Goal: Feedback & Contribution: Submit feedback/report problem

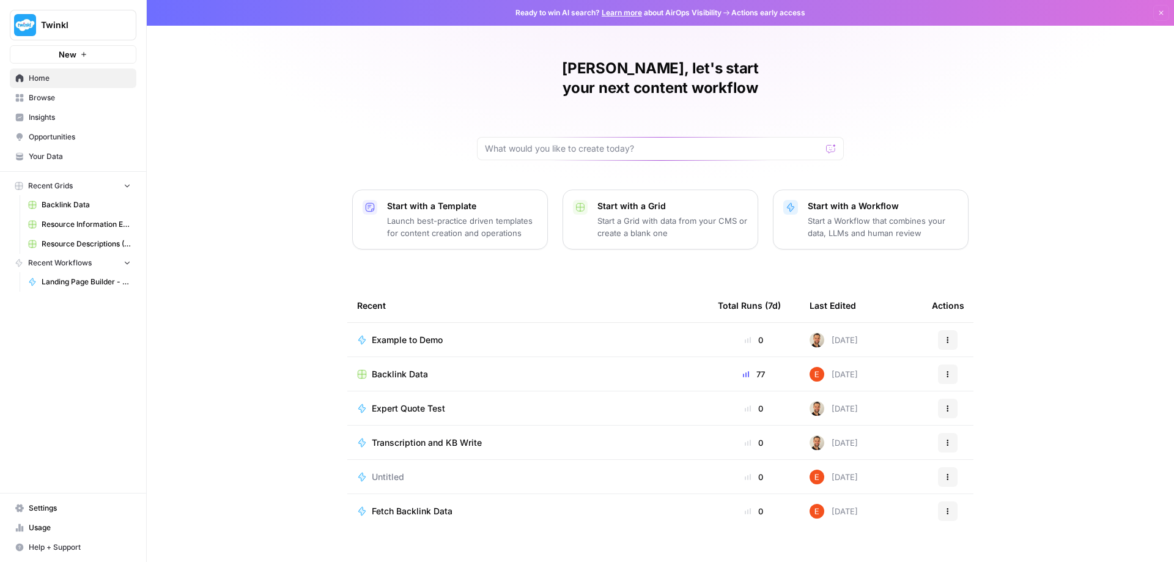
scroll to position [1, 0]
click at [1072, 59] on div "[PERSON_NAME], let's start your next content workflow Start with a Template Lau…" at bounding box center [660, 290] width 1027 height 582
click at [1068, 318] on div "[PERSON_NAME], let's start your next content workflow Start with a Template Lau…" at bounding box center [660, 290] width 1027 height 582
click at [81, 54] on icon "button" at bounding box center [83, 54] width 7 height 7
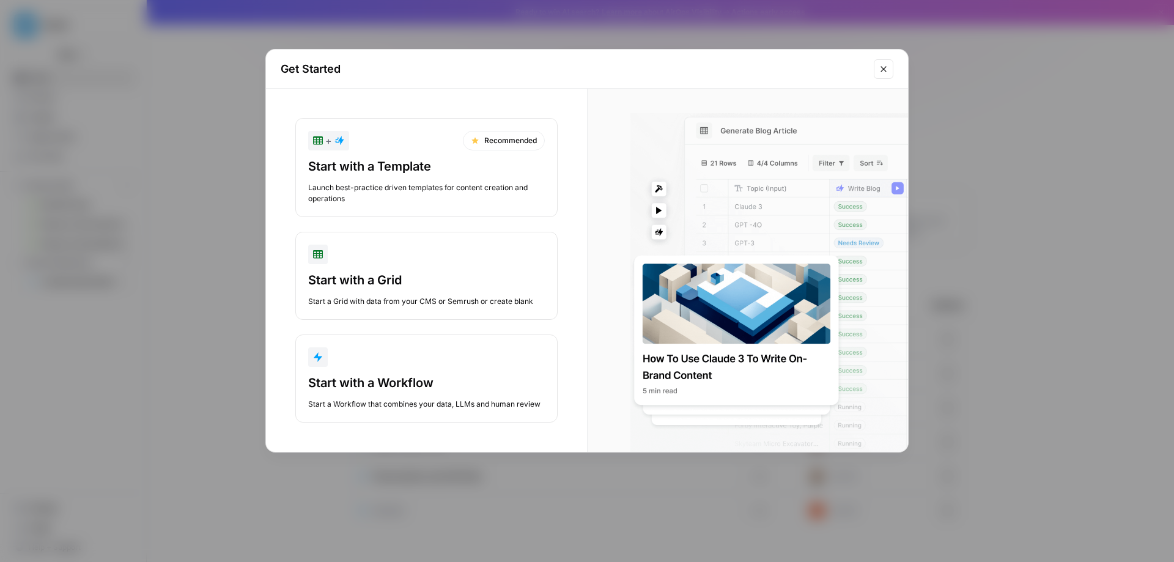
click at [878, 69] on button "Close modal" at bounding box center [884, 69] width 20 height 20
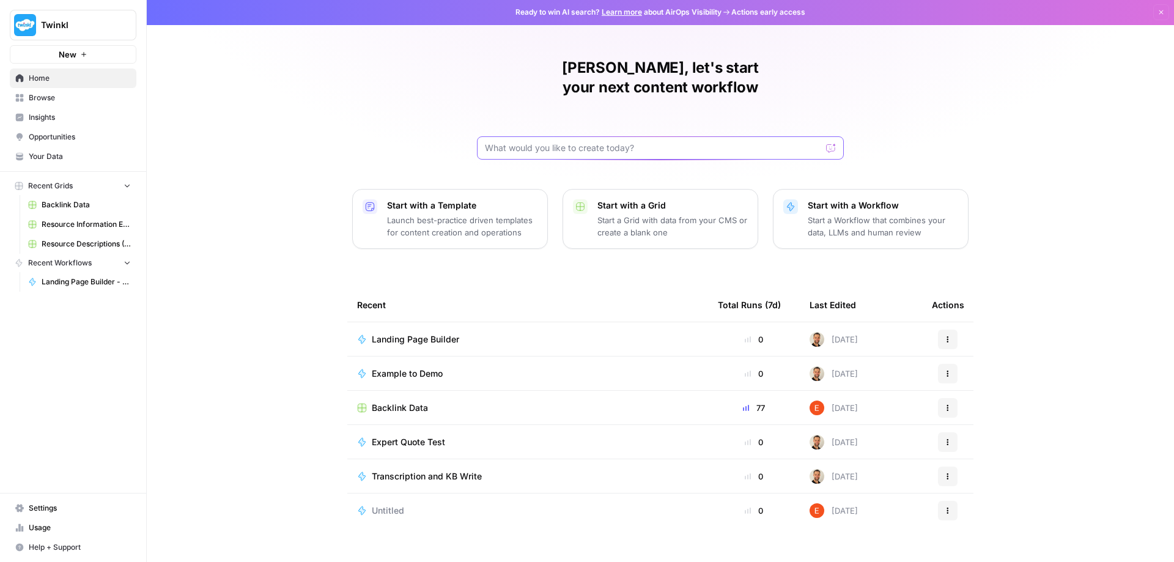
click at [616, 142] on input "text" at bounding box center [653, 148] width 336 height 12
type input "s"
click at [1063, 249] on div "[PERSON_NAME], let's start your next content workflow Start with a Template Lau…" at bounding box center [660, 291] width 1027 height 582
click at [1085, 212] on div "[PERSON_NAME], let's start your next content workflow Start with a Template Lau…" at bounding box center [660, 291] width 1027 height 582
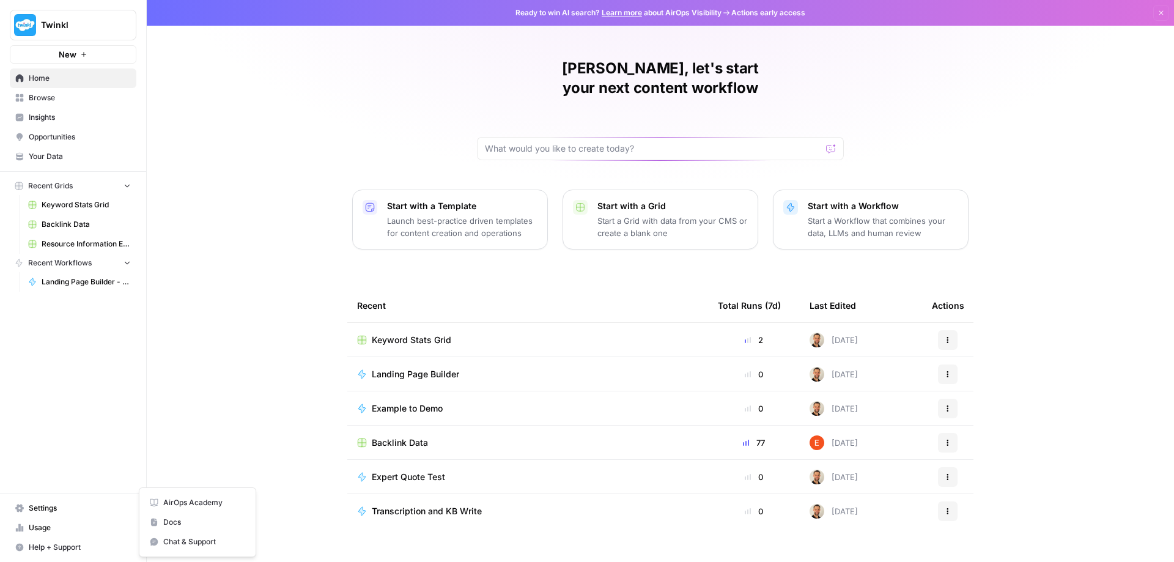
click at [67, 550] on span "Help + Support" at bounding box center [80, 547] width 102 height 11
click at [218, 503] on span "AirOps Academy" at bounding box center [204, 502] width 82 height 11
click at [200, 399] on div "[PERSON_NAME], let's start your next content workflow Start with a Template Lau…" at bounding box center [660, 291] width 1027 height 582
click at [870, 215] on p "Start a Workflow that combines your data, LLMs and human review" at bounding box center [883, 227] width 150 height 24
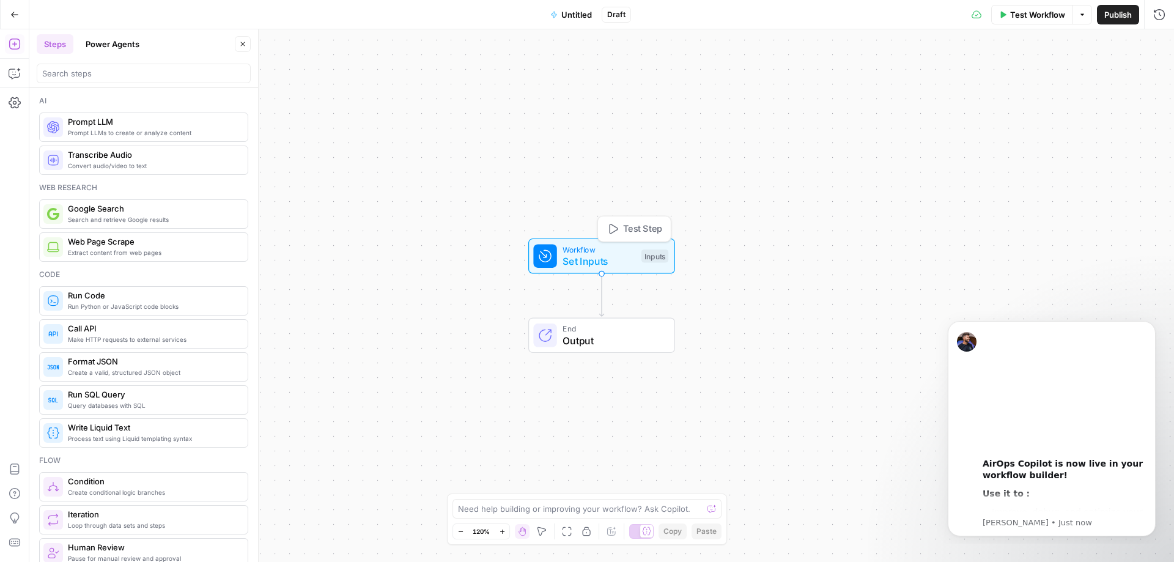
click at [643, 256] on div "Inputs" at bounding box center [654, 255] width 27 height 13
click at [1059, 83] on icon "button" at bounding box center [1061, 82] width 7 height 7
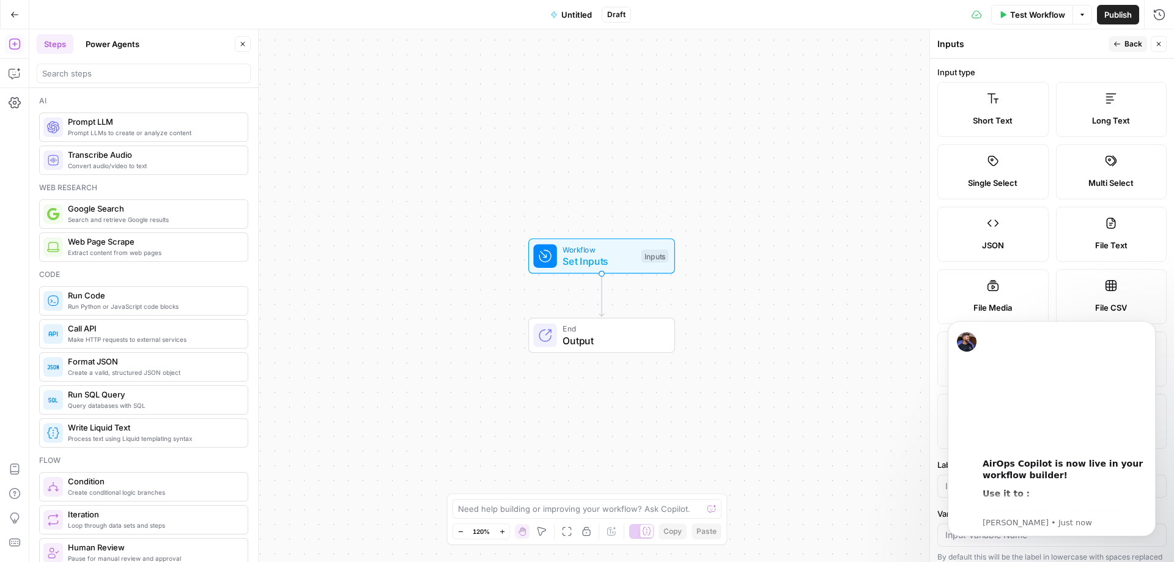
click at [996, 104] on icon at bounding box center [993, 98] width 12 height 12
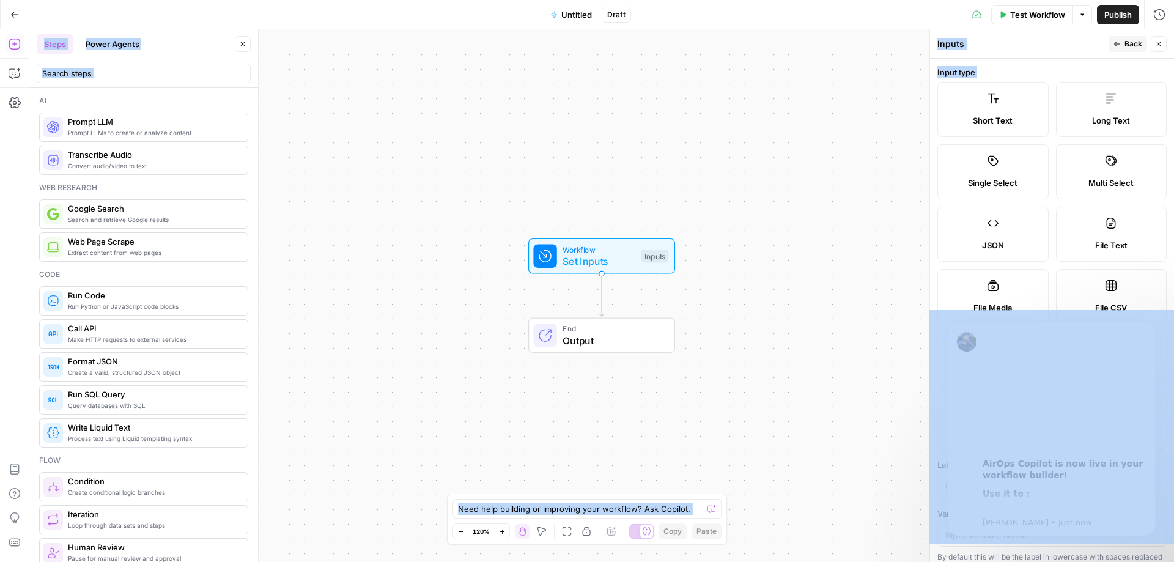
drag, startPoint x: 991, startPoint y: 105, endPoint x: 917, endPoint y: 136, distance: 79.5
click at [901, 142] on body "Twinkl New Home Browse Insights Opportunities Your Data Recent Grids Keyword St…" at bounding box center [587, 281] width 1174 height 562
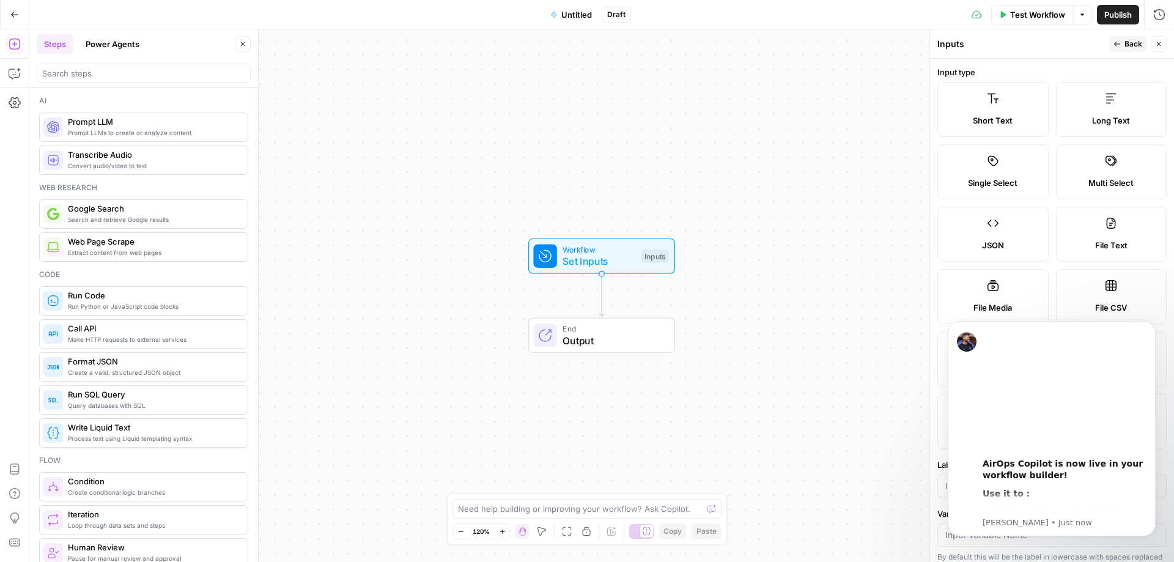
click at [984, 114] on span "Short Text" at bounding box center [993, 120] width 40 height 12
drag, startPoint x: 1005, startPoint y: 102, endPoint x: 1013, endPoint y: 117, distance: 17.2
click at [1013, 117] on label "Short Text" at bounding box center [992, 109] width 111 height 55
click at [1024, 100] on label "Short Text" at bounding box center [992, 109] width 111 height 55
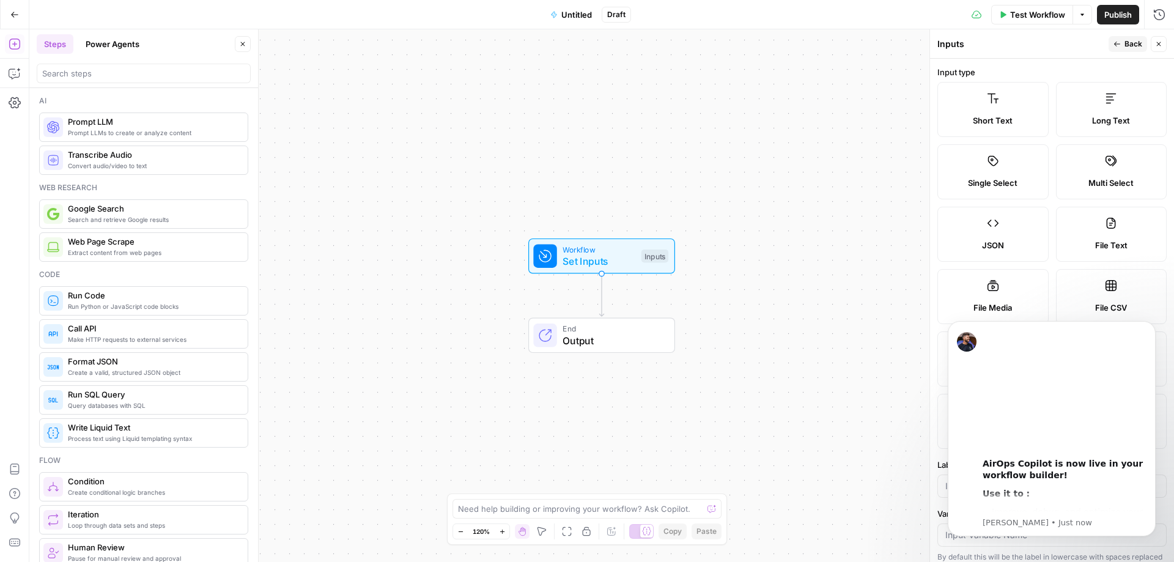
click at [1024, 100] on label "Short Text" at bounding box center [992, 109] width 111 height 55
click at [993, 101] on icon at bounding box center [993, 99] width 11 height 10
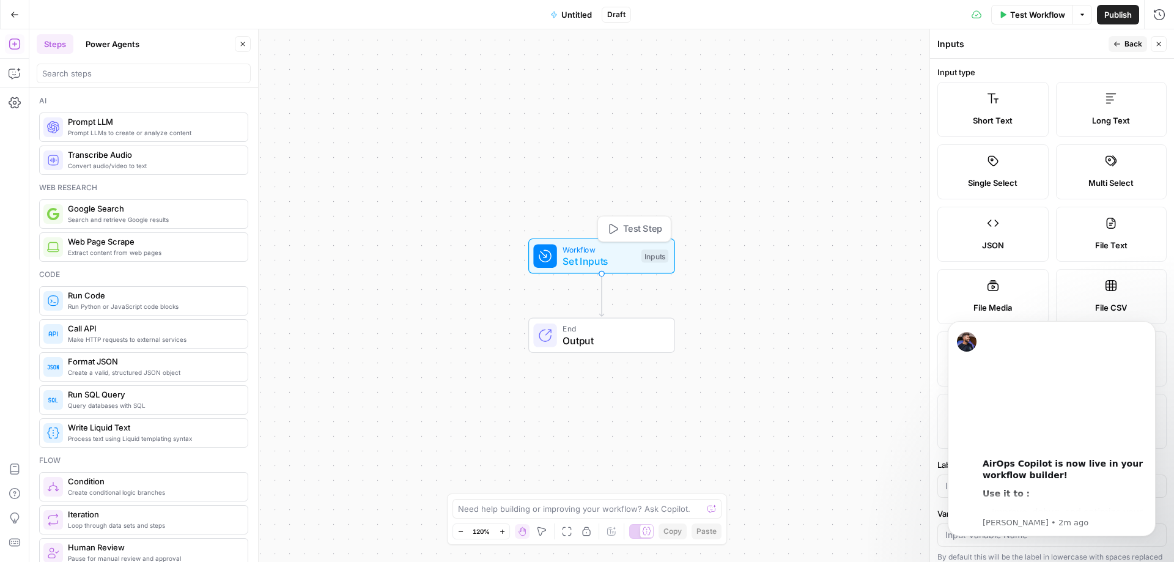
click at [655, 256] on div "Inputs" at bounding box center [654, 255] width 27 height 13
click at [953, 105] on label "Short Text" at bounding box center [992, 109] width 111 height 55
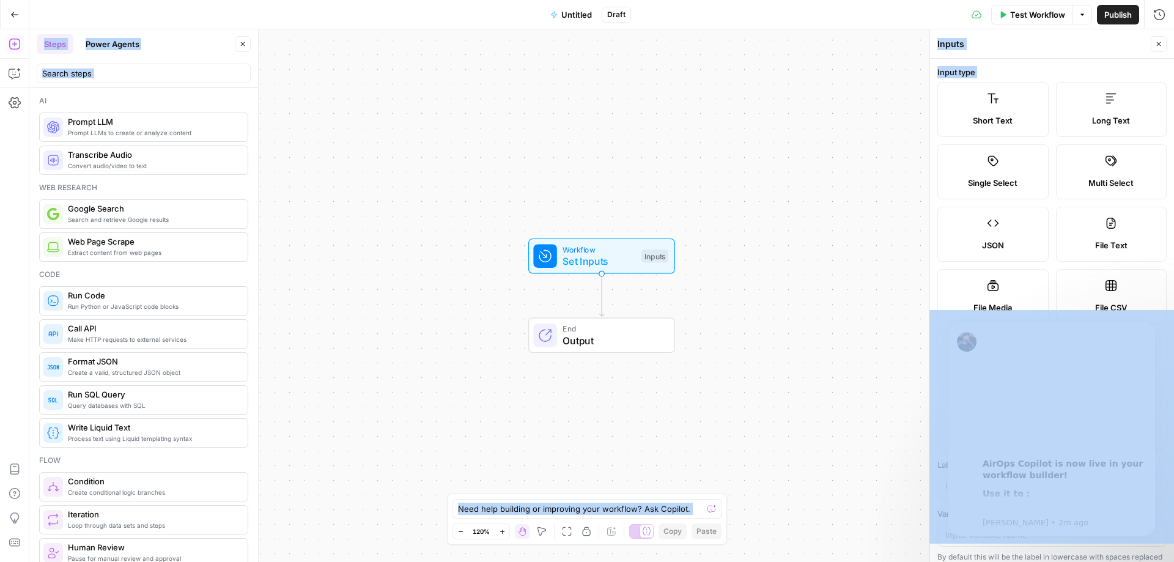
drag, startPoint x: 959, startPoint y: 102, endPoint x: 773, endPoint y: 190, distance: 205.7
click at [773, 190] on body "Twinkl New Home Browse Insights Opportunities Your Data Recent Grids Keyword St…" at bounding box center [587, 281] width 1174 height 562
click at [816, 185] on div "Workflow Set Inputs Inputs End Output" at bounding box center [601, 295] width 1145 height 533
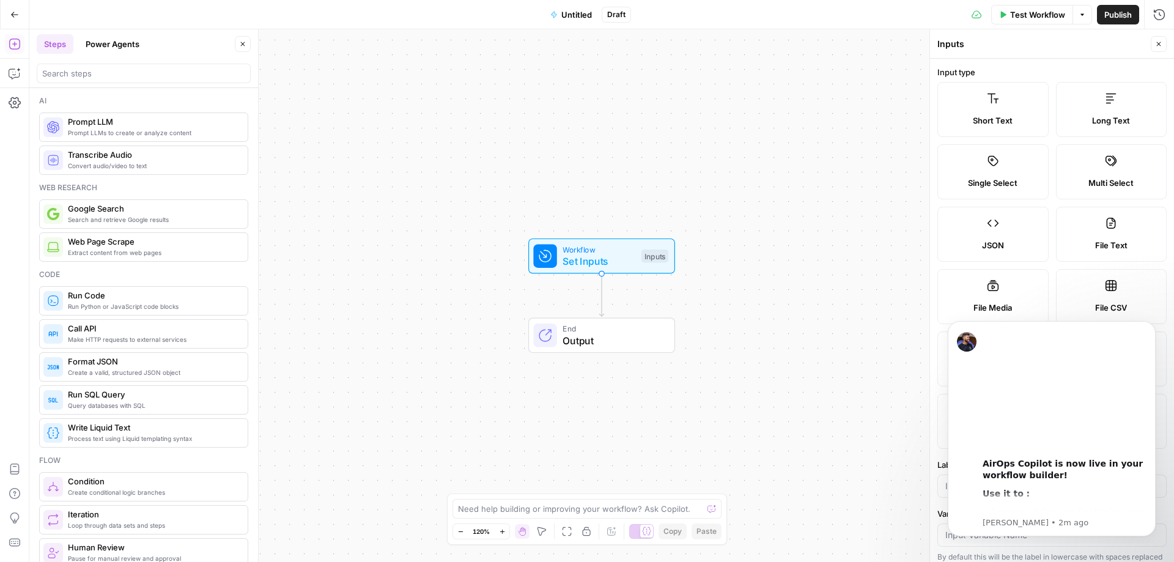
click at [1027, 103] on label "Short Text" at bounding box center [992, 109] width 111 height 55
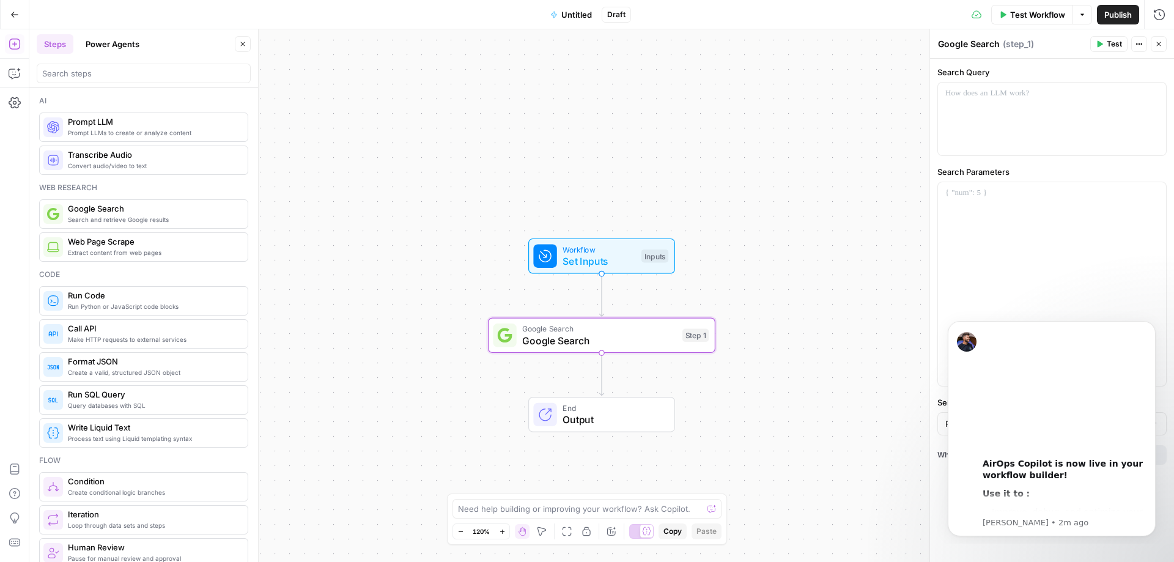
type textarea "Google Search"
click at [544, 338] on span "Google Search" at bounding box center [599, 340] width 154 height 15
click at [624, 313] on icon "button" at bounding box center [624, 308] width 10 height 10
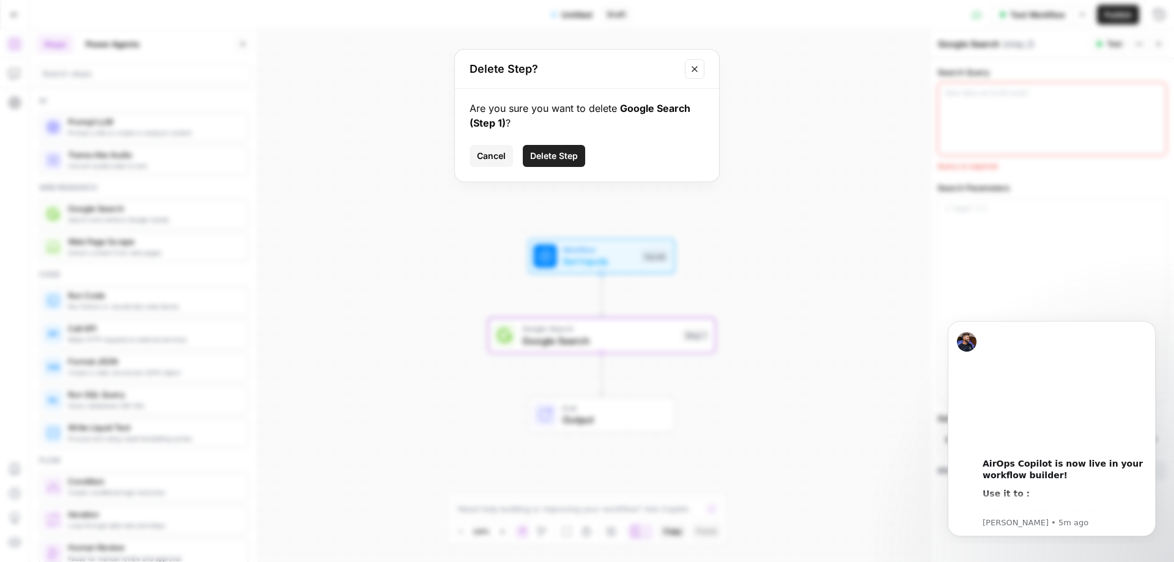
click at [490, 158] on span "Cancel" at bounding box center [491, 156] width 29 height 12
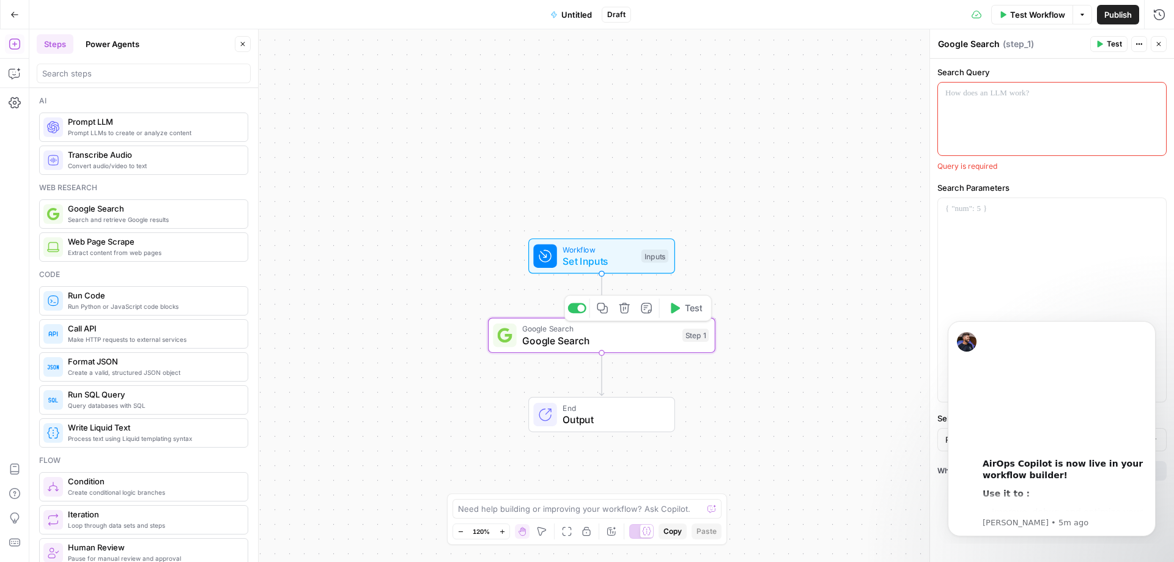
click at [623, 309] on icon "button" at bounding box center [624, 308] width 10 height 10
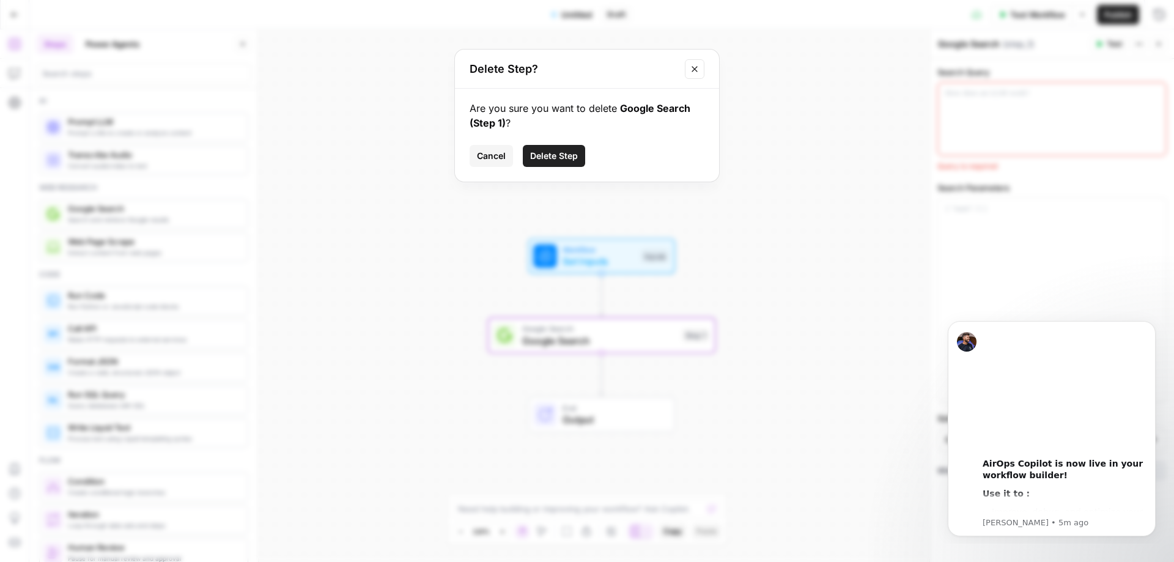
click at [563, 155] on span "Delete Step" at bounding box center [554, 156] width 48 height 12
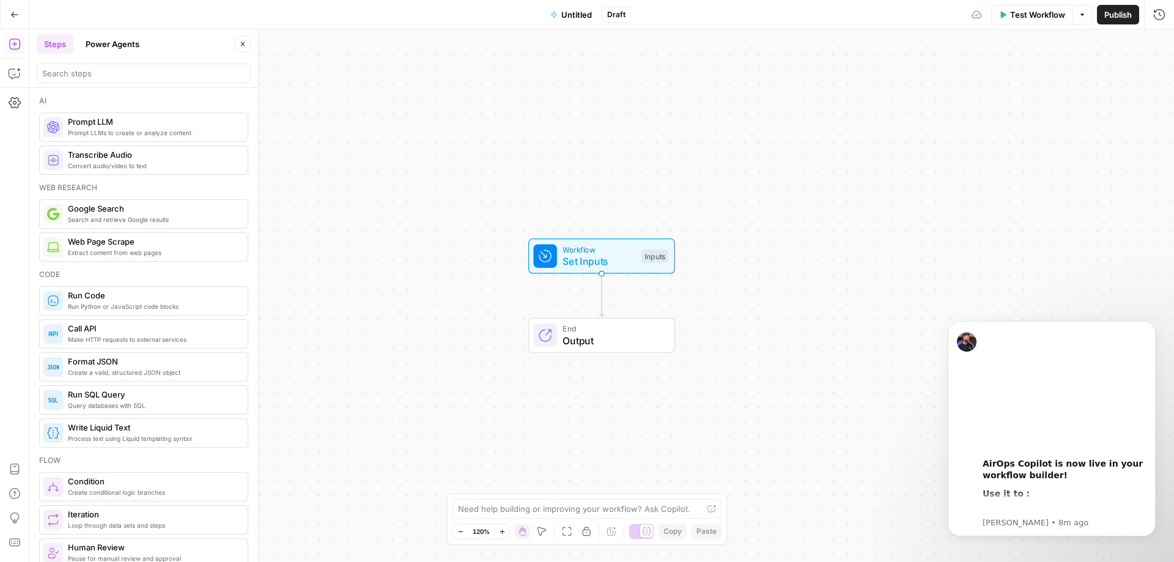
click at [813, 345] on div "Workflow Set Inputs Inputs End Output" at bounding box center [601, 295] width 1145 height 533
click at [14, 493] on icon "button" at bounding box center [14, 493] width 11 height 11
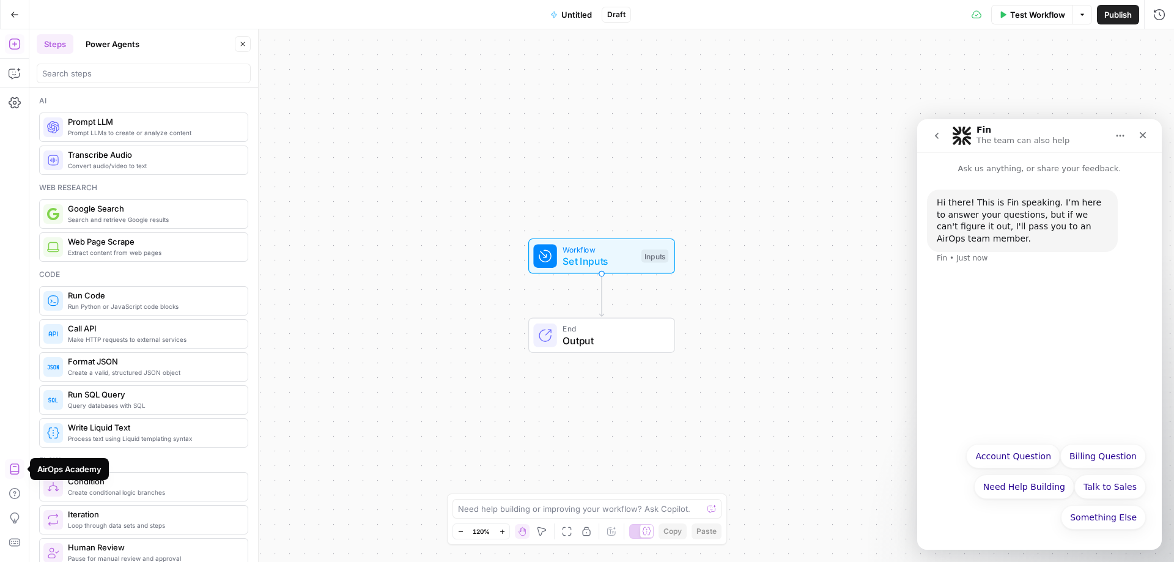
click at [17, 468] on icon "button" at bounding box center [15, 469] width 12 height 12
click at [620, 264] on span "Set Inputs" at bounding box center [599, 261] width 73 height 15
click at [1143, 138] on icon "Close" at bounding box center [1143, 135] width 10 height 10
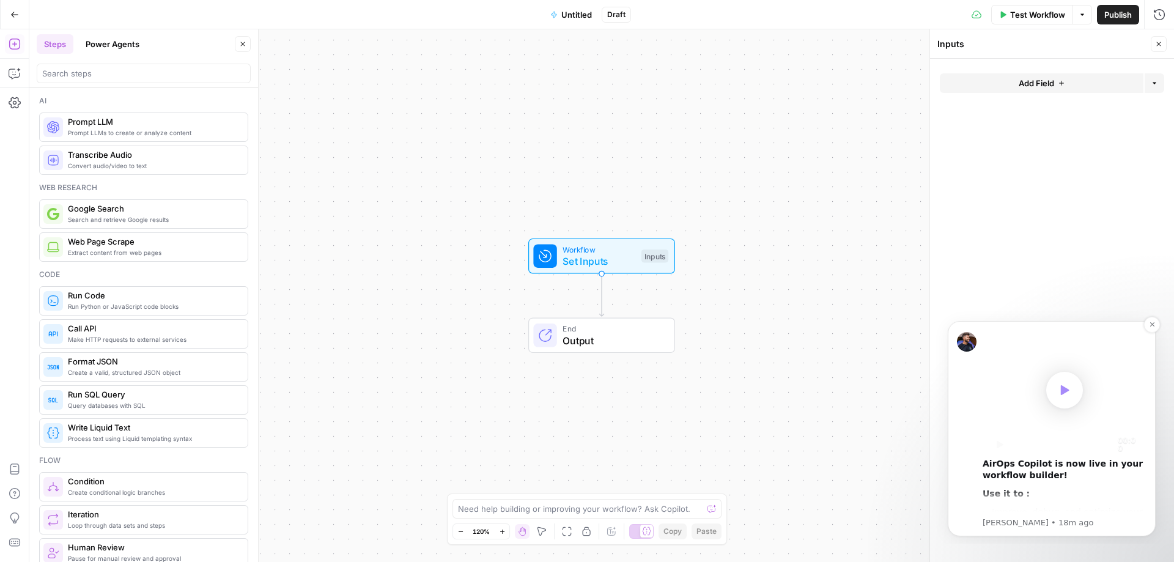
click at [1063, 396] on icon "Play" at bounding box center [1064, 390] width 18 height 18
click at [1035, 397] on video "Play video" at bounding box center [1065, 390] width 164 height 123
click at [999, 445] on icon "Play" at bounding box center [1000, 444] width 7 height 8
click at [1078, 402] on video "Play video" at bounding box center [1065, 390] width 164 height 123
drag, startPoint x: 1151, startPoint y: 322, endPoint x: 2028, endPoint y: 657, distance: 938.7
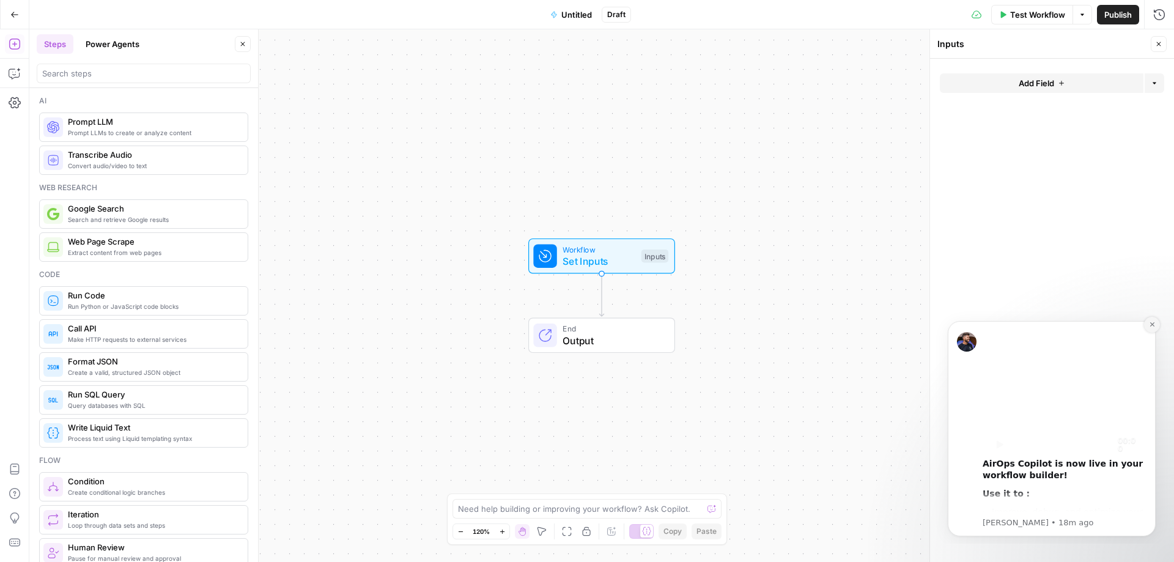
click at [1151, 322] on icon "Dismiss notification" at bounding box center [1152, 324] width 7 height 7
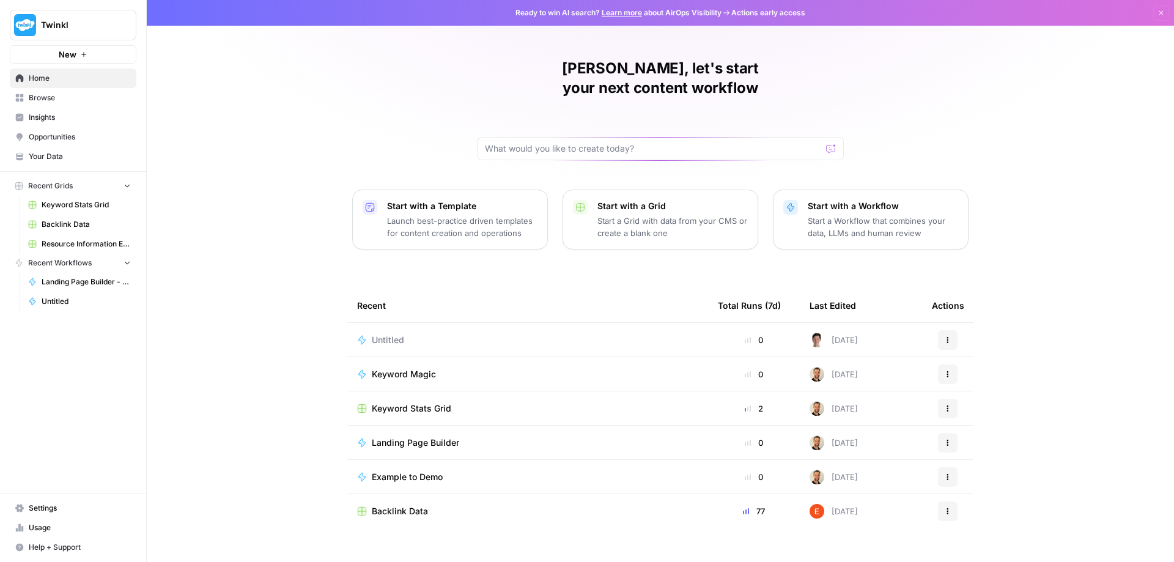
click at [407, 334] on div "Untitled" at bounding box center [393, 340] width 42 height 12
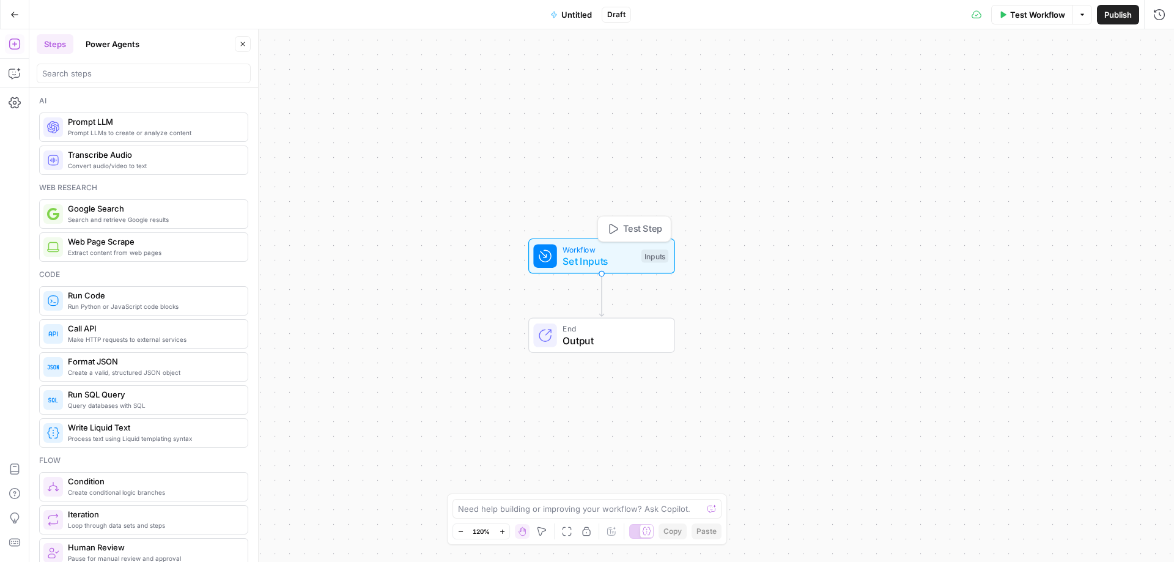
click at [611, 261] on span "Set Inputs" at bounding box center [599, 261] width 73 height 15
click at [1060, 84] on icon "button" at bounding box center [1061, 82] width 7 height 7
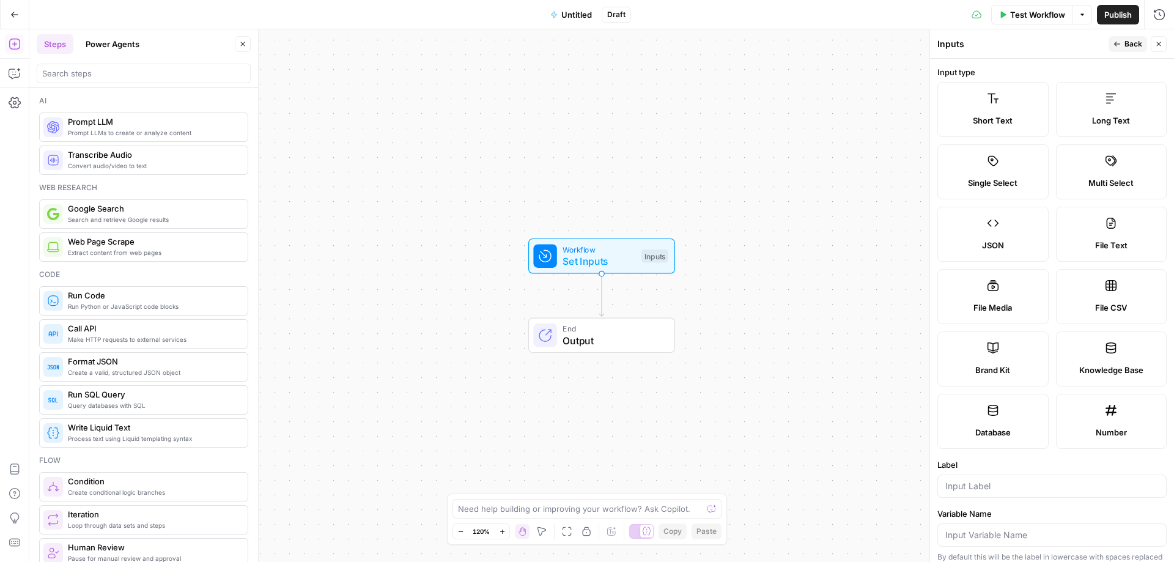
click at [1000, 106] on label "Short Text" at bounding box center [992, 109] width 111 height 55
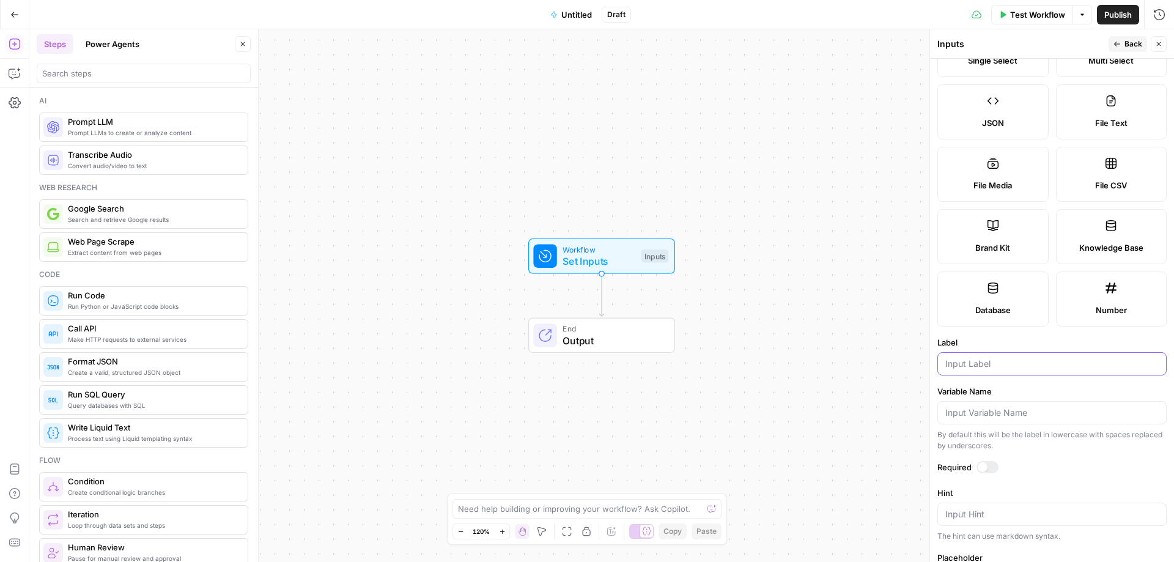
click at [996, 361] on input "Label" at bounding box center [1051, 364] width 213 height 12
type input "My Keyword"
click at [989, 470] on div at bounding box center [988, 467] width 22 height 12
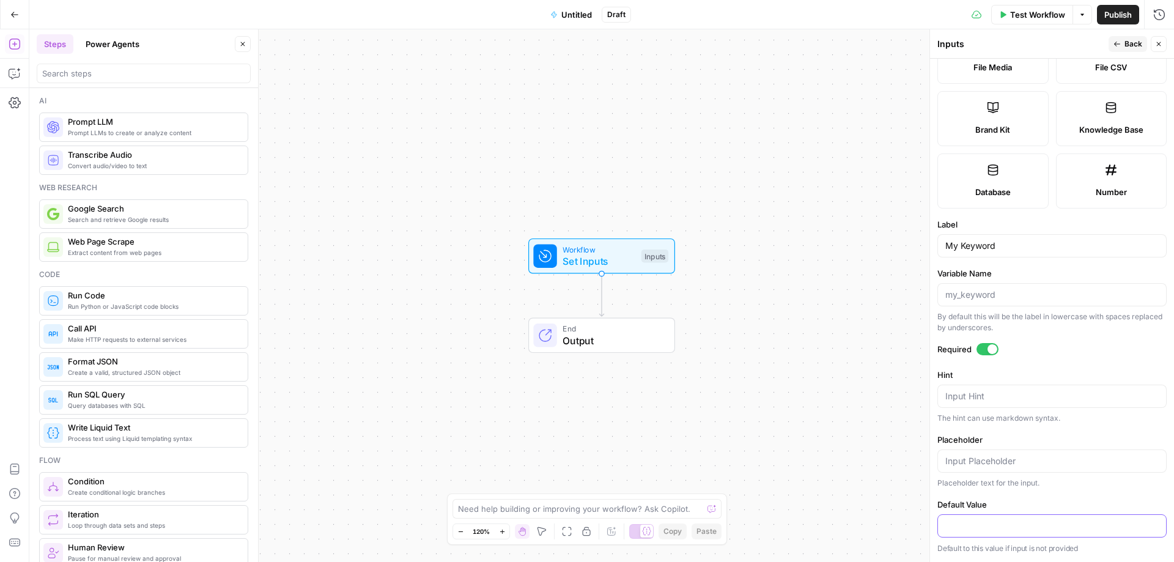
click at [1017, 524] on input "Default Value" at bounding box center [1051, 526] width 213 height 12
type input "Pancake"
click at [1022, 15] on span "Test Workflow" at bounding box center [1037, 15] width 55 height 12
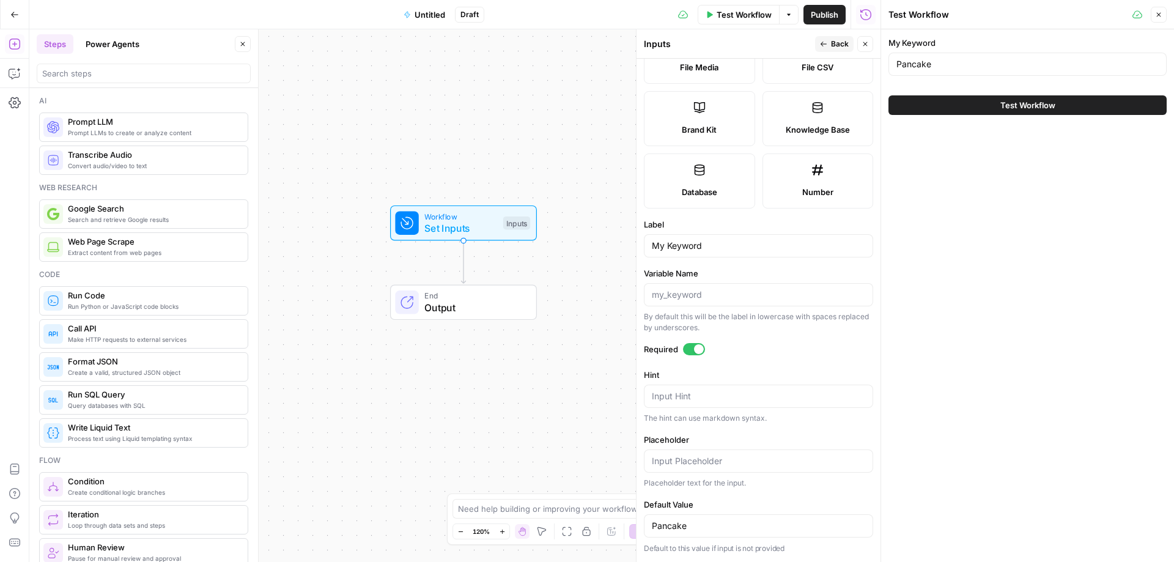
drag, startPoint x: 468, startPoint y: 391, endPoint x: 330, endPoint y: 359, distance: 141.8
click at [330, 359] on div "Workflow Set Inputs Inputs End Output" at bounding box center [454, 295] width 851 height 533
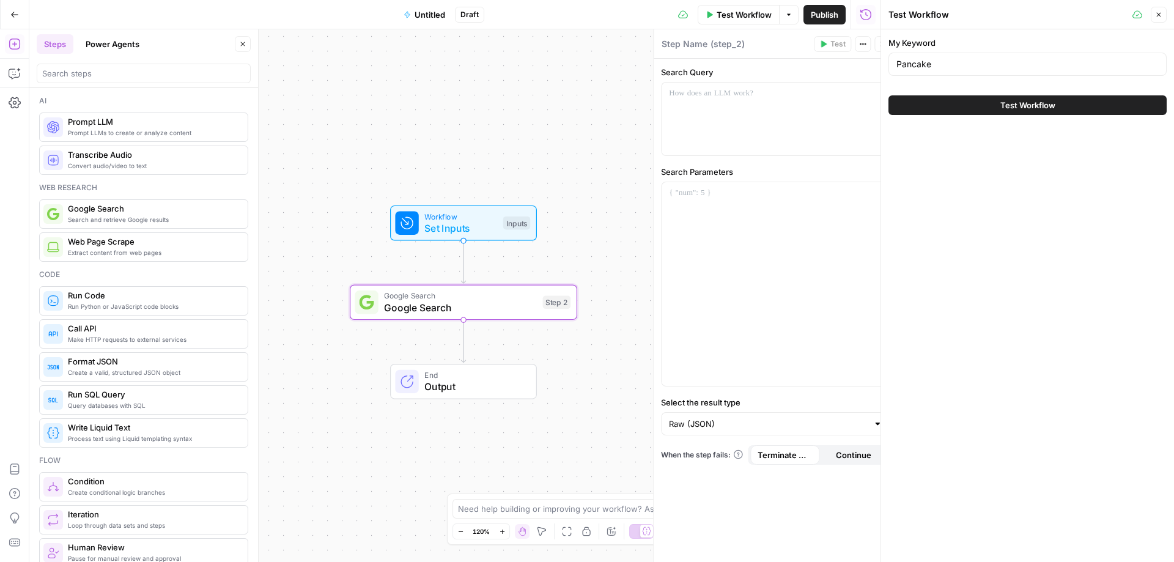
type textarea "Google Search"
click at [999, 101] on button "Test Workflow" at bounding box center [1027, 105] width 278 height 20
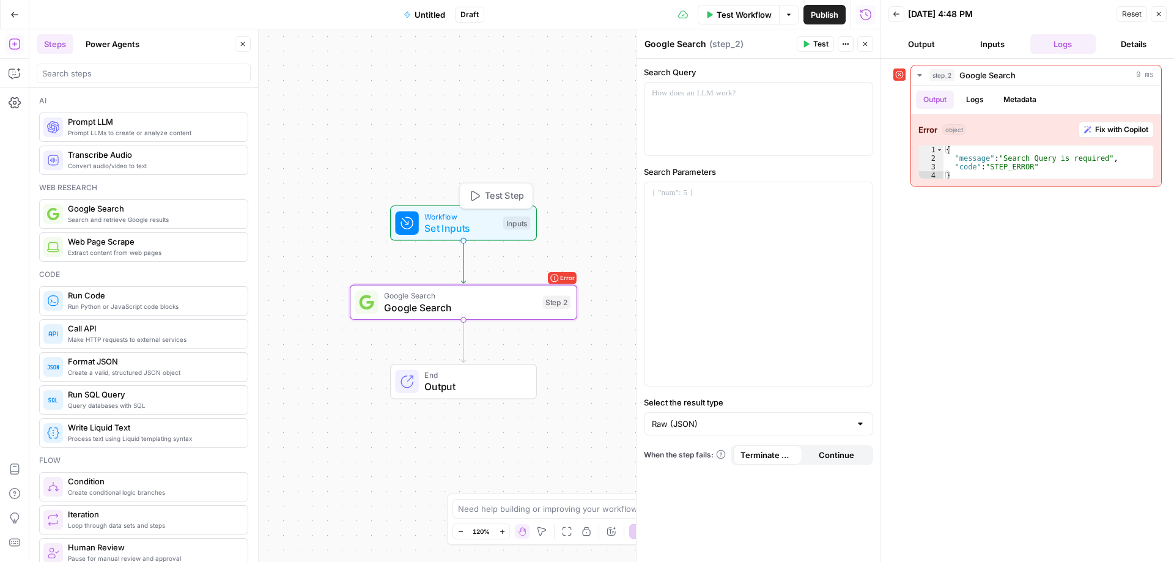
click at [481, 231] on span "Set Inputs" at bounding box center [460, 228] width 73 height 15
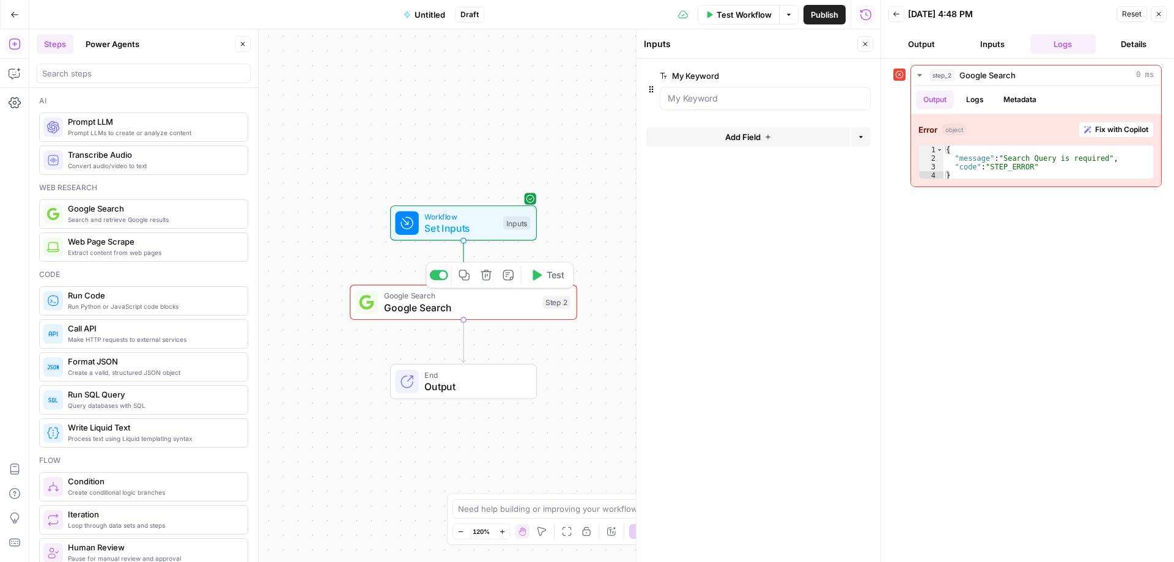
click at [490, 300] on span "Google Search" at bounding box center [460, 307] width 153 height 15
type textarea "Google Search"
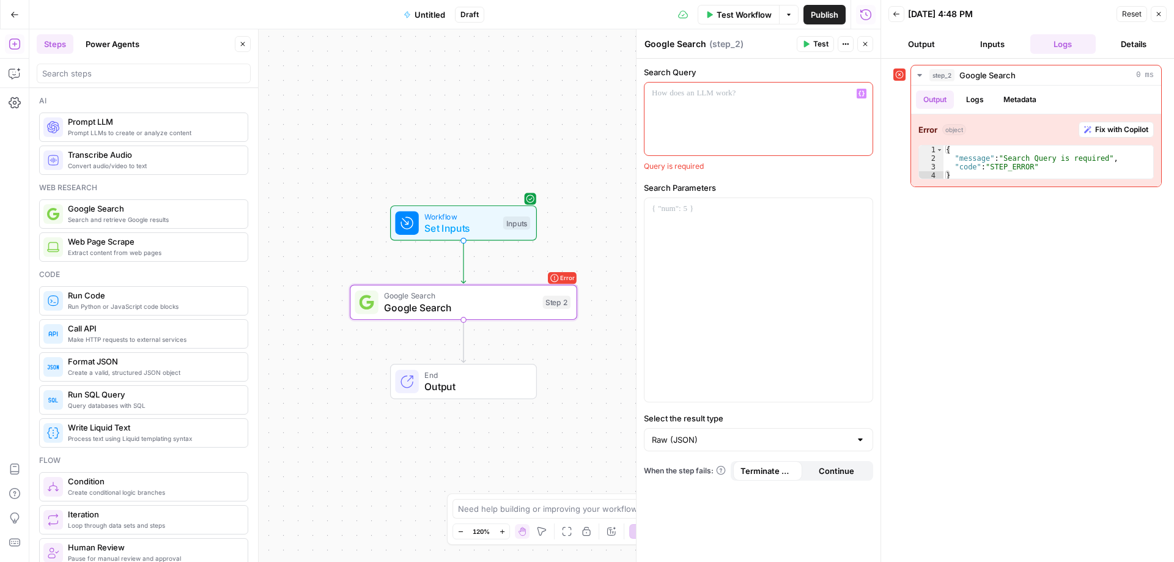
click at [710, 122] on div at bounding box center [759, 119] width 228 height 73
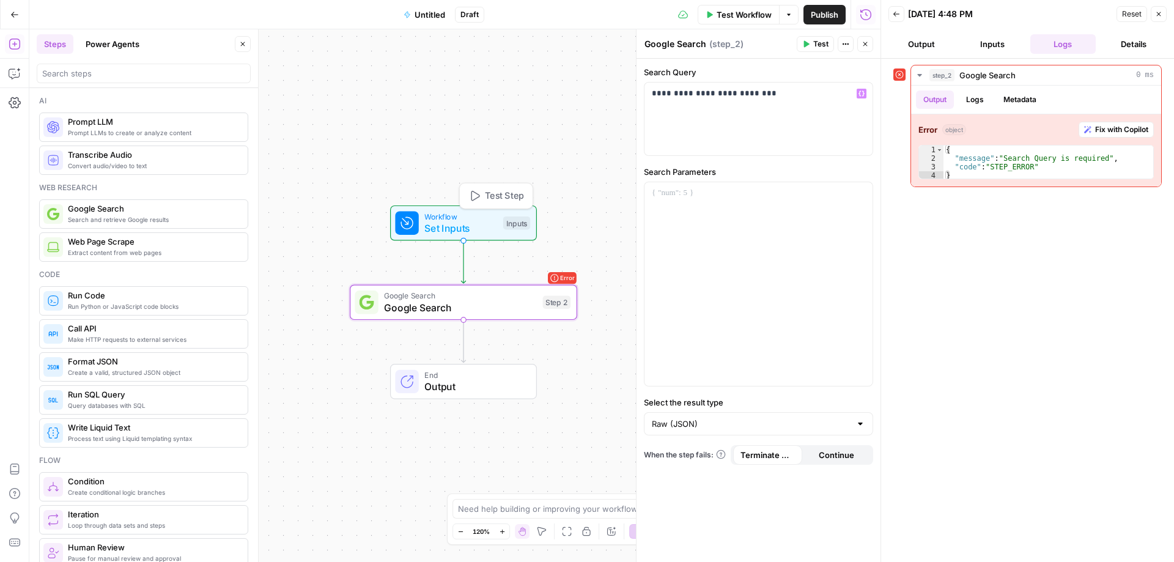
click at [481, 232] on span "Set Inputs" at bounding box center [460, 228] width 73 height 15
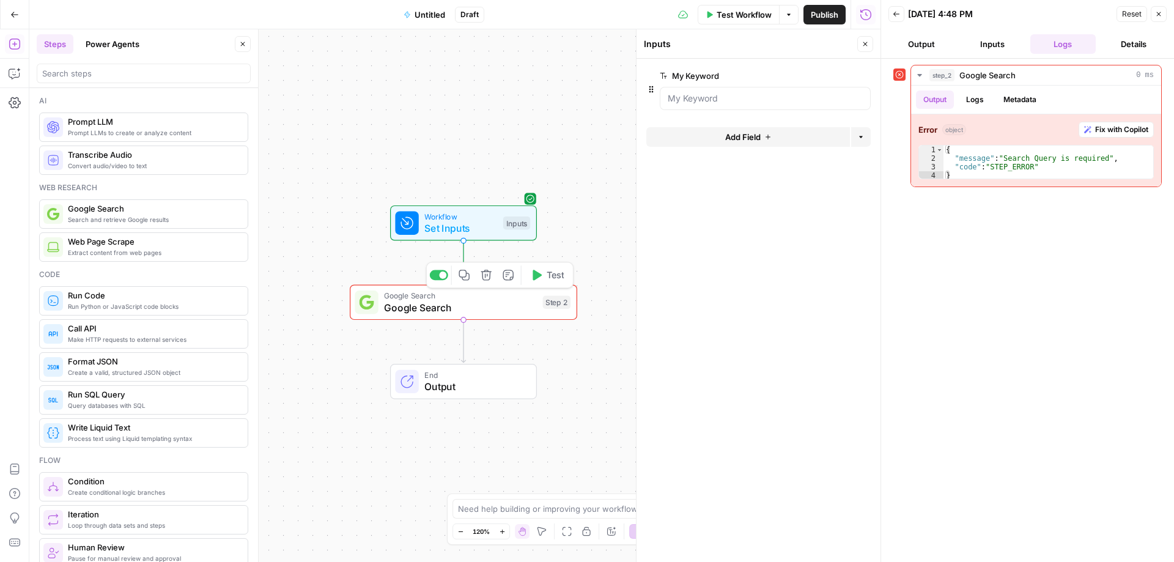
click at [427, 305] on span "Google Search" at bounding box center [460, 307] width 153 height 15
type textarea "Google Search"
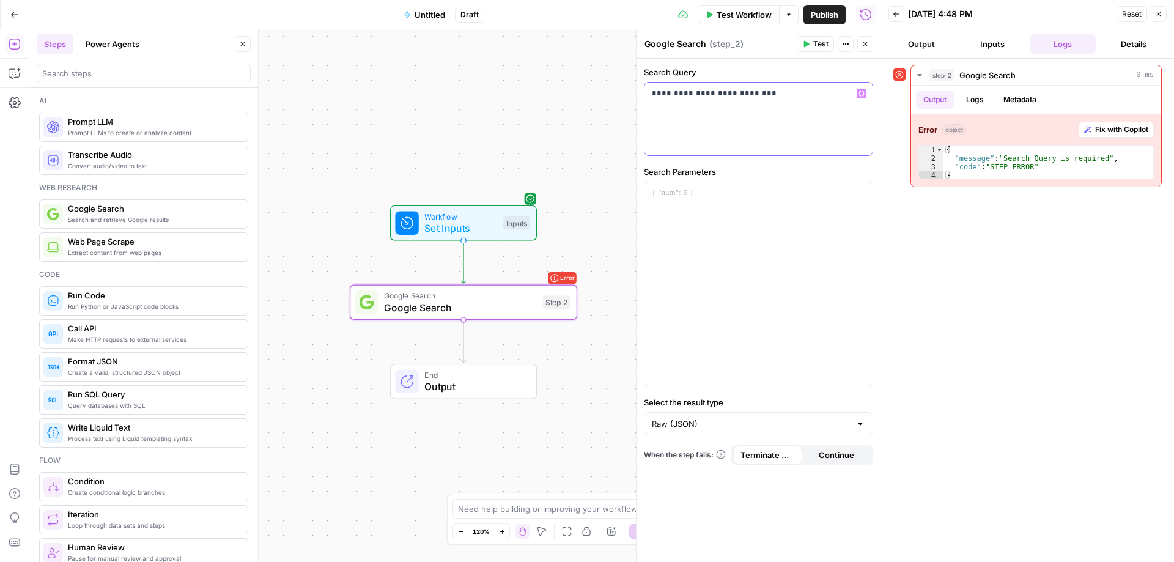
drag, startPoint x: 739, startPoint y: 90, endPoint x: 739, endPoint y: 111, distance: 20.8
click at [739, 91] on p "**********" at bounding box center [758, 93] width 213 height 12
click at [820, 45] on span "Test" at bounding box center [820, 44] width 15 height 11
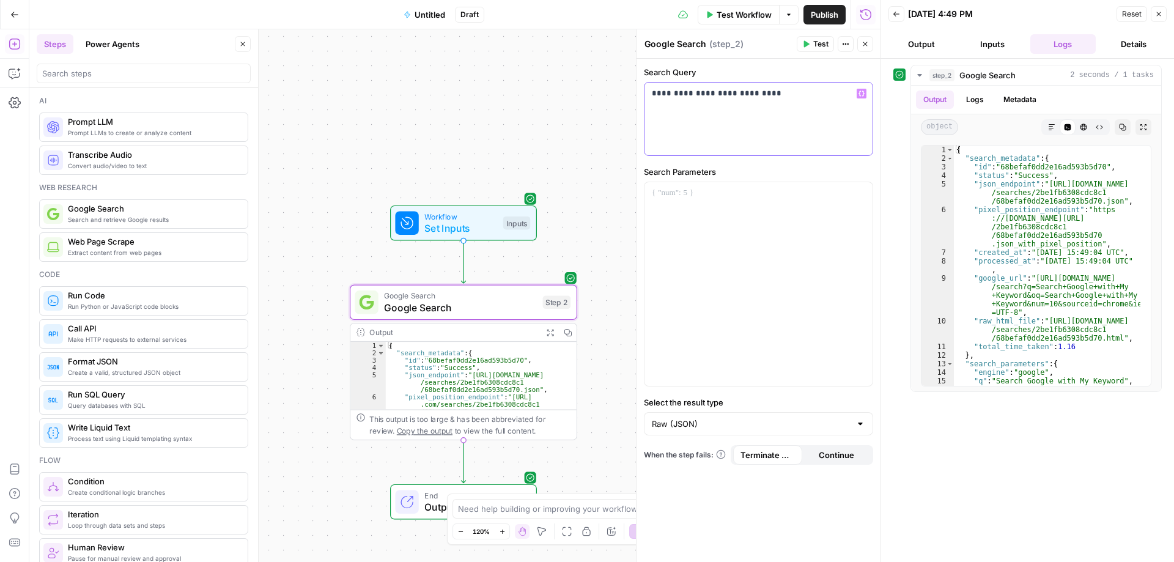
click at [800, 103] on div "**********" at bounding box center [759, 119] width 228 height 73
click at [815, 44] on span "Test" at bounding box center [820, 44] width 15 height 11
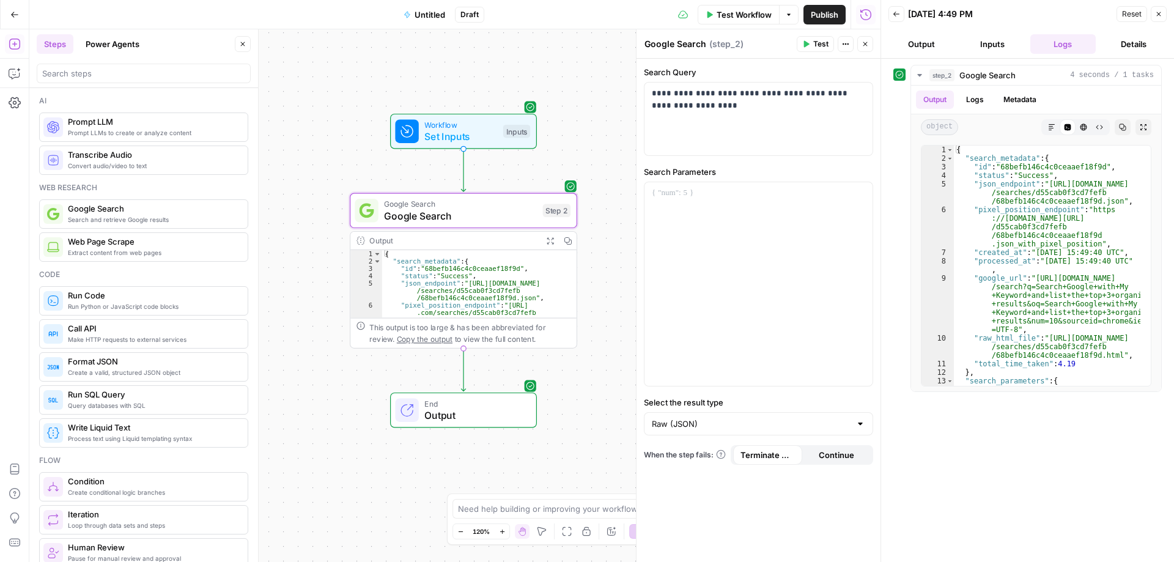
click at [473, 411] on span "Output" at bounding box center [474, 415] width 100 height 15
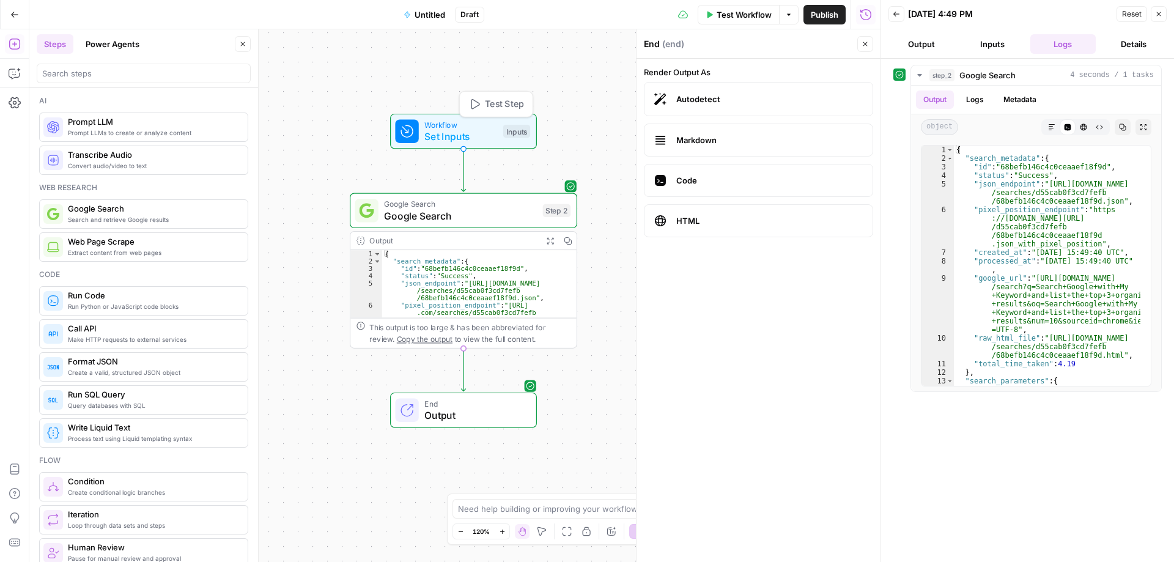
click at [476, 137] on span "Set Inputs" at bounding box center [460, 136] width 73 height 15
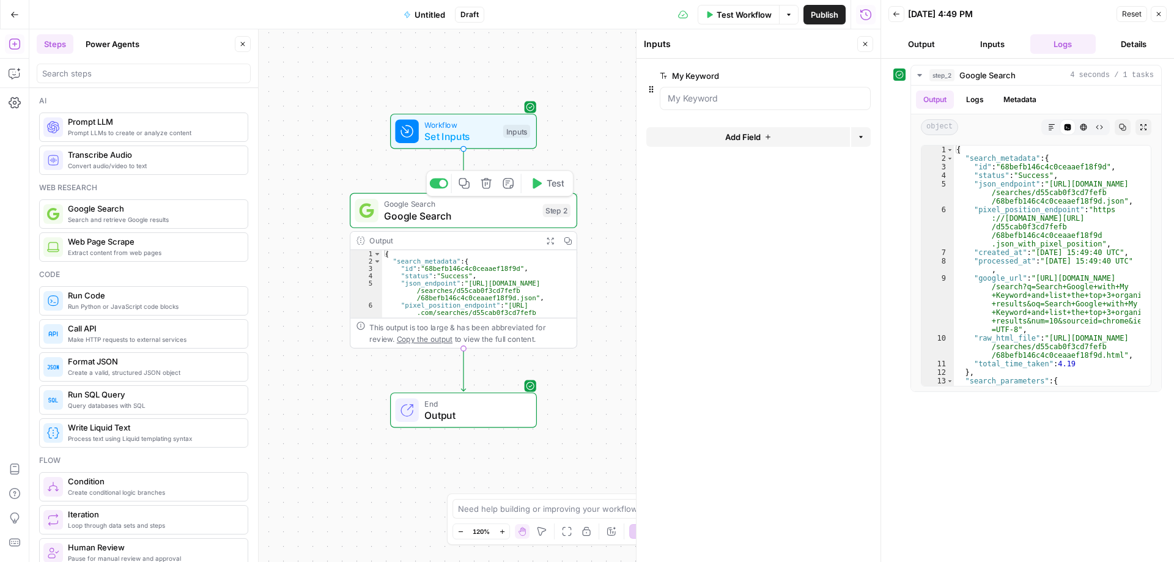
click at [475, 216] on span "Google Search" at bounding box center [460, 216] width 153 height 15
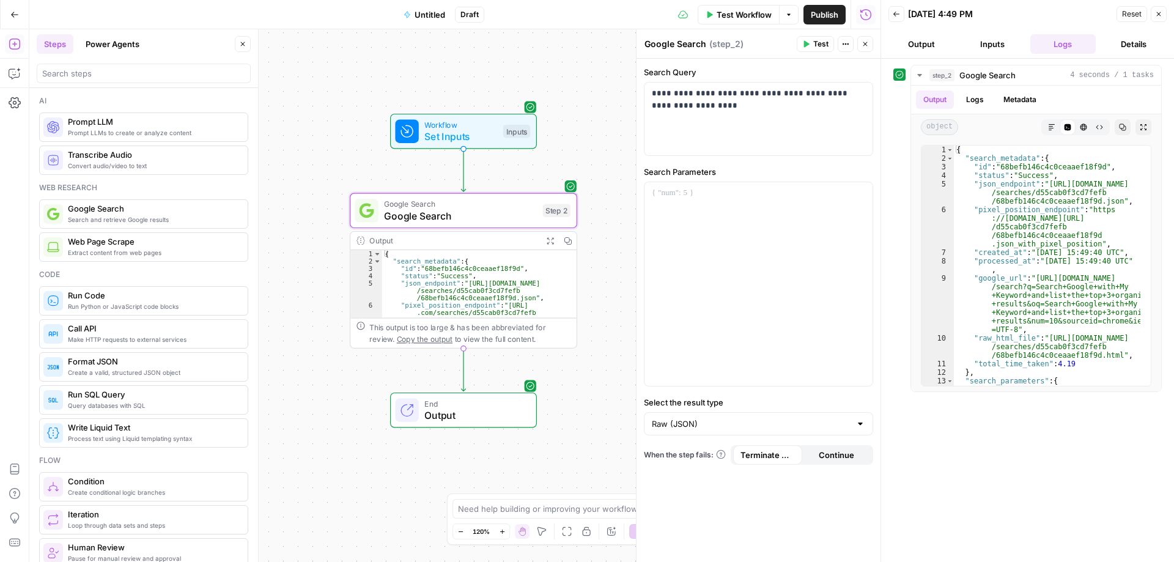
click at [497, 243] on div "Output" at bounding box center [453, 241] width 168 height 12
click at [979, 102] on button "Logs" at bounding box center [975, 100] width 32 height 18
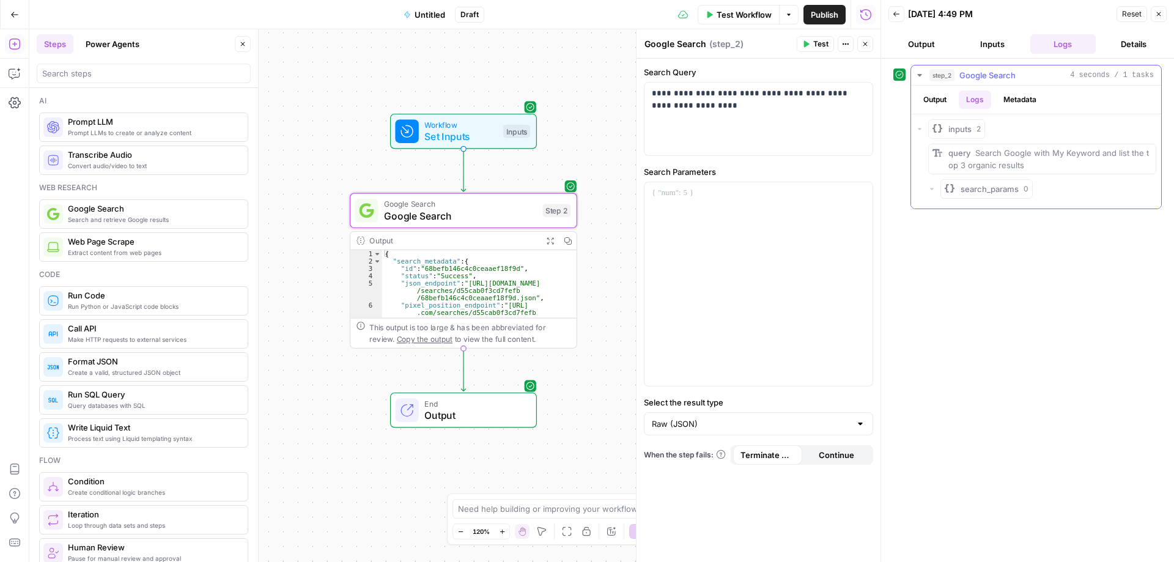
click at [1015, 102] on button "Metadata" at bounding box center [1020, 100] width 48 height 18
click at [935, 102] on button "Output" at bounding box center [935, 100] width 38 height 18
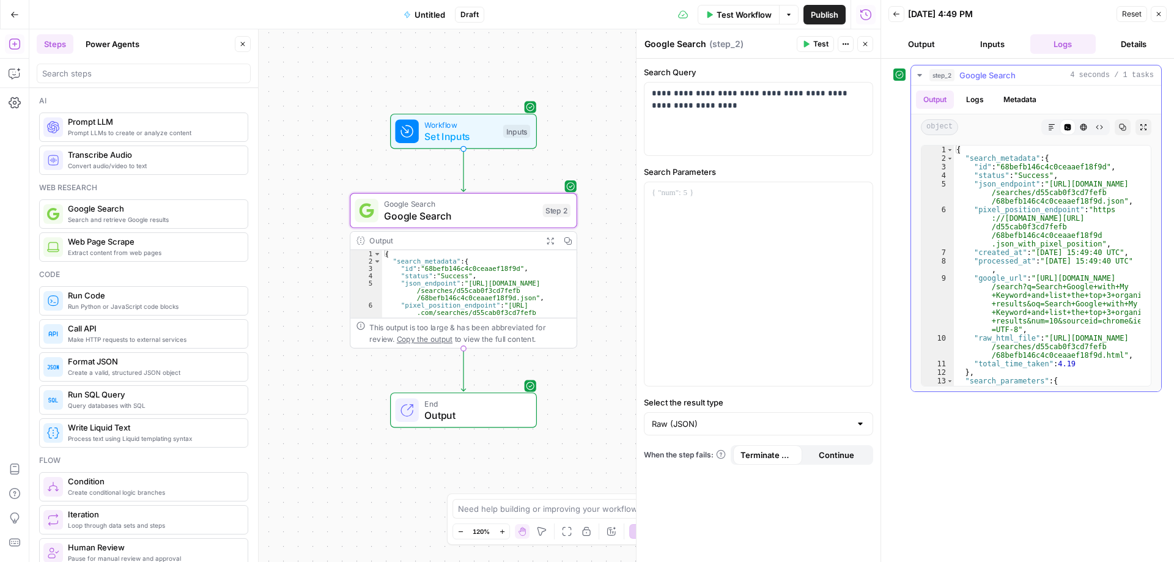
click at [1051, 128] on icon "button" at bounding box center [1051, 127] width 7 height 7
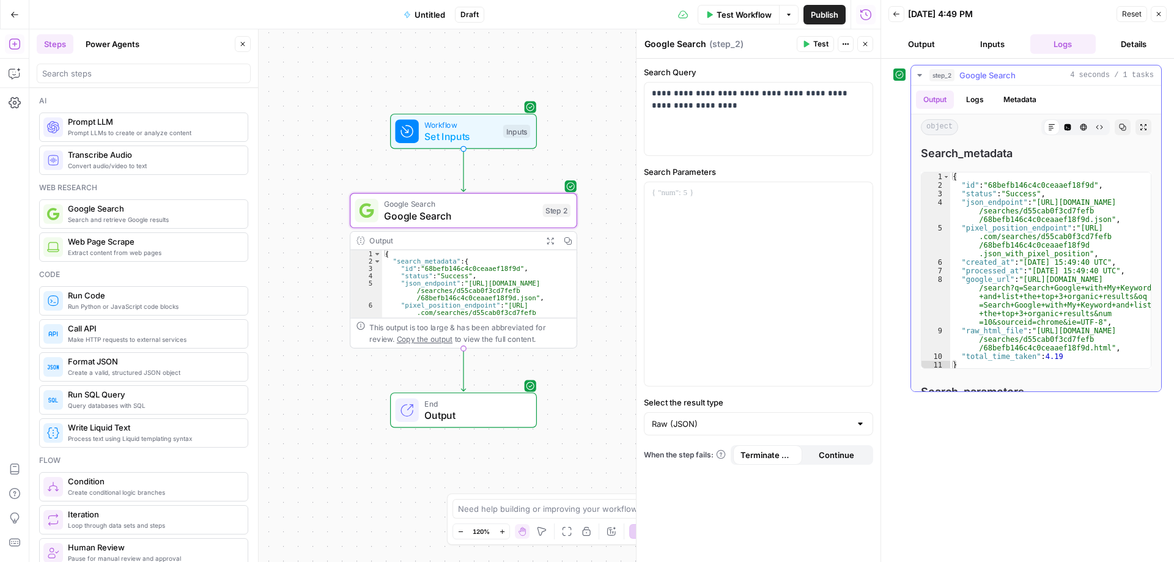
click at [1065, 129] on icon "button" at bounding box center [1068, 127] width 7 height 7
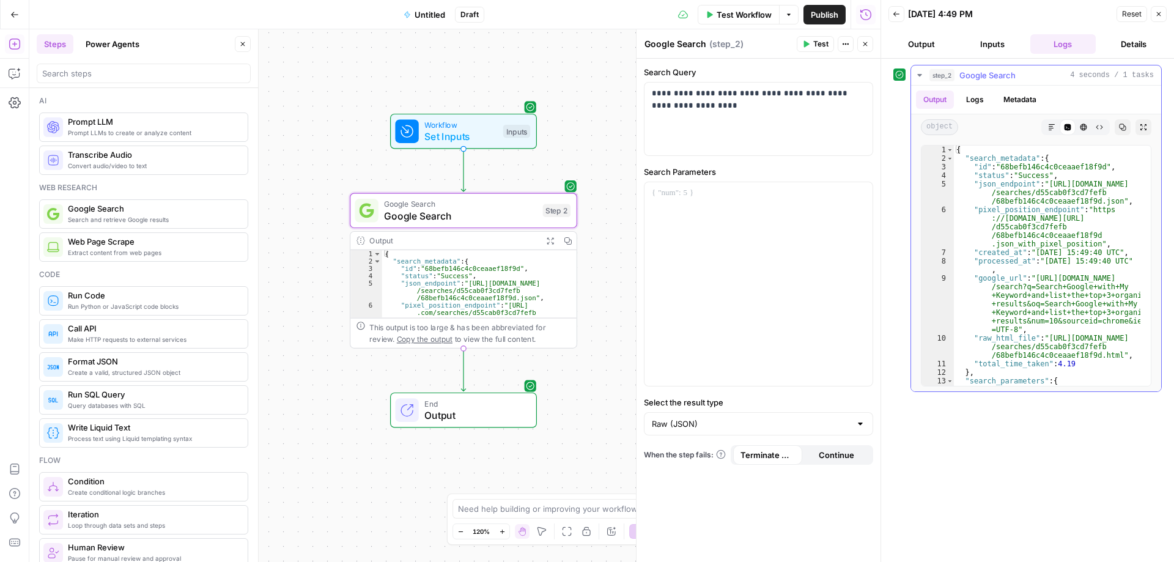
click at [1083, 127] on icon "button" at bounding box center [1083, 127] width 7 height 7
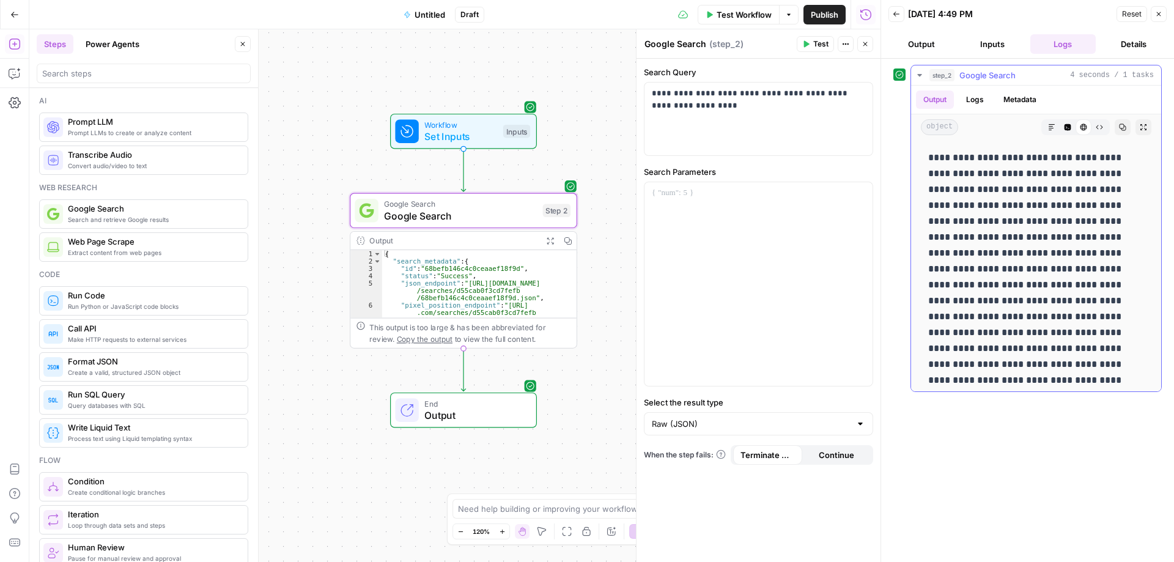
click at [1093, 130] on button "Raw Output" at bounding box center [1100, 127] width 16 height 16
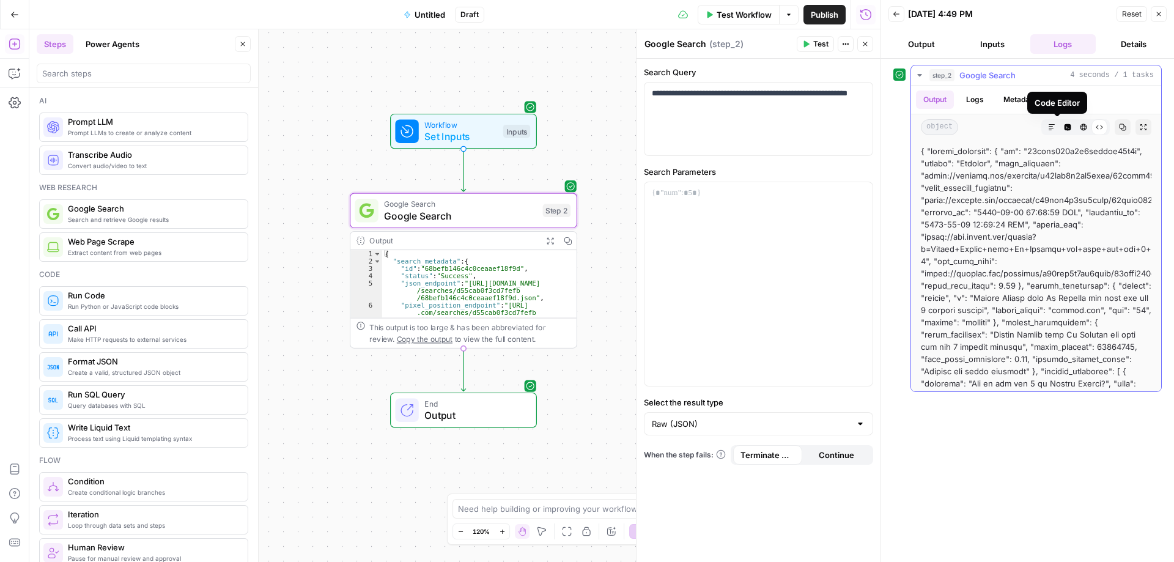
click at [1060, 131] on button "Code Editor" at bounding box center [1068, 127] width 16 height 16
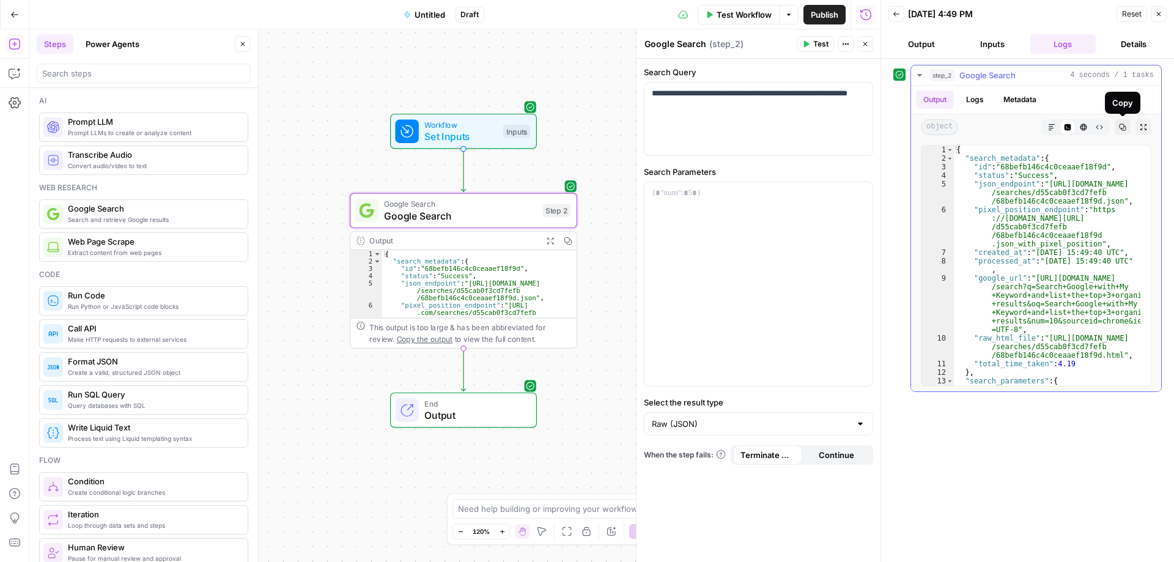
click at [1121, 125] on icon "button" at bounding box center [1122, 127] width 7 height 7
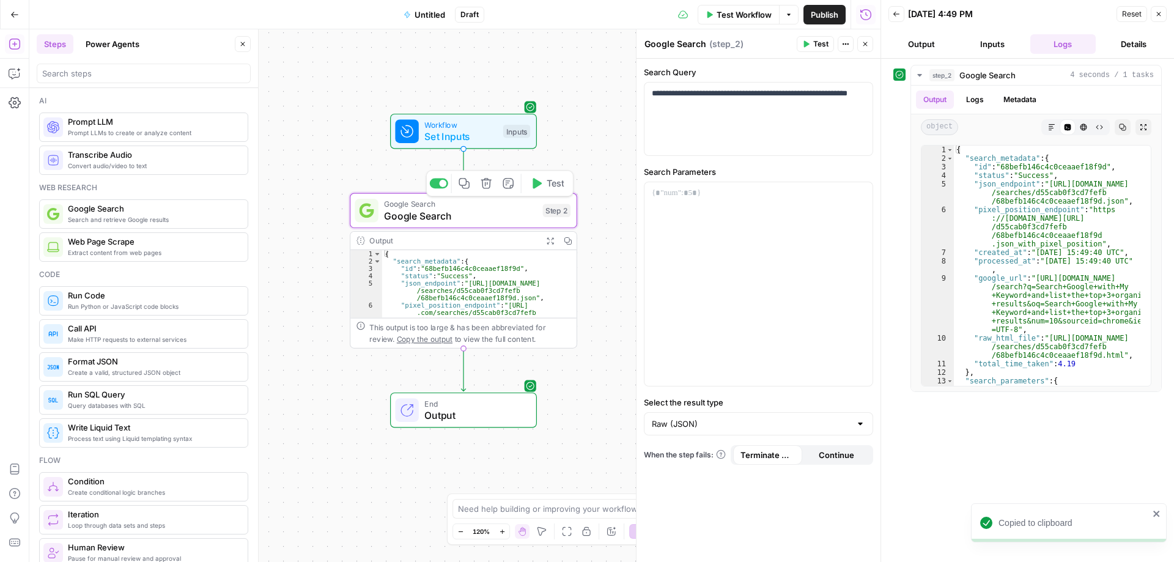
click at [469, 205] on span "Google Search" at bounding box center [460, 204] width 153 height 12
drag, startPoint x: 739, startPoint y: 109, endPoint x: 647, endPoint y: 97, distance: 92.5
click at [647, 97] on div "**********" at bounding box center [759, 119] width 228 height 73
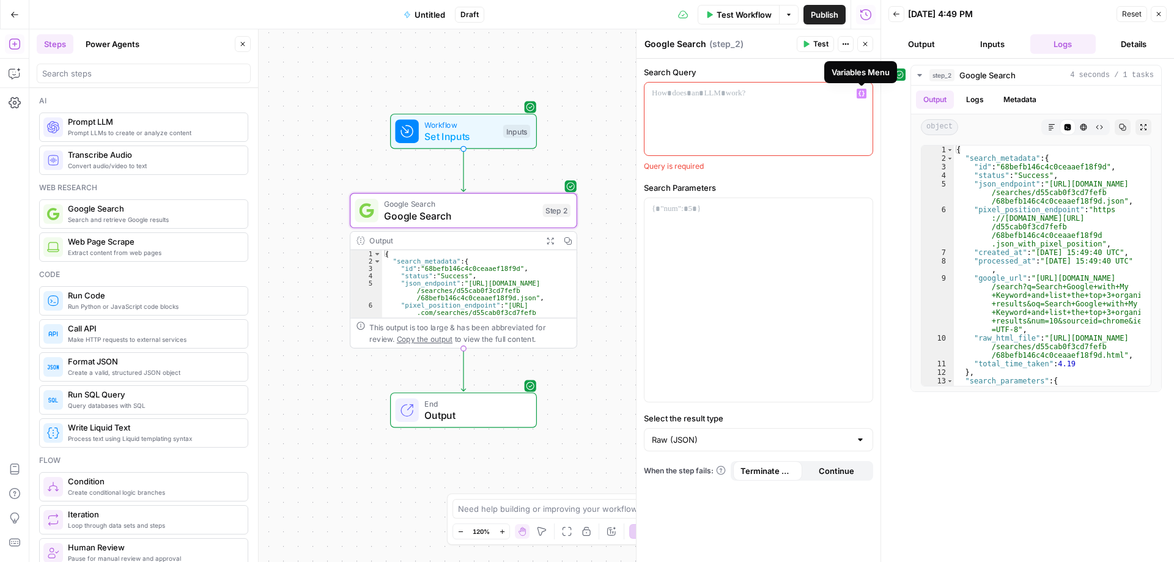
click at [862, 91] on icon "button" at bounding box center [862, 94] width 6 height 6
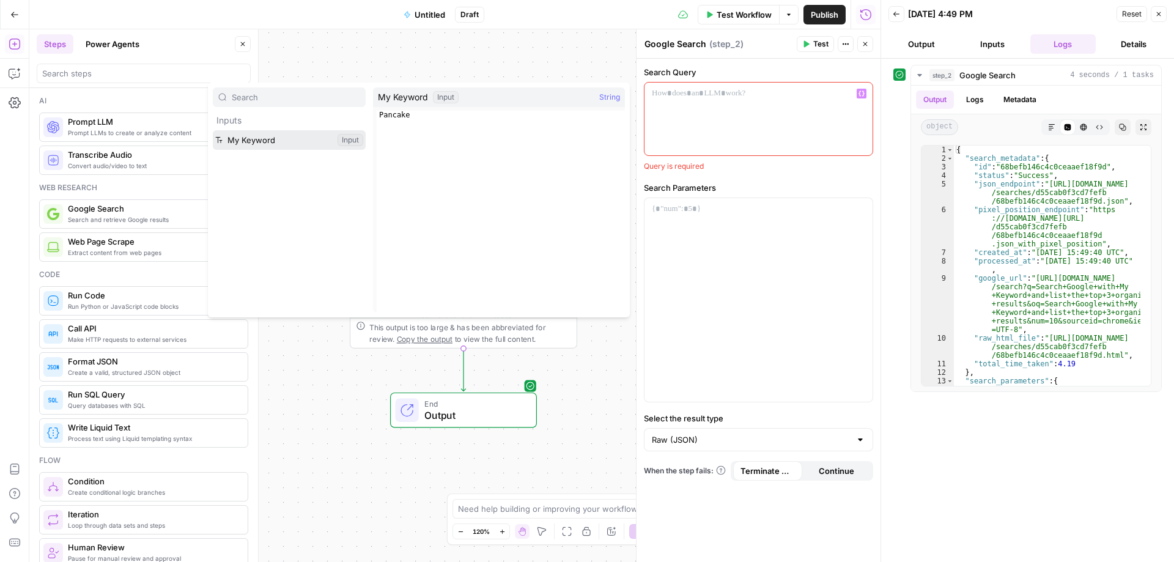
click at [266, 146] on button "Select variable My Keyword" at bounding box center [289, 140] width 153 height 20
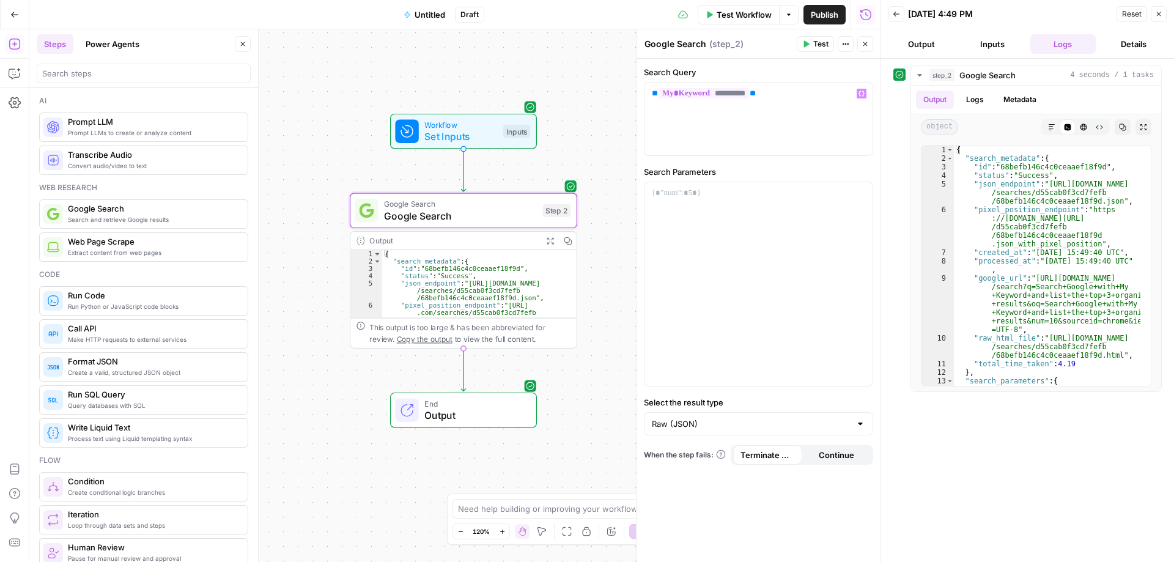
click at [813, 42] on span "Test" at bounding box center [820, 44] width 15 height 11
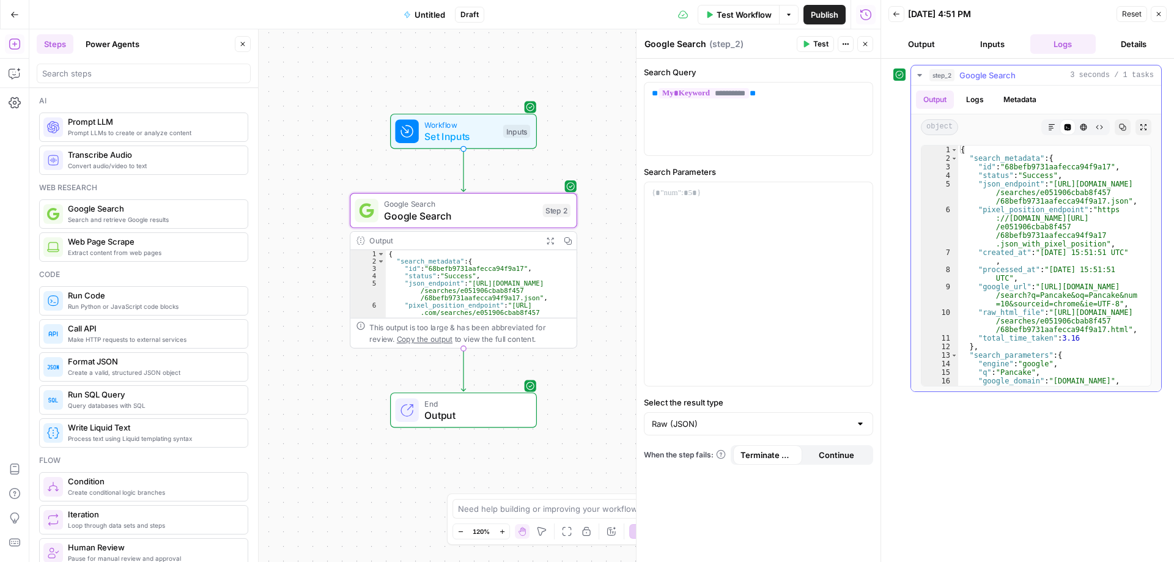
click at [1125, 126] on icon "button" at bounding box center [1123, 127] width 7 height 7
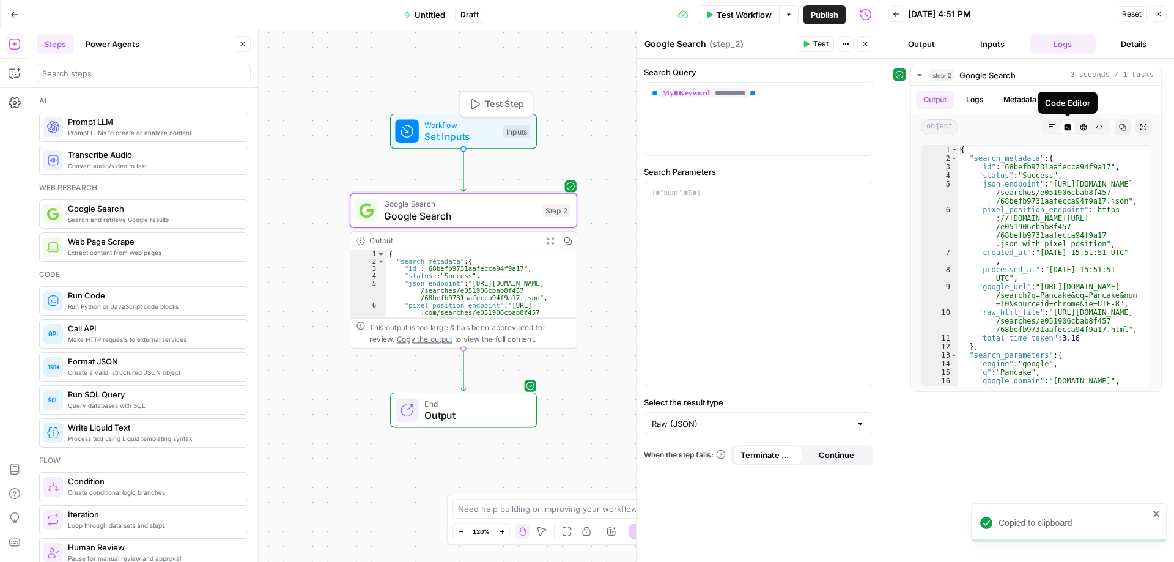
click at [470, 132] on span "Set Inputs" at bounding box center [460, 136] width 73 height 15
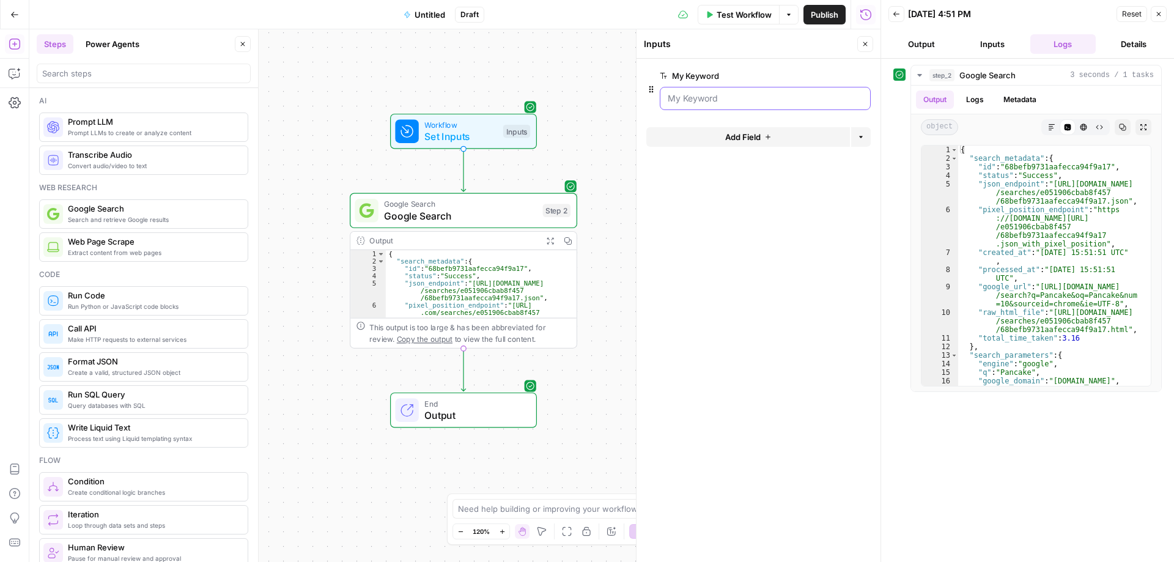
click at [739, 100] on Keyword "My Keyword" at bounding box center [765, 98] width 195 height 12
click at [996, 43] on button "Inputs" at bounding box center [992, 44] width 66 height 20
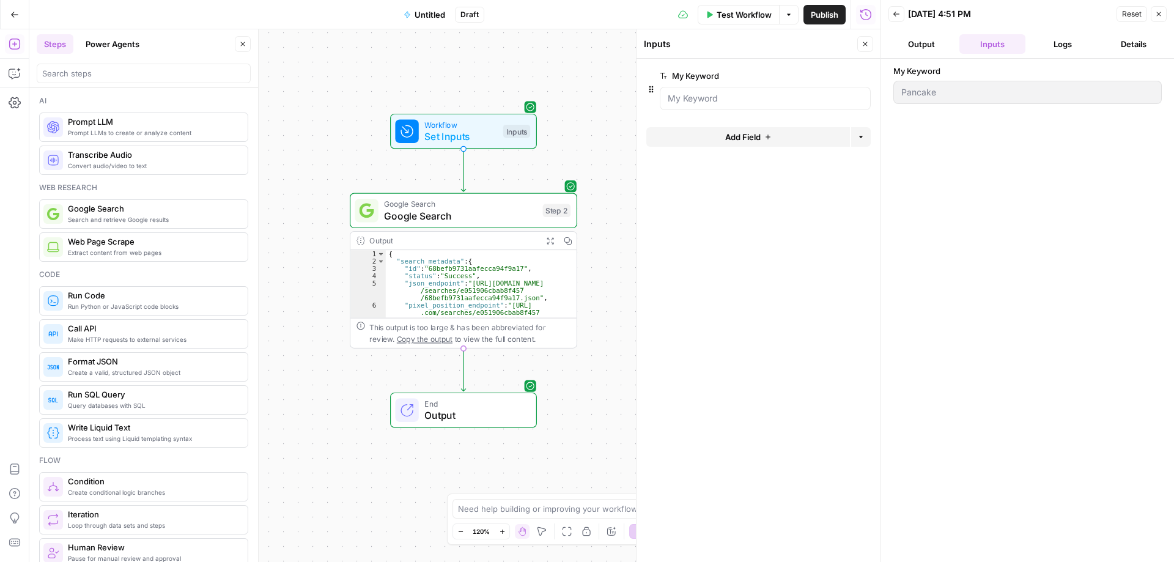
click at [905, 161] on div "My Keyword Pancake" at bounding box center [1027, 310] width 268 height 491
click at [736, 102] on Keyword "My Keyword" at bounding box center [765, 98] width 195 height 12
click at [818, 75] on span "edit field" at bounding box center [824, 76] width 27 height 10
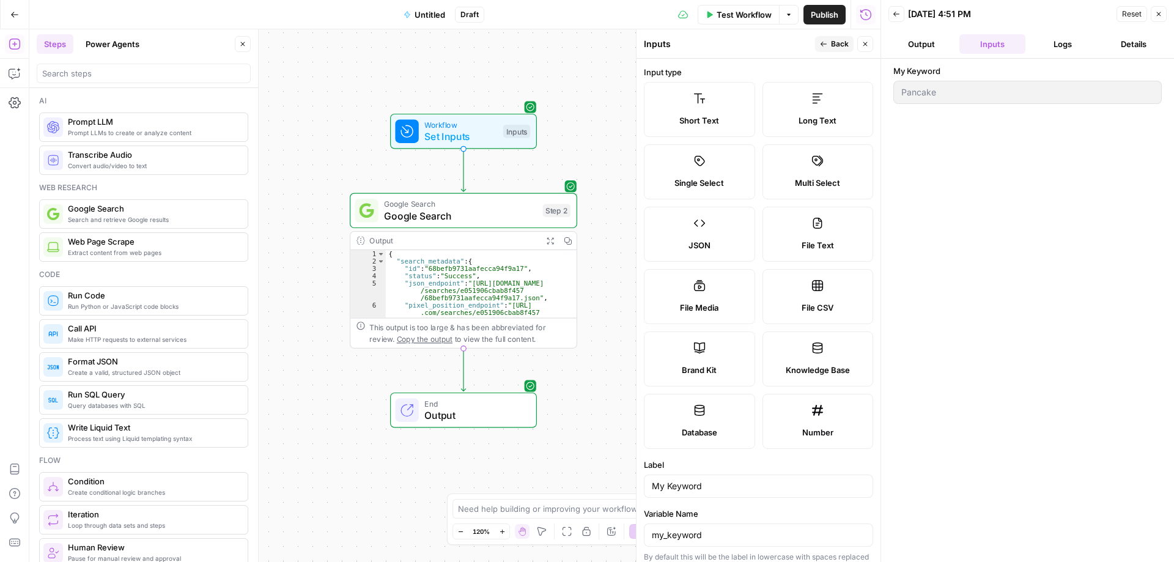
click at [717, 103] on label "Short Text" at bounding box center [699, 109] width 111 height 55
click at [818, 43] on button "Back" at bounding box center [834, 44] width 39 height 16
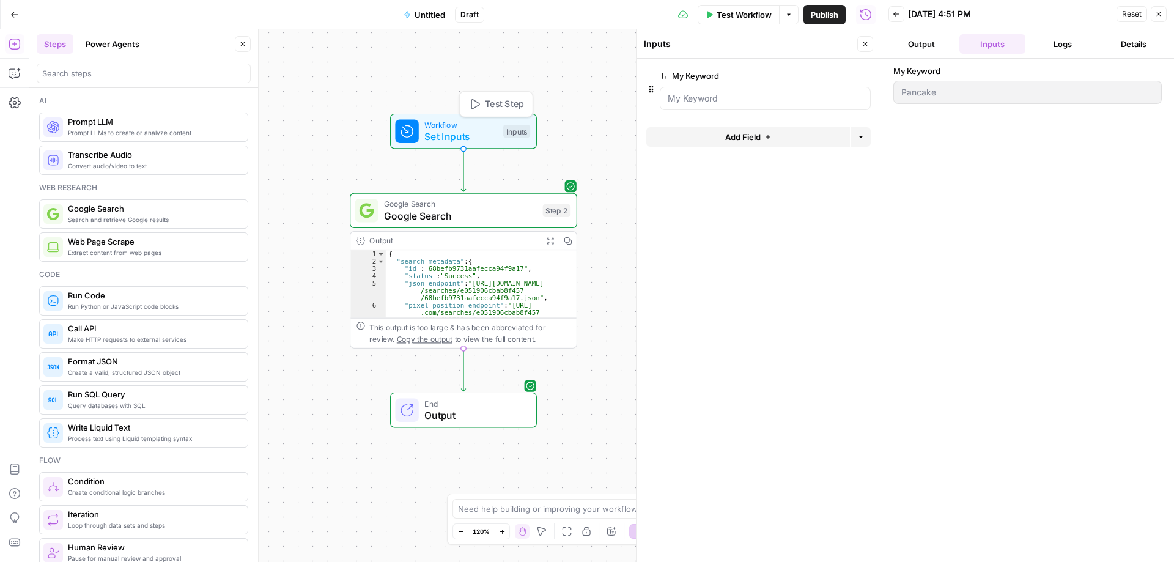
click at [508, 100] on span "Test Step" at bounding box center [504, 104] width 39 height 13
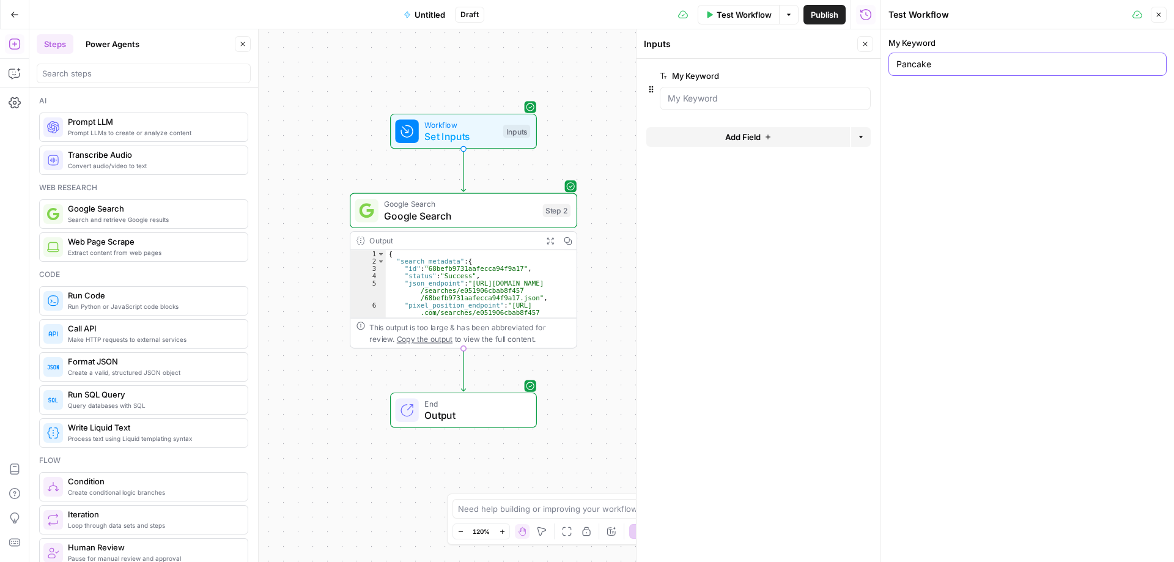
click at [928, 61] on input "Pancake" at bounding box center [1027, 64] width 262 height 12
click at [716, 102] on Keyword "My Keyword" at bounding box center [765, 98] width 195 height 12
click at [959, 67] on input "Pancake" at bounding box center [1027, 64] width 262 height 12
drag, startPoint x: 957, startPoint y: 66, endPoint x: 902, endPoint y: 91, distance: 60.5
click at [890, 76] on div "My Keyword Pancake" at bounding box center [1027, 59] width 278 height 44
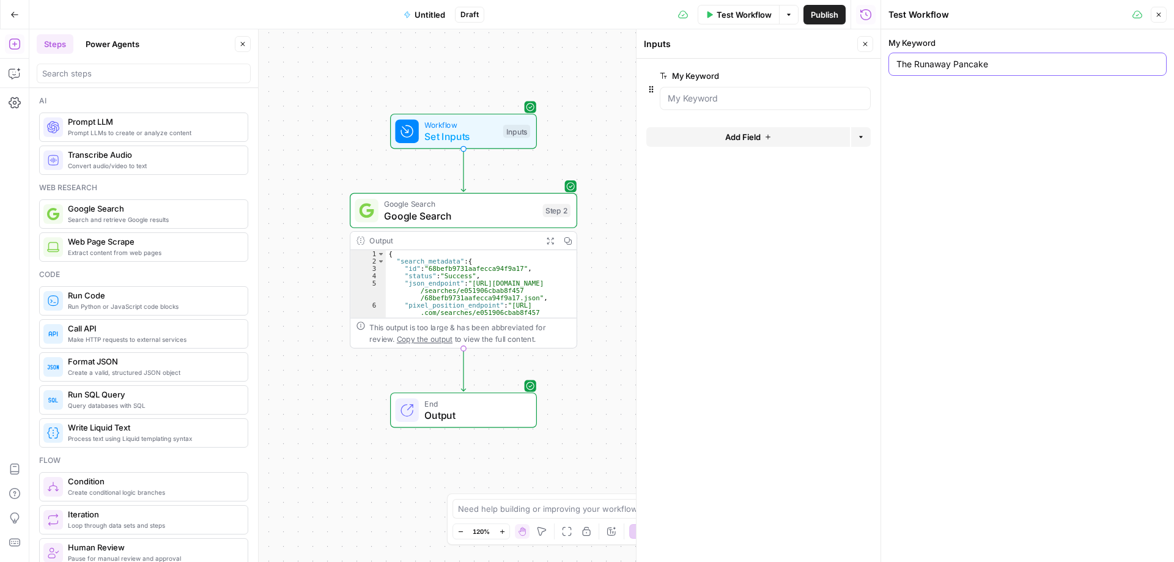
type input "The Runaway Pancake"
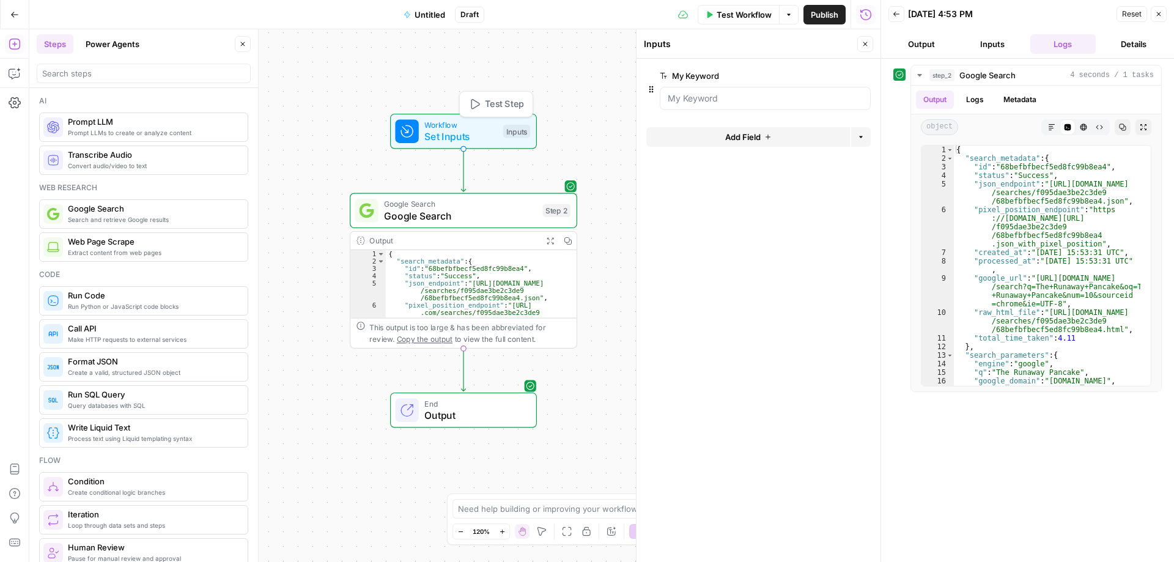
click at [470, 129] on span "Set Inputs" at bounding box center [460, 136] width 73 height 15
click at [469, 125] on span "Workflow" at bounding box center [460, 125] width 73 height 12
click at [992, 42] on button "Inputs" at bounding box center [992, 44] width 66 height 20
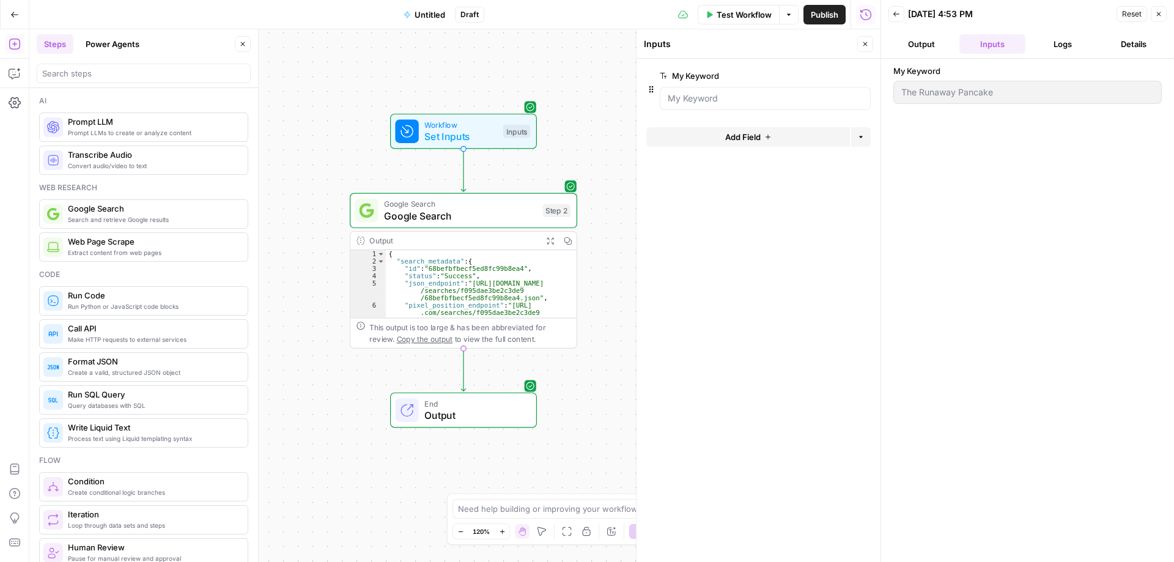
click at [898, 95] on div "The Runaway Pancake" at bounding box center [1027, 92] width 268 height 23
click at [506, 133] on div "Inputs" at bounding box center [516, 131] width 27 height 13
click at [836, 79] on span "edit field" at bounding box center [824, 76] width 27 height 10
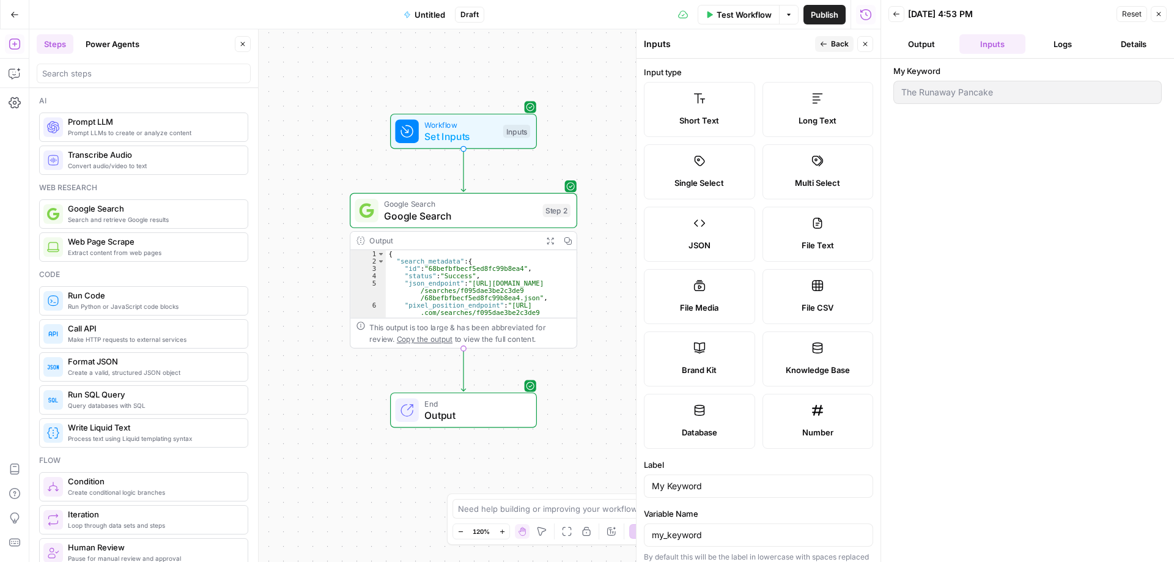
scroll to position [240, 0]
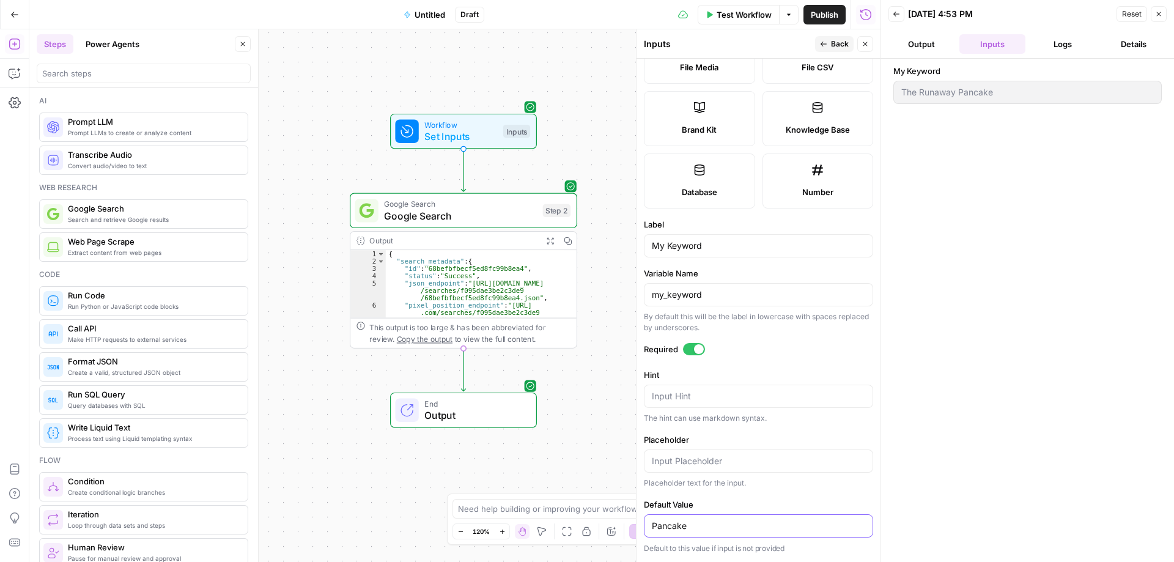
click at [712, 523] on input "Pancake" at bounding box center [758, 526] width 213 height 12
paste input "The Runaway"
type input "The Runaway Pancake"
click at [909, 473] on div "My Keyword The Runaway Pancake" at bounding box center [1027, 310] width 268 height 491
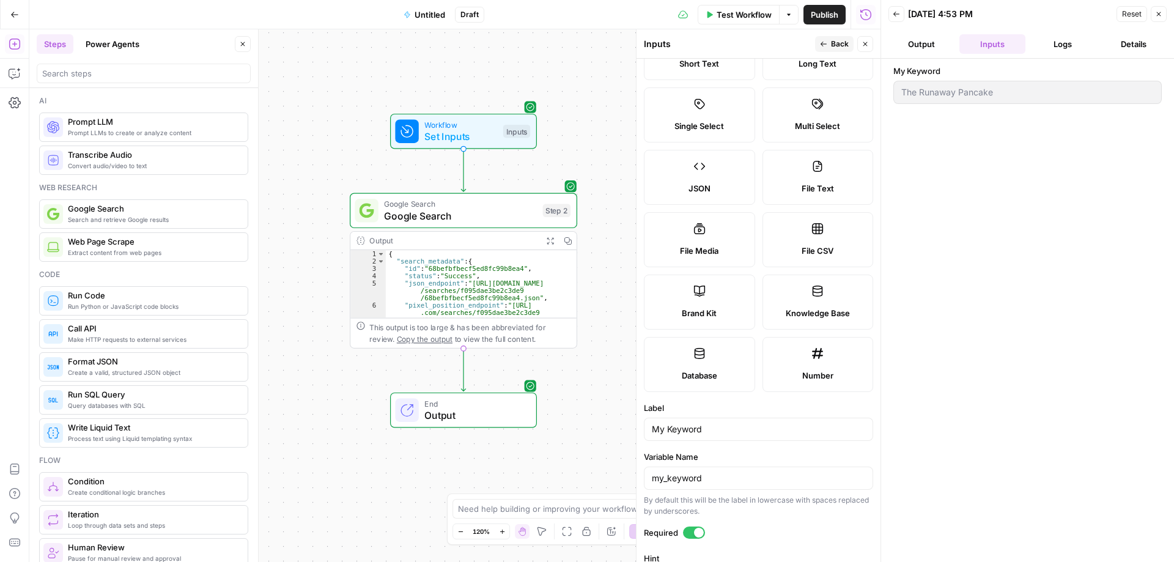
scroll to position [0, 0]
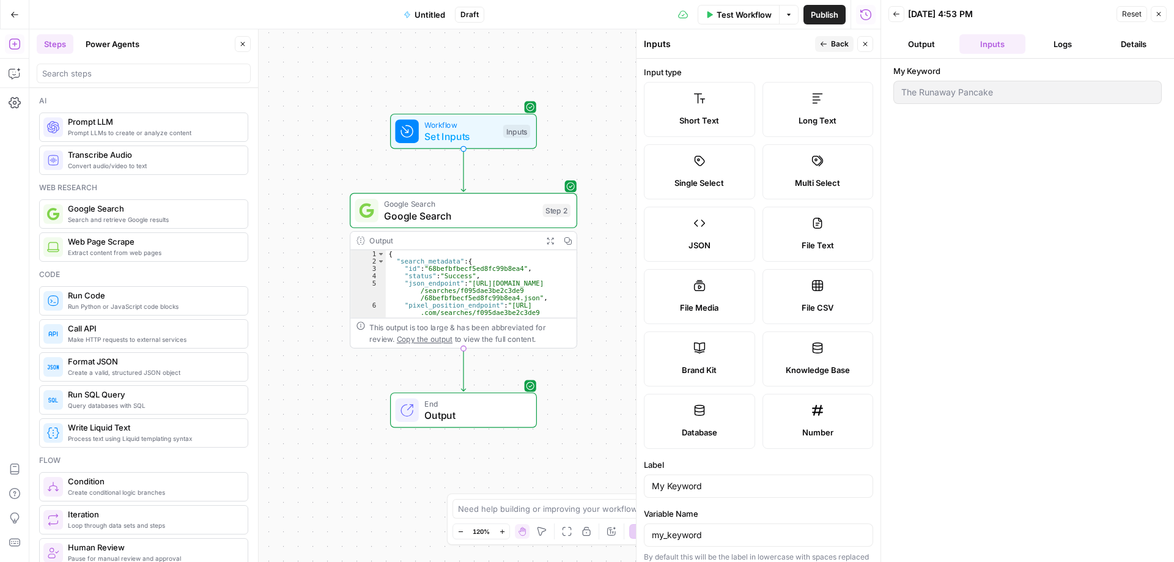
click at [840, 44] on span "Back" at bounding box center [840, 44] width 18 height 11
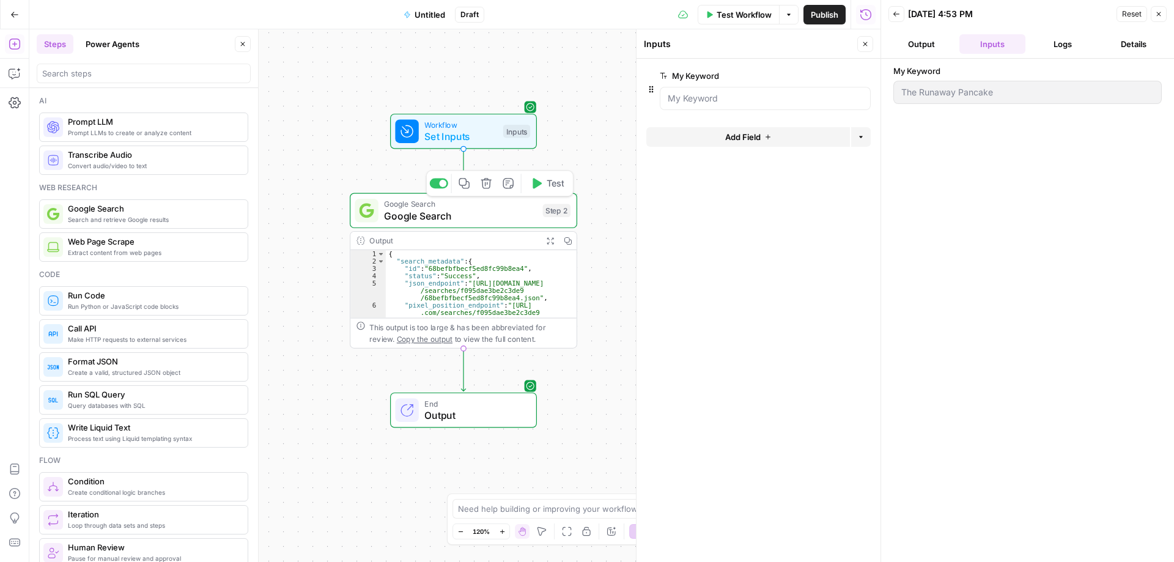
click at [459, 209] on span "Google Search" at bounding box center [460, 216] width 153 height 15
type textarea "Google Search"
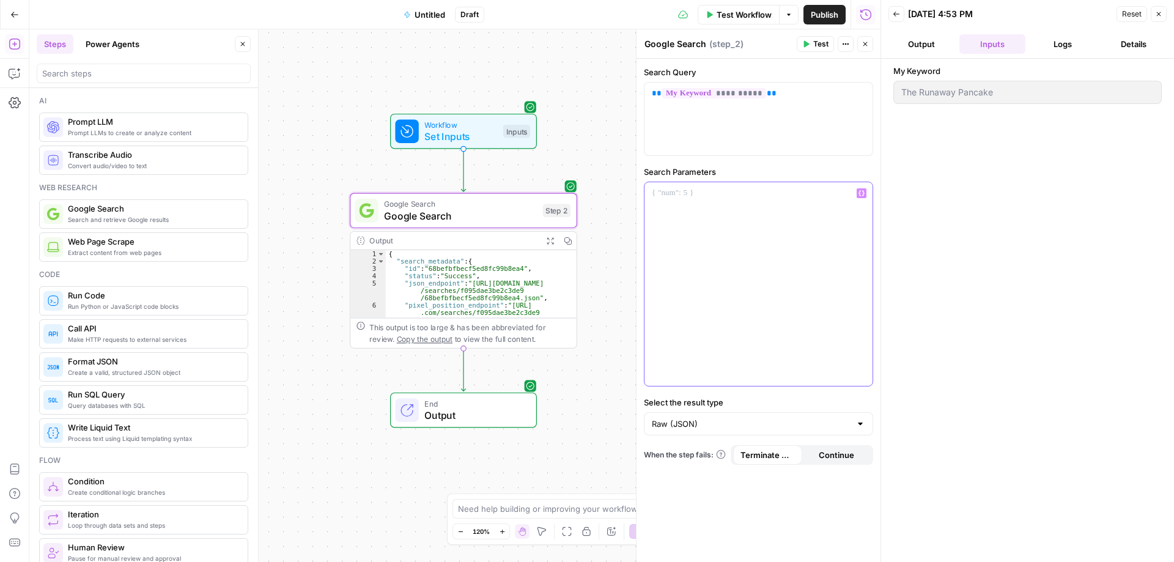
click at [711, 271] on div at bounding box center [759, 284] width 228 height 204
click at [863, 191] on icon "button" at bounding box center [862, 193] width 6 height 6
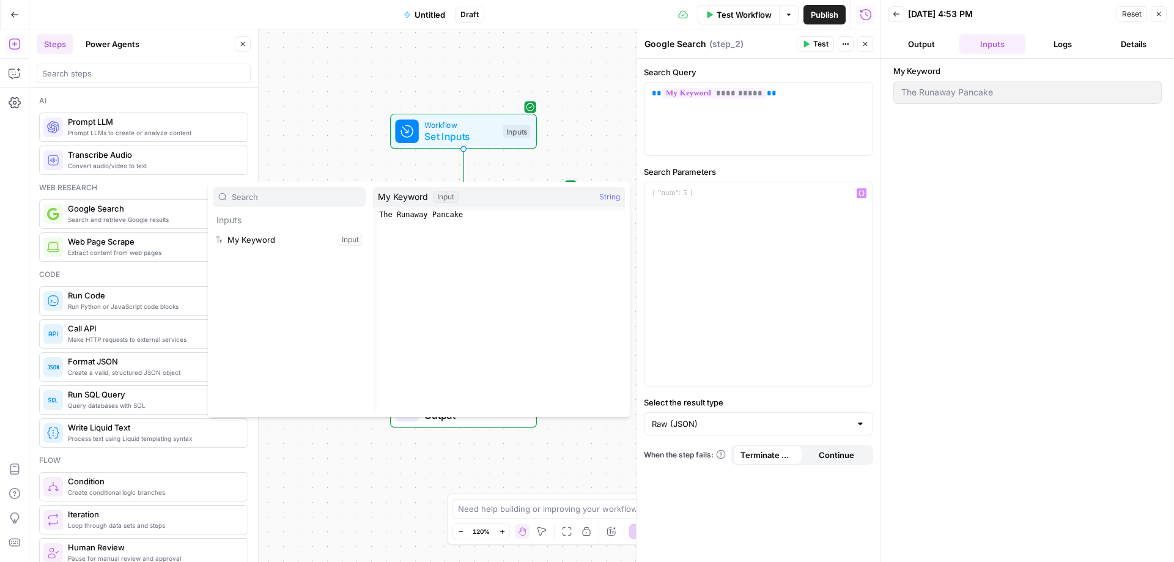
click at [618, 153] on div "Workflow Set Inputs Inputs Google Search Google Search Step 2 Output Expand Out…" at bounding box center [454, 295] width 851 height 533
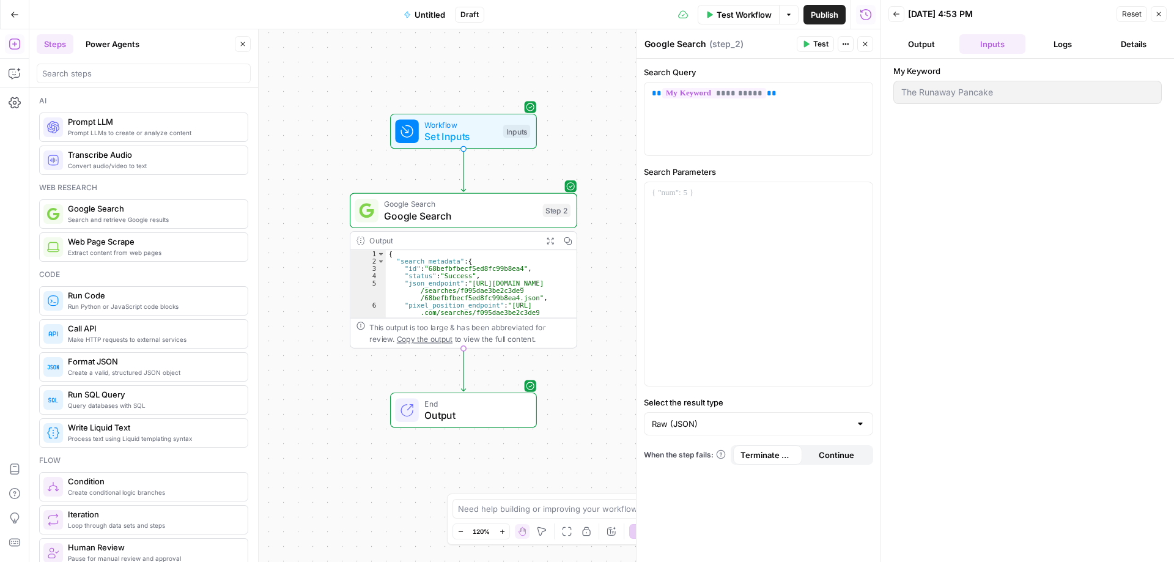
click at [831, 456] on span "Continue" at bounding box center [836, 455] width 35 height 12
click at [768, 457] on span "Terminate Workflow" at bounding box center [768, 455] width 54 height 12
click at [823, 43] on span "Test" at bounding box center [820, 44] width 15 height 11
click at [482, 404] on span "End" at bounding box center [474, 403] width 100 height 12
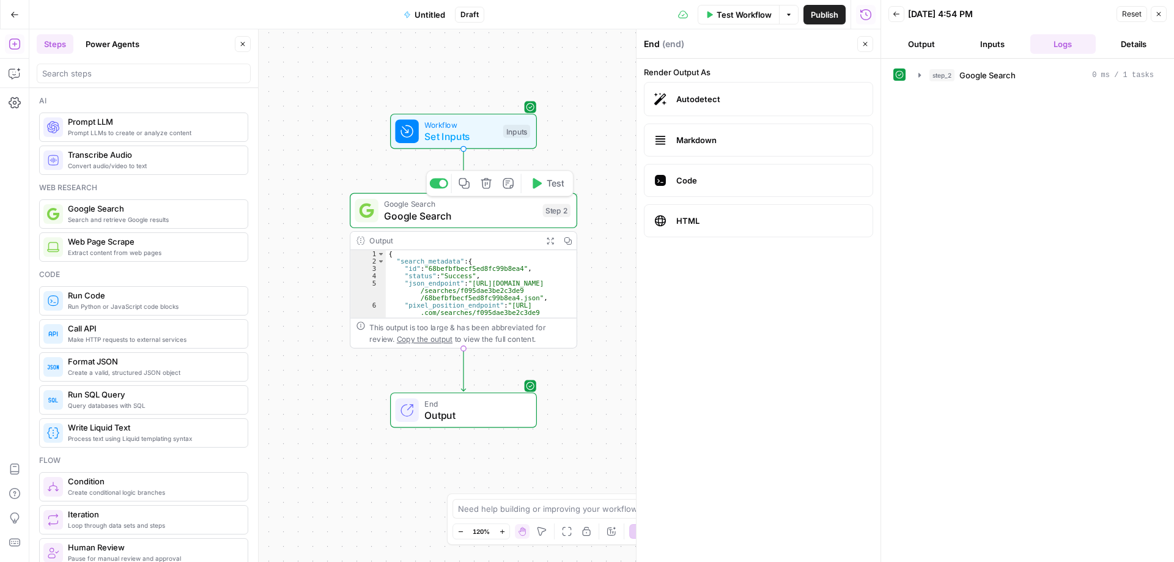
click at [485, 223] on div "Google Search Google Search Step 2 Copy step Delete step Add Note Test" at bounding box center [463, 210] width 227 height 35
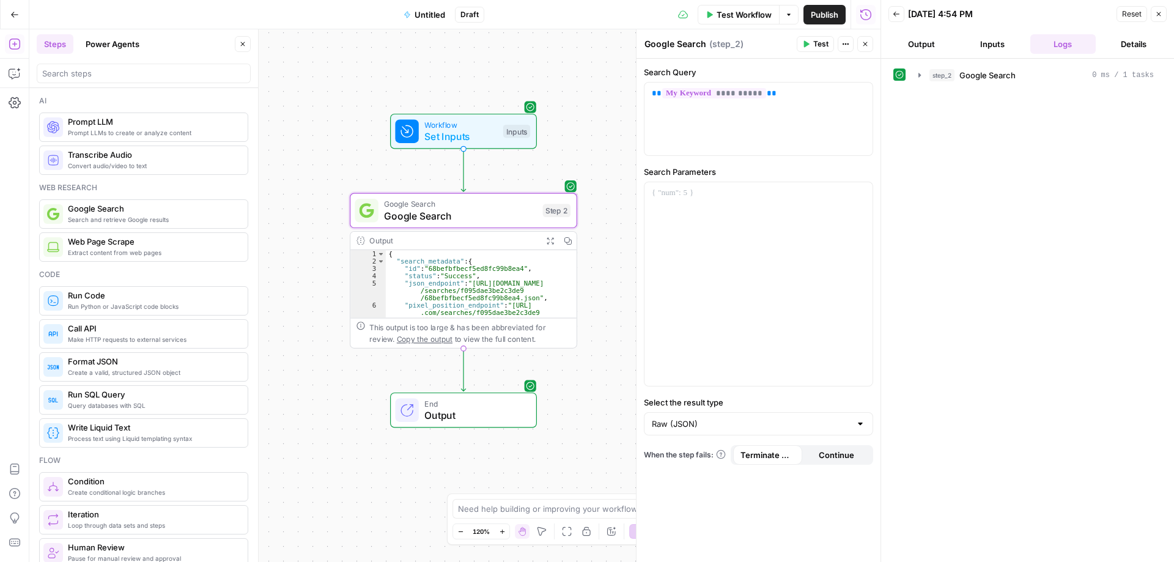
click at [915, 42] on button "Output" at bounding box center [921, 44] width 66 height 20
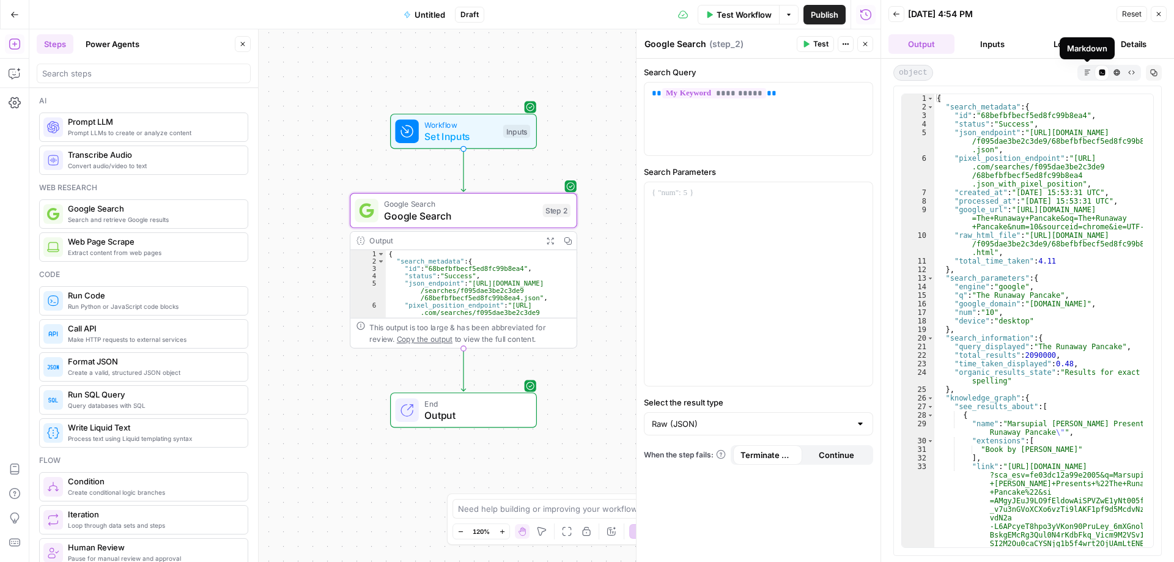
click at [1087, 75] on icon "button" at bounding box center [1087, 72] width 6 height 6
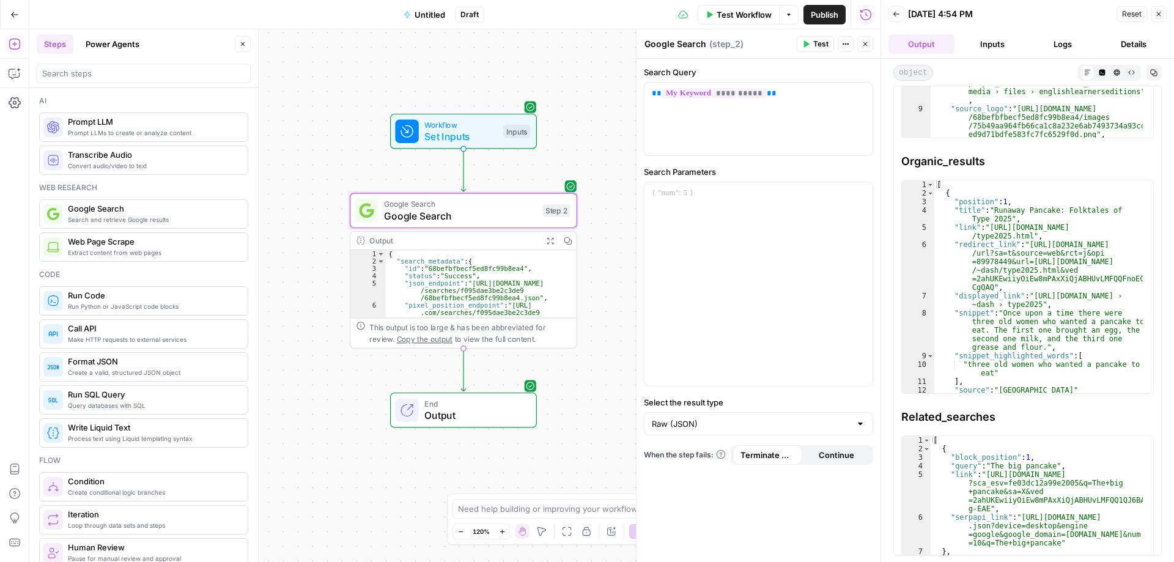
scroll to position [1639, 0]
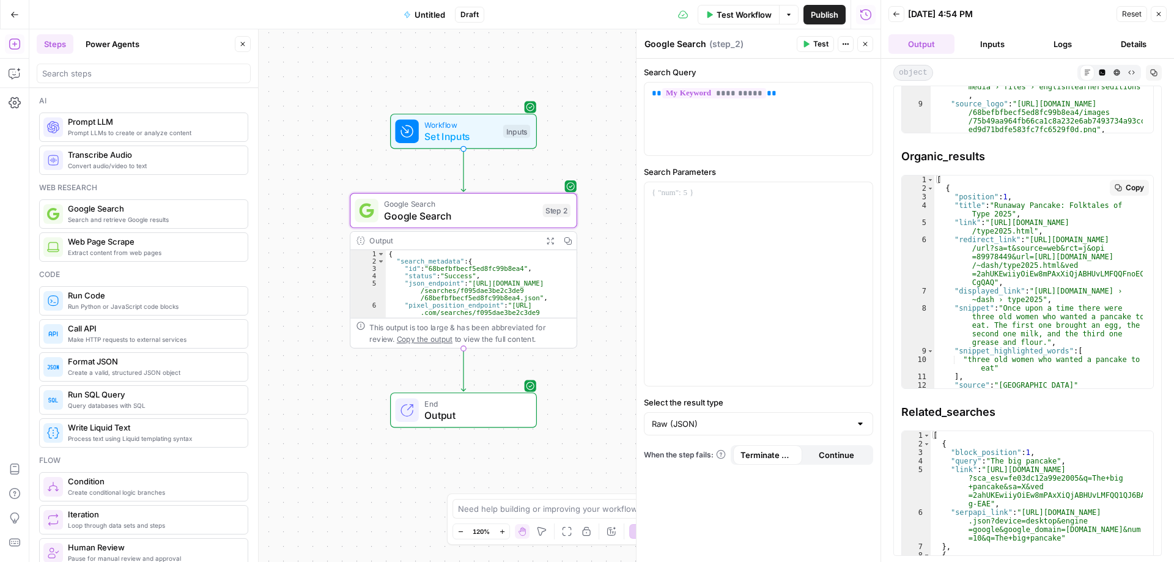
click at [1126, 188] on span "Copy" at bounding box center [1135, 187] width 18 height 11
click at [925, 152] on span "Organic_results" at bounding box center [1027, 156] width 253 height 17
click at [860, 194] on icon "button" at bounding box center [862, 193] width 6 height 6
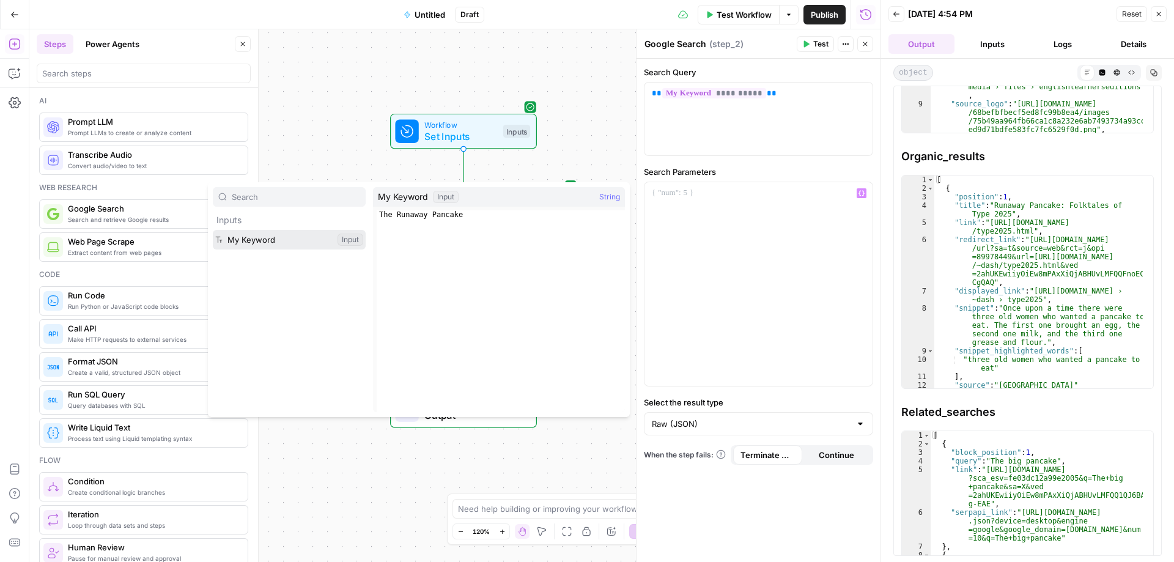
click at [253, 241] on button "Select variable My Keyword" at bounding box center [289, 240] width 153 height 20
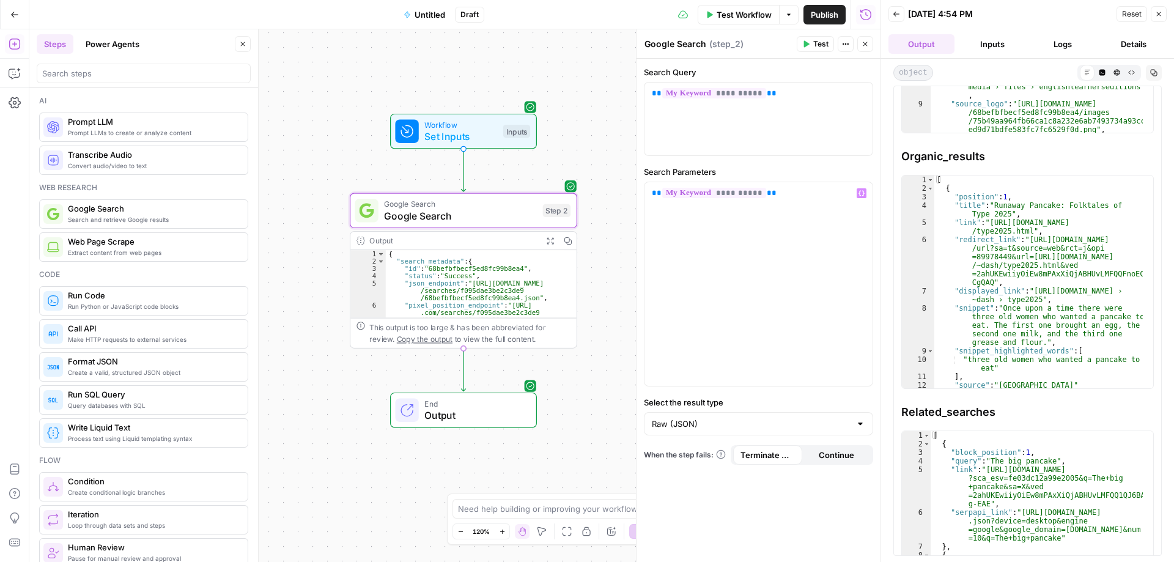
click at [812, 43] on button "Test" at bounding box center [815, 44] width 37 height 16
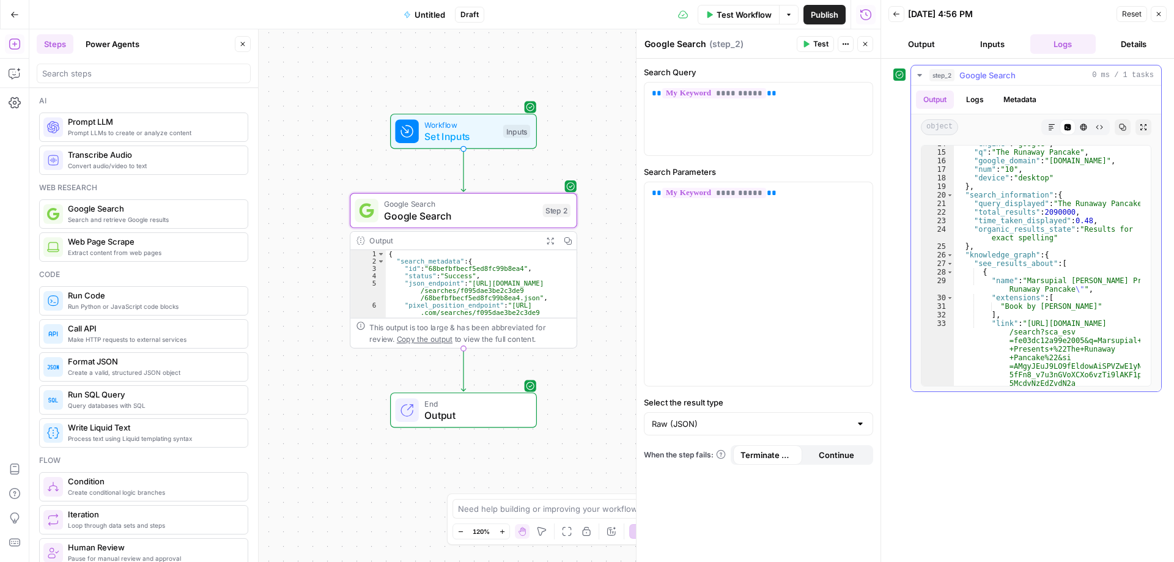
scroll to position [200, 0]
click at [1046, 128] on button "Markdown" at bounding box center [1052, 127] width 16 height 16
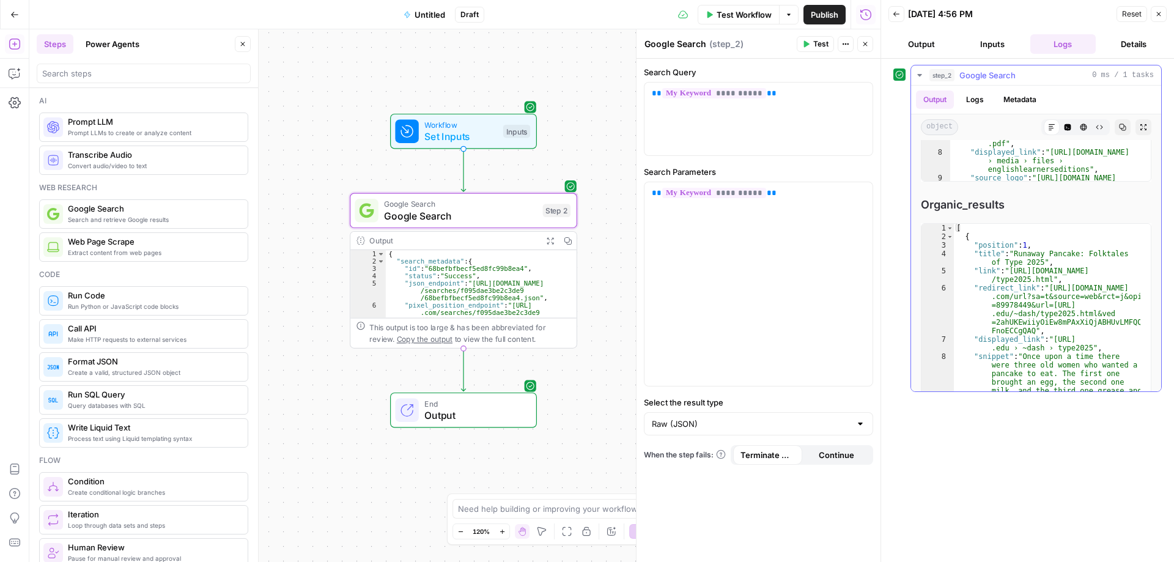
scroll to position [1658, 0]
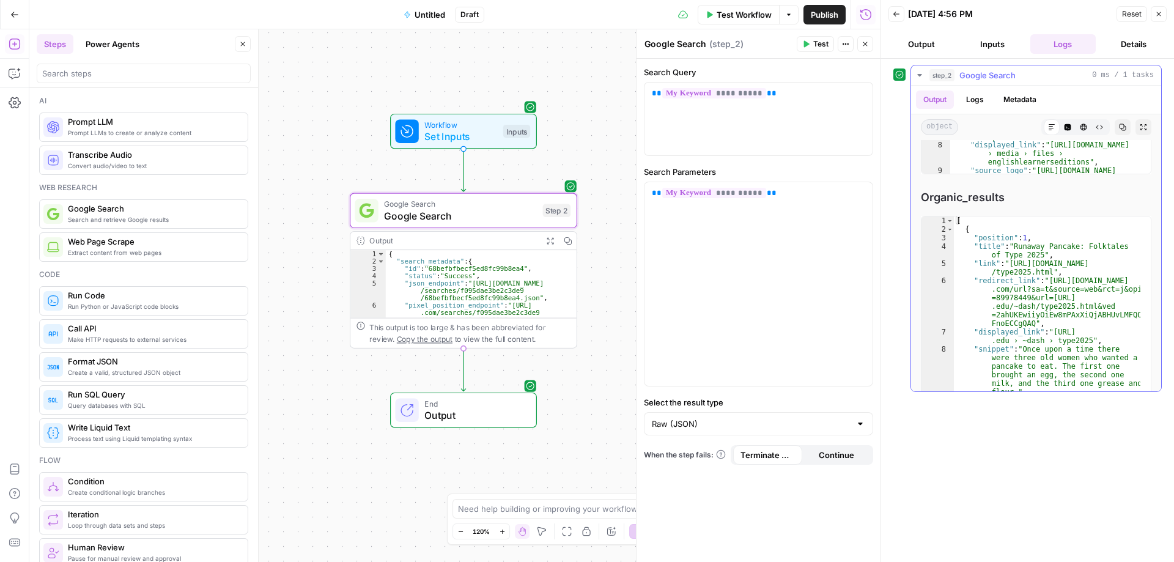
drag, startPoint x: 1005, startPoint y: 199, endPoint x: 920, endPoint y: 201, distance: 85.0
click at [920, 201] on div "Search_metadata Copy 1 2 3 4 5 6 7 8 9 10 11 { "id" : "68befbfbecf5ed8fc99b8ea4…" at bounding box center [1036, 97] width 250 height 3231
copy span "Organic_results"
drag, startPoint x: 770, startPoint y: 192, endPoint x: 631, endPoint y: 194, distance: 138.8
click at [636, 194] on div "**********" at bounding box center [758, 295] width 245 height 533
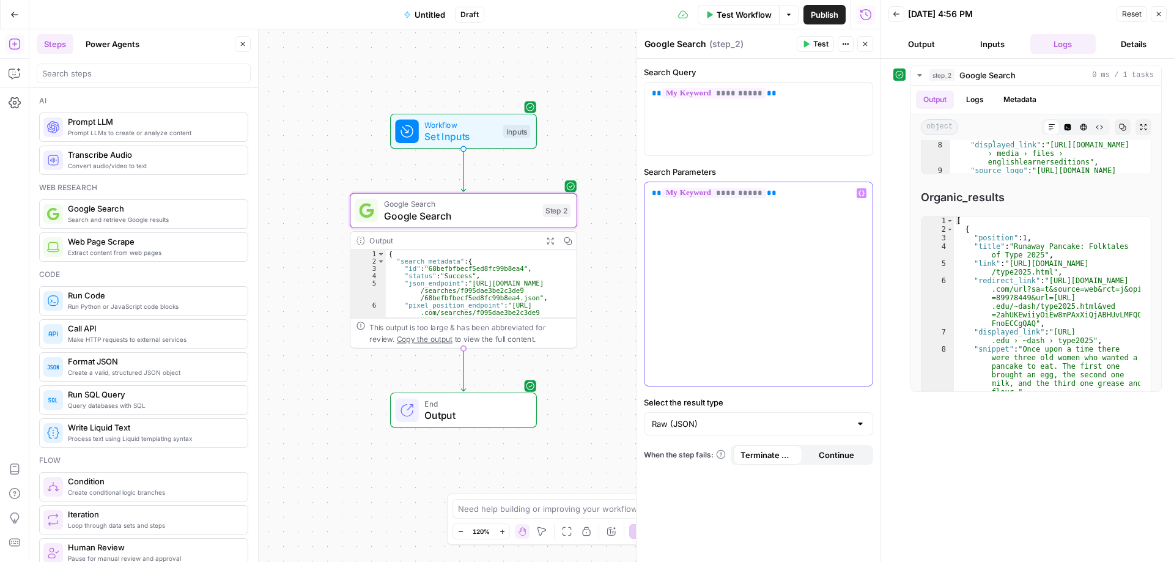
click at [727, 246] on div "**********" at bounding box center [759, 284] width 228 height 204
click at [735, 301] on div "**********" at bounding box center [759, 284] width 228 height 204
click at [589, 374] on div "Workflow Set Inputs Inputs Google Search Google Search Step 2 Output Expand Out…" at bounding box center [454, 295] width 851 height 533
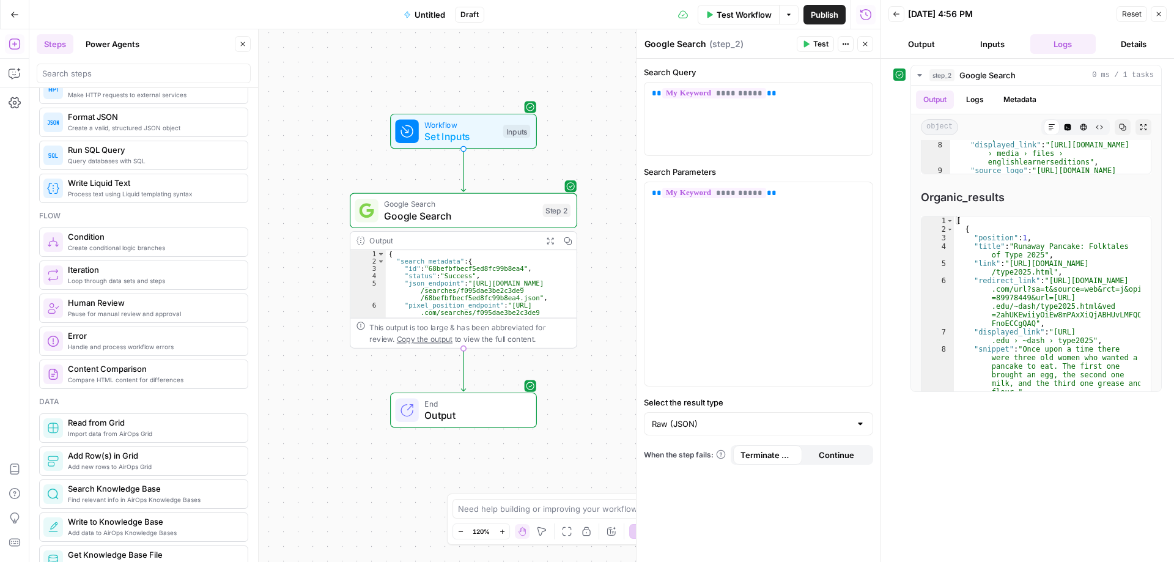
click at [312, 195] on div "Workflow Set Inputs Inputs Google Search Google Search Step 2 Output Expand Out…" at bounding box center [454, 295] width 851 height 533
drag, startPoint x: 253, startPoint y: 185, endPoint x: 256, endPoint y: 141, distance: 44.7
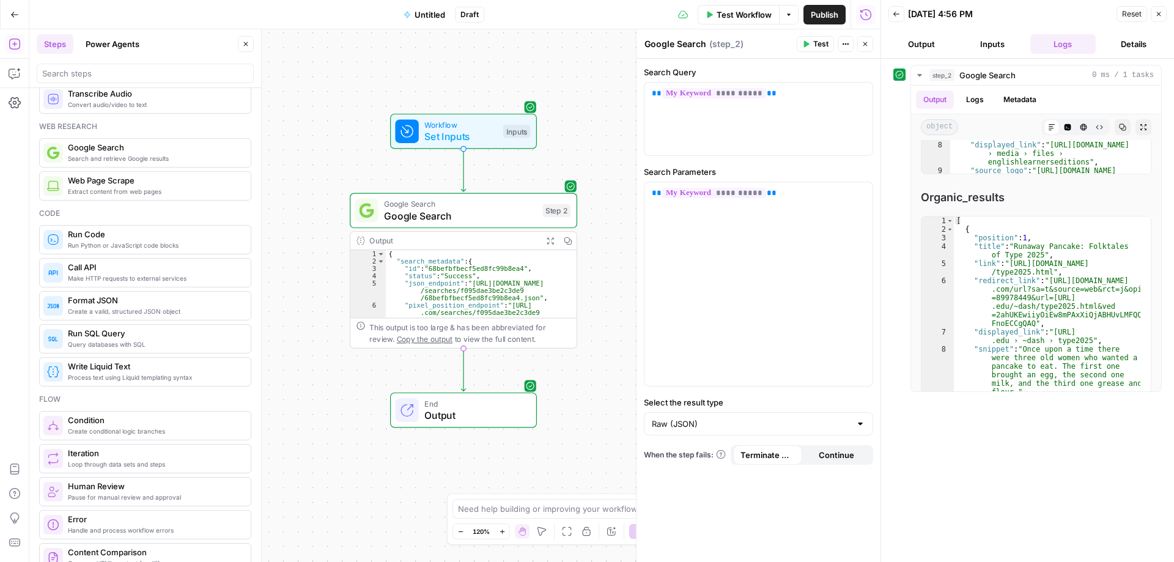
scroll to position [0, 0]
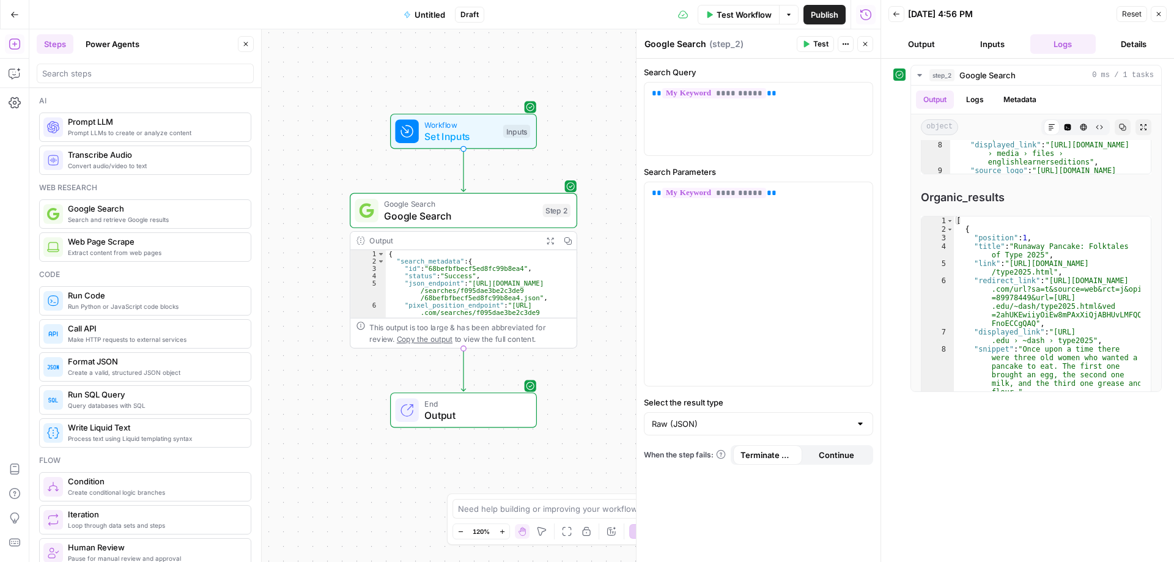
click at [122, 46] on button "Power Agents" at bounding box center [112, 44] width 68 height 20
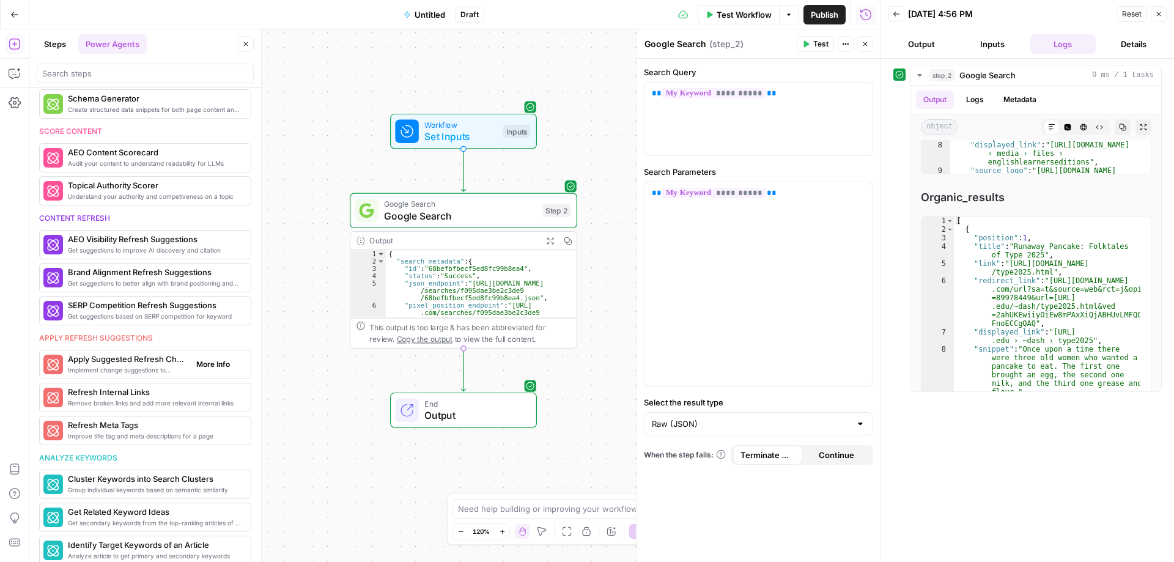
scroll to position [489, 0]
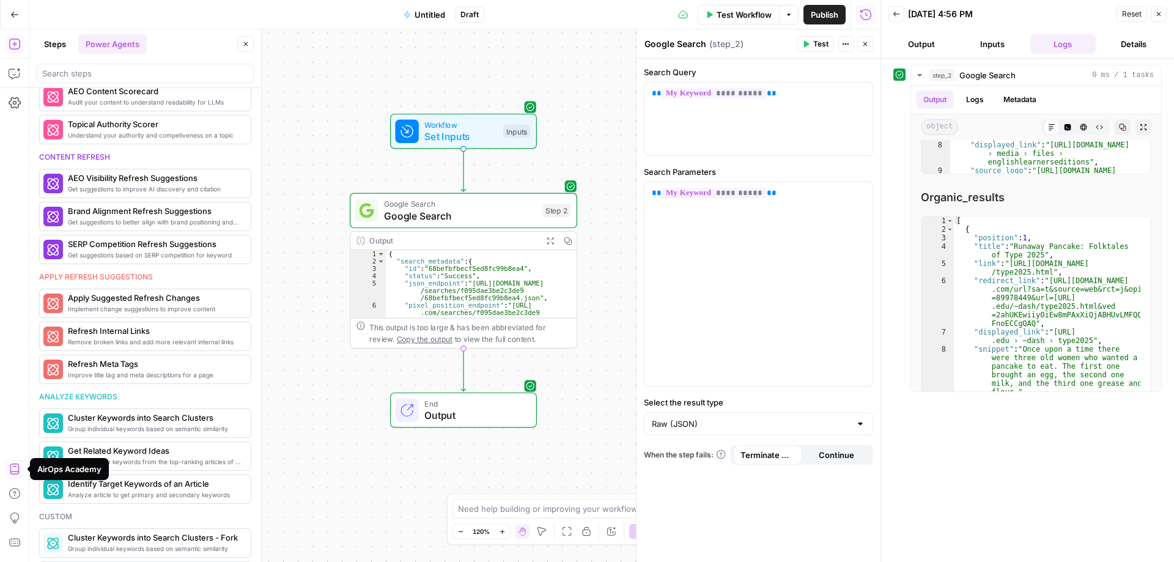
click at [15, 469] on icon "button" at bounding box center [15, 469] width 12 height 12
click at [14, 73] on icon "button" at bounding box center [15, 73] width 12 height 12
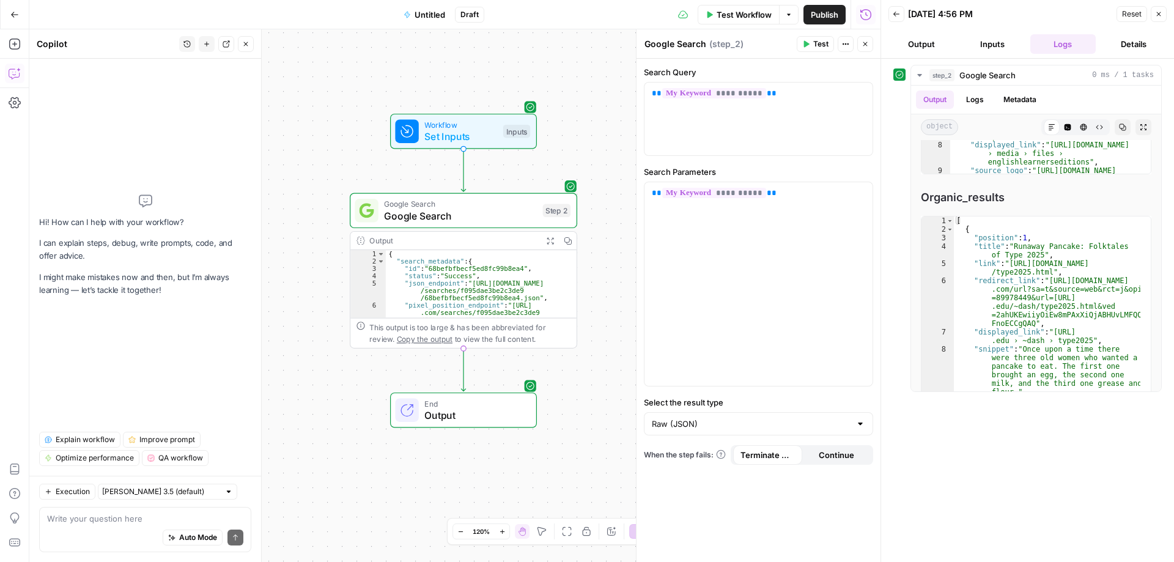
click at [86, 526] on div "Auto Mode Send" at bounding box center [145, 538] width 196 height 27
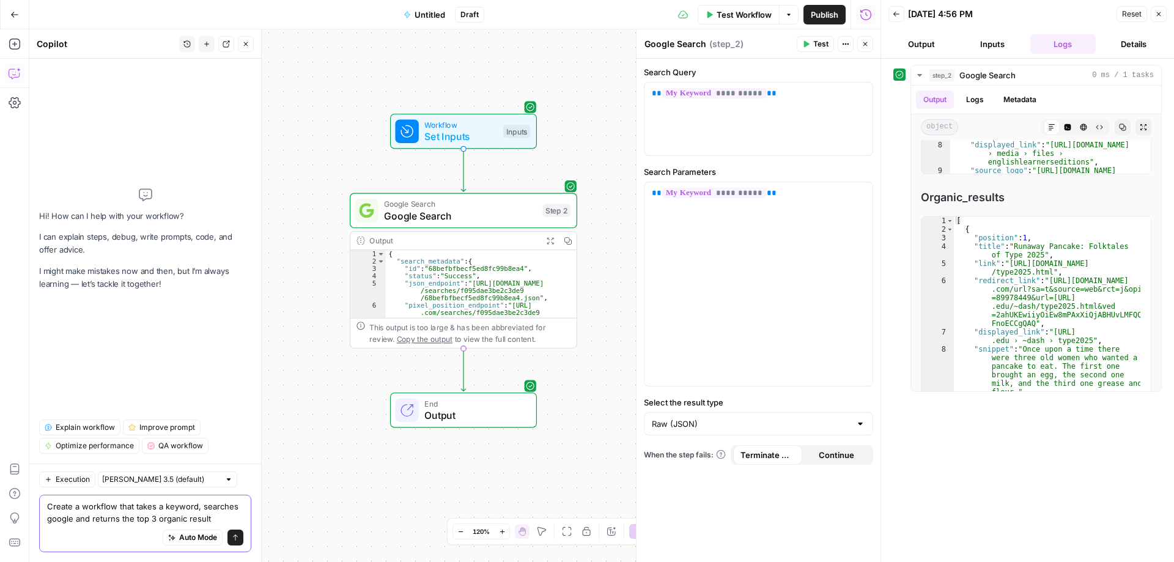
type textarea "Create a workflow that takes a keyword, searches google and returns the top 3 o…"
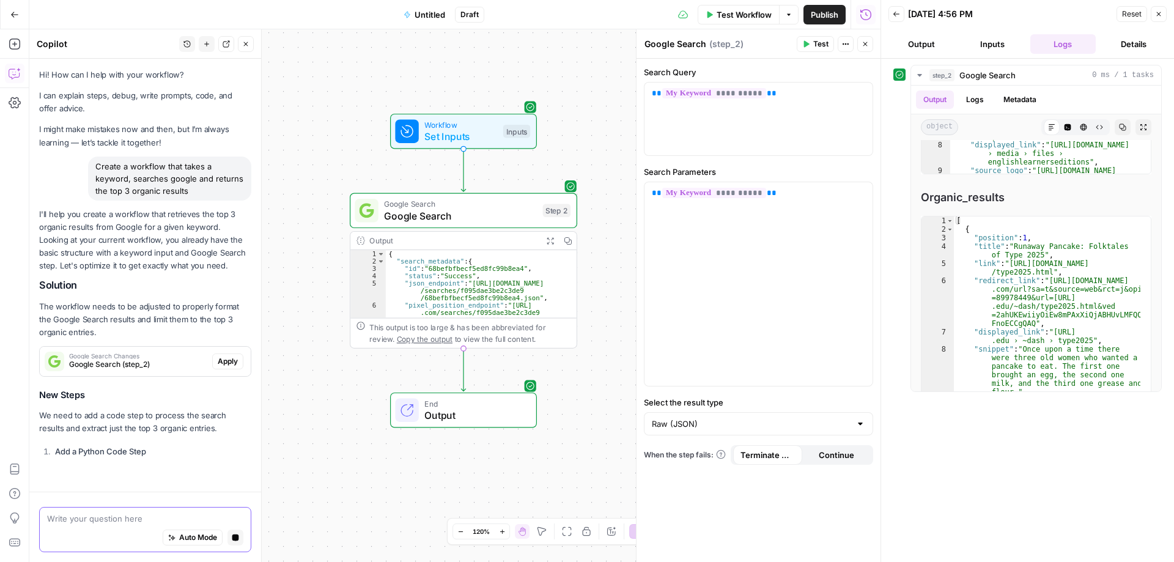
scroll to position [24, 0]
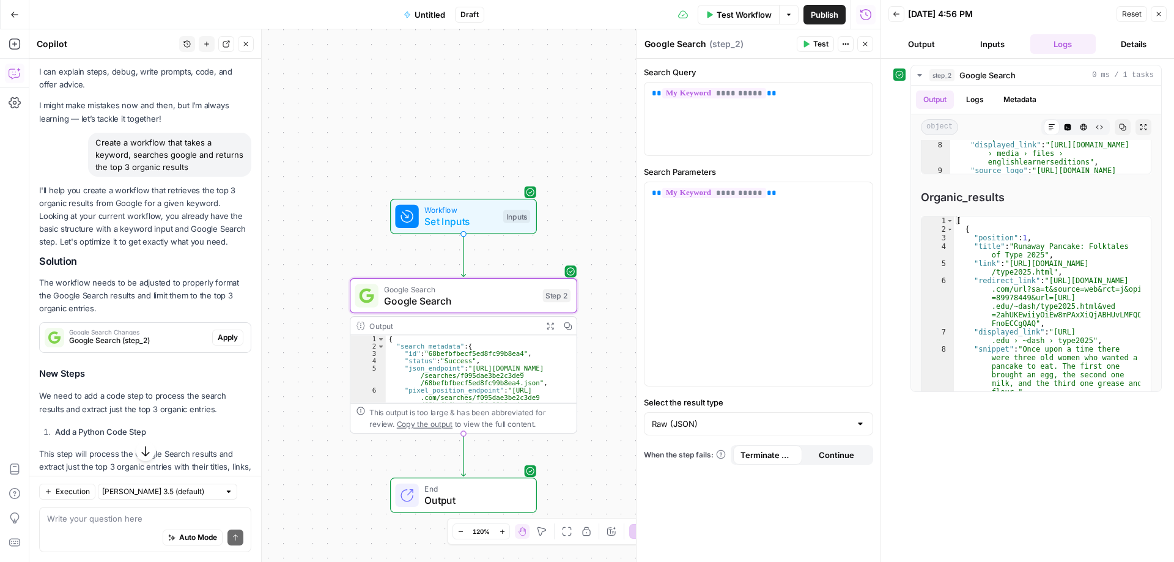
click at [218, 343] on span "Apply" at bounding box center [228, 337] width 20 height 11
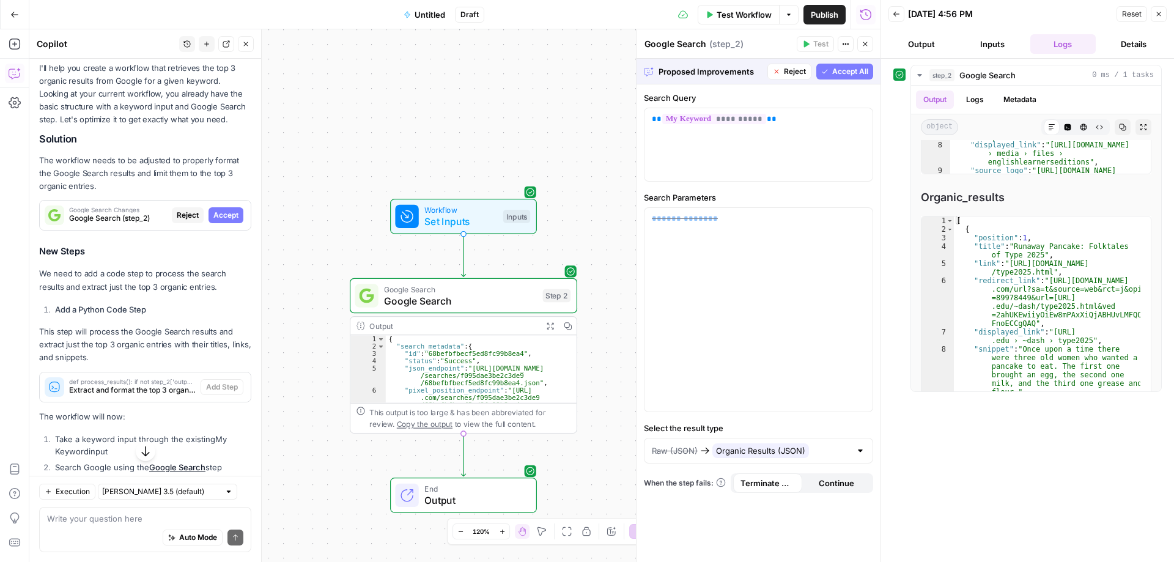
scroll to position [207, 0]
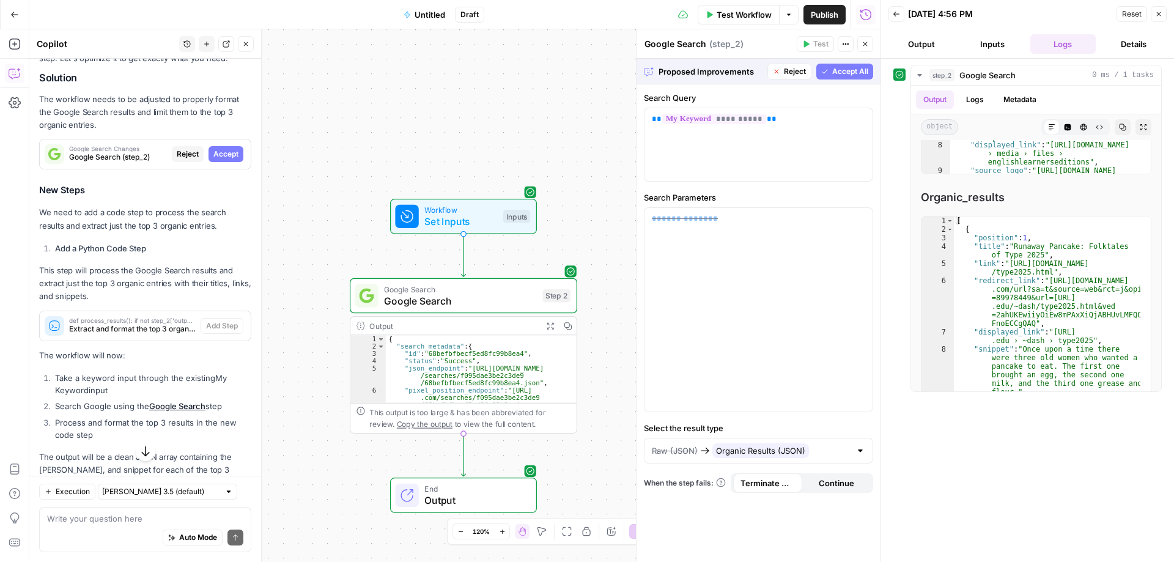
click at [847, 72] on span "Accept All" at bounding box center [850, 71] width 36 height 11
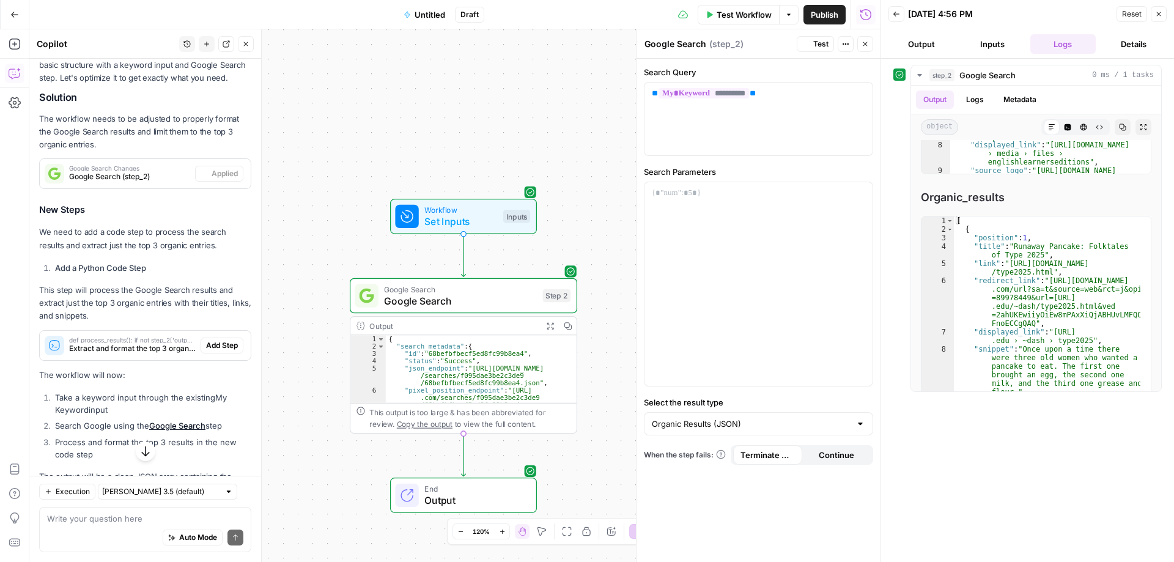
scroll to position [227, 0]
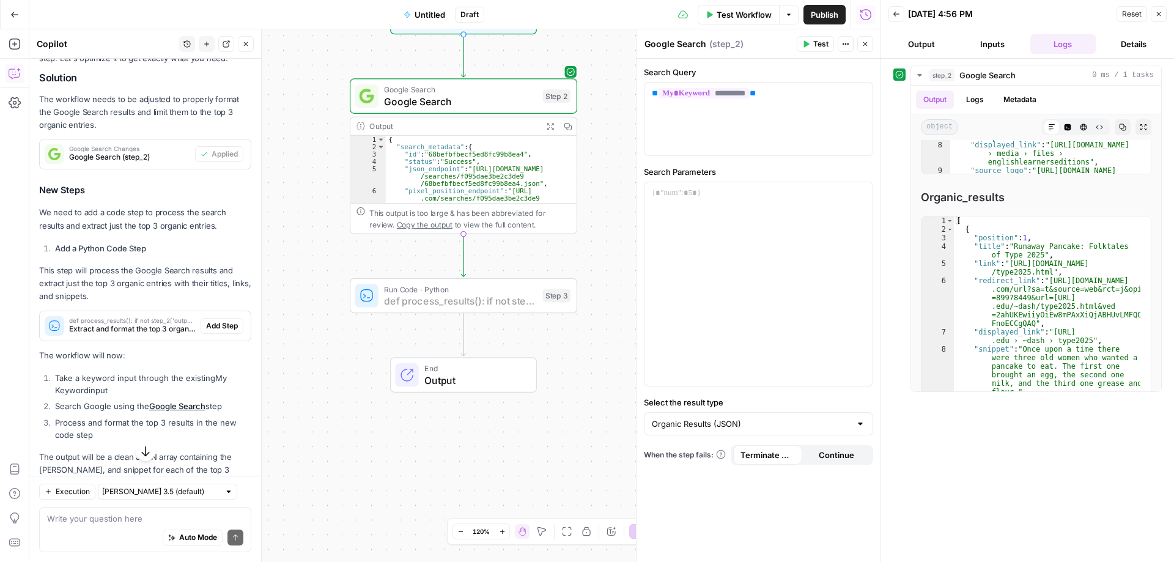
click at [212, 331] on span "Add Step" at bounding box center [222, 325] width 32 height 11
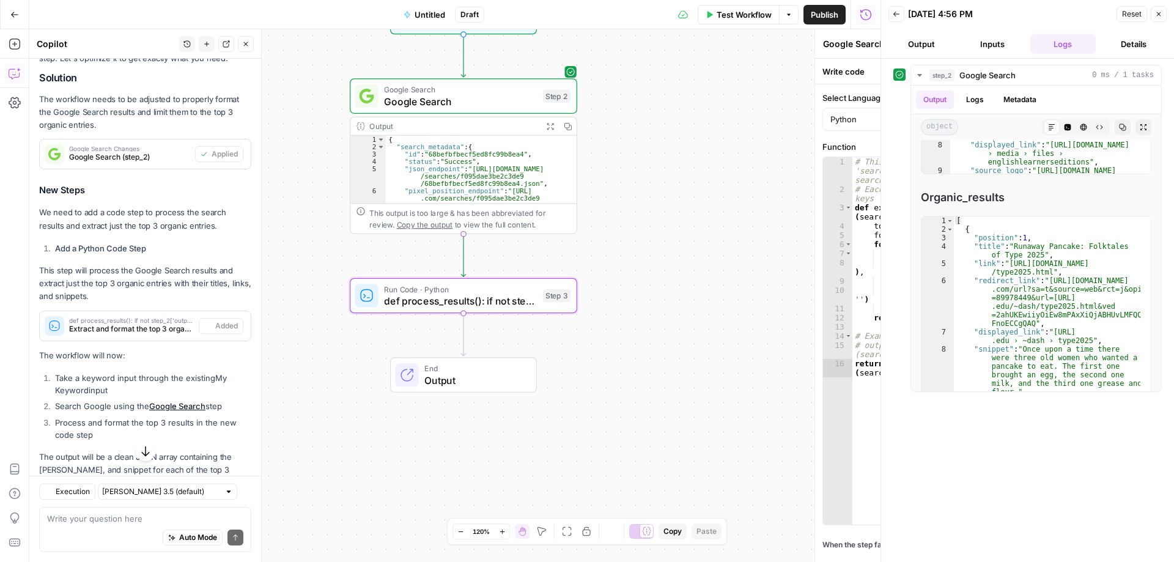
type textarea "def process_results(): if not step_2['output'].get('organic_results'): return {…"
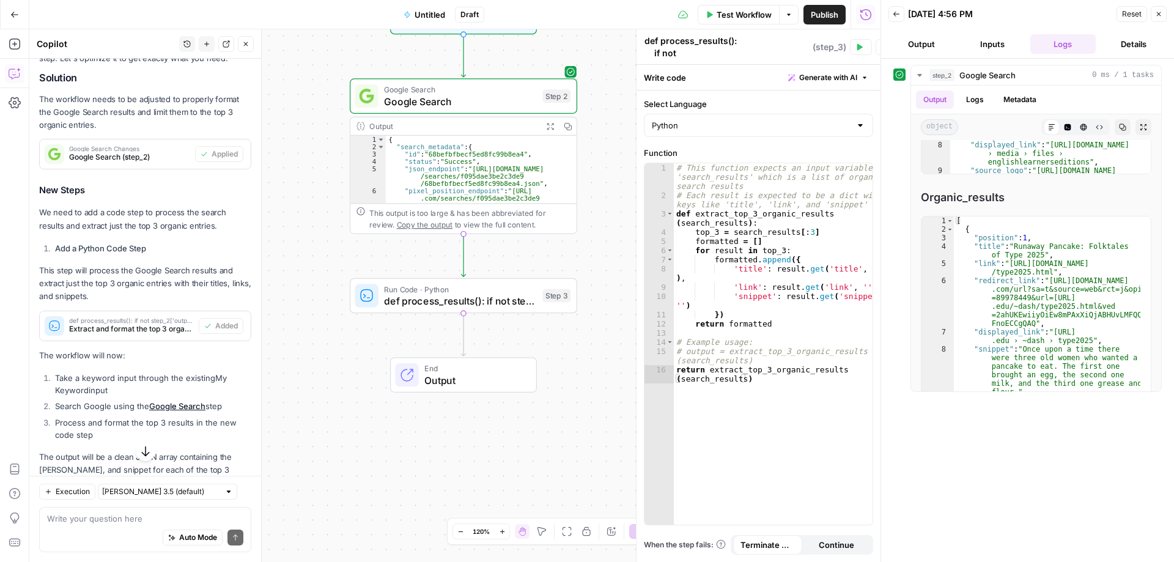
scroll to position [283, 0]
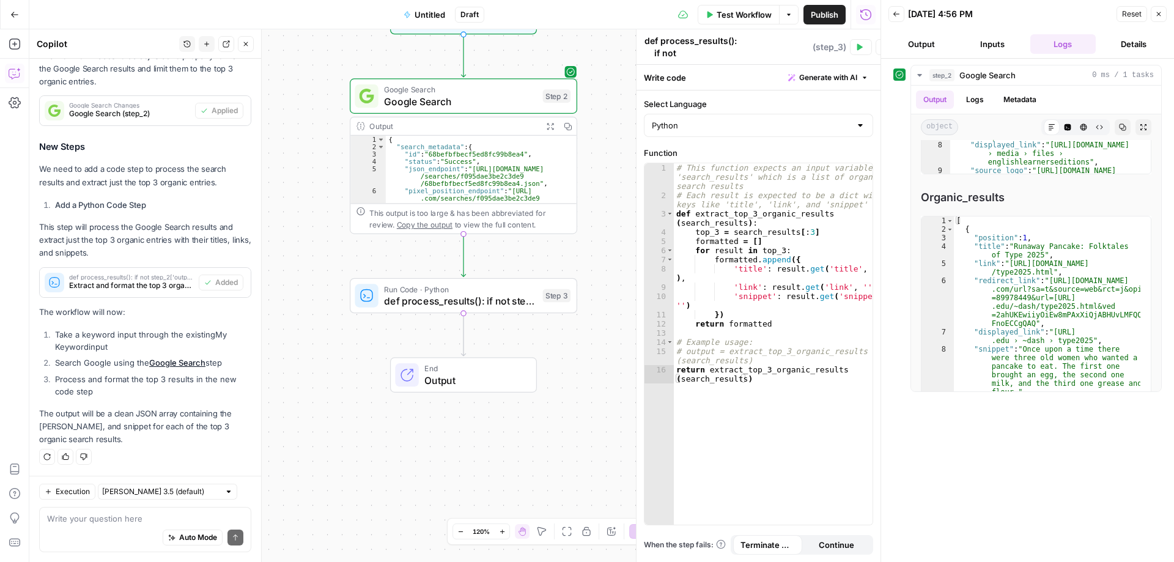
click at [870, 45] on button "Test" at bounding box center [861, 47] width 22 height 16
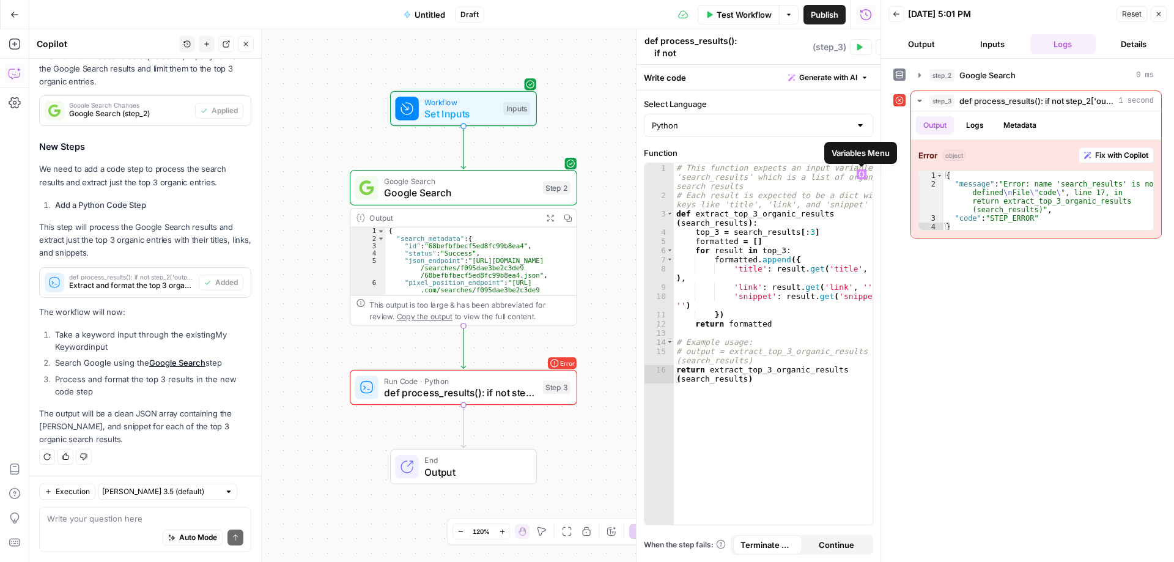
click at [864, 177] on icon "button" at bounding box center [862, 174] width 6 height 6
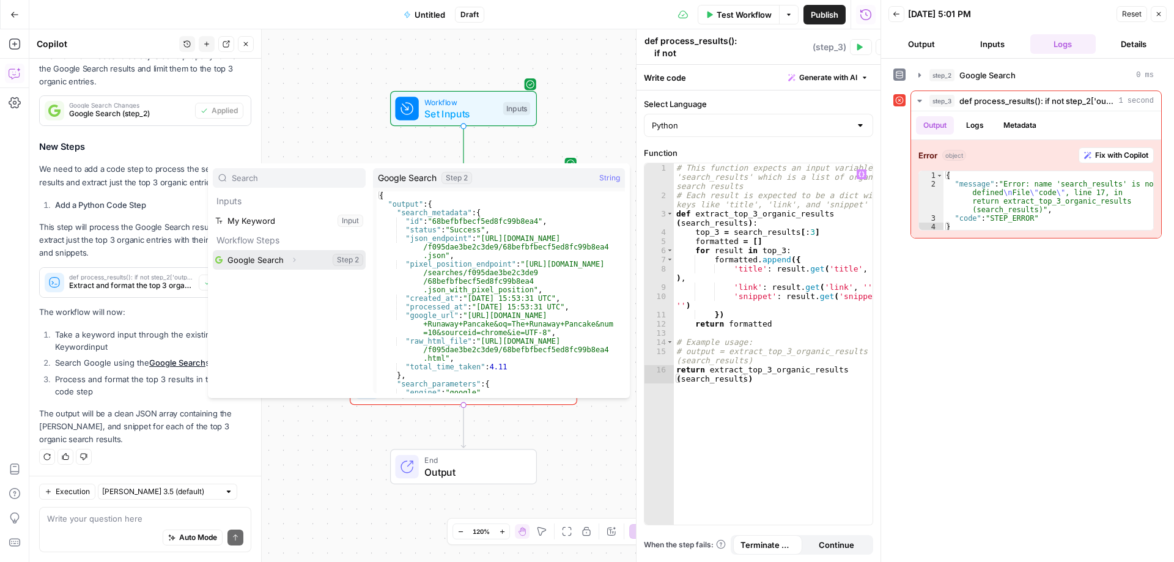
click at [264, 262] on button "Select variable Google Search" at bounding box center [289, 260] width 153 height 20
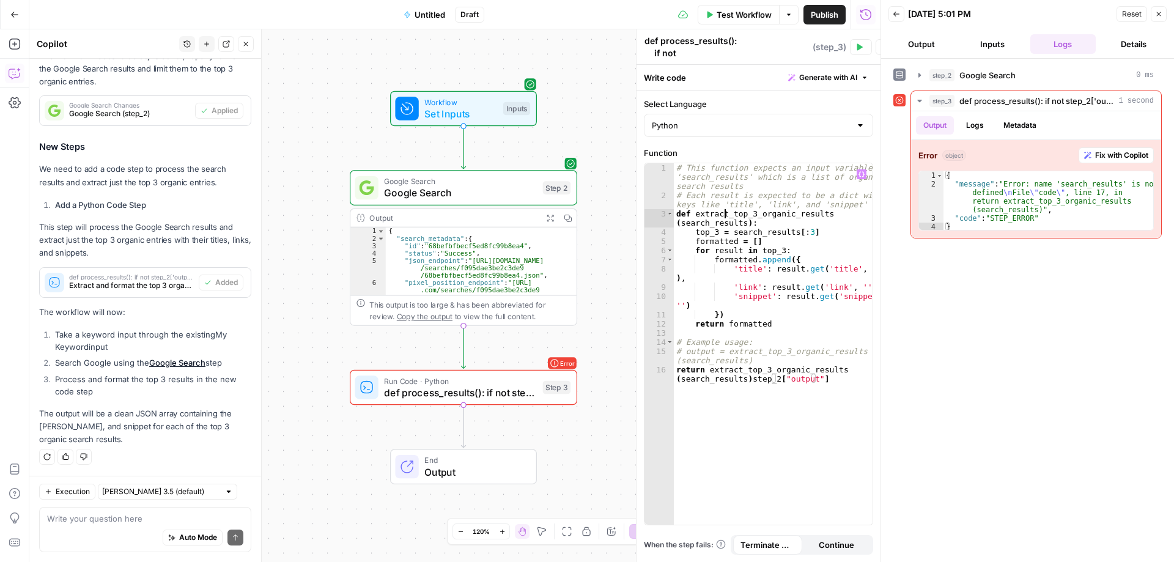
click at [724, 214] on div "# This function expects an input variable 'search_results' which is a list of o…" at bounding box center [773, 366] width 199 height 407
type textarea "**********"
click at [724, 214] on div "# This function expects an input variable 'search_results' which is a list of o…" at bounding box center [773, 366] width 199 height 407
click at [711, 224] on div "# This function expects an input variable 'search_results' which is a list of o…" at bounding box center [773, 366] width 199 height 407
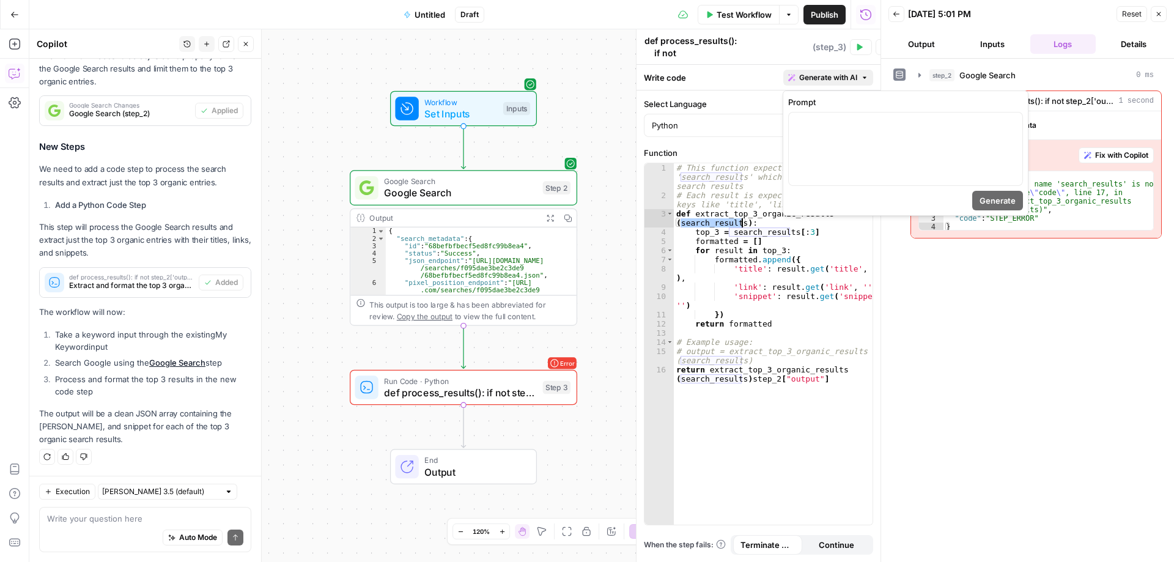
click at [822, 78] on span "Generate with AI" at bounding box center [828, 77] width 58 height 11
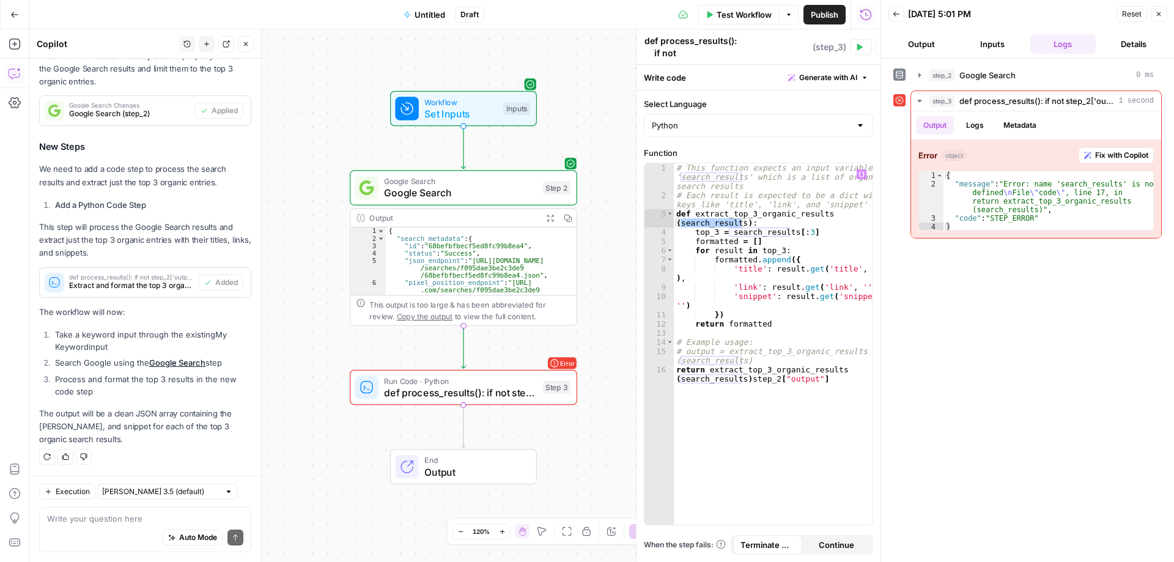
click at [752, 100] on label "Select Language" at bounding box center [758, 104] width 229 height 12
click at [752, 119] on input "Python" at bounding box center [751, 125] width 199 height 12
type input "Python"
click at [698, 50] on textarea "def process_results(): if not step_2['output'].get('organic_results'): return {…" at bounding box center [727, 151] width 165 height 232
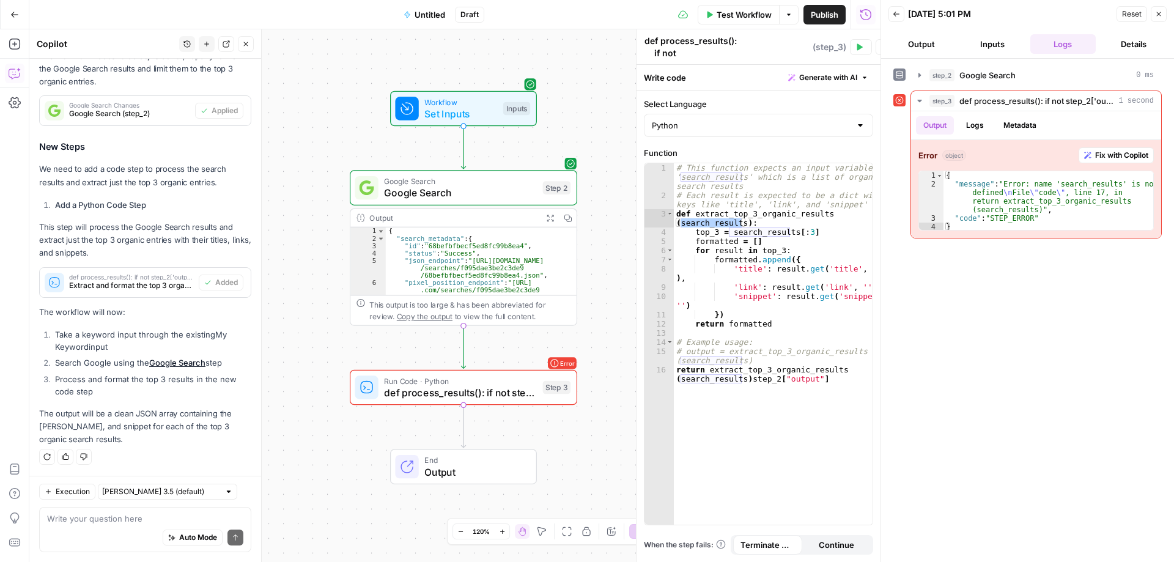
click at [863, 49] on icon "button" at bounding box center [858, 46] width 7 height 7
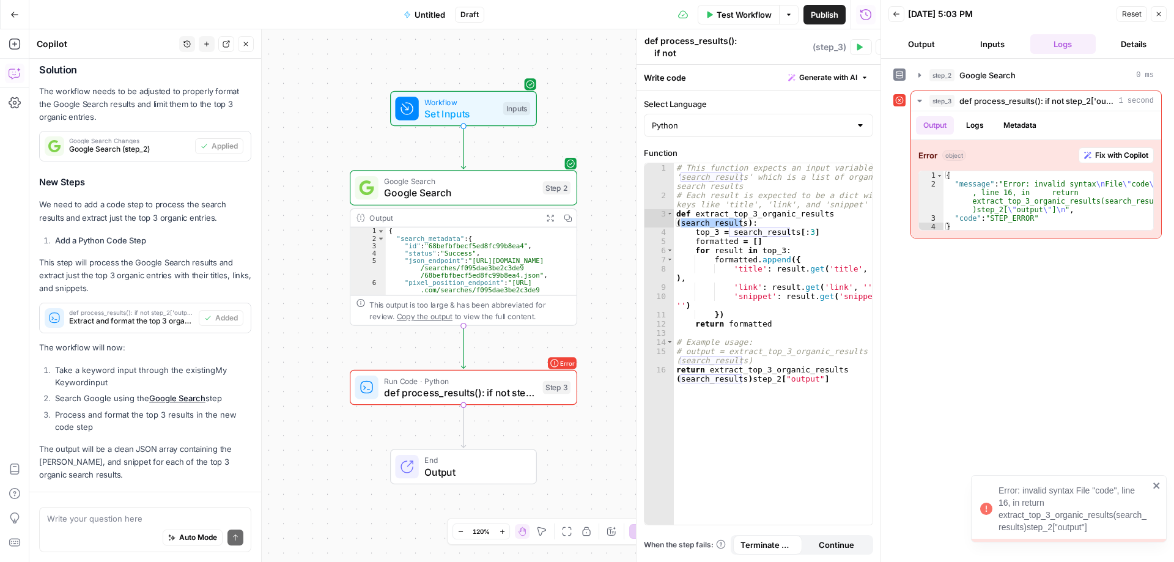
scroll to position [283, 0]
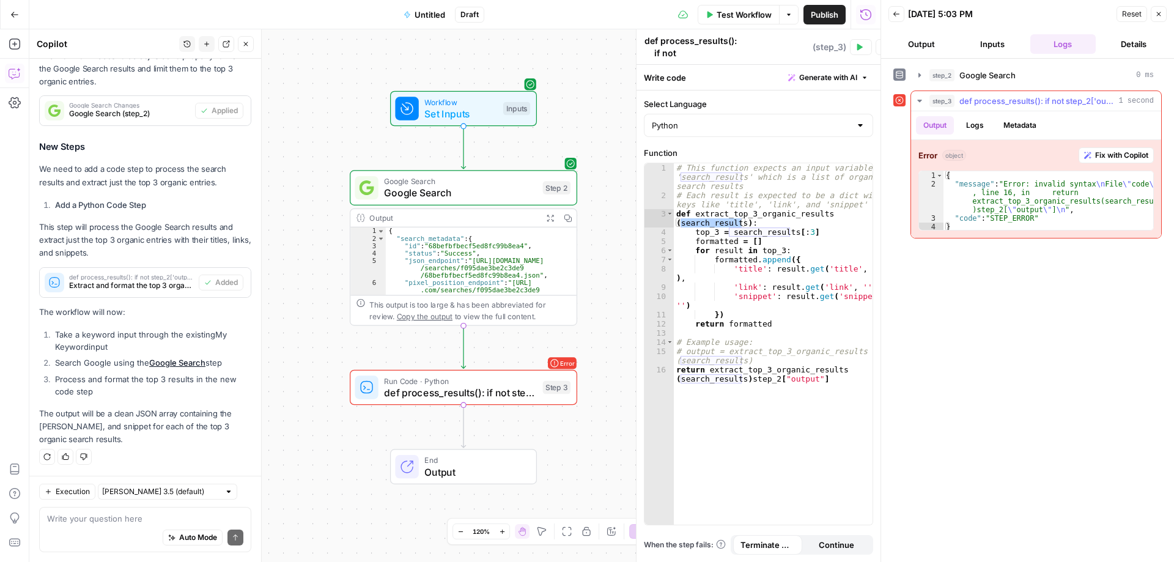
click at [1106, 157] on span "Fix with Copilot" at bounding box center [1121, 155] width 53 height 11
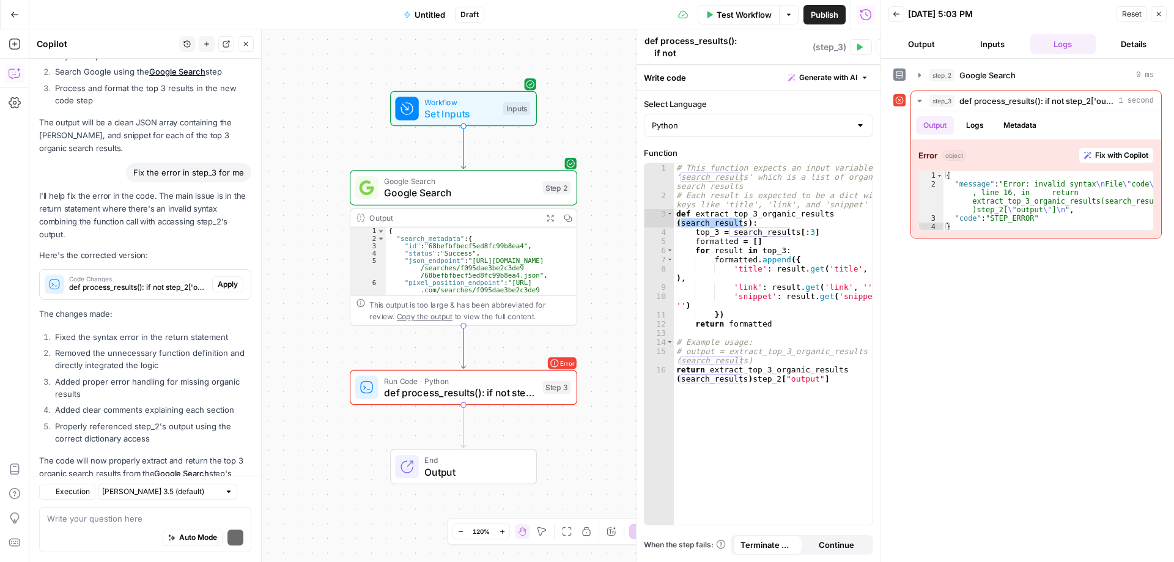
scroll to position [621, 0]
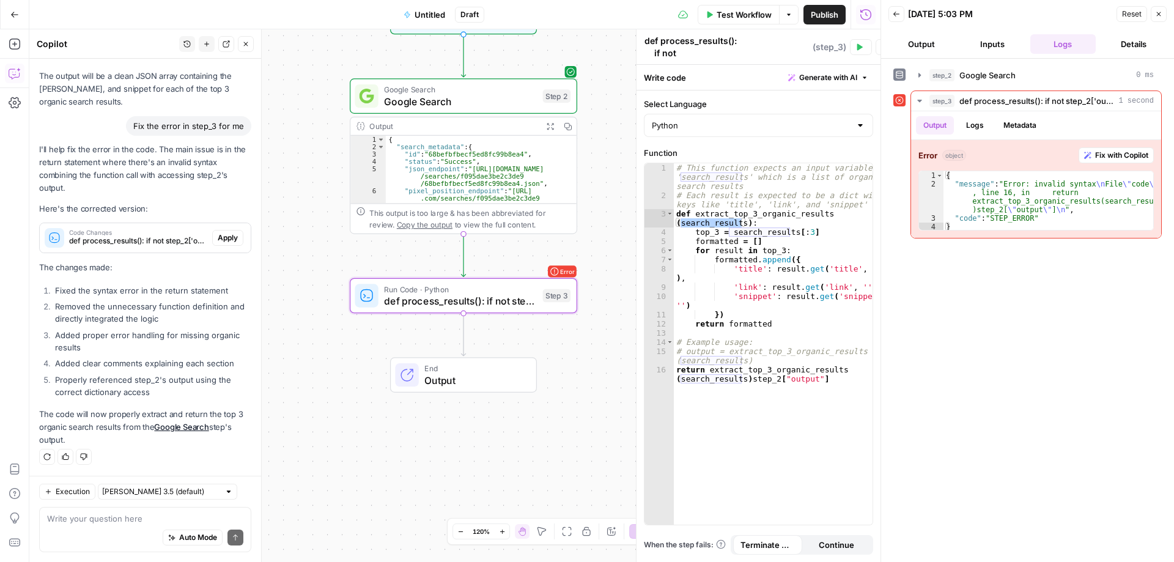
click at [218, 239] on span "Apply" at bounding box center [228, 237] width 20 height 11
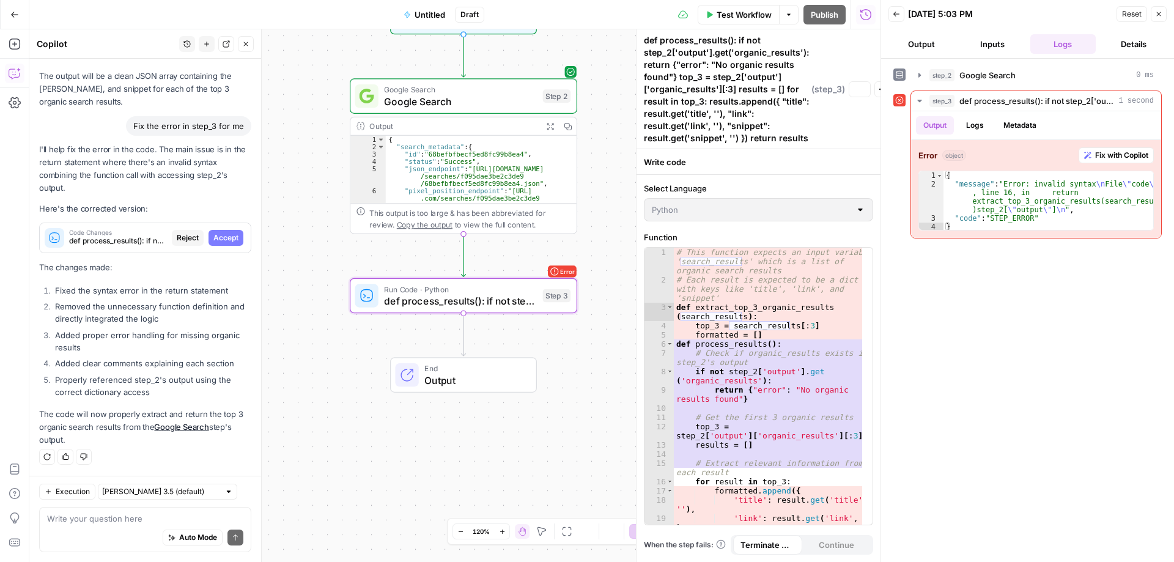
scroll to position [601, 0]
click at [848, 158] on span "Accept All" at bounding box center [850, 162] width 36 height 11
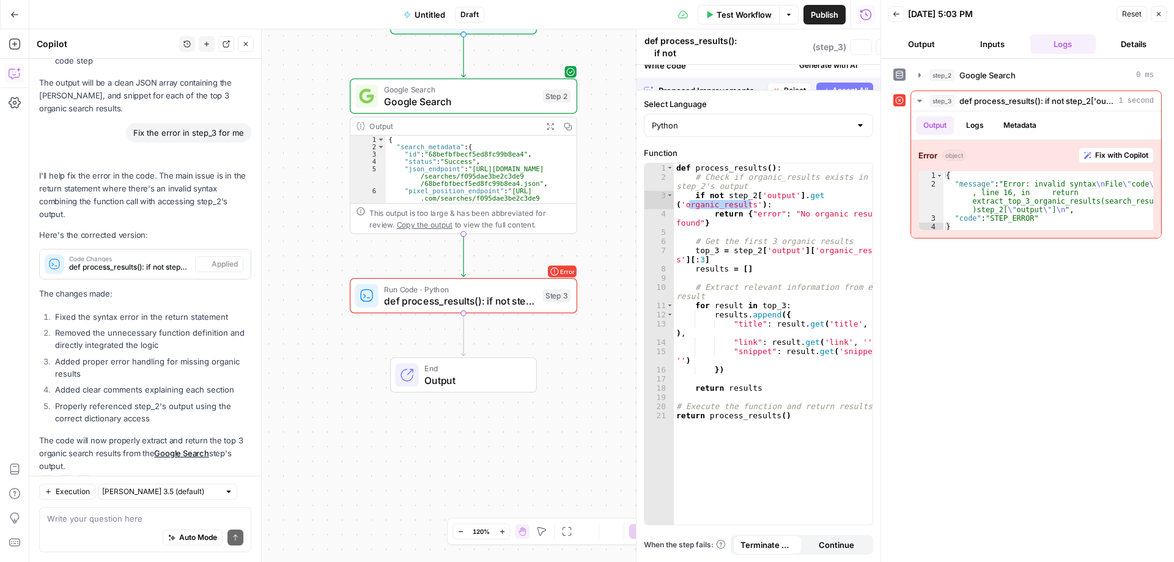
scroll to position [640, 0]
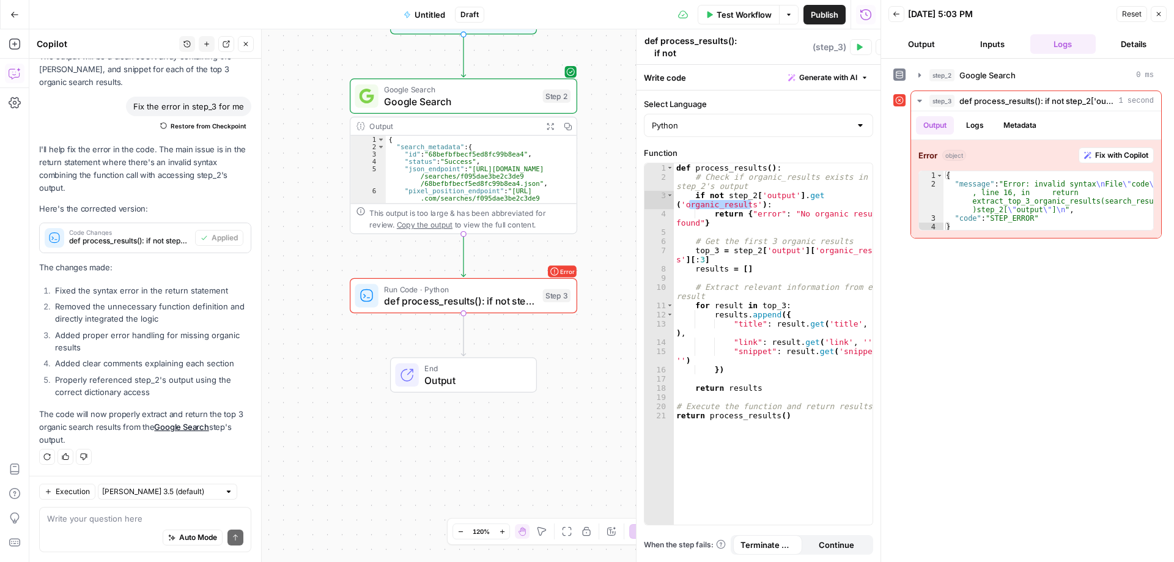
click at [863, 48] on icon "button" at bounding box center [860, 47] width 6 height 7
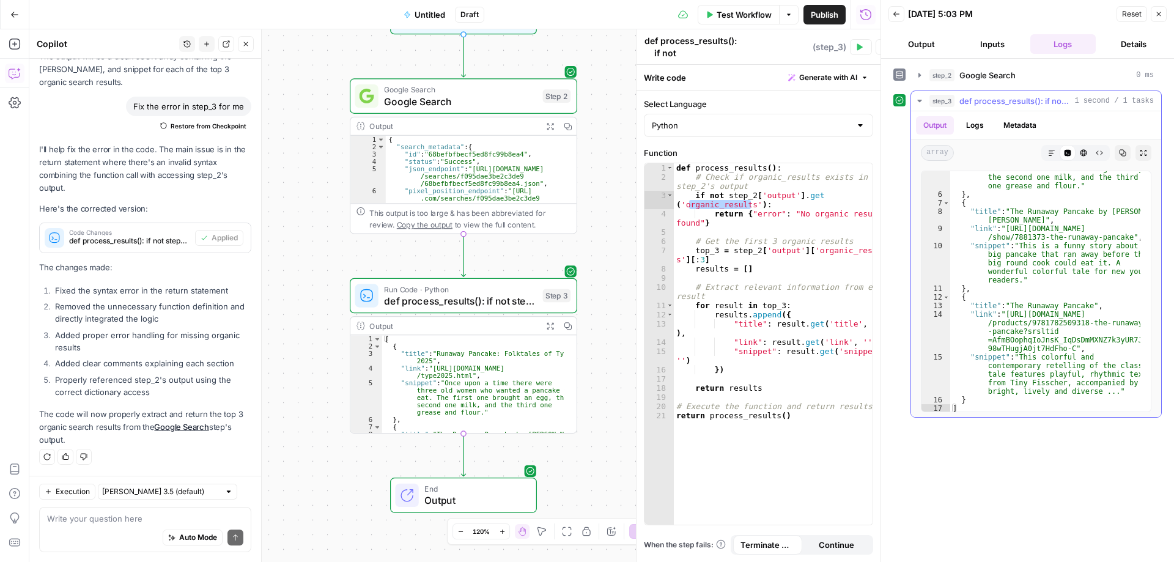
scroll to position [76, 0]
click at [504, 491] on span "End" at bounding box center [474, 489] width 100 height 12
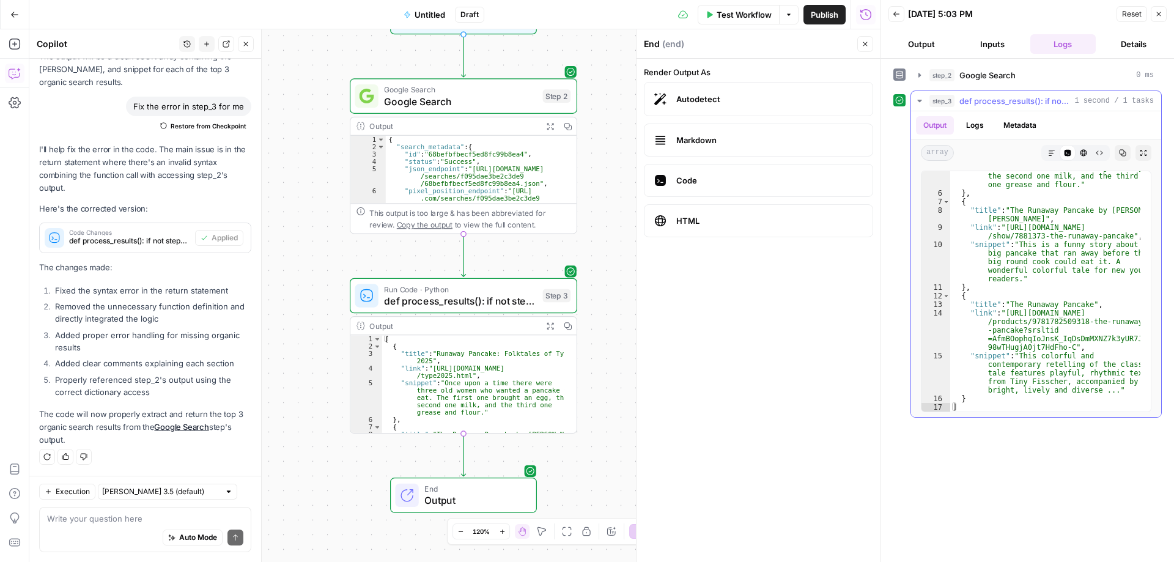
click at [973, 121] on button "Logs" at bounding box center [975, 125] width 32 height 18
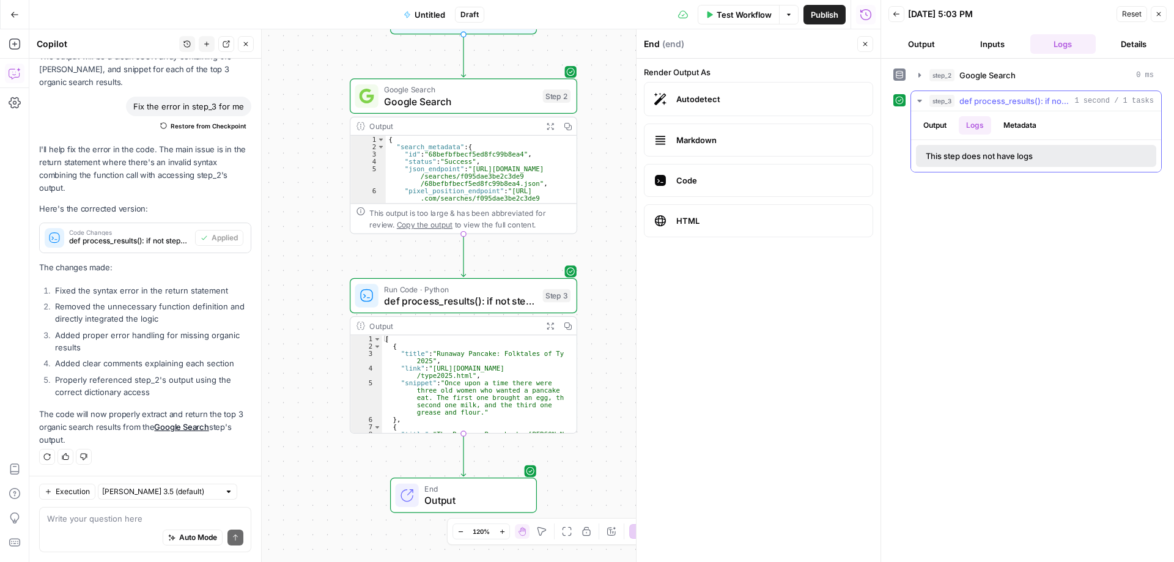
click at [1011, 123] on button "Metadata" at bounding box center [1020, 125] width 48 height 18
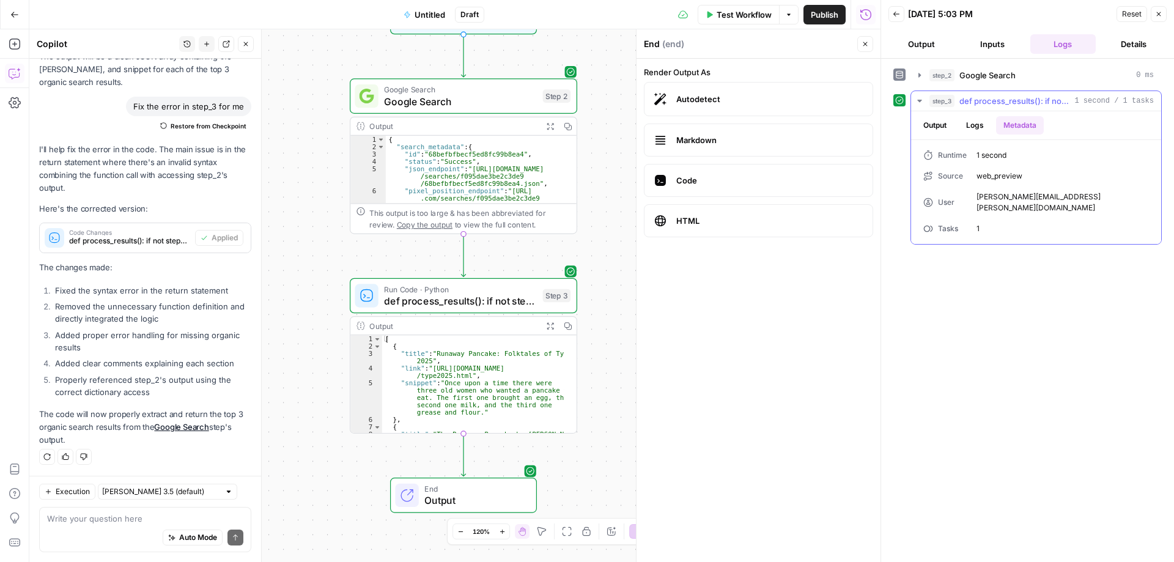
click at [940, 125] on button "Output" at bounding box center [935, 125] width 38 height 18
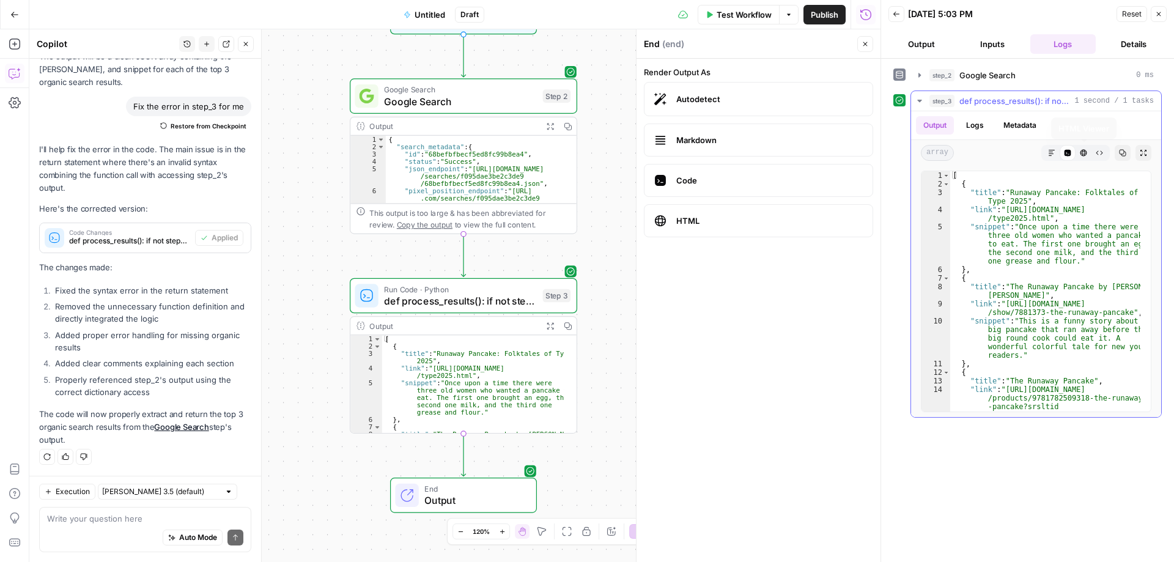
click at [1084, 155] on icon "button" at bounding box center [1083, 152] width 7 height 7
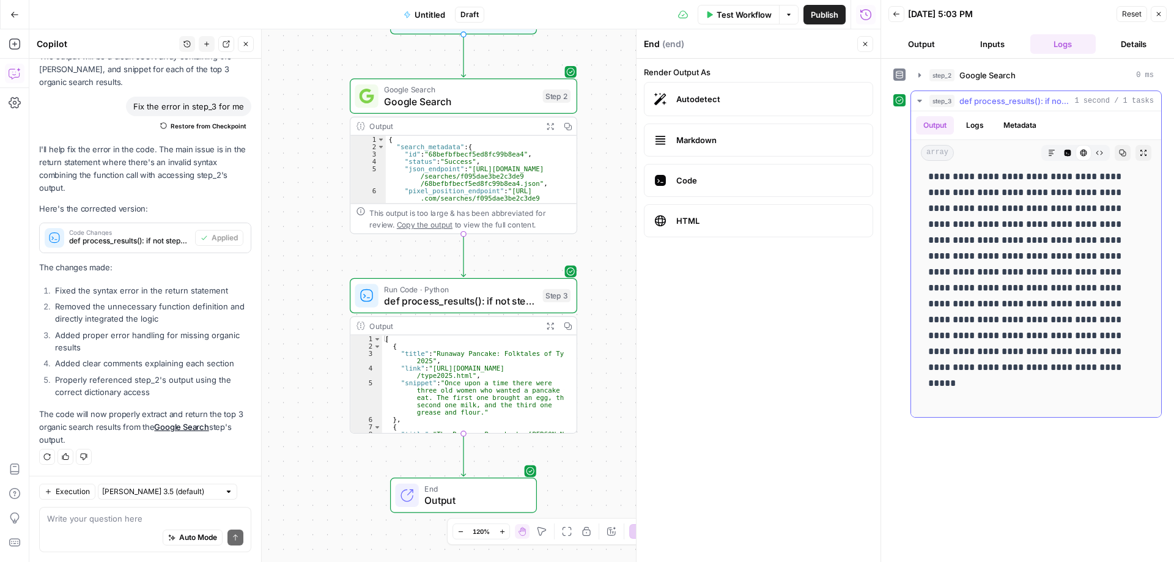
scroll to position [0, 0]
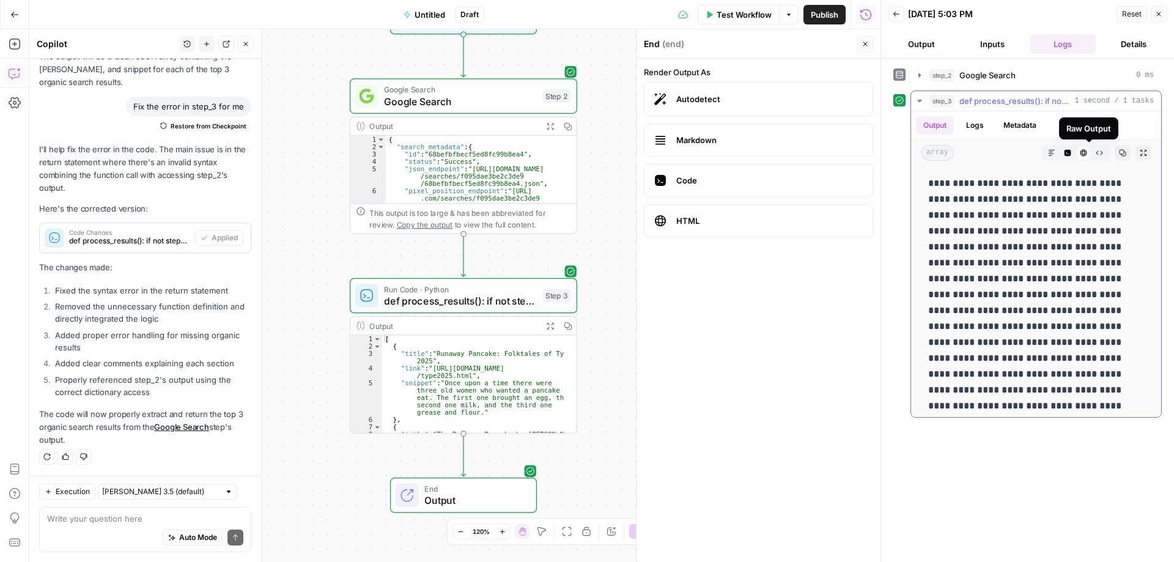
click at [1096, 153] on icon "button" at bounding box center [1099, 152] width 7 height 7
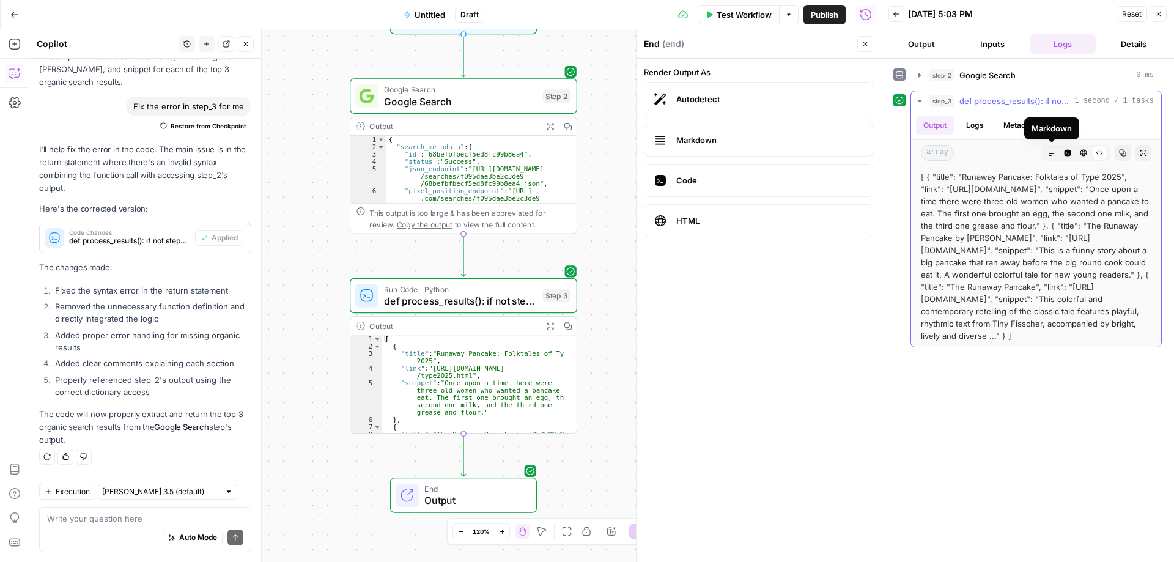
click at [1052, 155] on icon "button" at bounding box center [1051, 152] width 7 height 7
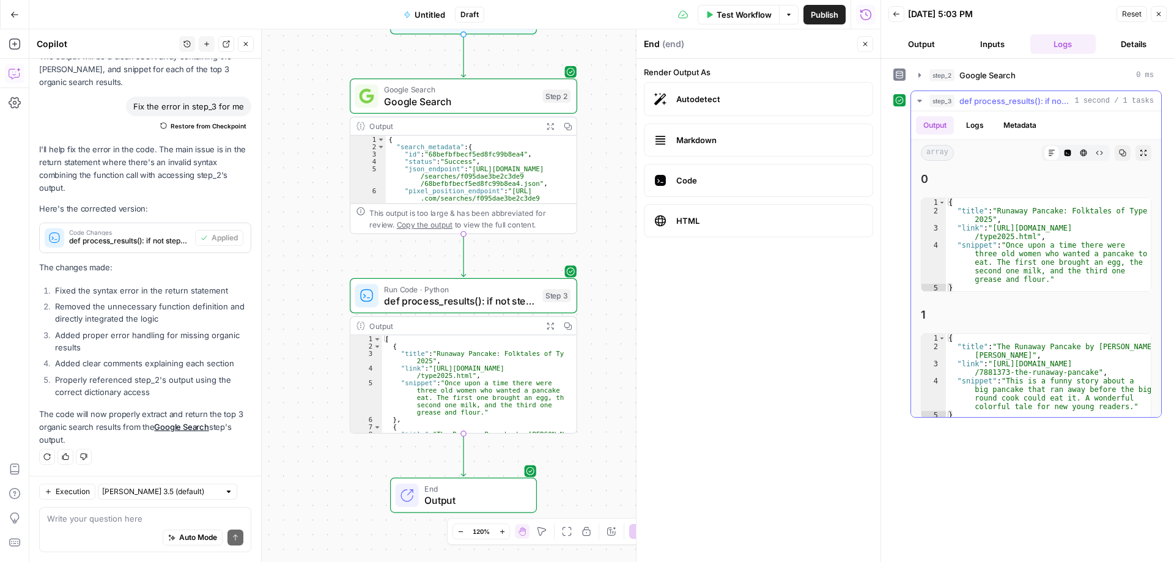
click at [1065, 152] on icon "button" at bounding box center [1068, 153] width 7 height 7
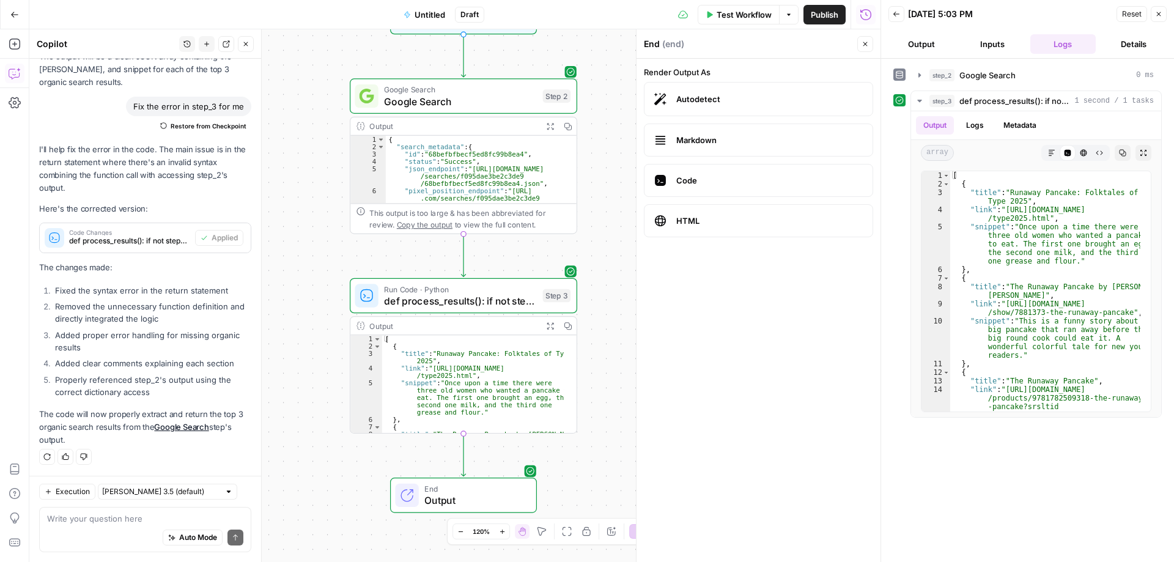
click at [584, 487] on div "Workflow Set Inputs Inputs Google Search Google Search Step 2 Output Expand Out…" at bounding box center [454, 295] width 851 height 533
click at [863, 43] on icon "button" at bounding box center [865, 43] width 7 height 7
click at [665, 318] on div "Workflow Set Inputs Inputs Google Search Google Search Step 2 Output Expand Out…" at bounding box center [454, 295] width 851 height 533
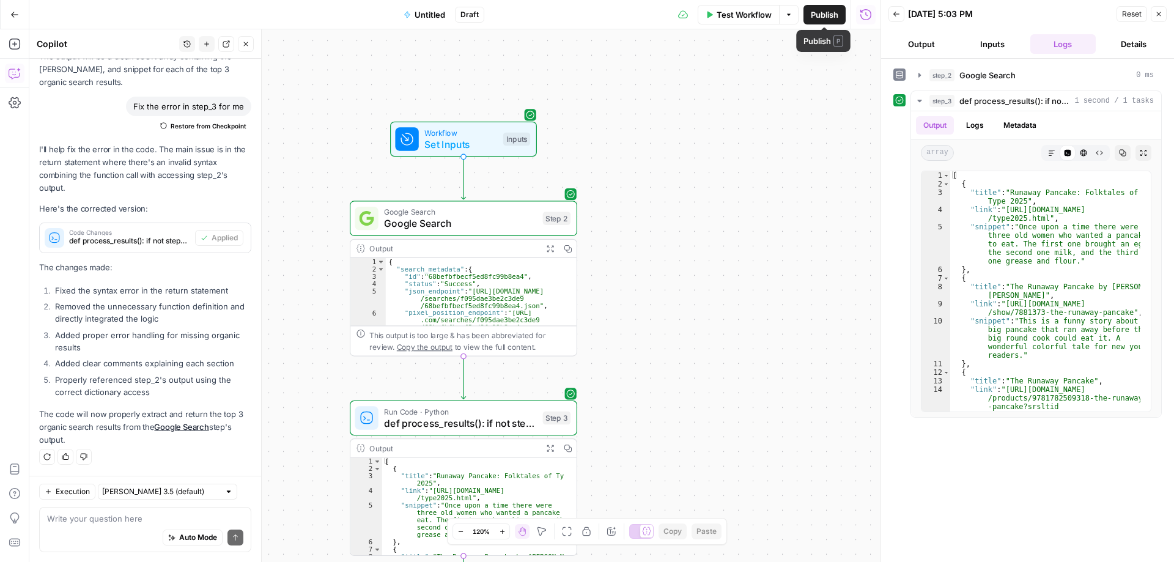
click at [825, 20] on span "Publish" at bounding box center [825, 15] width 28 height 12
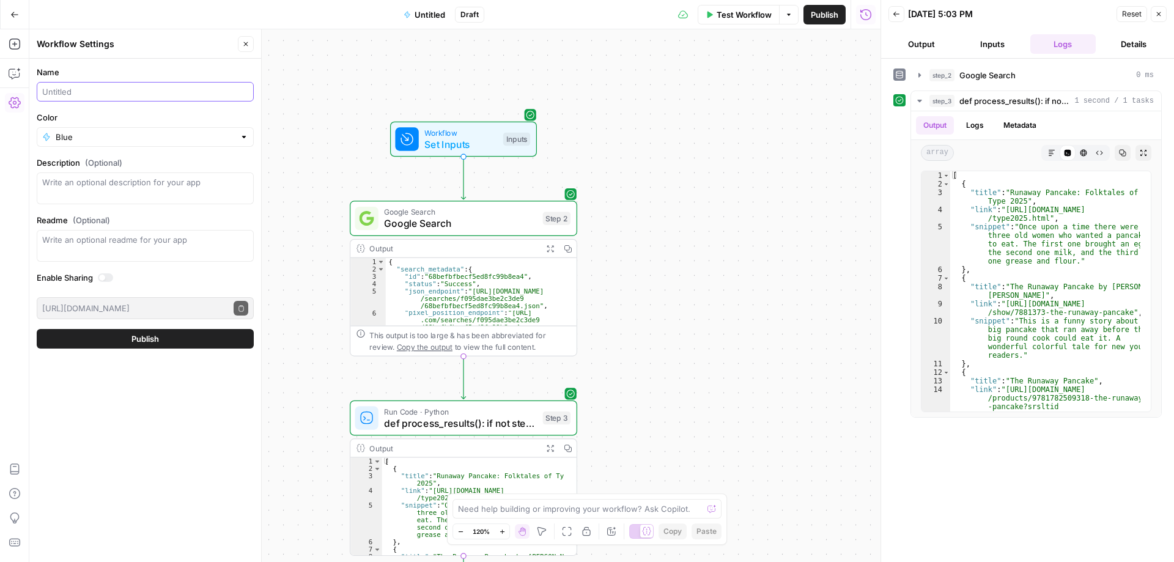
click at [84, 89] on input "Name" at bounding box center [145, 92] width 206 height 12
click at [104, 91] on input "Kevan - Search and list top 3" at bounding box center [145, 92] width 206 height 12
type input "Kevan - Search and list top 3"
click at [102, 137] on input "Color" at bounding box center [145, 137] width 179 height 12
type input "Blue"
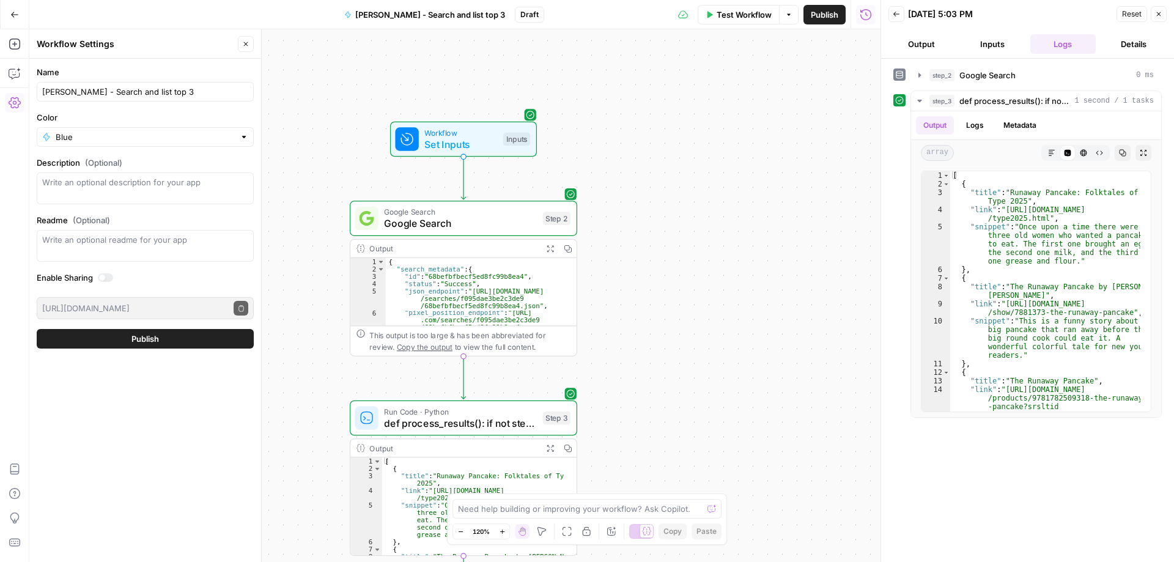
click at [113, 115] on label "Color" at bounding box center [145, 117] width 217 height 12
click at [113, 131] on input "Blue" at bounding box center [145, 137] width 179 height 12
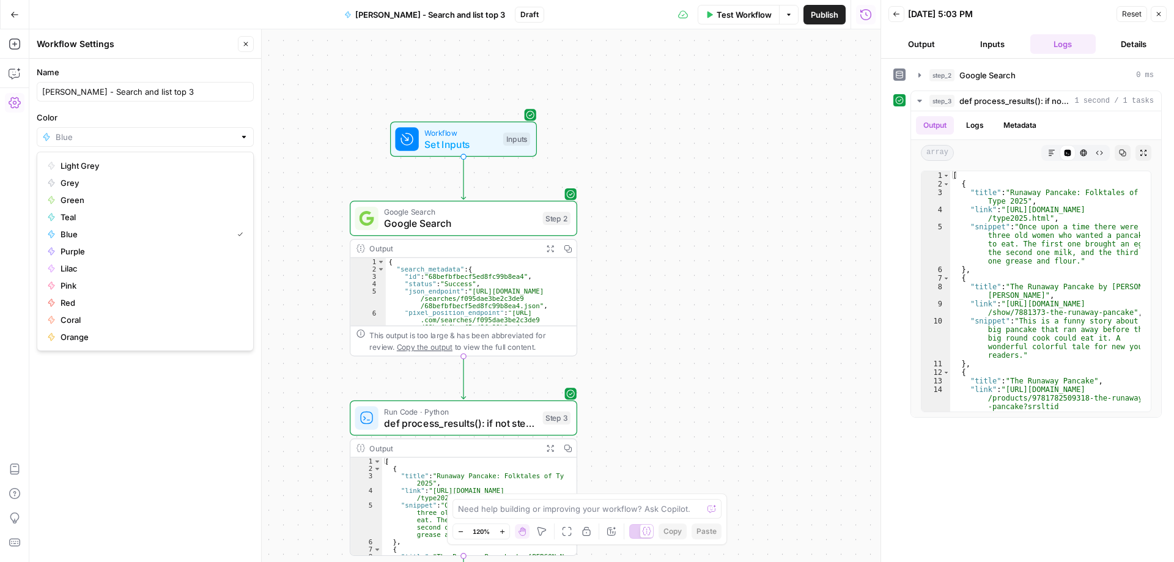
type input "Blue"
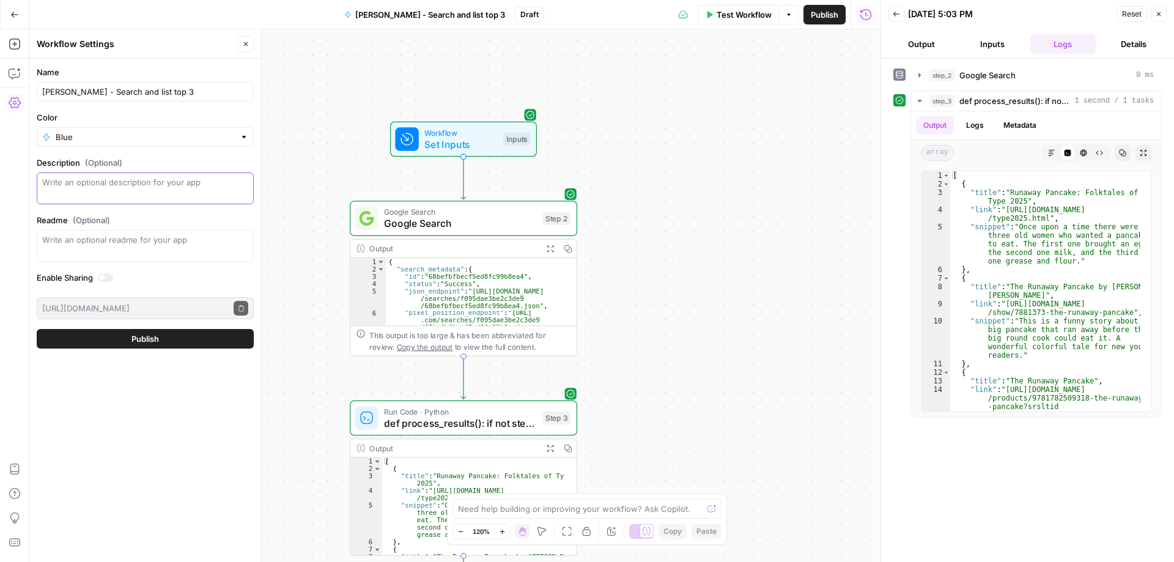
click at [130, 186] on textarea "Description (Optional)" at bounding box center [145, 188] width 206 height 24
type textarea "My first attempt at workflow"
click at [145, 339] on span "Publish" at bounding box center [145, 339] width 28 height 12
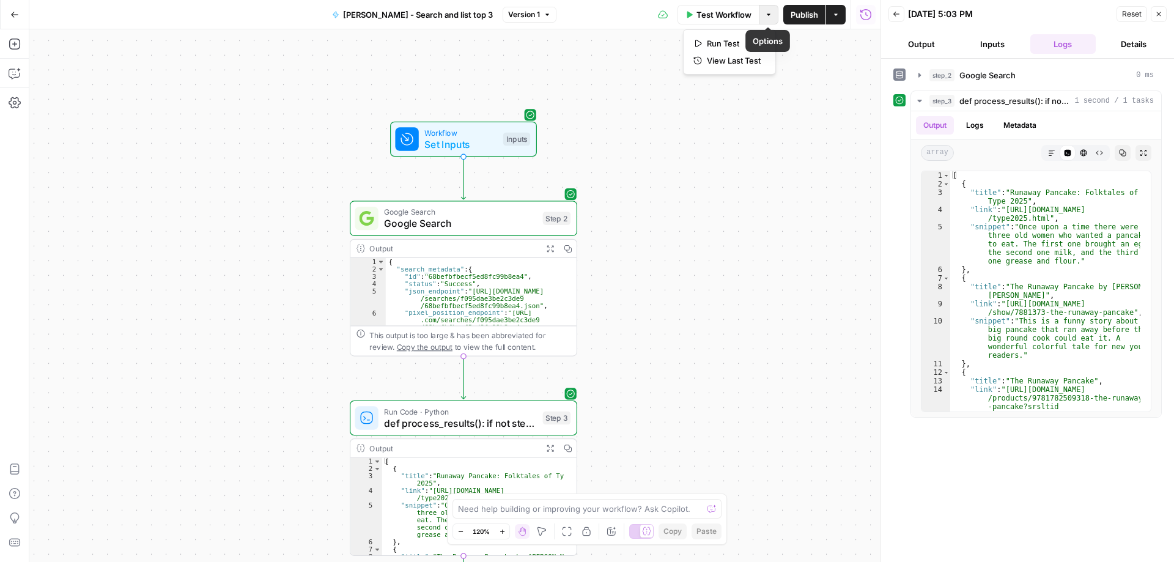
click at [770, 15] on icon "button" at bounding box center [768, 14] width 7 height 7
click at [994, 44] on button "Inputs" at bounding box center [992, 44] width 66 height 20
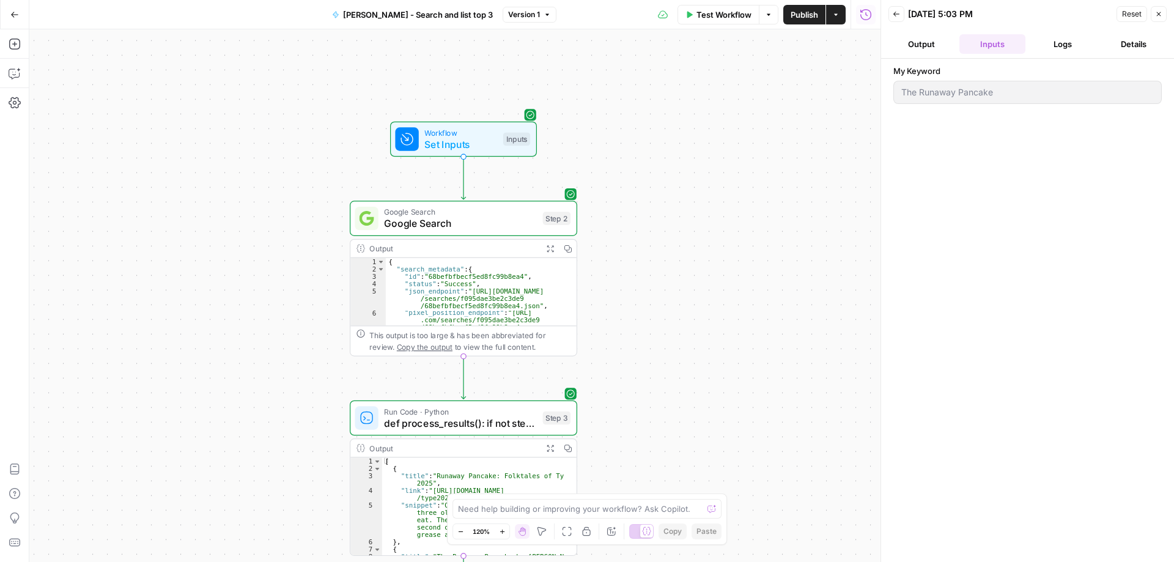
click at [917, 43] on button "Output" at bounding box center [921, 44] width 66 height 20
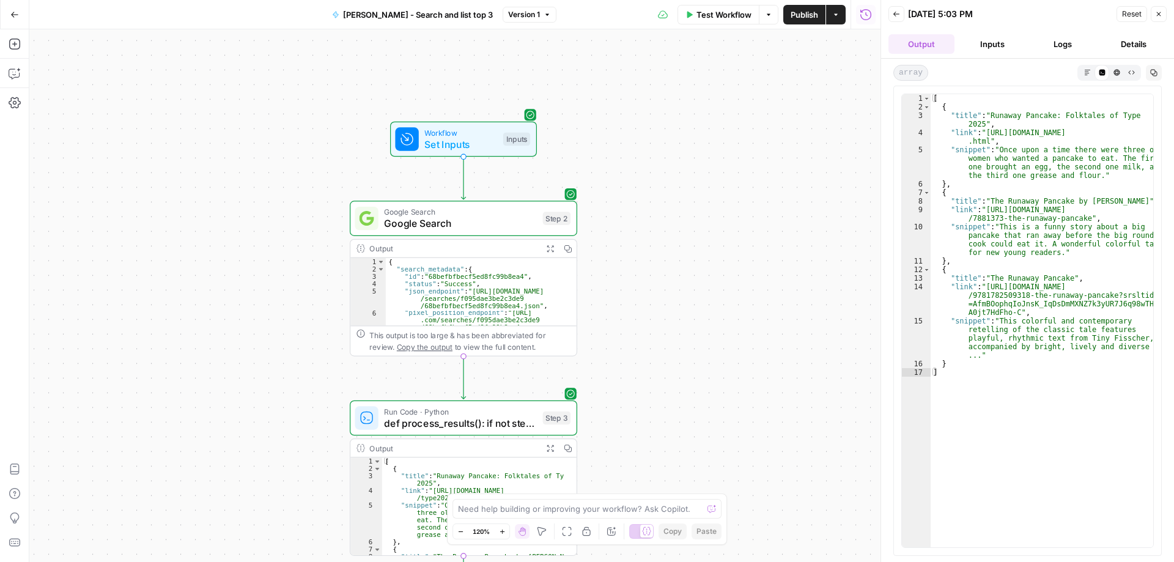
click at [1134, 47] on button "Details" at bounding box center [1134, 44] width 66 height 20
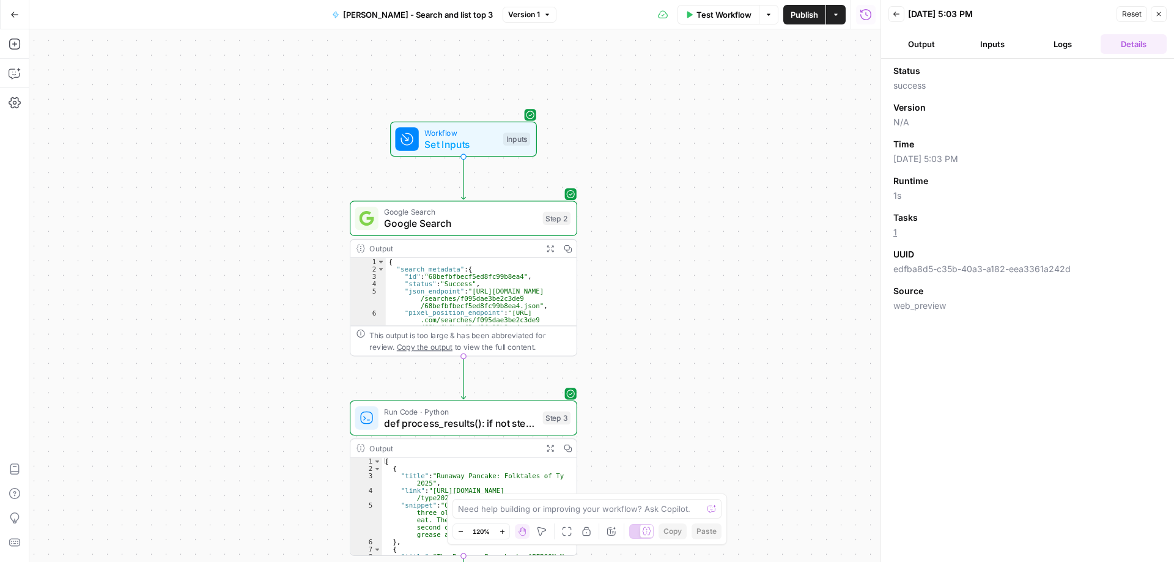
click at [840, 15] on button "Actions" at bounding box center [836, 15] width 20 height 20
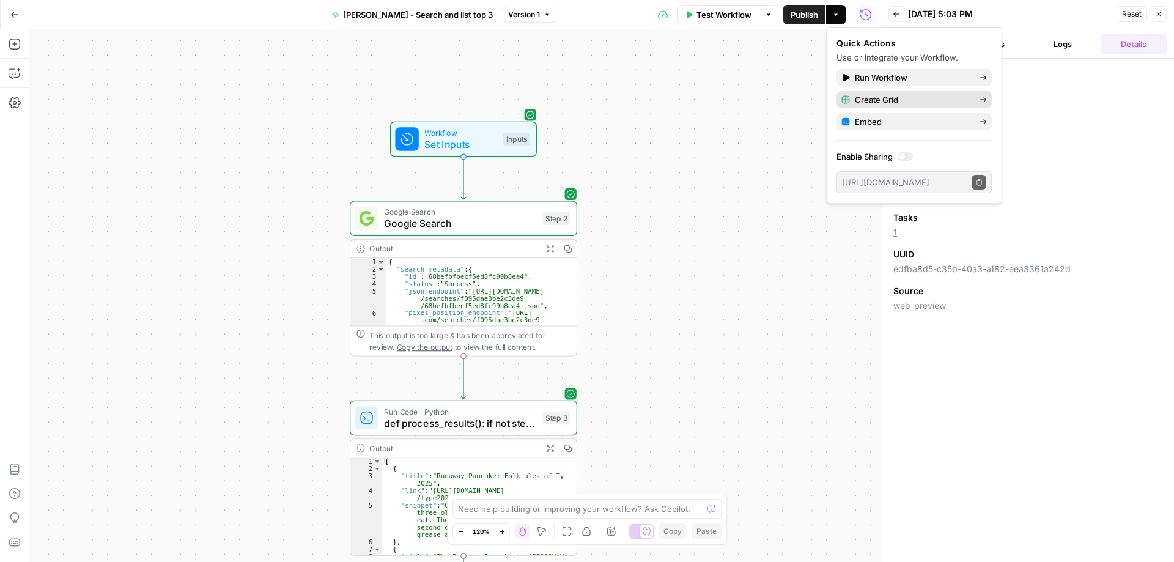
click at [869, 99] on span "Create Grid" at bounding box center [912, 100] width 115 height 12
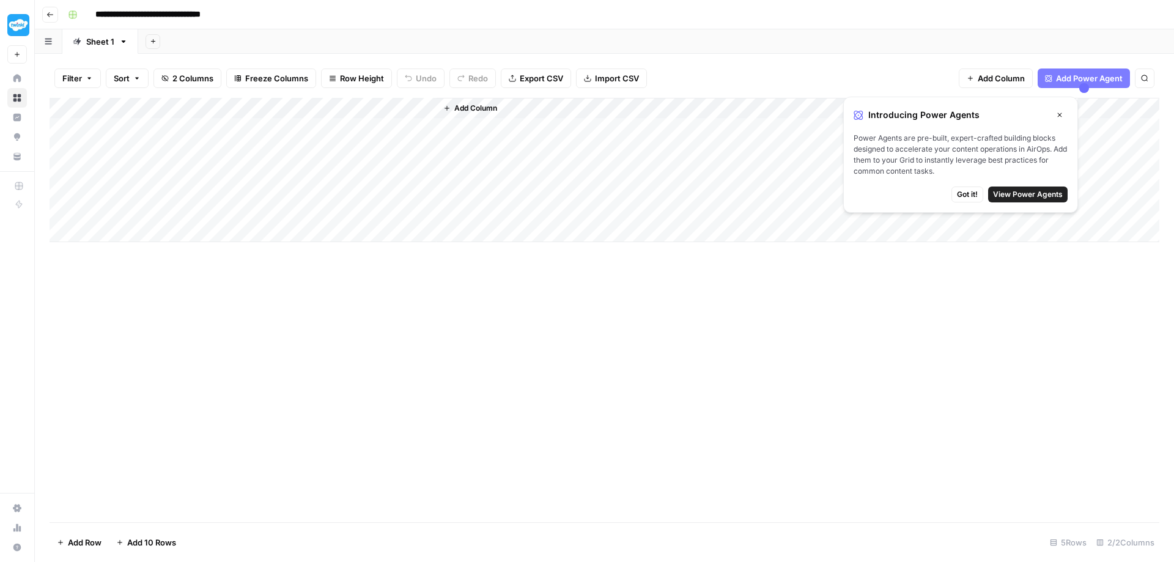
click at [136, 122] on div "Add Column" at bounding box center [605, 170] width 1110 height 144
click at [144, 127] on div "Add Column" at bounding box center [605, 170] width 1110 height 144
click at [144, 127] on textarea at bounding box center [190, 125] width 196 height 17
type textarea "**********"
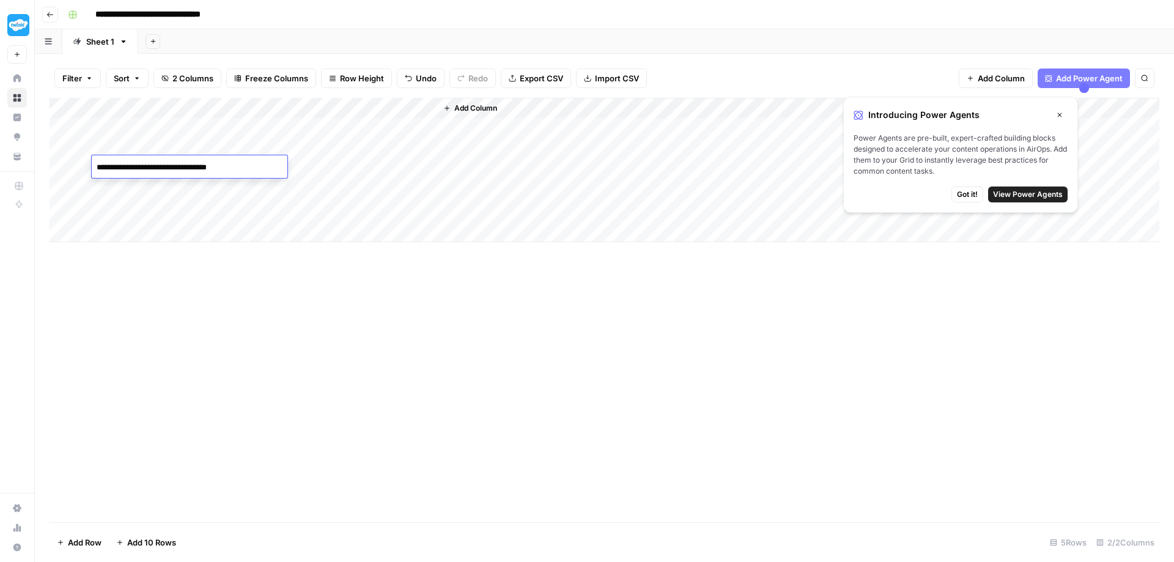
type textarea "**********"
click at [226, 166] on div "Add Column" at bounding box center [605, 170] width 1110 height 144
click at [215, 172] on textarea "**********" at bounding box center [190, 167] width 196 height 17
type textarea "**********"
click at [155, 169] on div "Add Column" at bounding box center [605, 170] width 1110 height 144
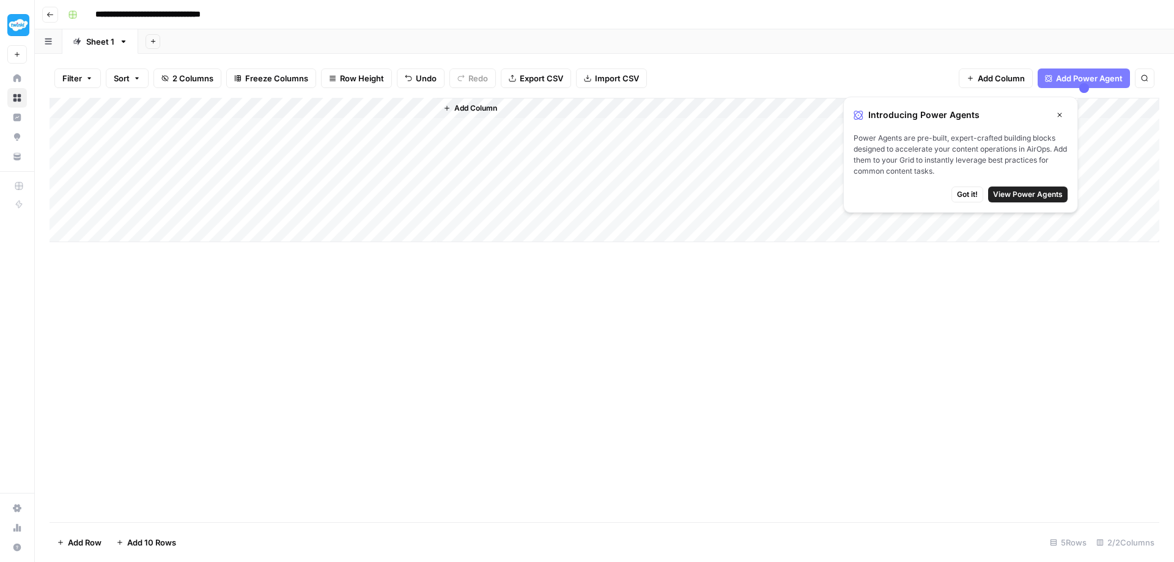
click at [140, 185] on div "Add Column" at bounding box center [605, 170] width 1110 height 144
click at [970, 195] on span "Got it!" at bounding box center [967, 194] width 21 height 11
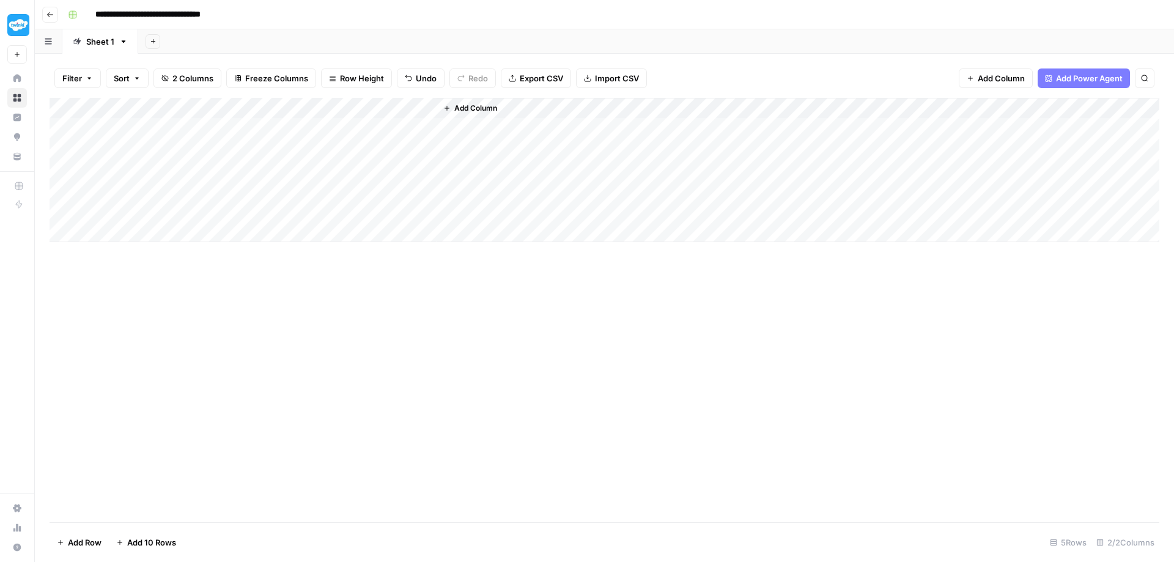
click at [426, 105] on div "Add Column" at bounding box center [605, 170] width 1110 height 144
click at [437, 131] on span "All Rows" at bounding box center [468, 133] width 77 height 12
click at [306, 125] on div "Add Column" at bounding box center [605, 170] width 1110 height 144
click at [405, 125] on div "Add Column" at bounding box center [605, 170] width 1110 height 144
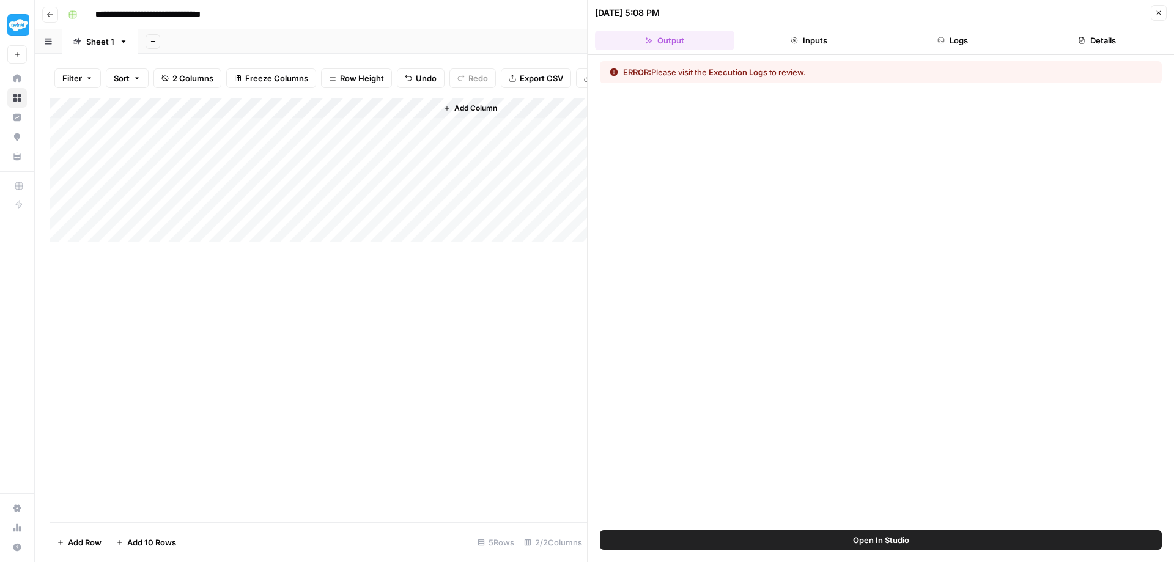
click at [424, 135] on div "Add Column" at bounding box center [319, 170] width 538 height 144
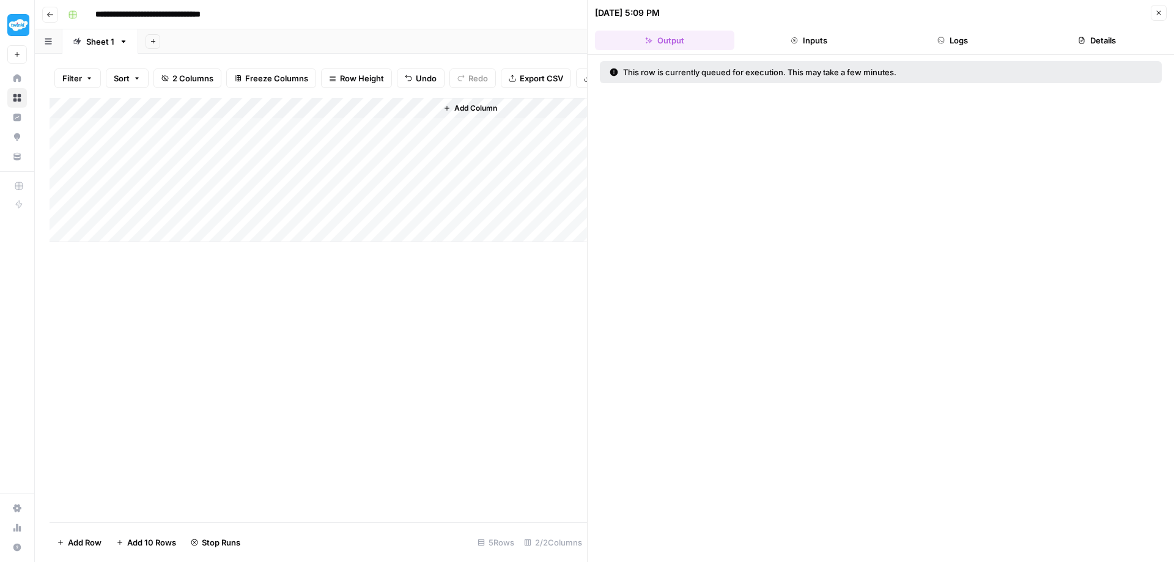
click at [805, 36] on button "Inputs" at bounding box center [808, 41] width 139 height 20
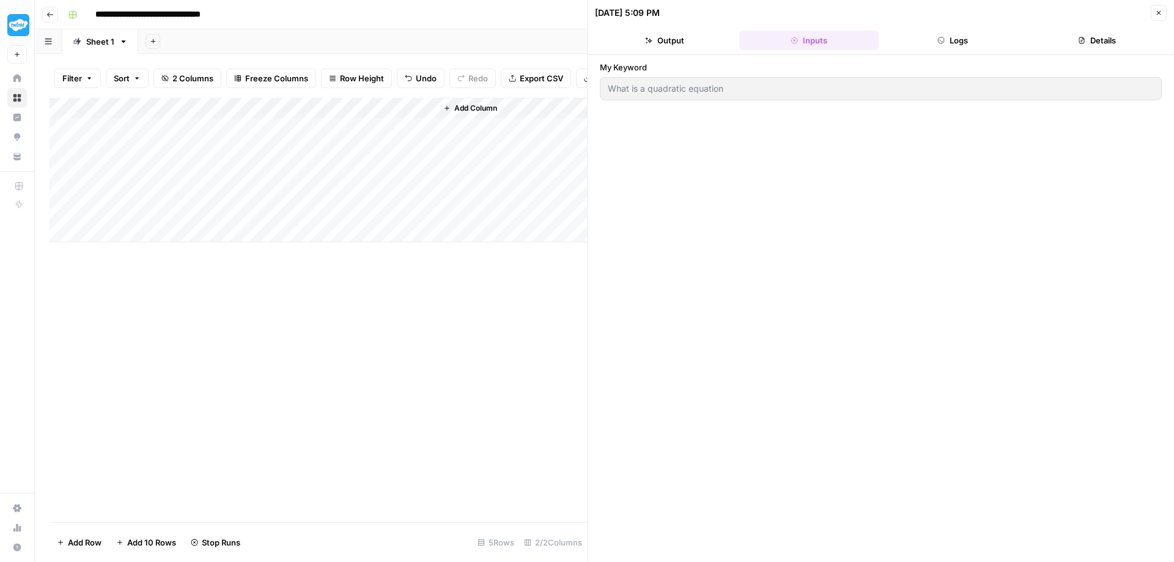
click at [654, 37] on button "Output" at bounding box center [664, 41] width 139 height 20
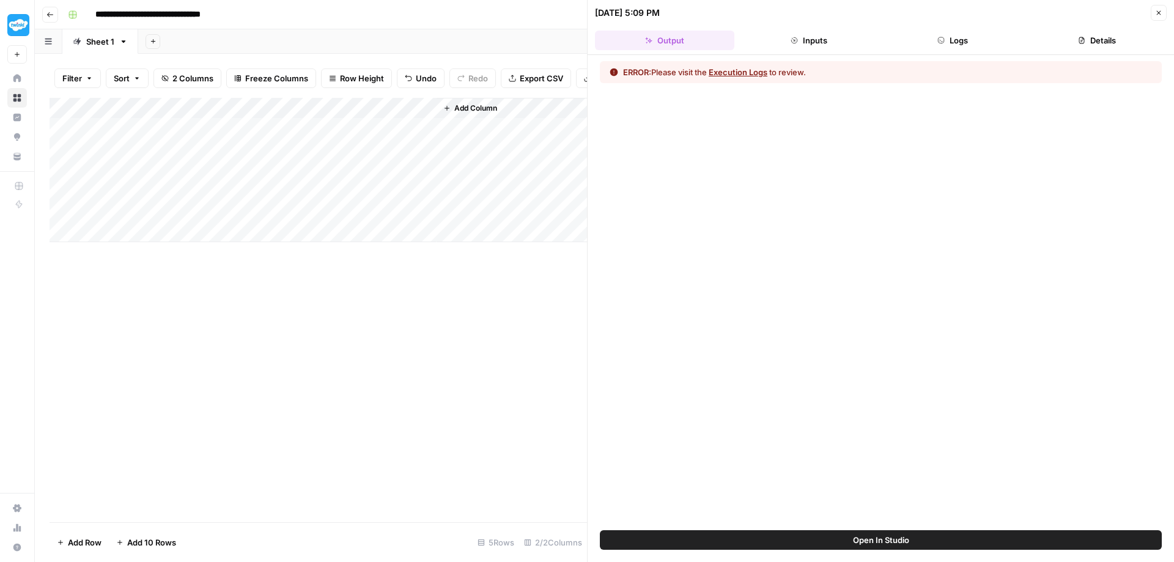
click at [734, 75] on button "Execution Logs" at bounding box center [738, 72] width 59 height 12
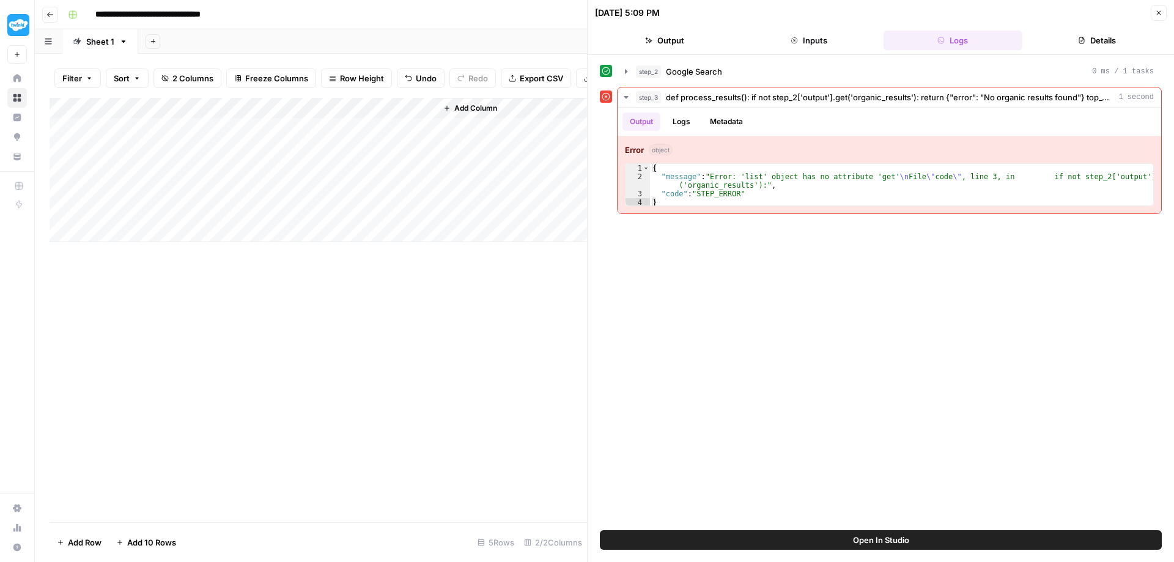
drag, startPoint x: 225, startPoint y: 131, endPoint x: 138, endPoint y: 133, distance: 87.5
click at [138, 133] on div "Add Column" at bounding box center [319, 170] width 538 height 144
click at [17, 119] on icon at bounding box center [17, 118] width 8 height 8
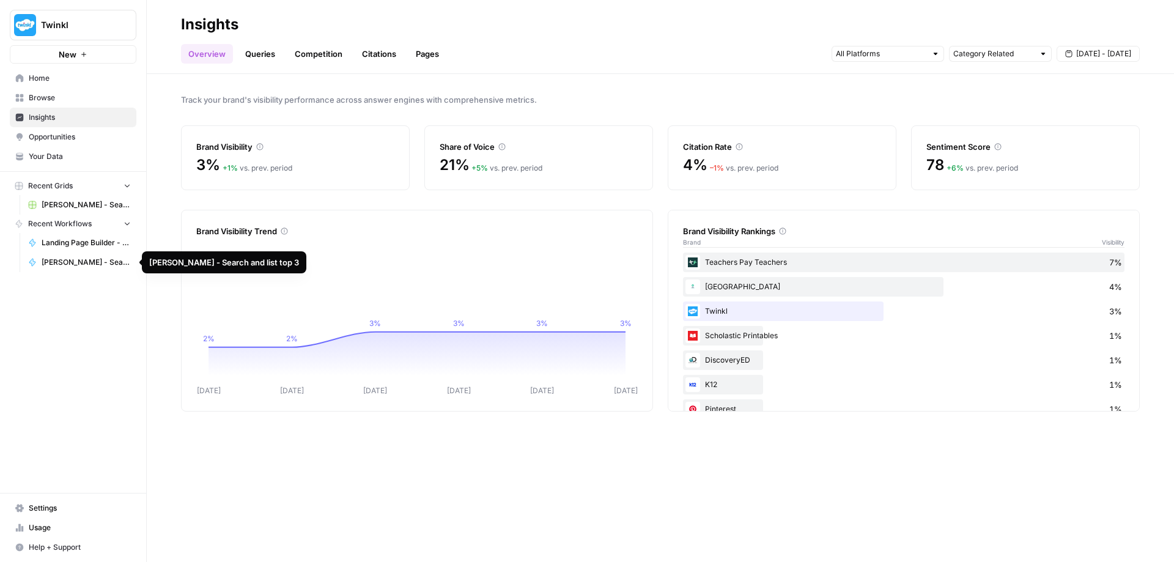
click at [68, 262] on span "Kevan - Search and list top 3" at bounding box center [86, 262] width 89 height 11
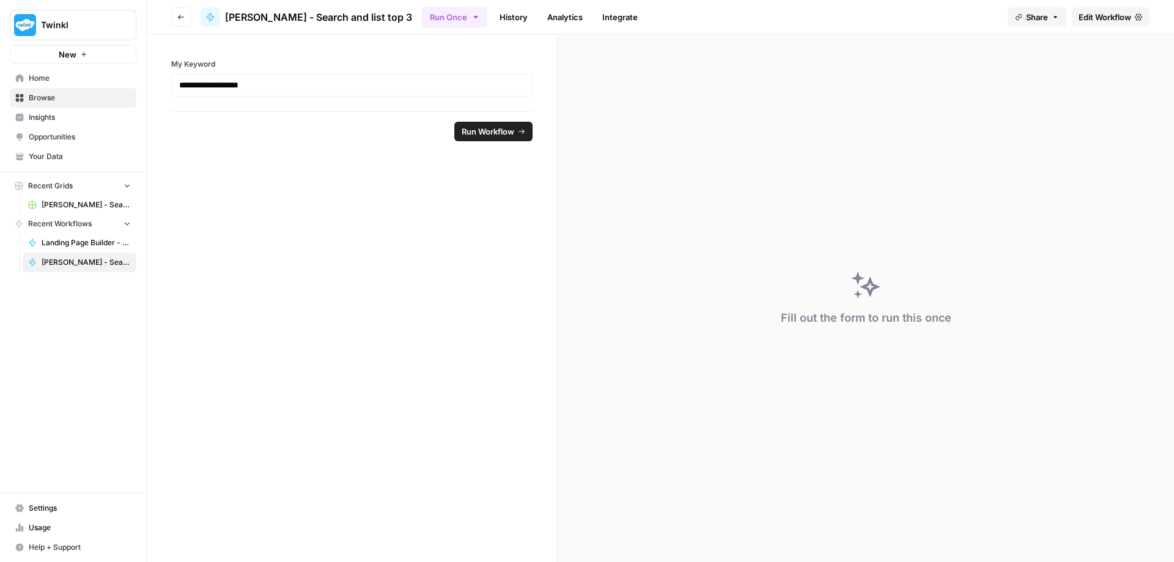
click at [495, 130] on span "Run Workflow" at bounding box center [488, 131] width 53 height 12
click at [1107, 18] on span "Edit Workflow" at bounding box center [1105, 17] width 53 height 12
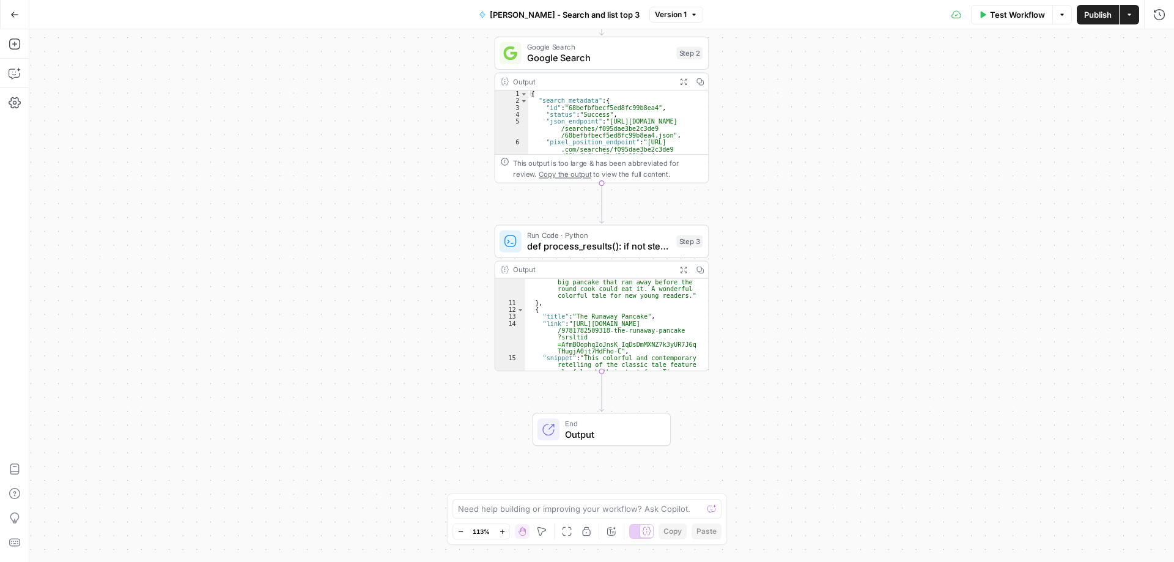
scroll to position [139, 0]
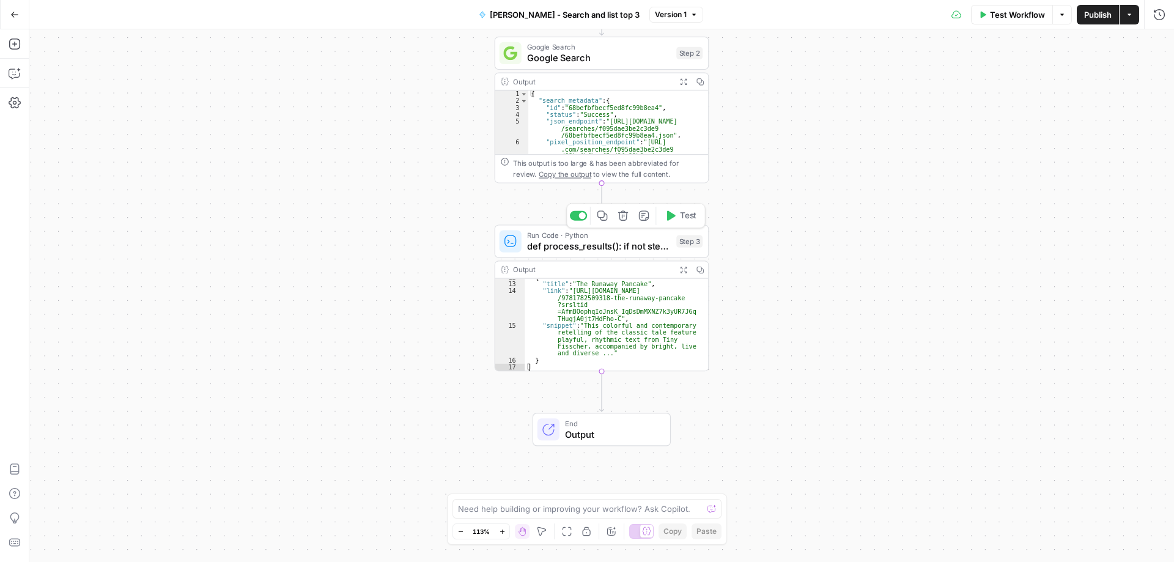
click at [613, 239] on span "def process_results(): if not step_2['output'].get('organic_results'): return {…" at bounding box center [599, 246] width 144 height 14
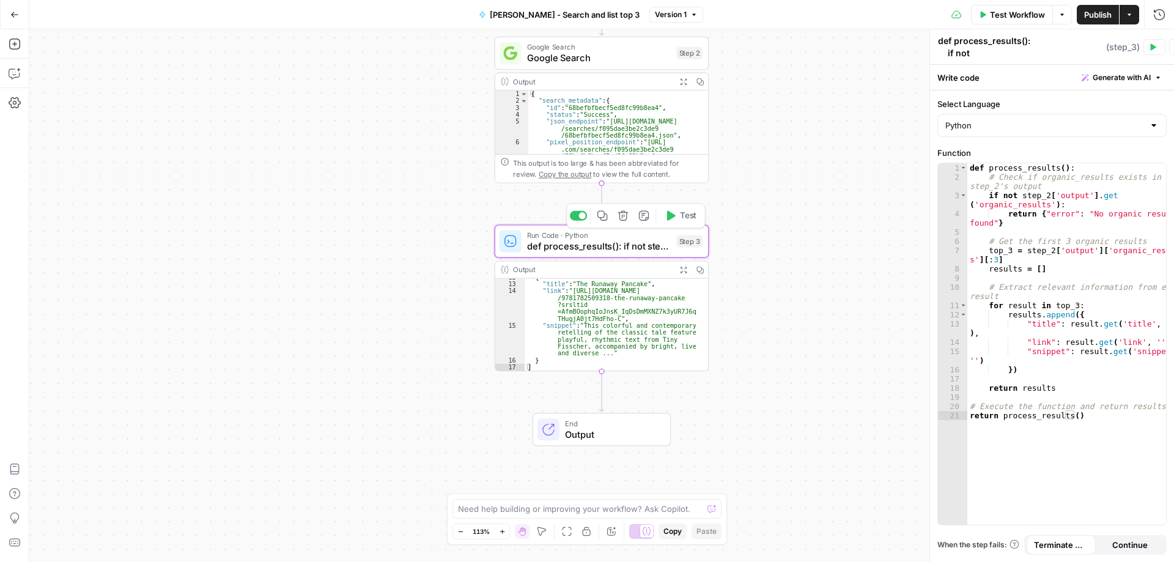
click at [681, 218] on span "Test" at bounding box center [688, 216] width 17 height 12
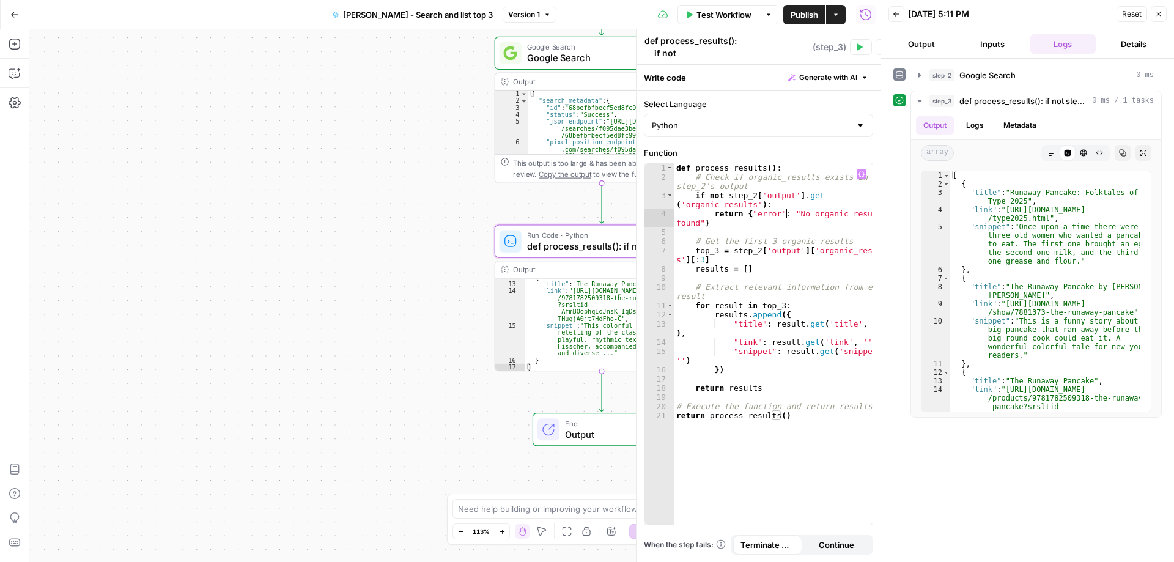
click at [785, 215] on div "def process_results ( ) : # Check if organic_results exists in step_2's output …" at bounding box center [773, 353] width 199 height 380
click at [766, 386] on div "def process_results ( ) : # Check if organic_results exists in step_2's output …" at bounding box center [773, 353] width 199 height 380
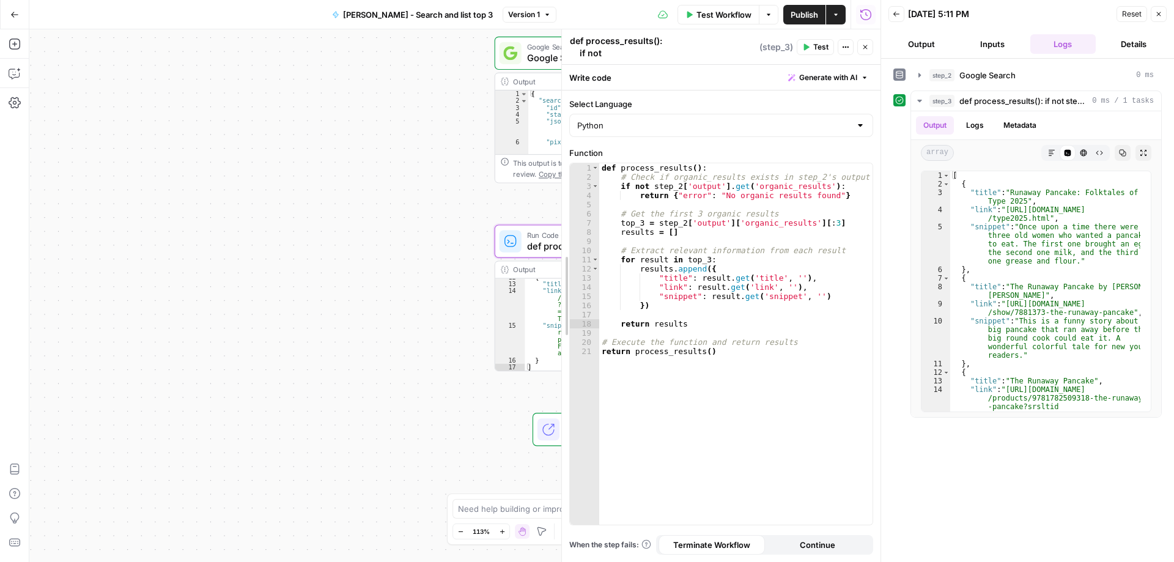
drag, startPoint x: 641, startPoint y: 306, endPoint x: 566, endPoint y: 307, distance: 74.6
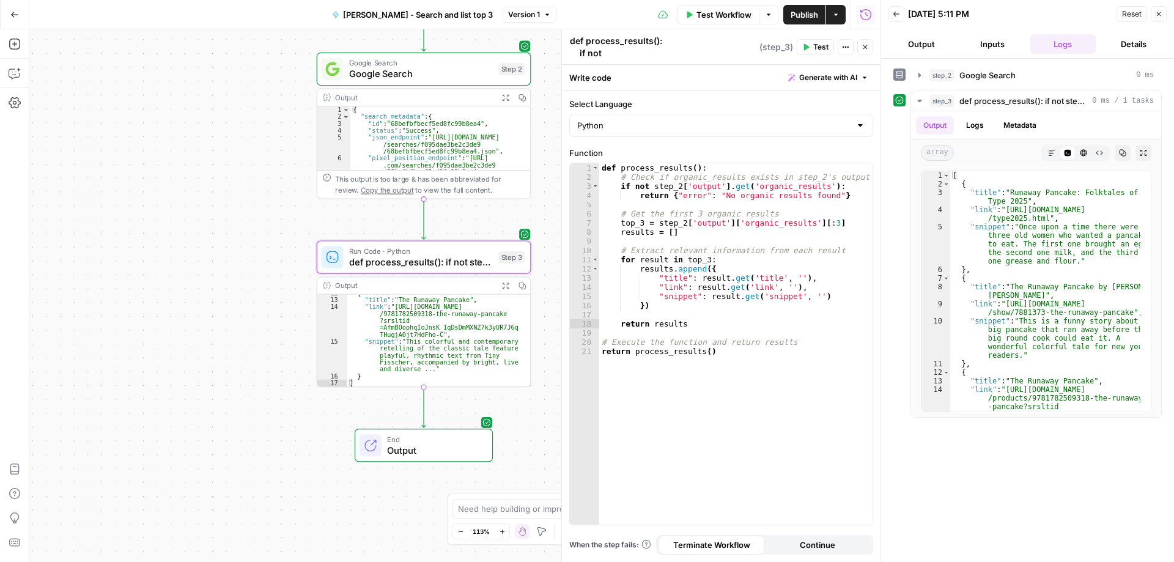
drag, startPoint x: 425, startPoint y: 317, endPoint x: 247, endPoint y: 332, distance: 178.6
click at [247, 332] on div "Workflow Set Inputs Inputs Google Search Google Search Step 2 Output Expand Out…" at bounding box center [454, 295] width 851 height 533
click at [653, 276] on div "def process_results ( ) : # Check if organic_results exists in step_2's output …" at bounding box center [735, 353] width 273 height 380
type textarea "**********"
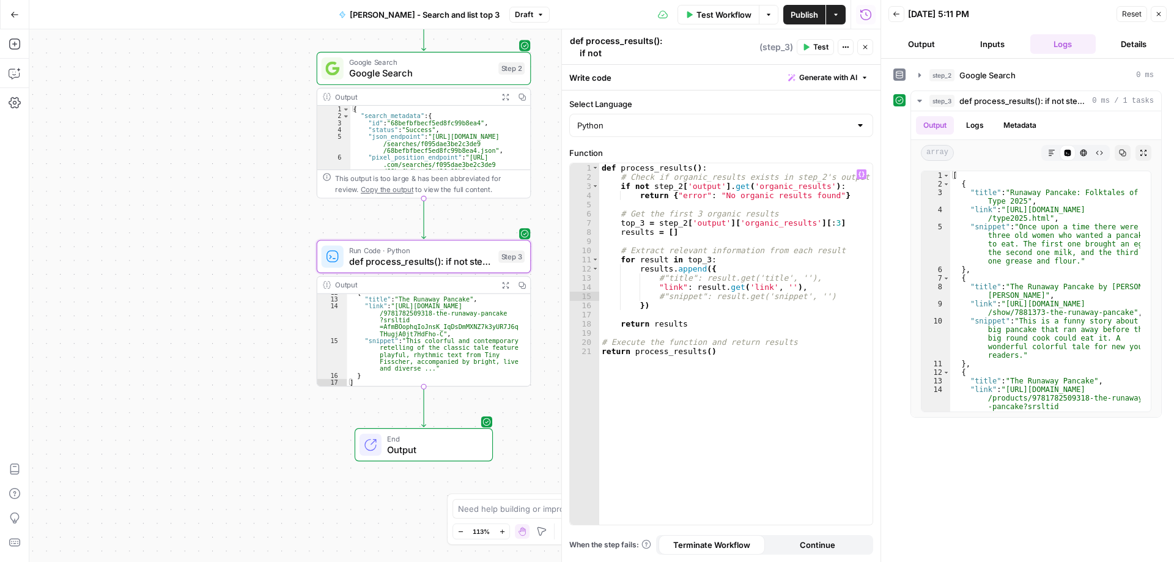
click at [800, 10] on span "Publish" at bounding box center [805, 15] width 28 height 12
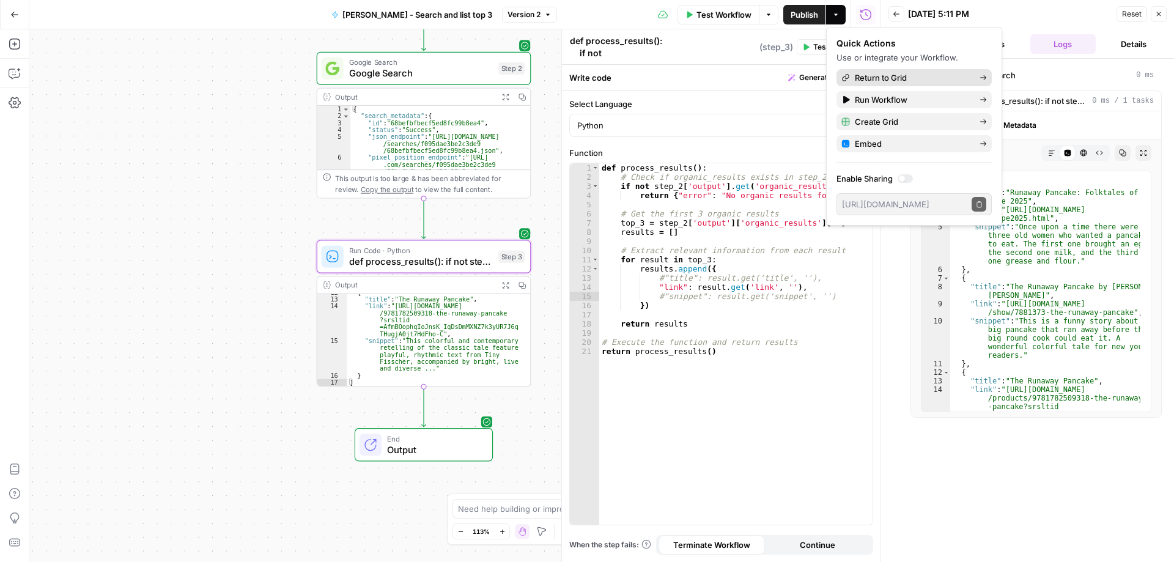
click at [884, 76] on span "Return to Grid" at bounding box center [912, 78] width 115 height 12
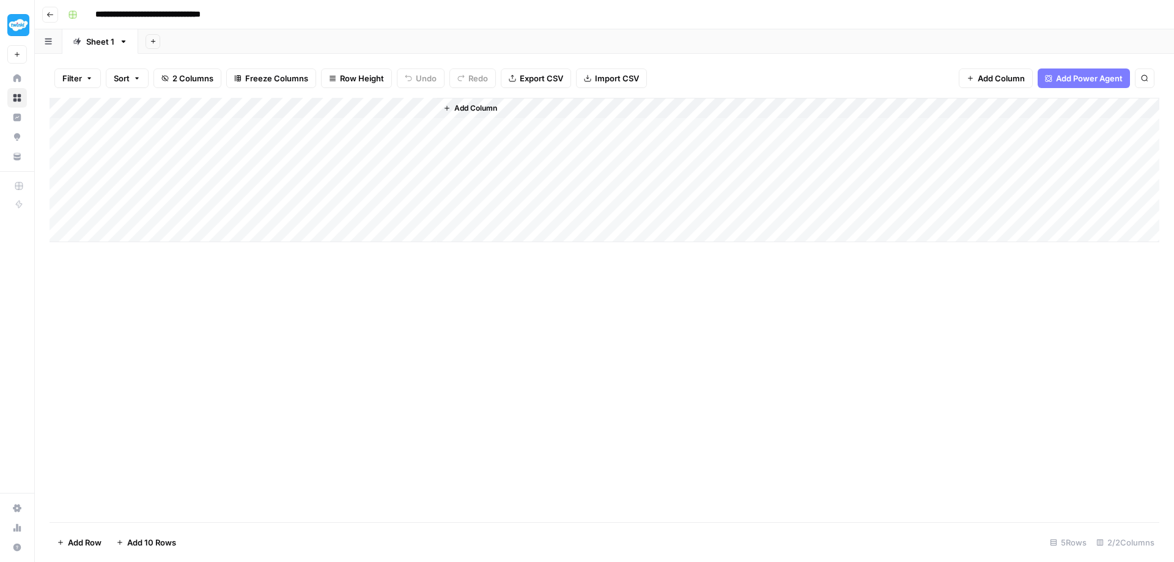
click at [408, 103] on div "Add Column" at bounding box center [605, 170] width 1110 height 144
click at [451, 307] on div "Add Column" at bounding box center [605, 310] width 1110 height 424
click at [62, 188] on div "Add Column" at bounding box center [605, 170] width 1110 height 144
click at [65, 125] on div "Add Column" at bounding box center [605, 170] width 1110 height 144
click at [63, 188] on div "Add Column" at bounding box center [605, 170] width 1110 height 144
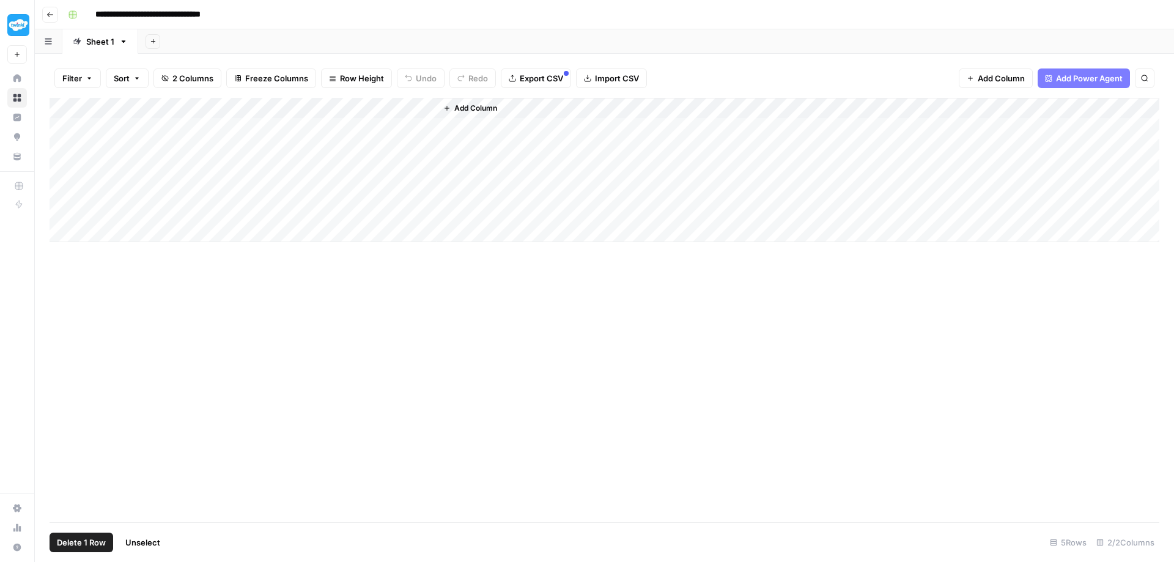
click at [79, 124] on div "Add Column" at bounding box center [605, 170] width 1110 height 144
click at [309, 125] on div "Add Column" at bounding box center [605, 170] width 1110 height 144
click at [279, 125] on div "Add Column" at bounding box center [605, 170] width 1110 height 144
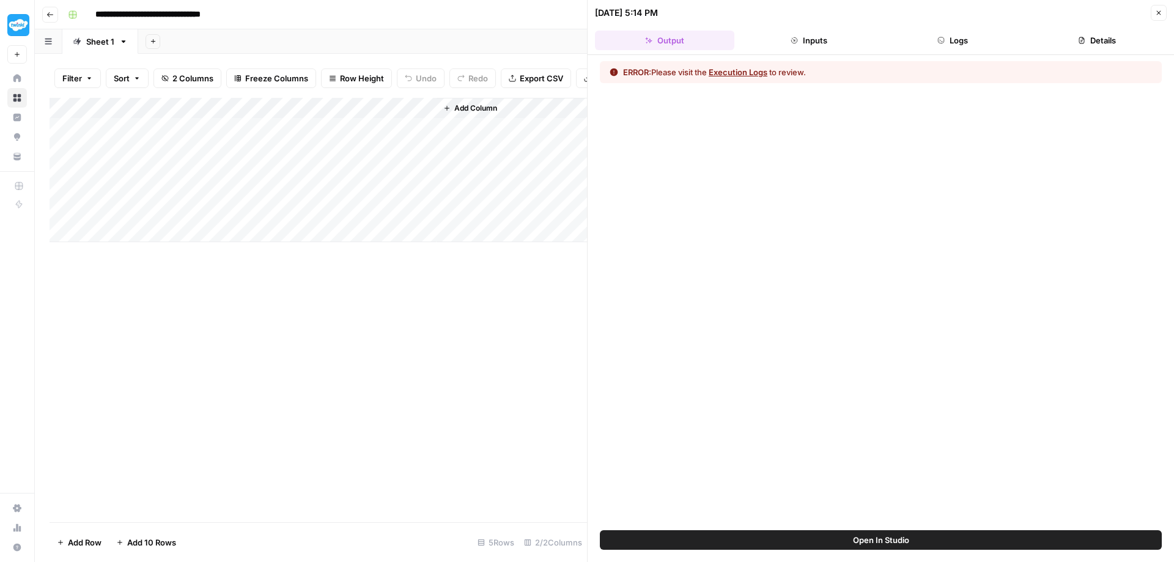
click at [736, 70] on button "Execution Logs" at bounding box center [738, 72] width 59 height 12
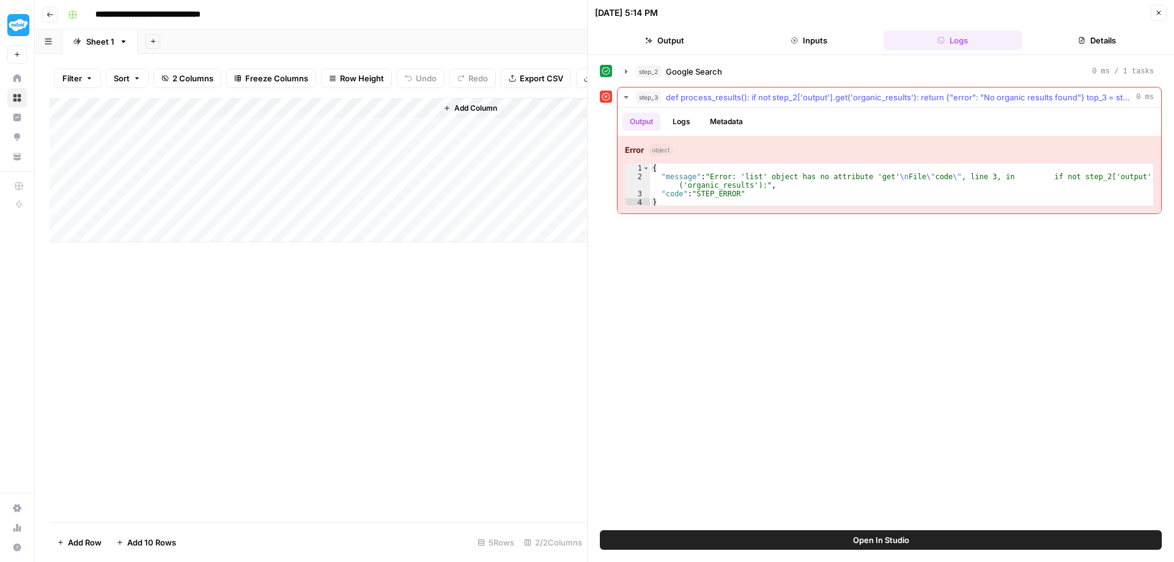
click at [676, 125] on button "Logs" at bounding box center [681, 122] width 32 height 18
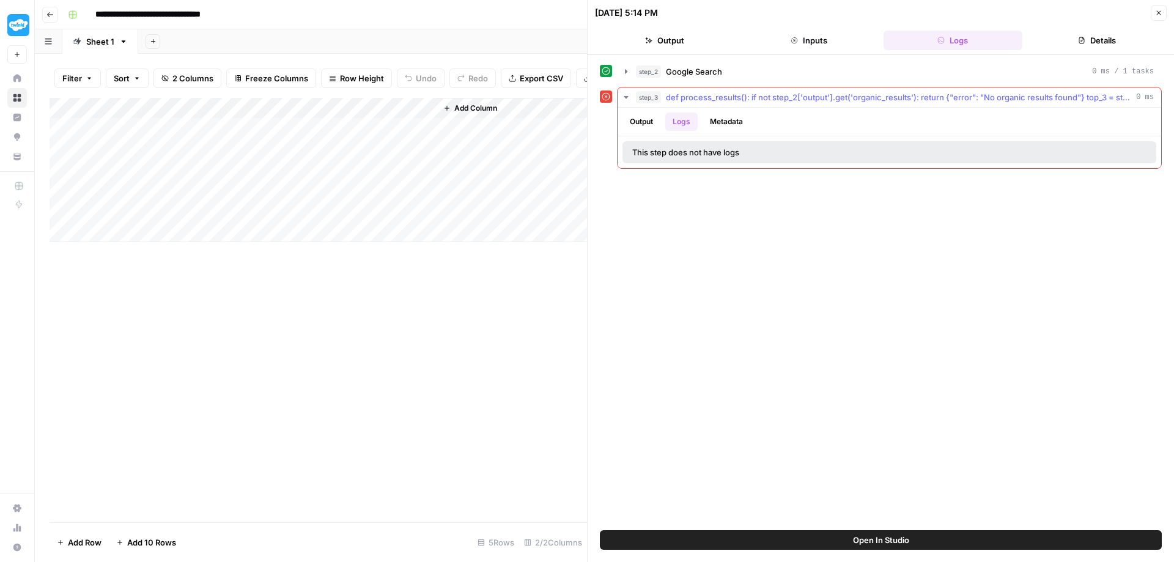
click at [726, 124] on button "Metadata" at bounding box center [727, 122] width 48 height 18
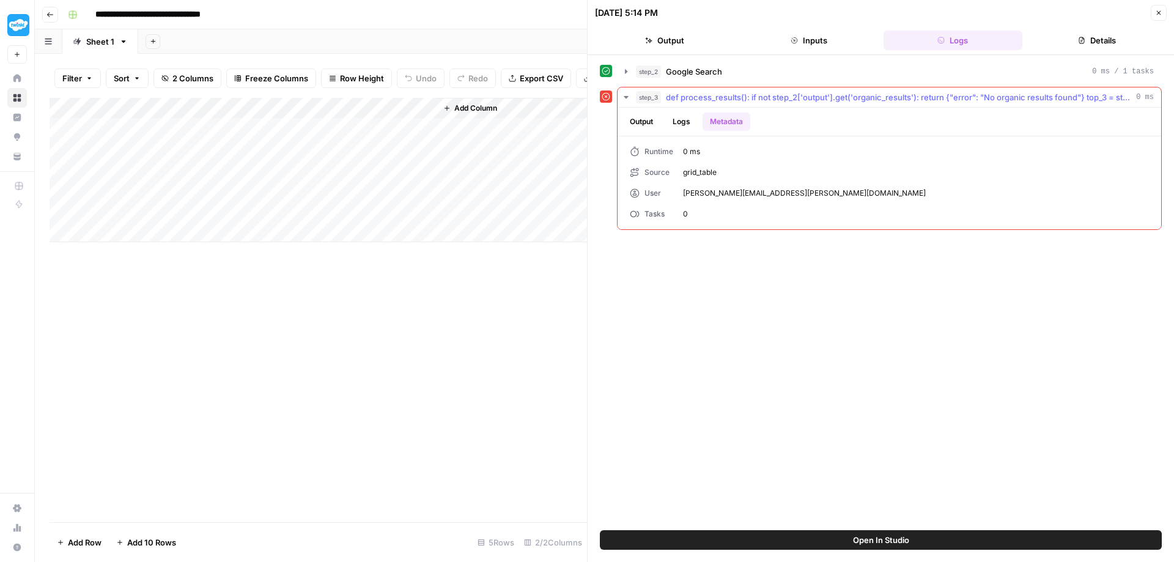
click at [640, 122] on button "Output" at bounding box center [641, 122] width 38 height 18
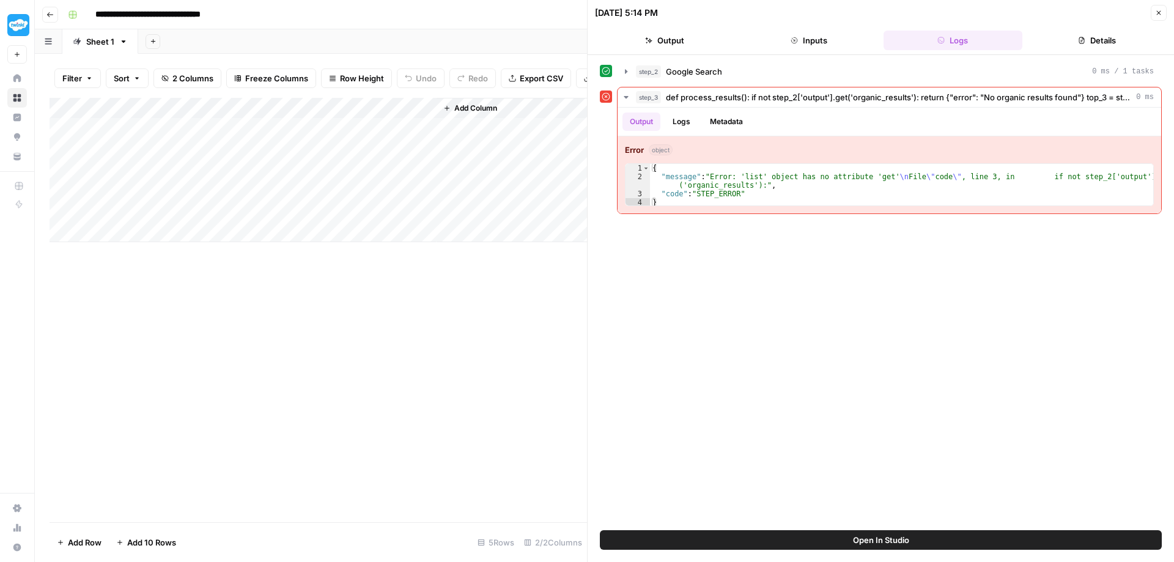
click at [881, 540] on span "Open In Studio" at bounding box center [881, 540] width 56 height 12
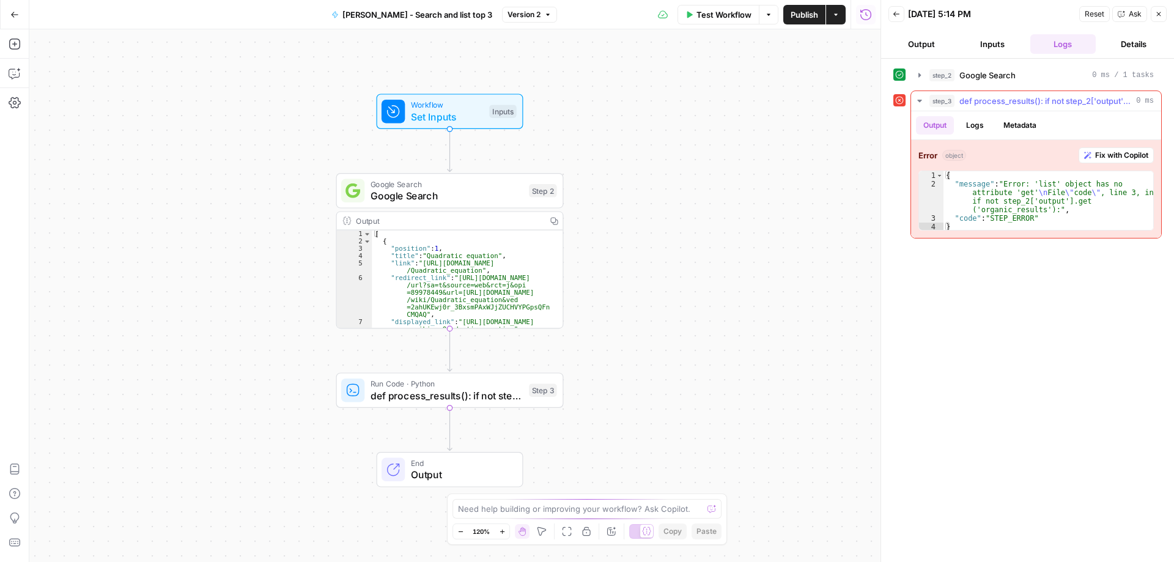
click at [1108, 153] on span "Fix with Copilot" at bounding box center [1121, 155] width 53 height 11
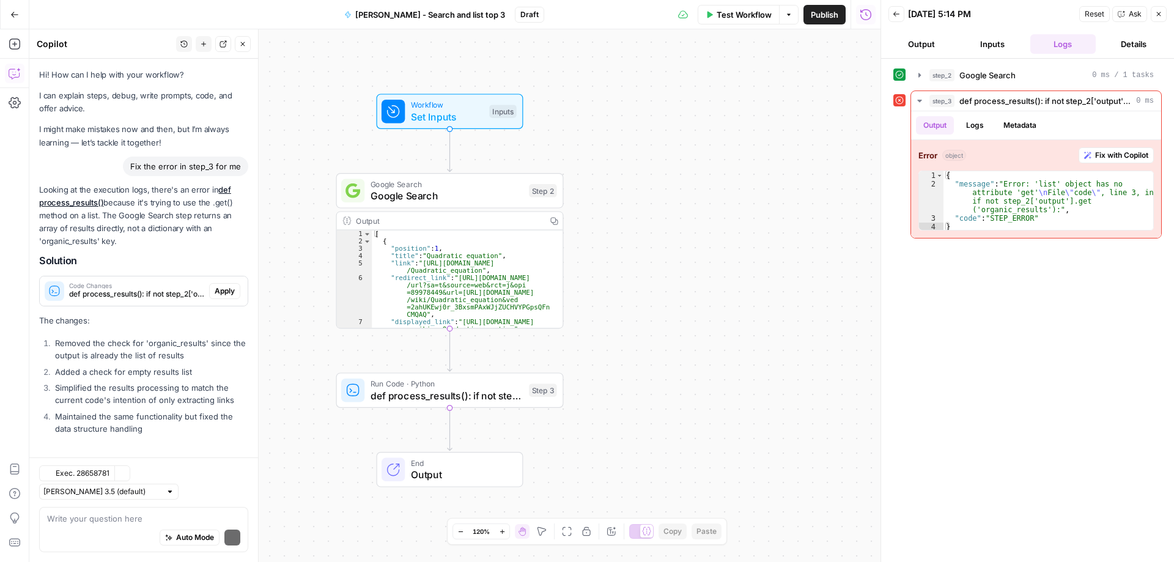
scroll to position [10, 0]
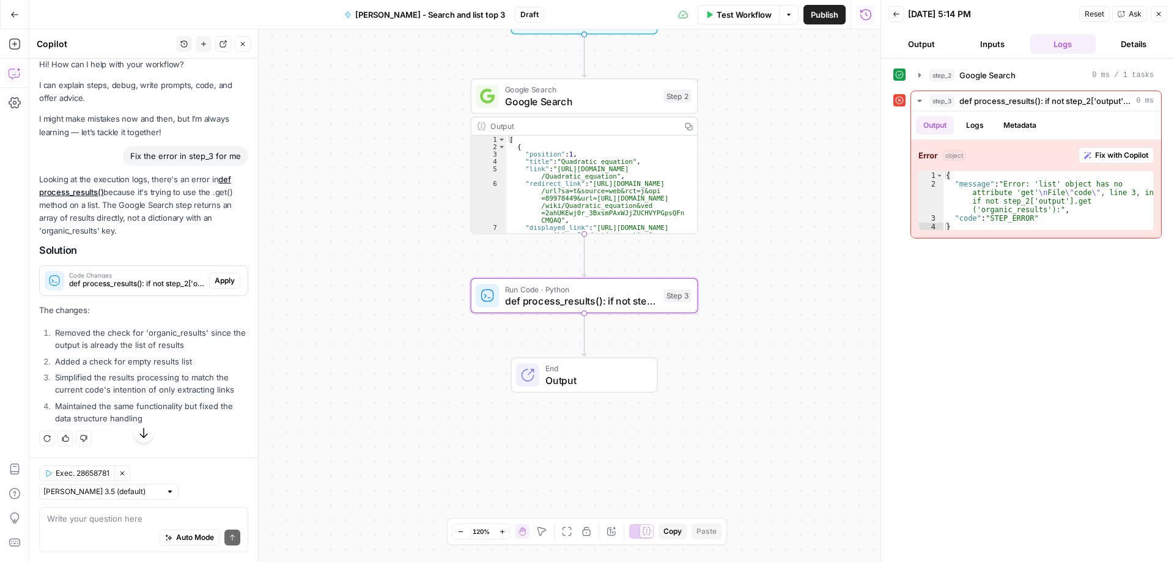
click at [217, 281] on span "Apply" at bounding box center [225, 280] width 20 height 11
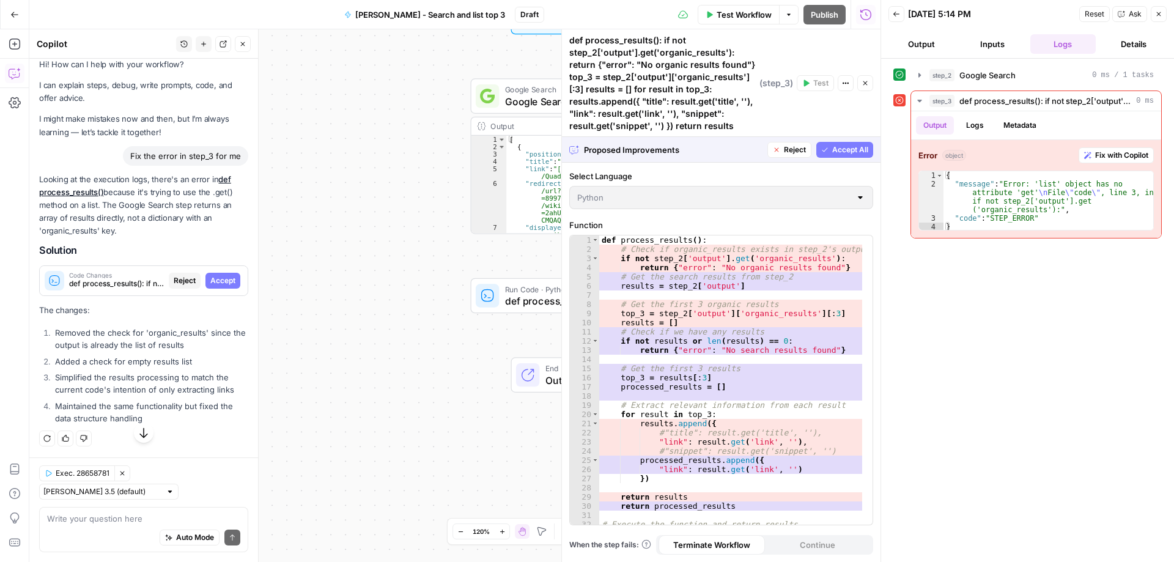
click at [844, 148] on span "Accept All" at bounding box center [850, 149] width 36 height 11
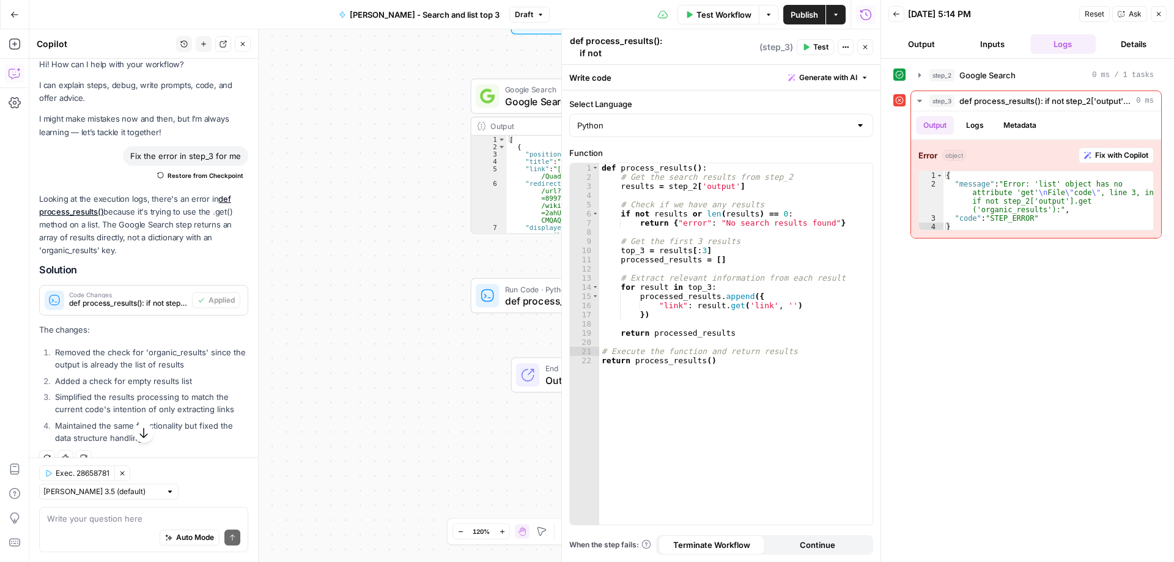
click at [811, 45] on button "Test" at bounding box center [815, 47] width 37 height 16
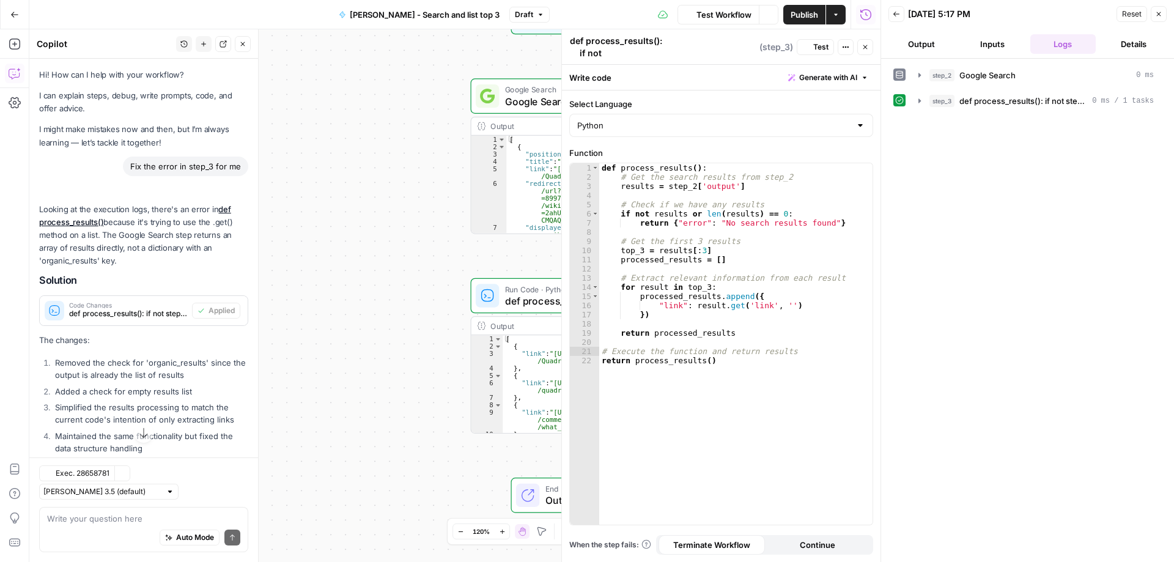
scroll to position [30, 0]
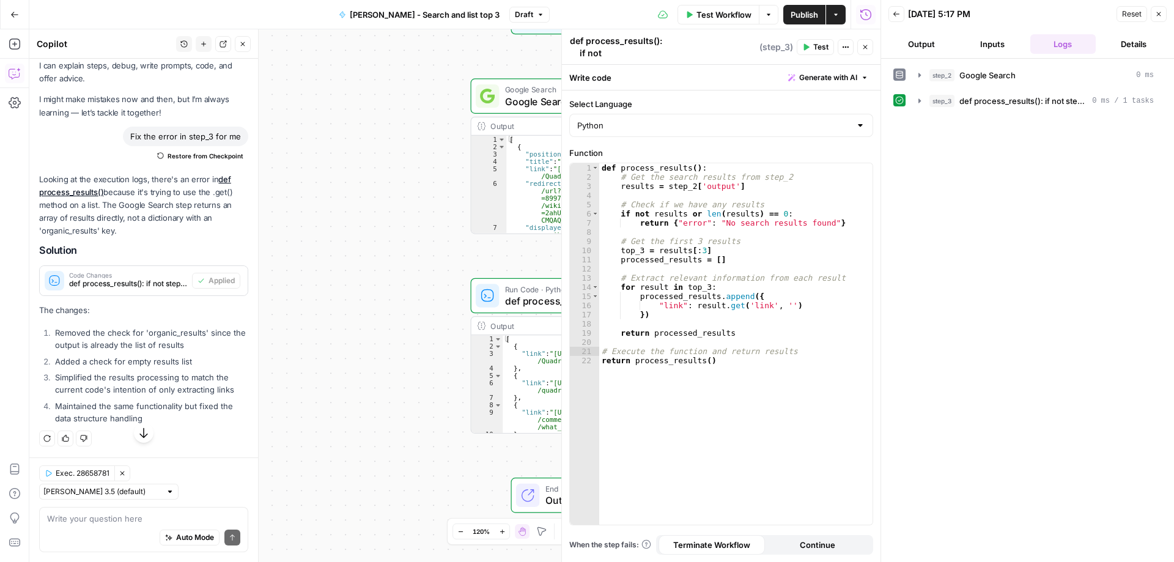
click at [797, 17] on span "Publish" at bounding box center [805, 15] width 28 height 12
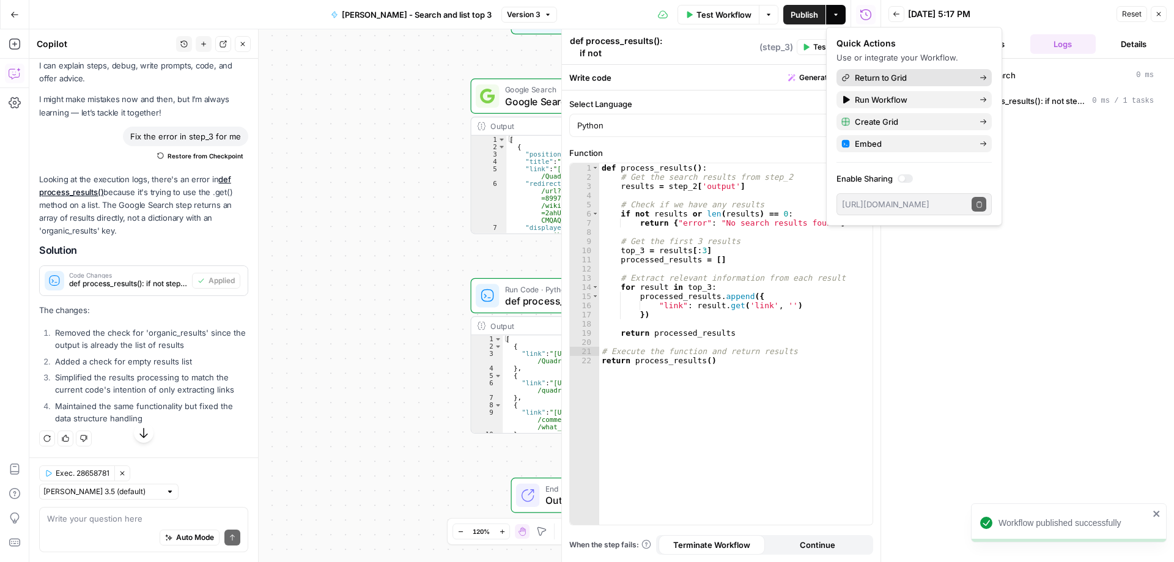
click at [879, 79] on span "Return to Grid" at bounding box center [912, 78] width 115 height 12
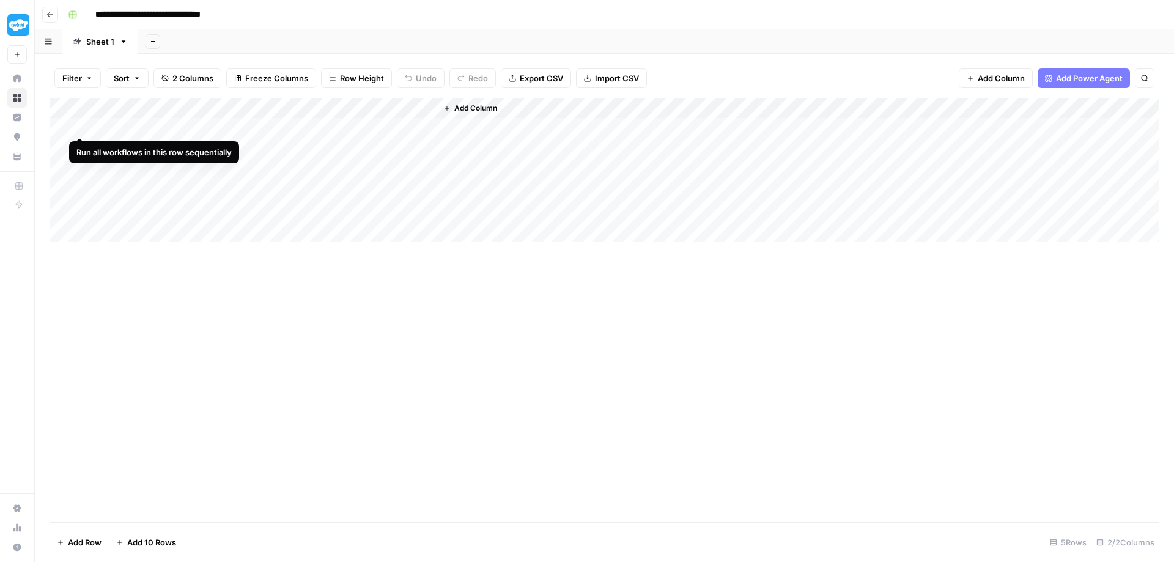
click at [78, 125] on div "Add Column" at bounding box center [605, 170] width 1110 height 144
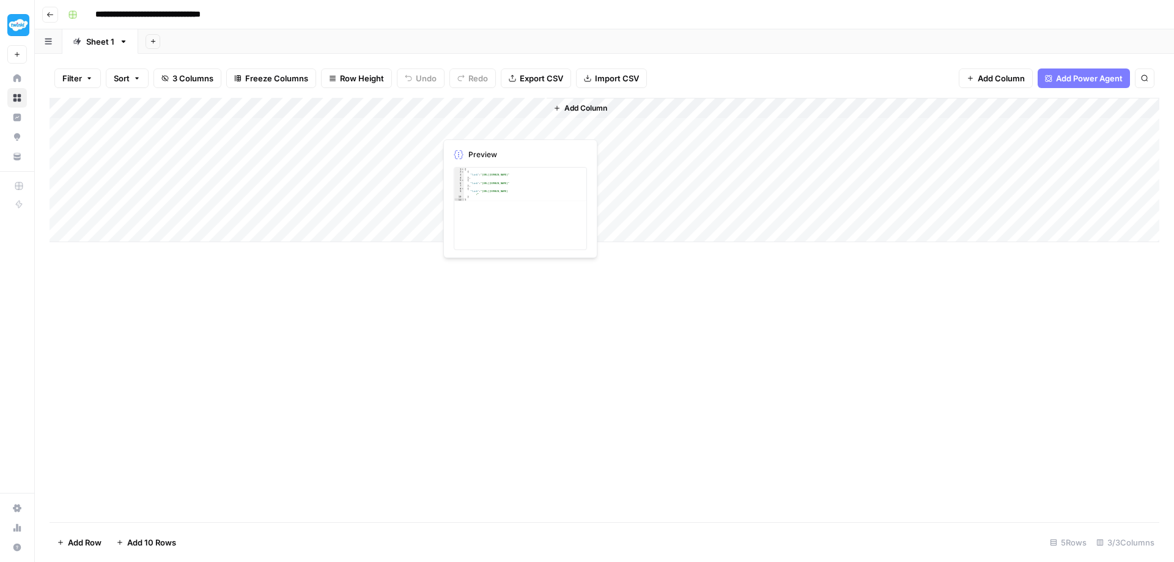
click at [481, 125] on div "Add Column" at bounding box center [605, 170] width 1110 height 144
click at [575, 106] on span "Add Column" at bounding box center [585, 108] width 43 height 11
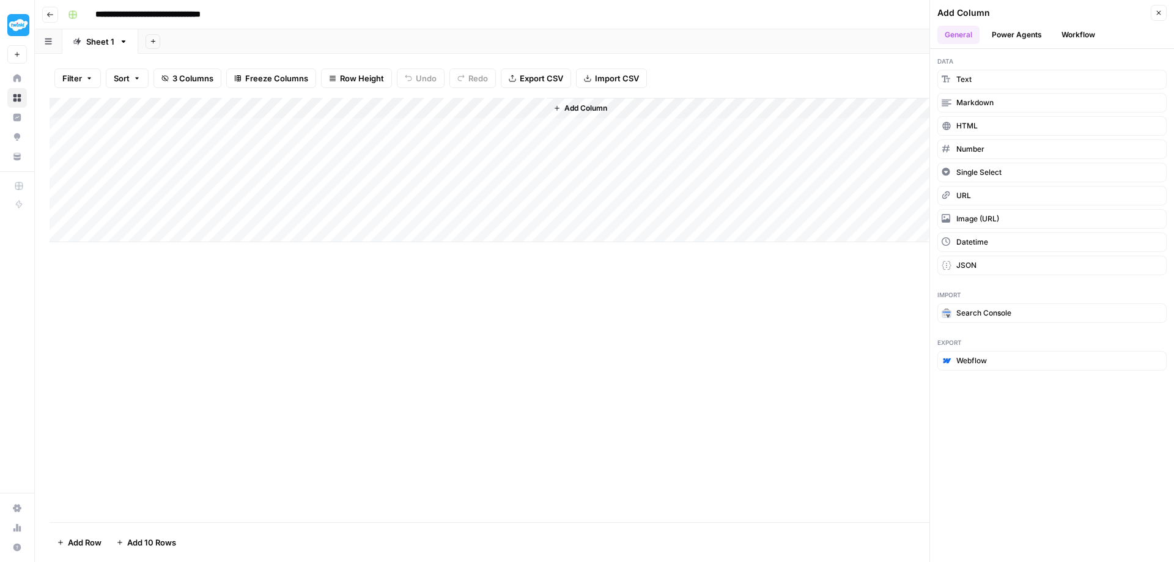
click at [536, 102] on div "Add Column" at bounding box center [605, 170] width 1110 height 144
click at [494, 301] on div "Add Column" at bounding box center [605, 310] width 1110 height 424
click at [510, 126] on div "Add Column" at bounding box center [605, 170] width 1110 height 144
click at [323, 303] on div "Add Column" at bounding box center [605, 310] width 1110 height 424
click at [62, 188] on div "Add Column" at bounding box center [605, 170] width 1110 height 144
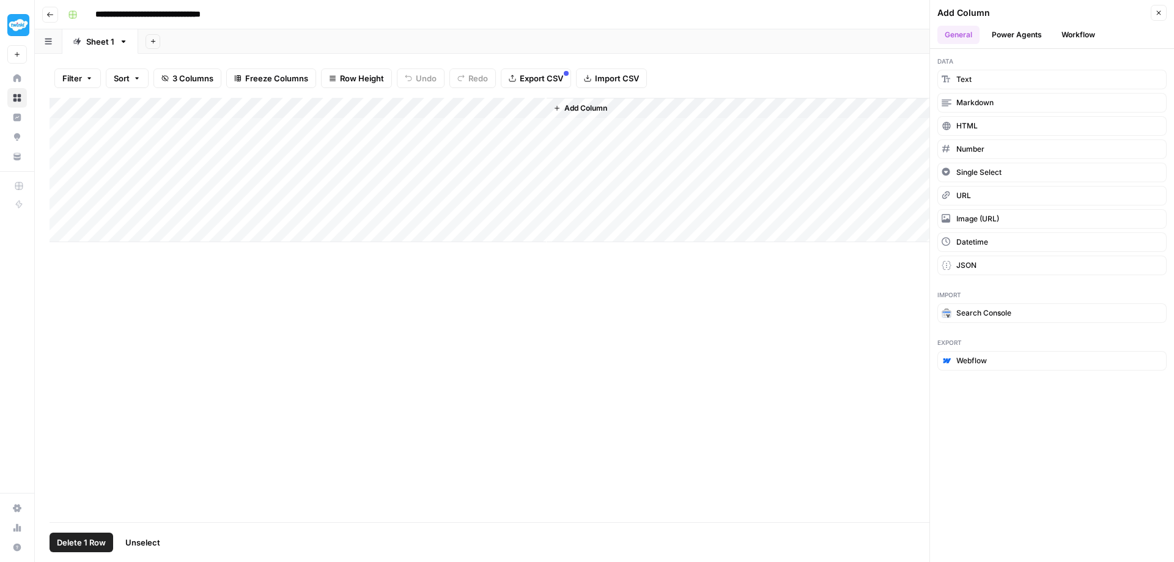
click at [50, 189] on div "Add Column" at bounding box center [605, 170] width 1110 height 144
click at [142, 536] on button "Unselect" at bounding box center [143, 543] width 50 height 20
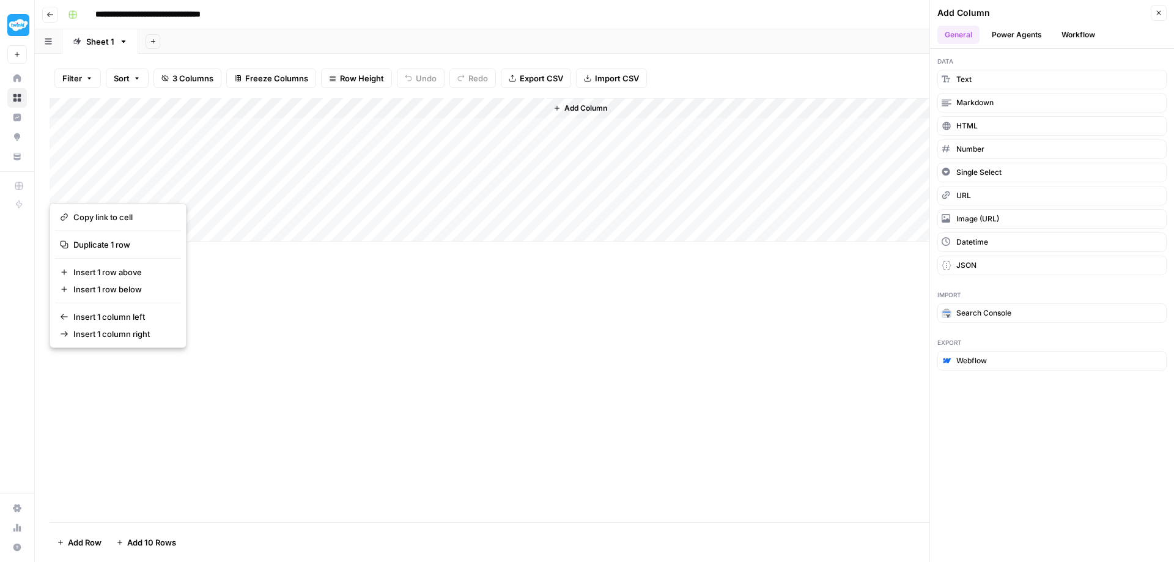
click at [265, 336] on div "Add Column" at bounding box center [605, 310] width 1110 height 424
click at [1083, 34] on button "Workflow" at bounding box center [1078, 35] width 48 height 18
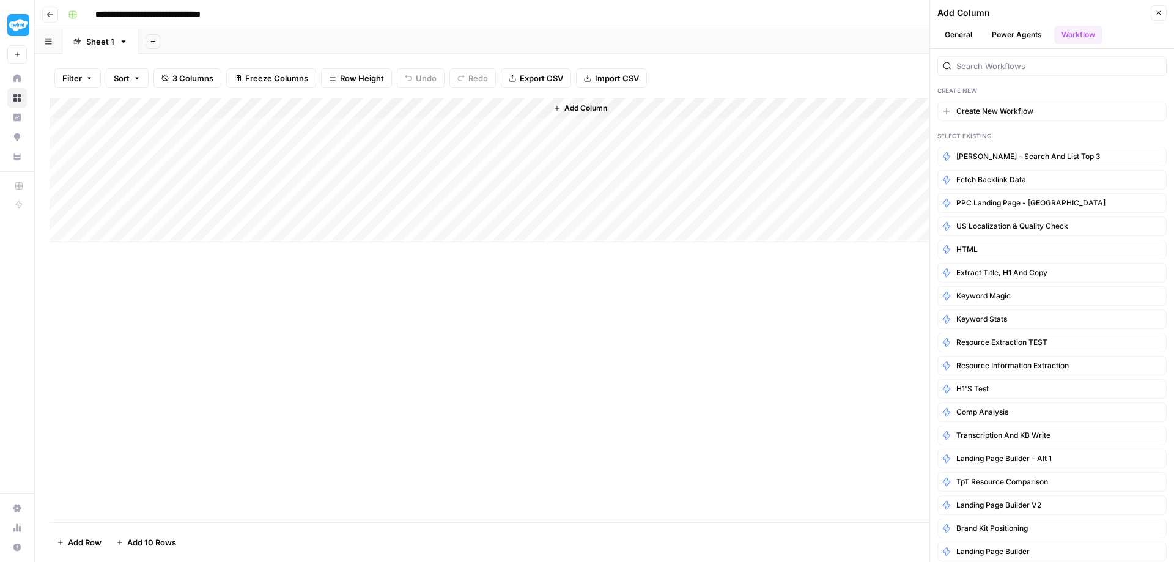
click at [289, 369] on div "Add Column" at bounding box center [605, 310] width 1110 height 424
click at [124, 42] on icon "button" at bounding box center [123, 41] width 9 height 9
click at [180, 315] on div "Add Column" at bounding box center [605, 310] width 1110 height 424
click at [43, 44] on button "button" at bounding box center [49, 41] width 28 height 24
click at [297, 300] on div "Add Column" at bounding box center [605, 310] width 1110 height 424
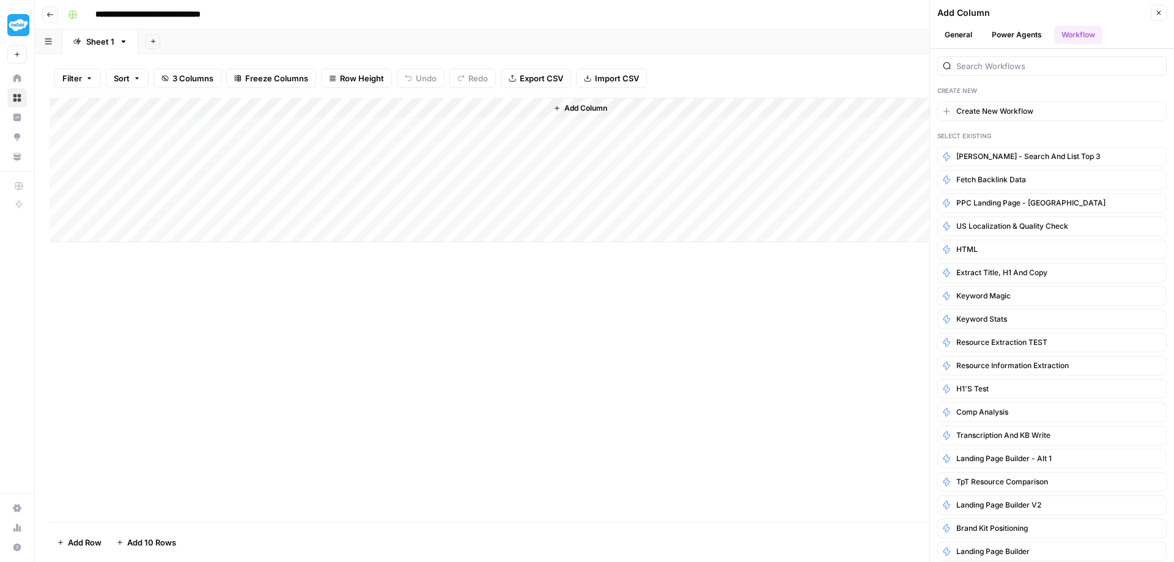
click at [272, 295] on div "Add Column" at bounding box center [605, 310] width 1110 height 424
click at [426, 107] on div "Add Column" at bounding box center [605, 170] width 1110 height 144
click at [462, 176] on span "Remaining Rows" at bounding box center [468, 177] width 77 height 12
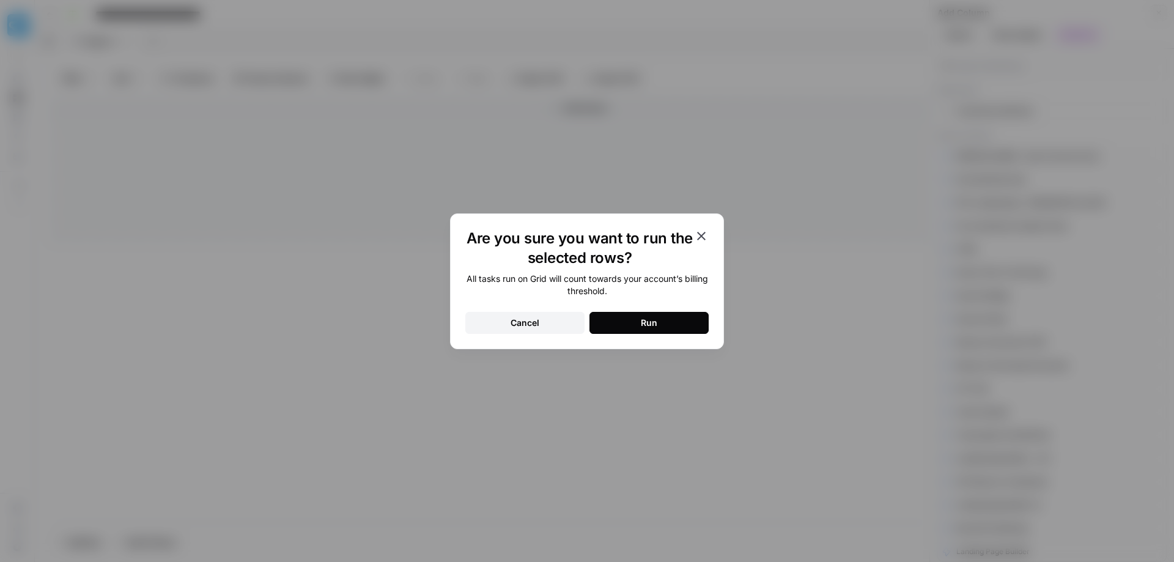
click at [638, 319] on button "Run" at bounding box center [648, 323] width 119 height 22
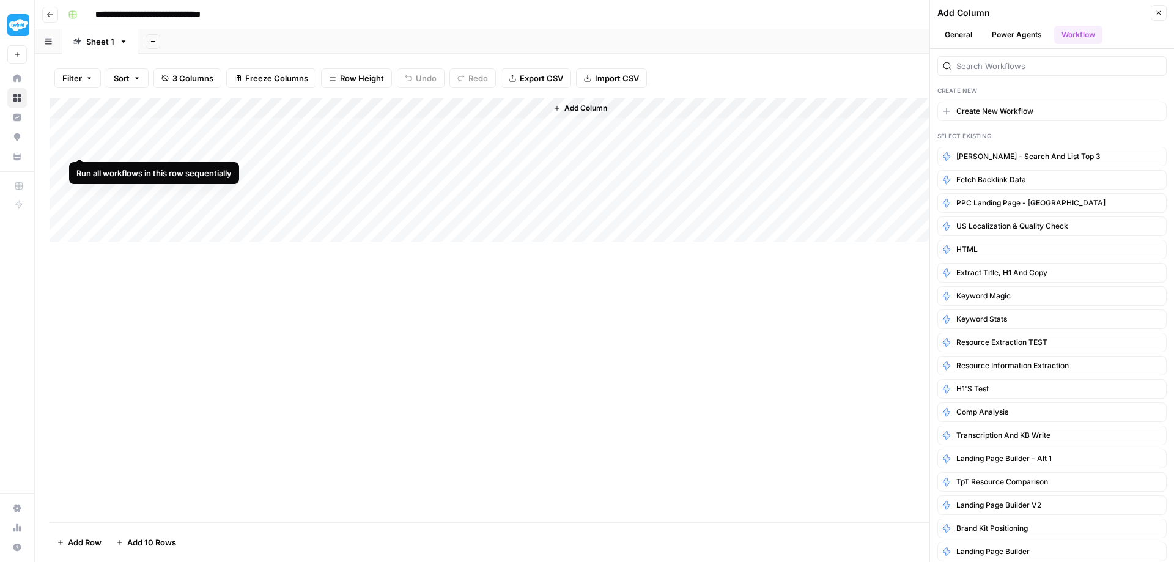
click at [78, 147] on div "Add Column" at bounding box center [605, 170] width 1110 height 144
click at [335, 356] on div "Add Column" at bounding box center [605, 310] width 1110 height 424
click at [409, 104] on div "Add Column" at bounding box center [605, 170] width 1110 height 144
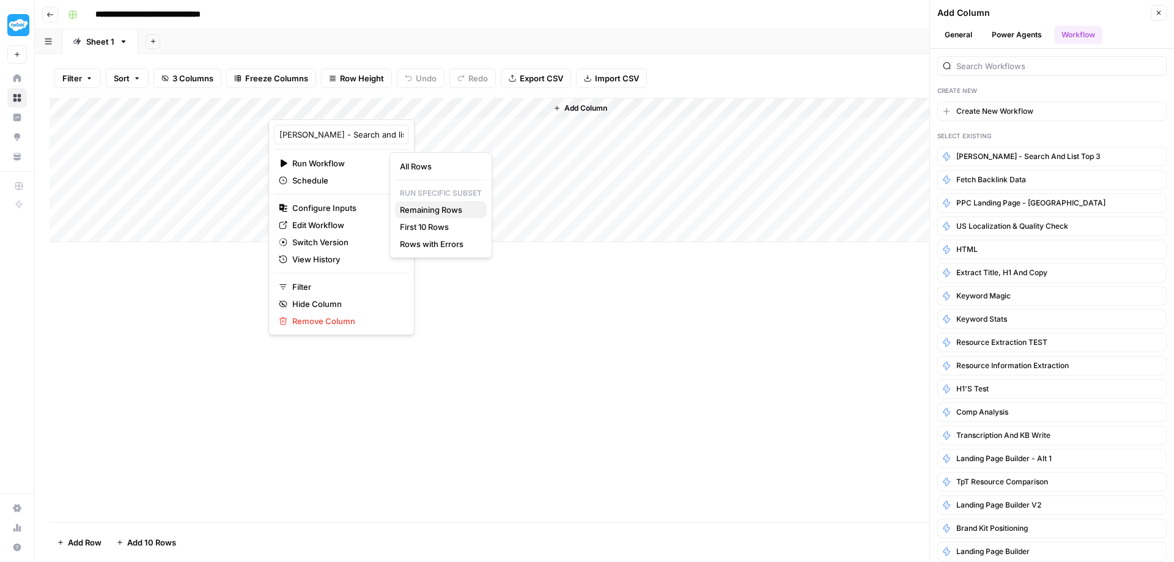
click at [419, 212] on span "Remaining Rows" at bounding box center [438, 210] width 77 height 12
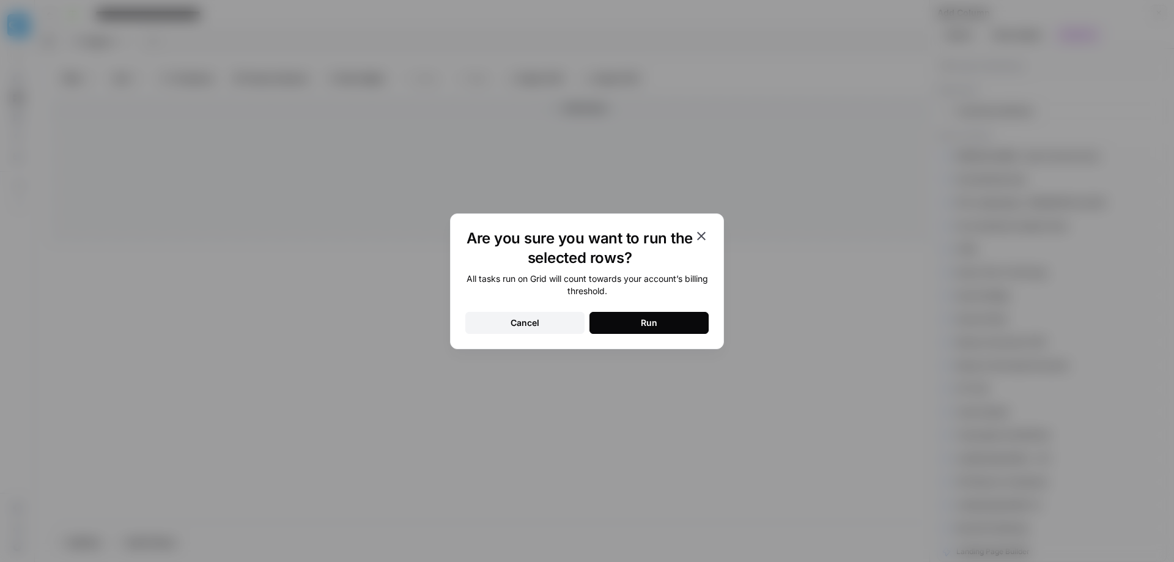
click at [509, 323] on button "Cancel" at bounding box center [524, 323] width 119 height 22
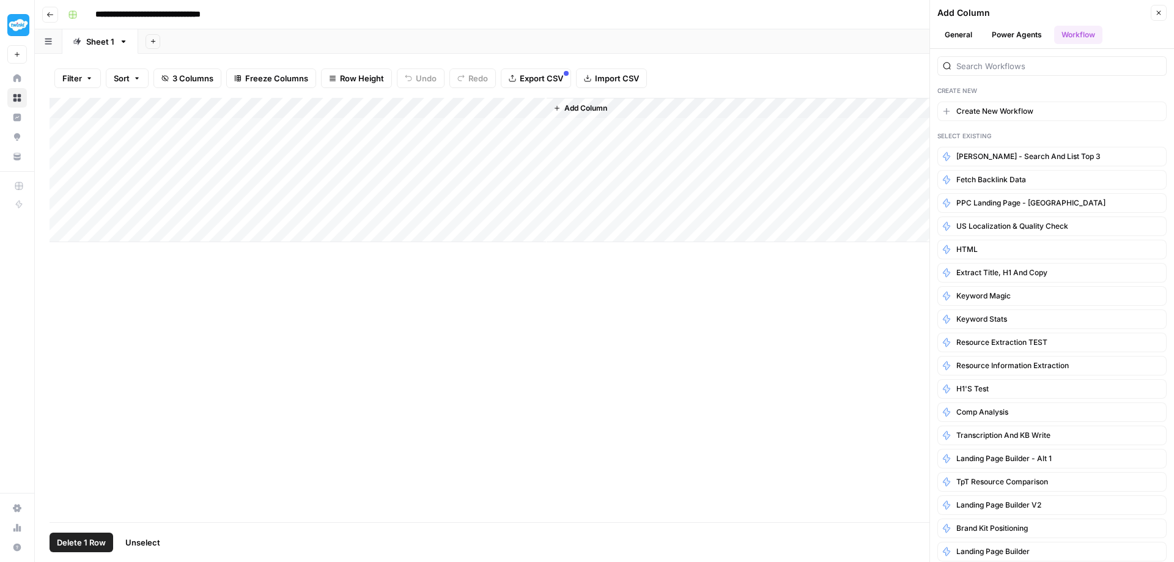
click at [62, 168] on div "Add Column" at bounding box center [605, 170] width 1110 height 144
click at [62, 185] on div "Add Column" at bounding box center [605, 170] width 1110 height 144
click at [423, 103] on div "Add Column" at bounding box center [605, 170] width 1110 height 144
click at [440, 197] on span "Remaining Rows" at bounding box center [468, 194] width 77 height 12
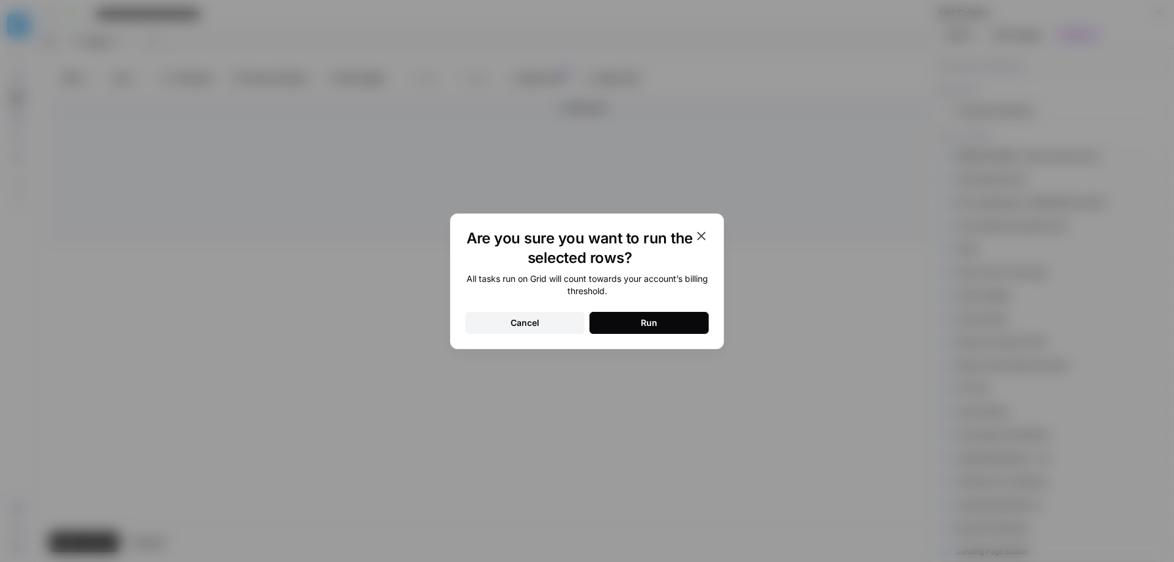
click at [643, 326] on div "Run" at bounding box center [649, 323] width 17 height 12
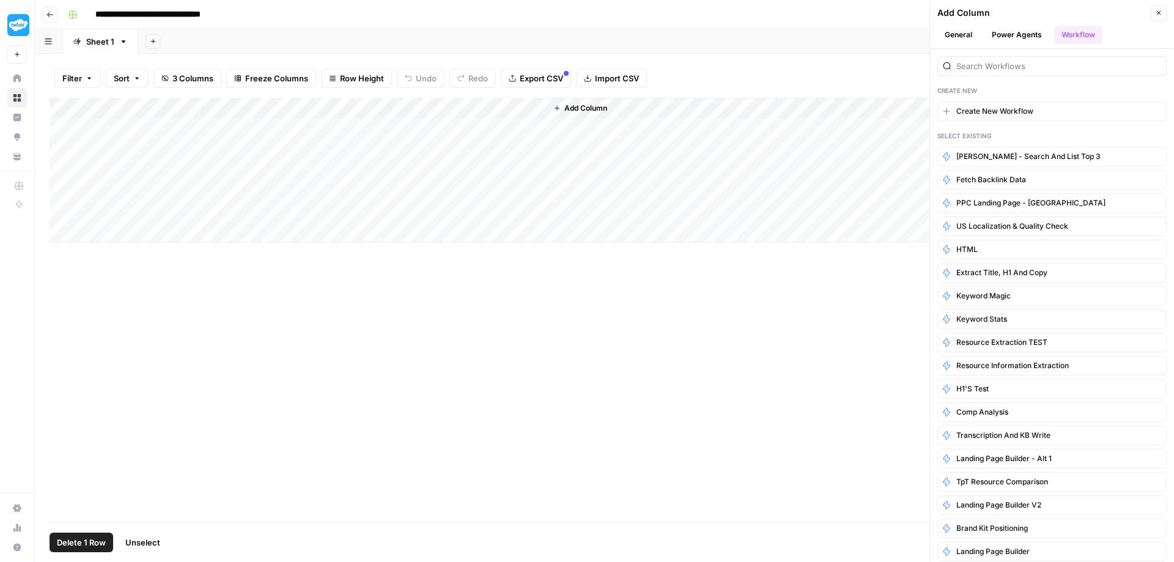
click at [62, 183] on div "Add Column" at bounding box center [605, 170] width 1110 height 144
click at [59, 167] on div "Add Column" at bounding box center [605, 170] width 1110 height 144
click at [408, 167] on div "Add Column" at bounding box center [605, 170] width 1110 height 144
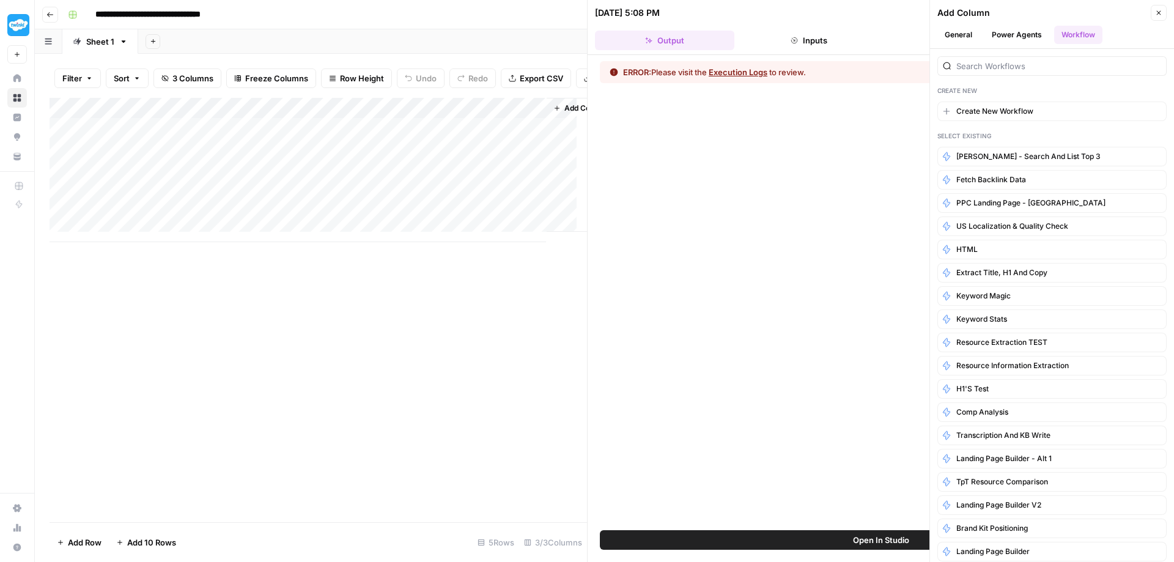
click at [811, 43] on button "Inputs" at bounding box center [808, 41] width 139 height 20
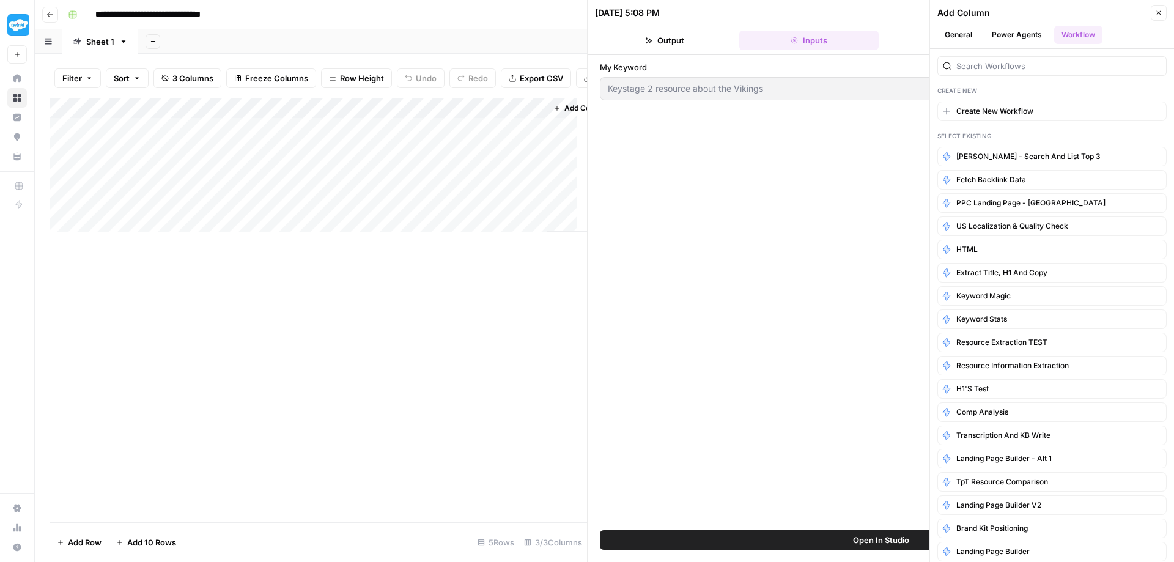
click at [958, 39] on button "General" at bounding box center [958, 35] width 42 height 18
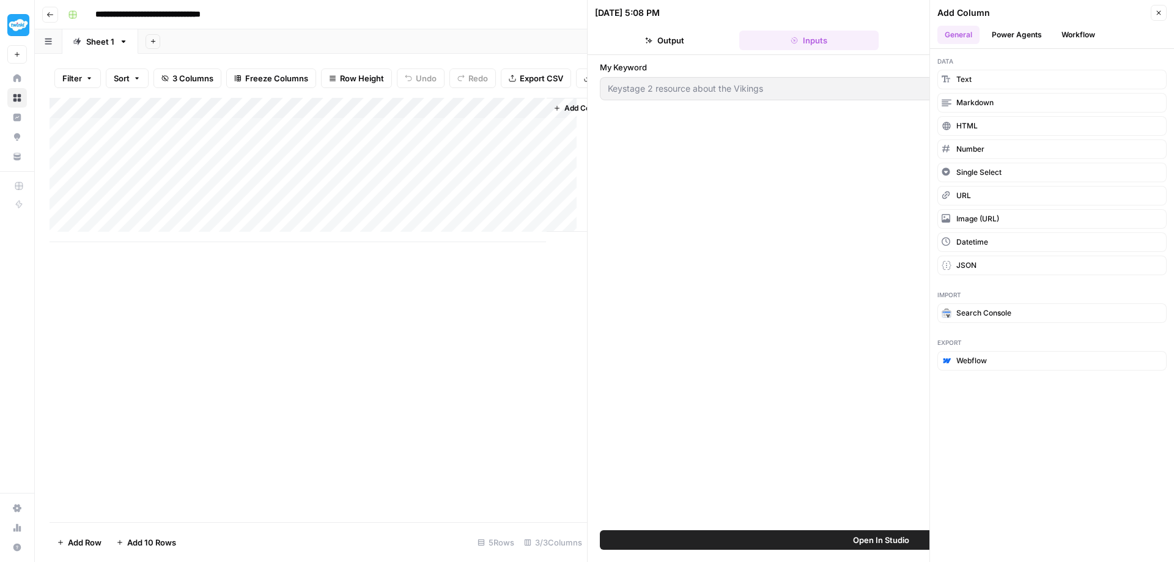
click at [1076, 31] on button "Workflow" at bounding box center [1078, 35] width 48 height 18
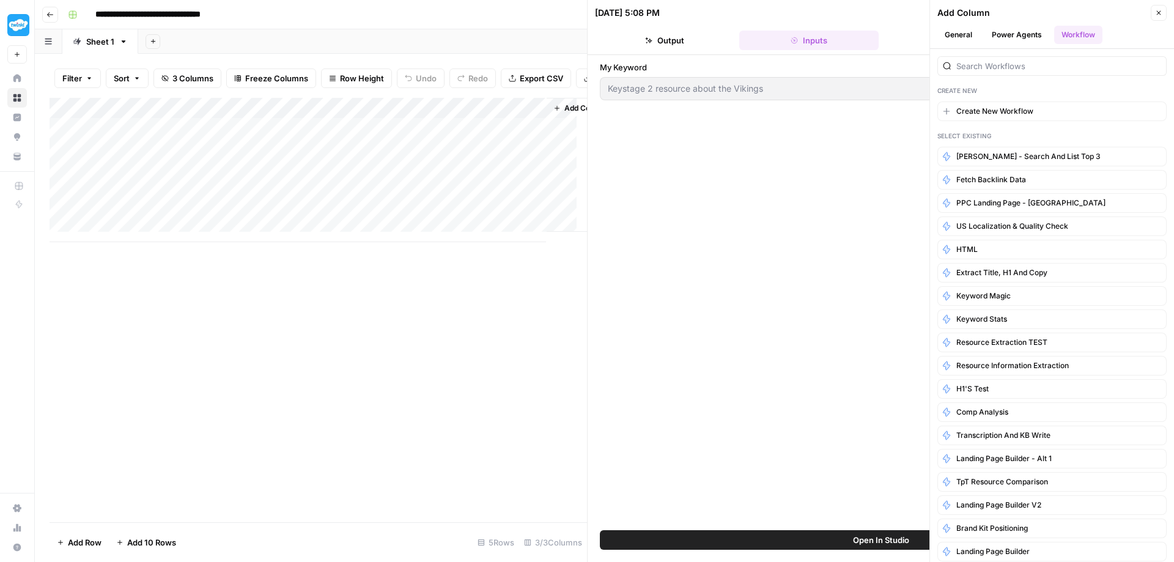
click at [289, 353] on div "Add Column" at bounding box center [319, 310] width 538 height 424
click at [499, 545] on div "5 Rows" at bounding box center [496, 543] width 46 height 20
click at [495, 543] on div "5 Rows" at bounding box center [496, 543] width 46 height 20
click at [486, 543] on div "5 Rows" at bounding box center [496, 543] width 46 height 20
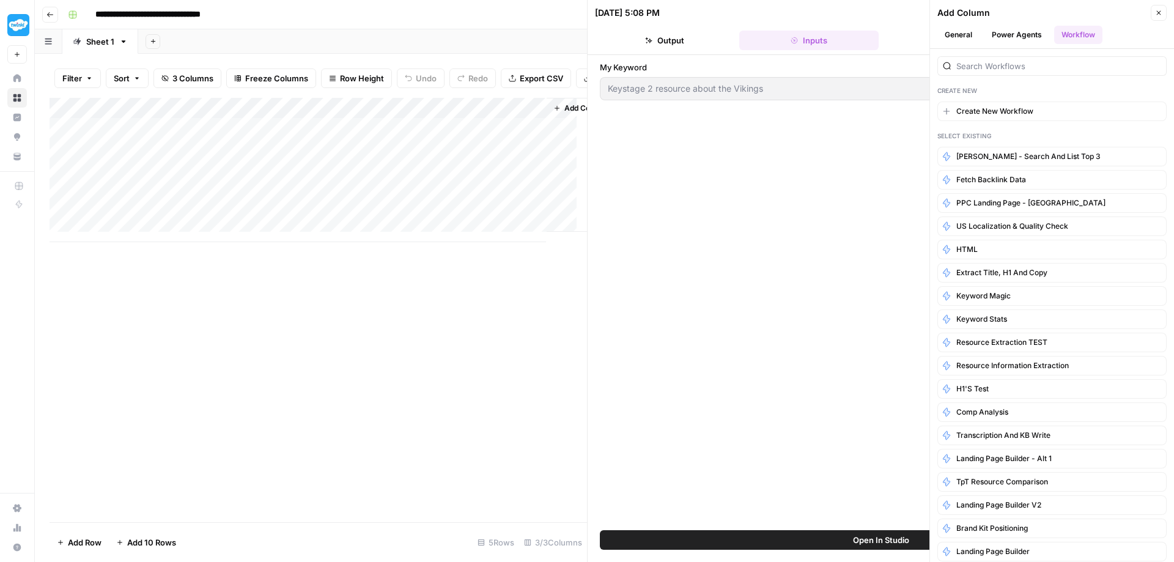
click at [486, 543] on div "5 Rows" at bounding box center [496, 543] width 46 height 20
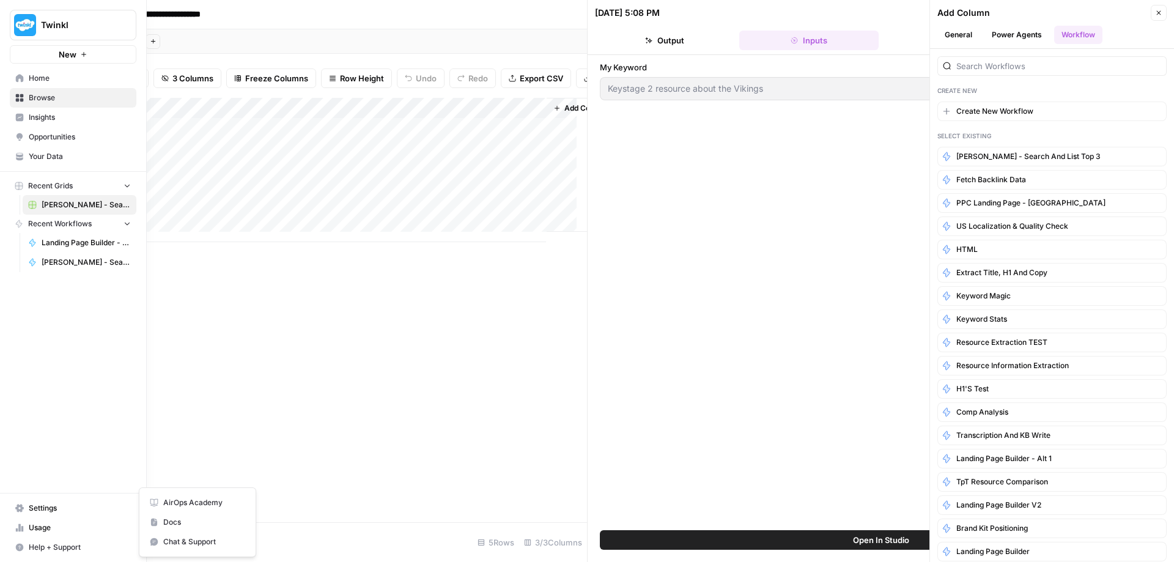
click at [37, 548] on span "Help + Support" at bounding box center [80, 547] width 102 height 11
click at [173, 540] on span "Chat & Support" at bounding box center [204, 541] width 82 height 11
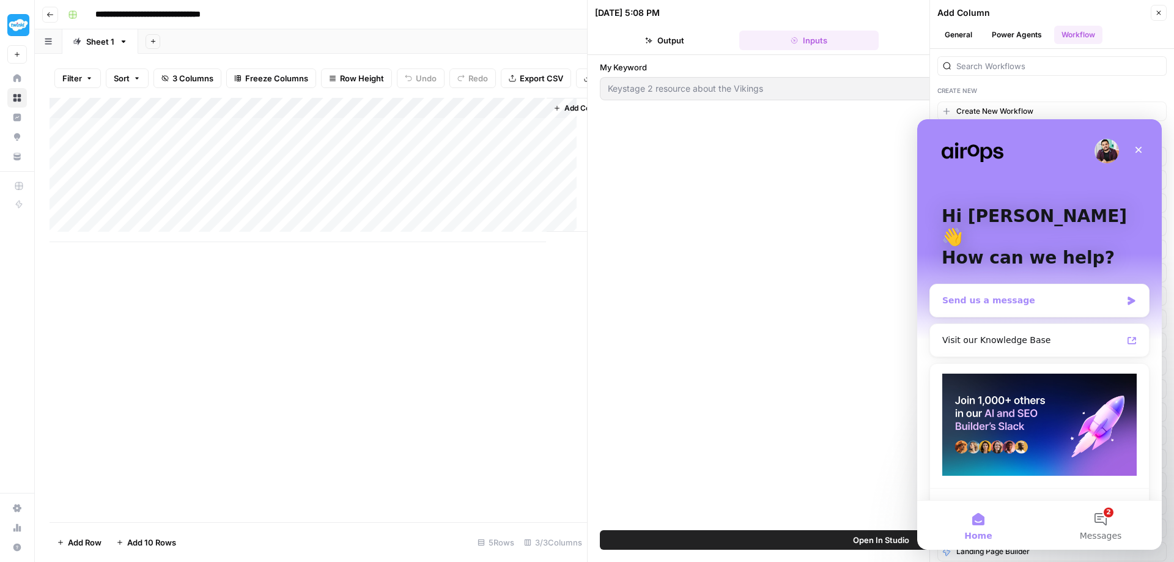
click at [1013, 294] on div "Send us a message" at bounding box center [1031, 300] width 179 height 13
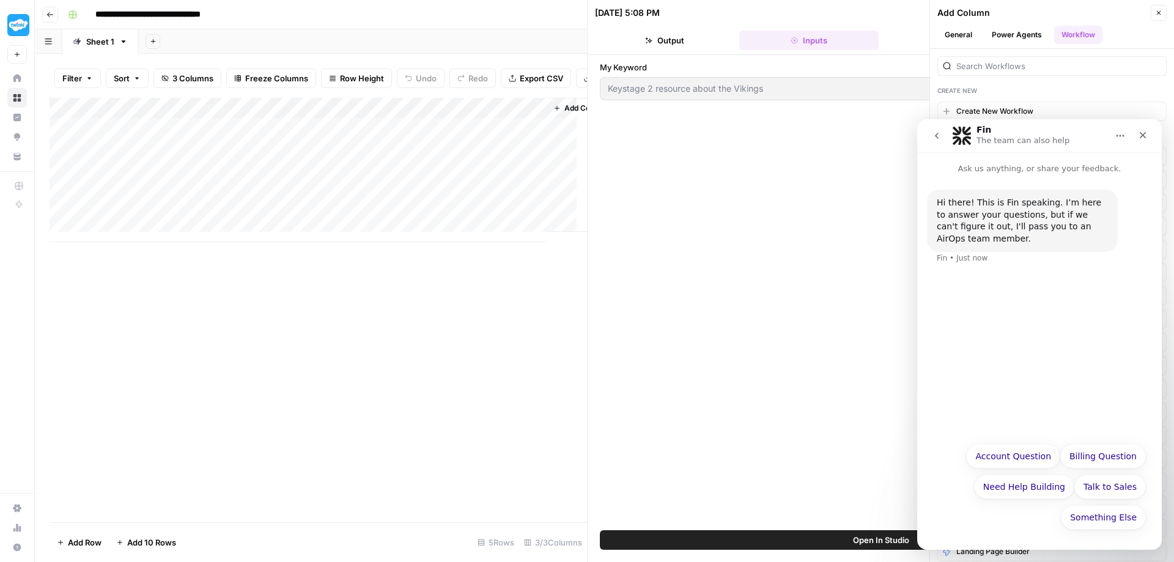
click at [1022, 331] on div "Hi there! This is Fin speaking. I’m here to answer your questions, but if we ca…" at bounding box center [1039, 305] width 245 height 261
click at [1046, 486] on button "Need Help Building" at bounding box center [1024, 487] width 100 height 24
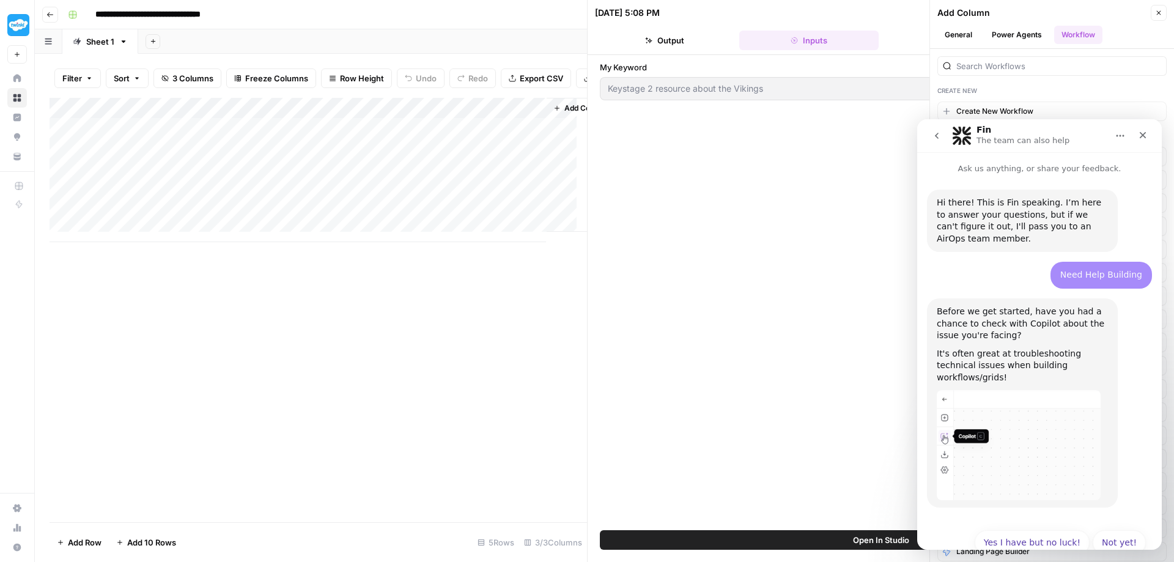
scroll to position [14, 0]
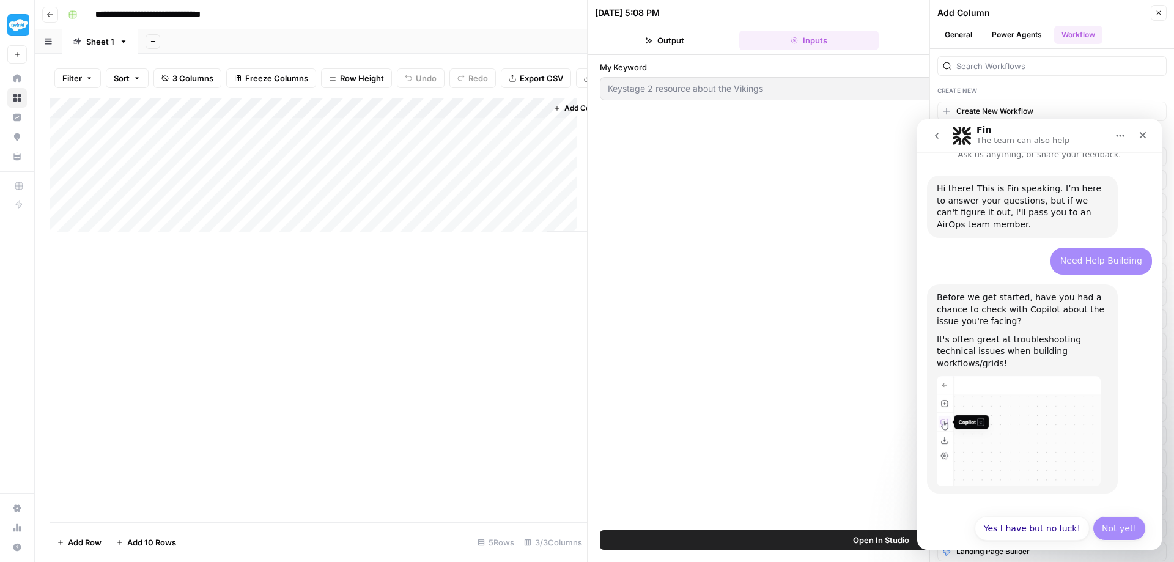
click at [1114, 517] on button "Not yet!" at bounding box center [1119, 528] width 53 height 24
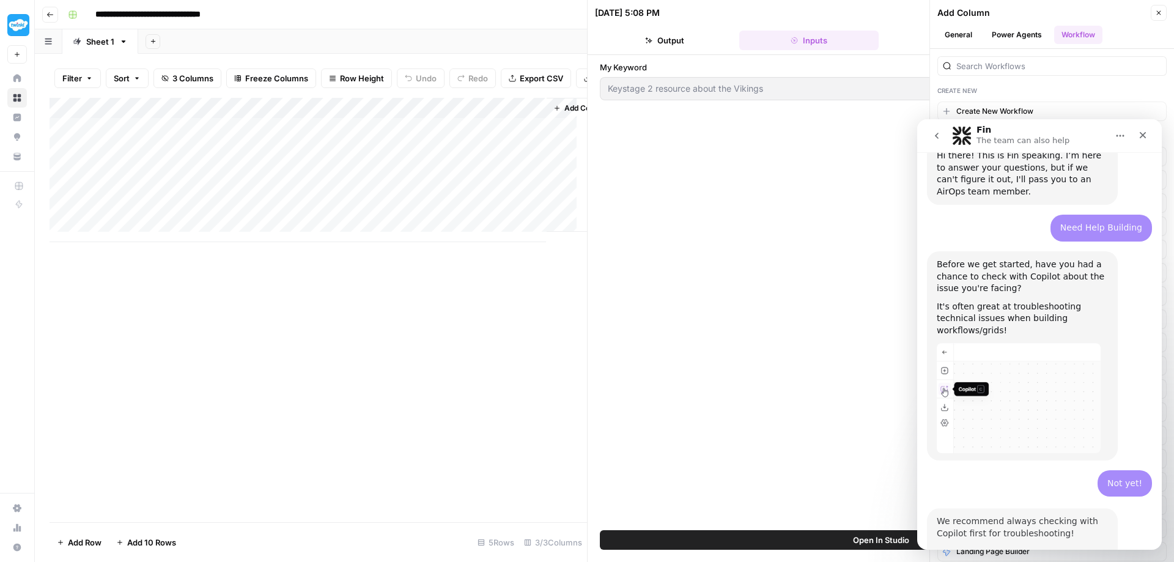
scroll to position [279, 0]
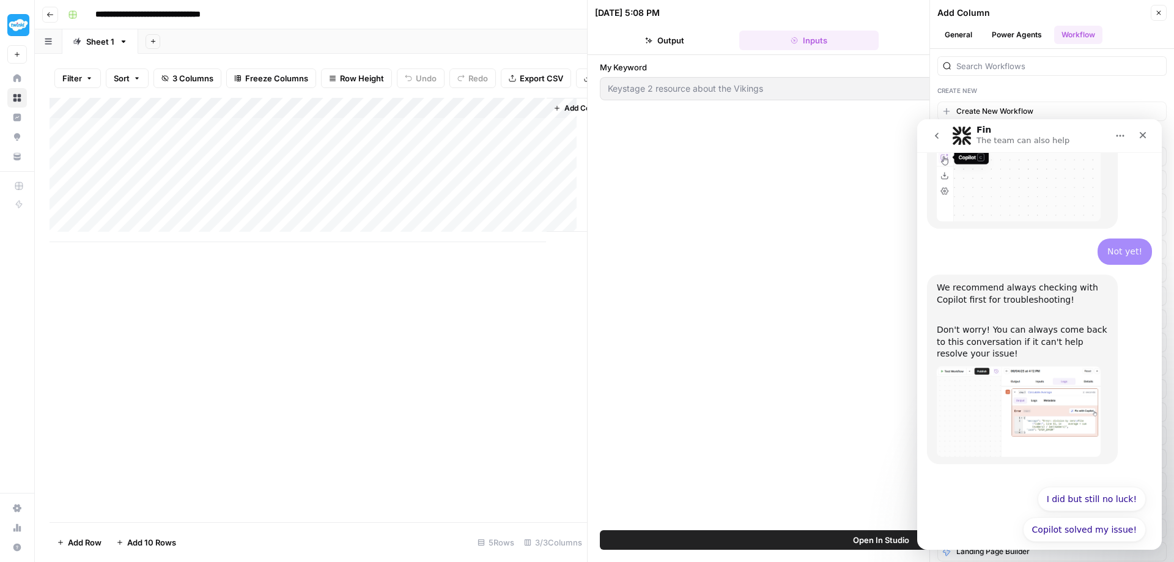
click at [774, 305] on div "My Keyword Keystage 2 resource about the Vikings" at bounding box center [881, 292] width 562 height 463
click at [453, 301] on div "Add Column" at bounding box center [319, 310] width 538 height 424
click at [1020, 399] on img "Fin says…" at bounding box center [1019, 411] width 164 height 91
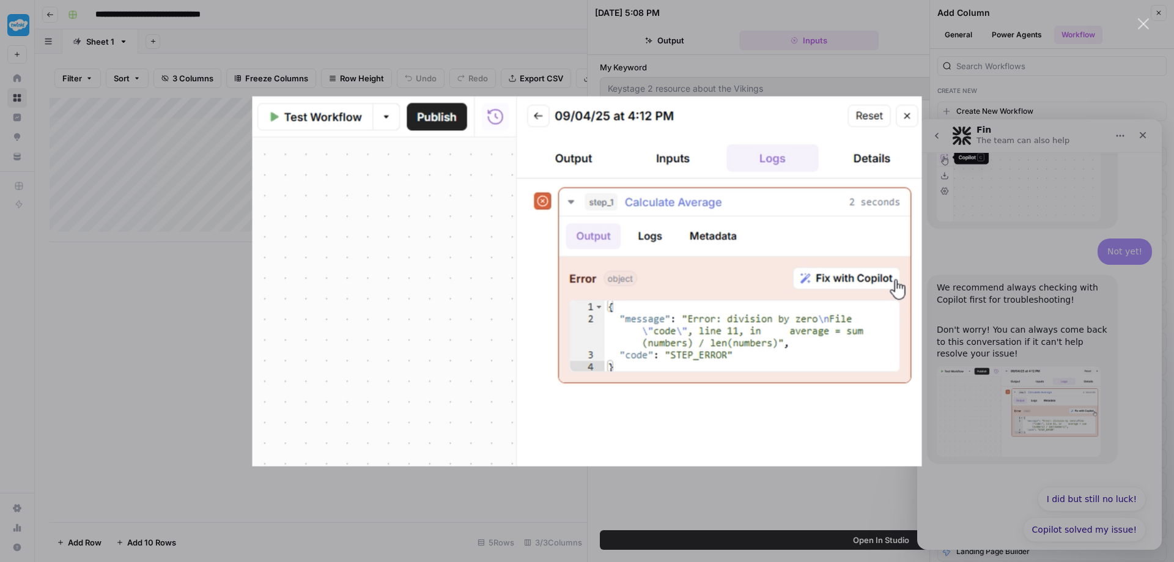
scroll to position [0, 0]
click at [237, 420] on div "Intercom messenger" at bounding box center [587, 281] width 1174 height 562
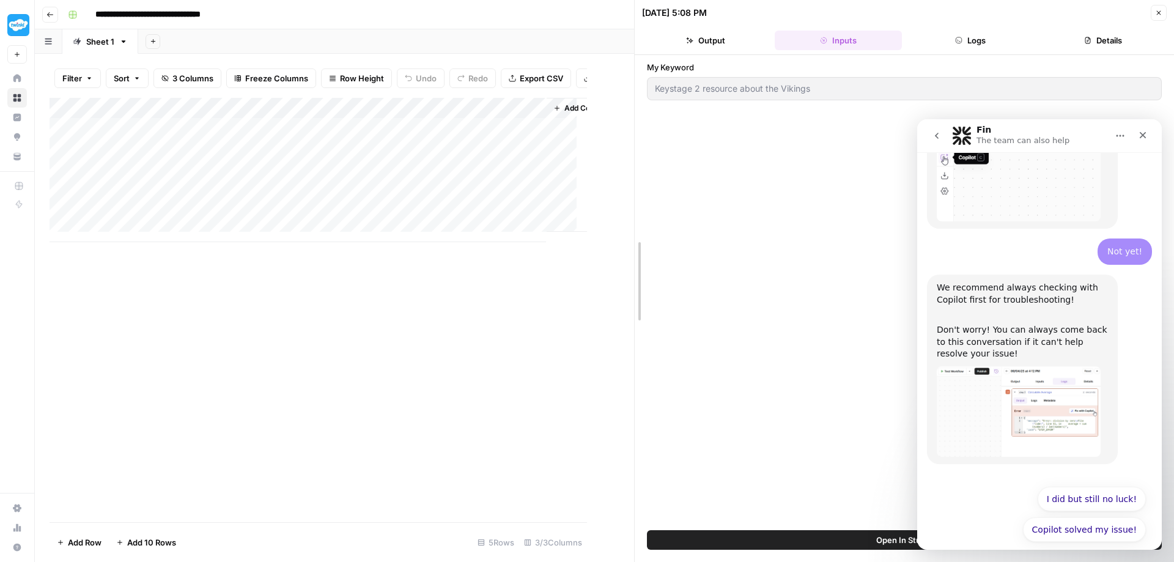
drag, startPoint x: 589, startPoint y: 149, endPoint x: 637, endPoint y: 158, distance: 48.1
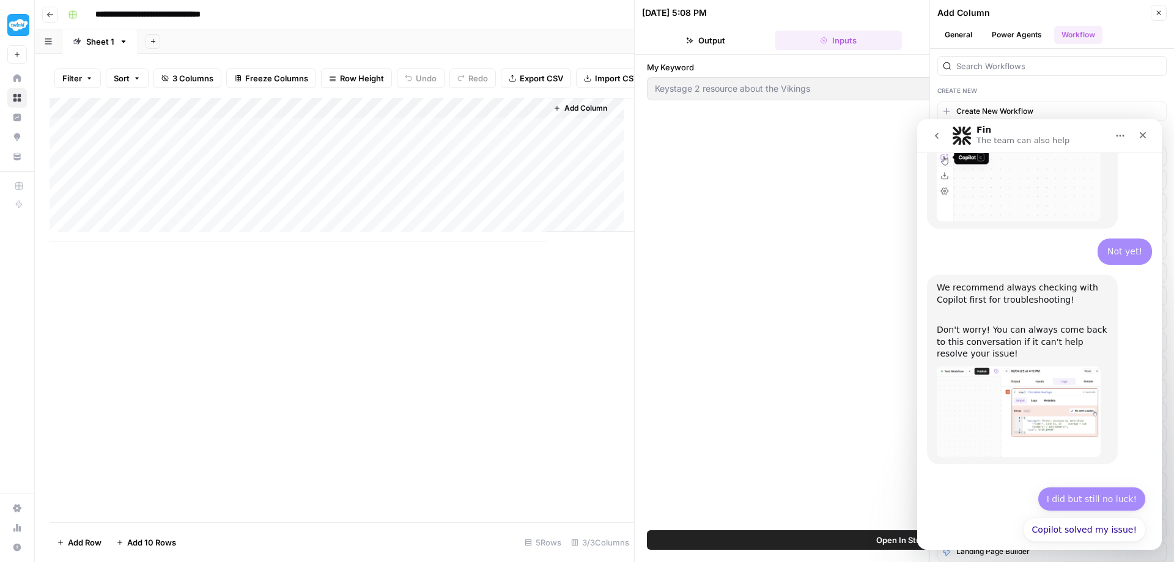
click at [1096, 488] on button "I did but still no luck!" at bounding box center [1092, 499] width 108 height 24
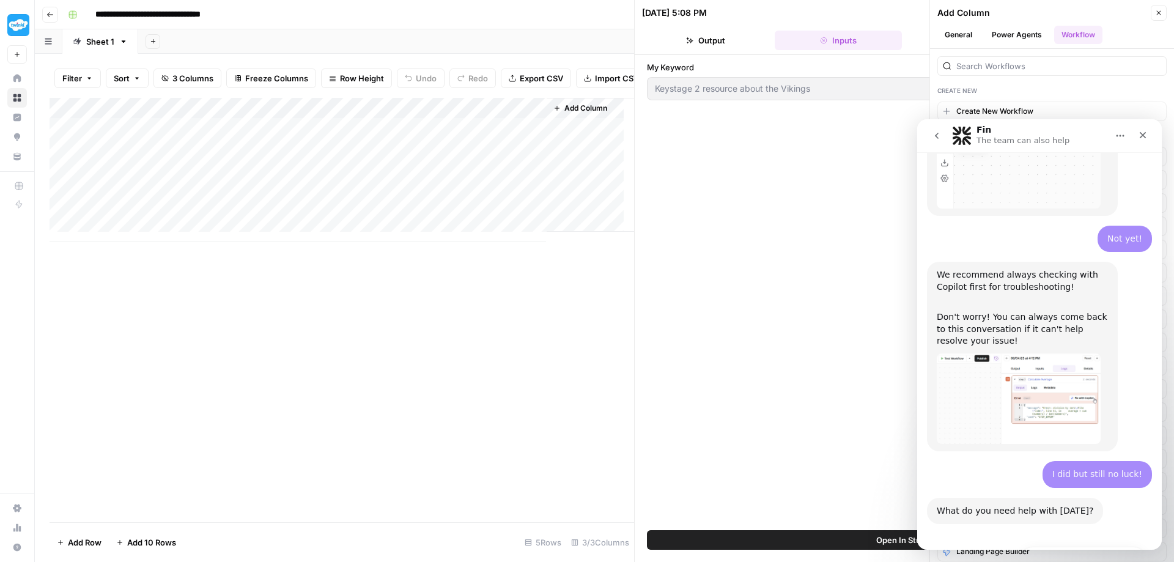
scroll to position [383, 0]
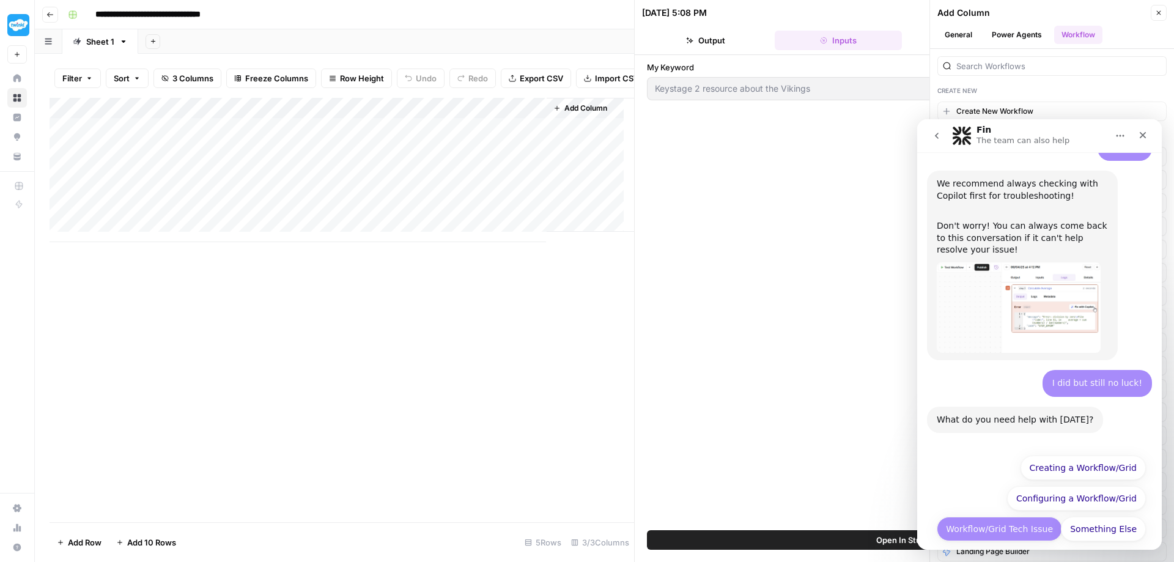
click at [1021, 517] on button "Workflow/Grid Tech Issue" at bounding box center [999, 529] width 125 height 24
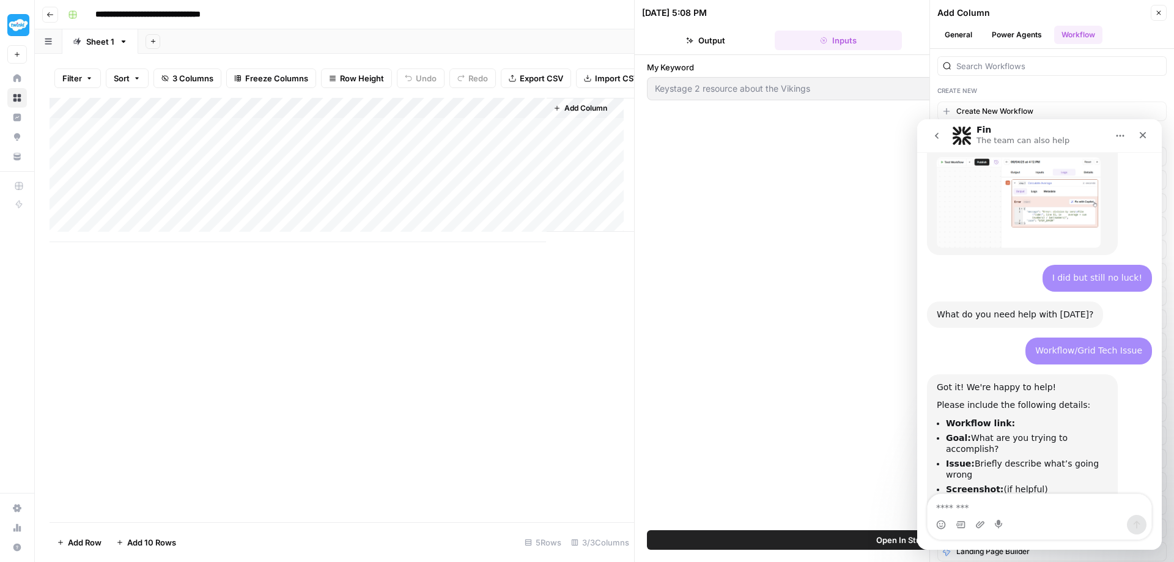
scroll to position [532, 0]
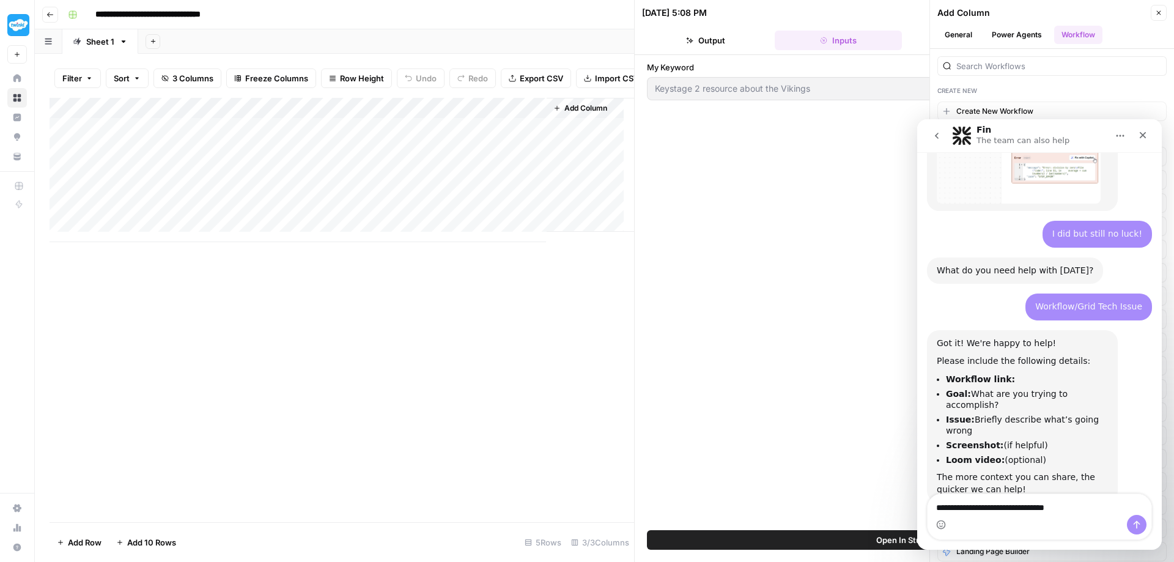
type textarea "**********"
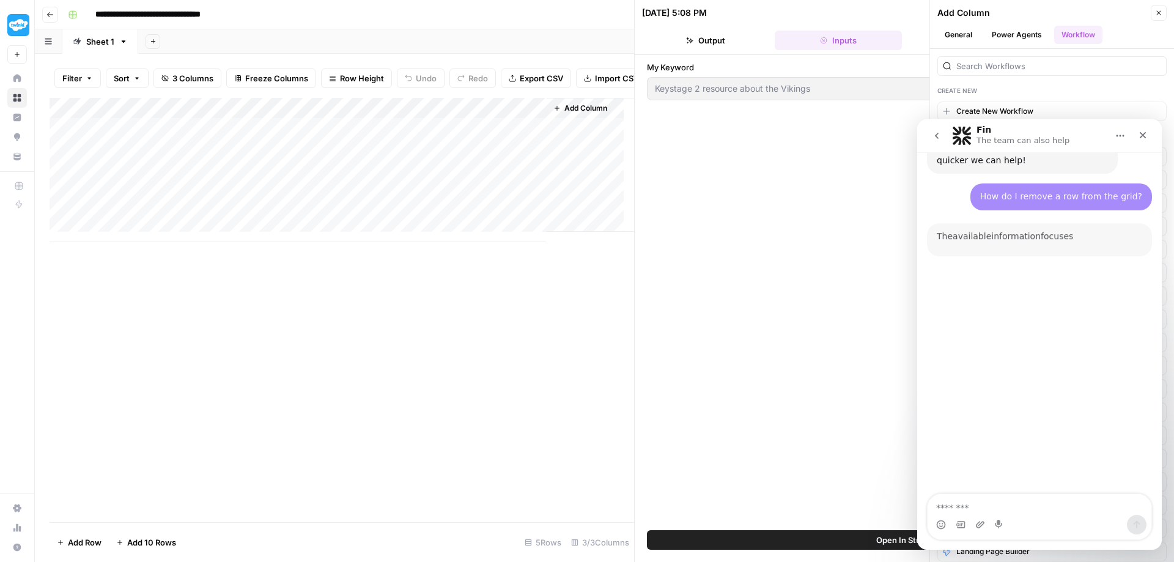
scroll to position [2, 0]
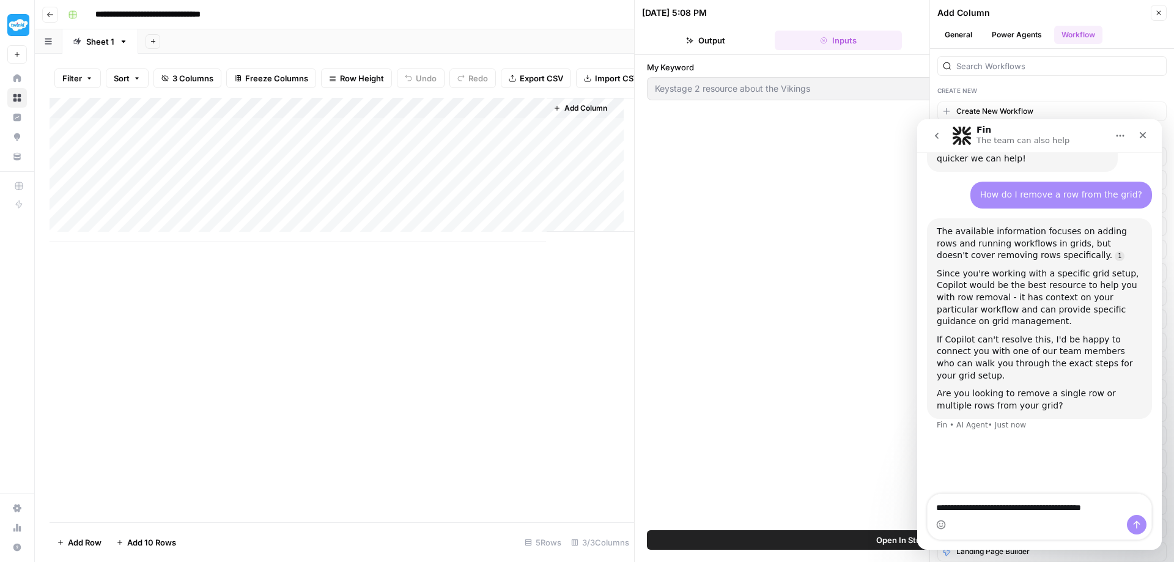
type textarea "**********"
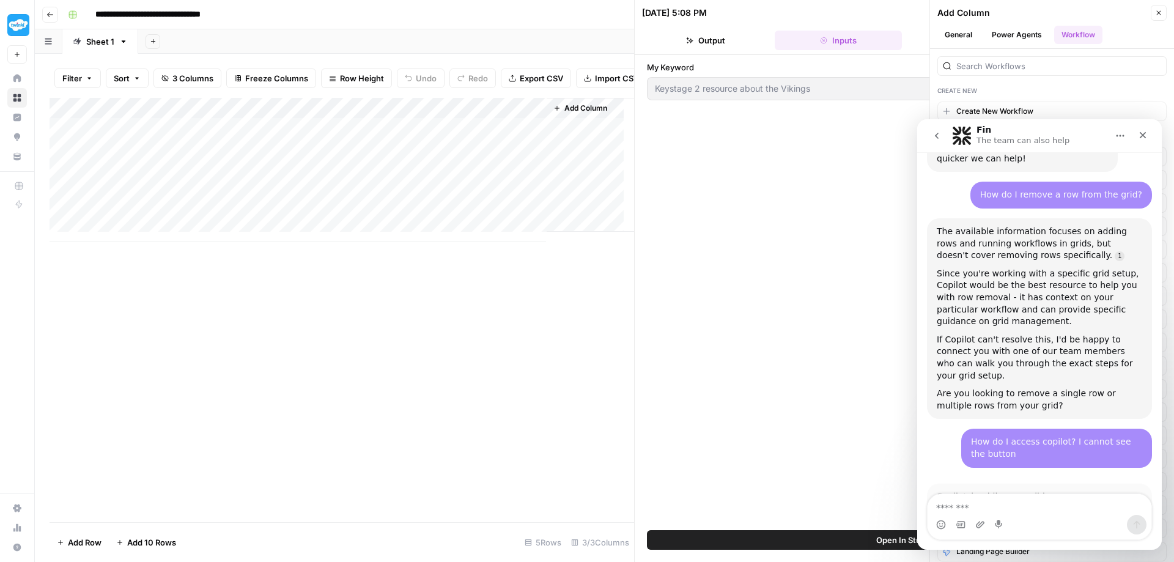
scroll to position [1096, 0]
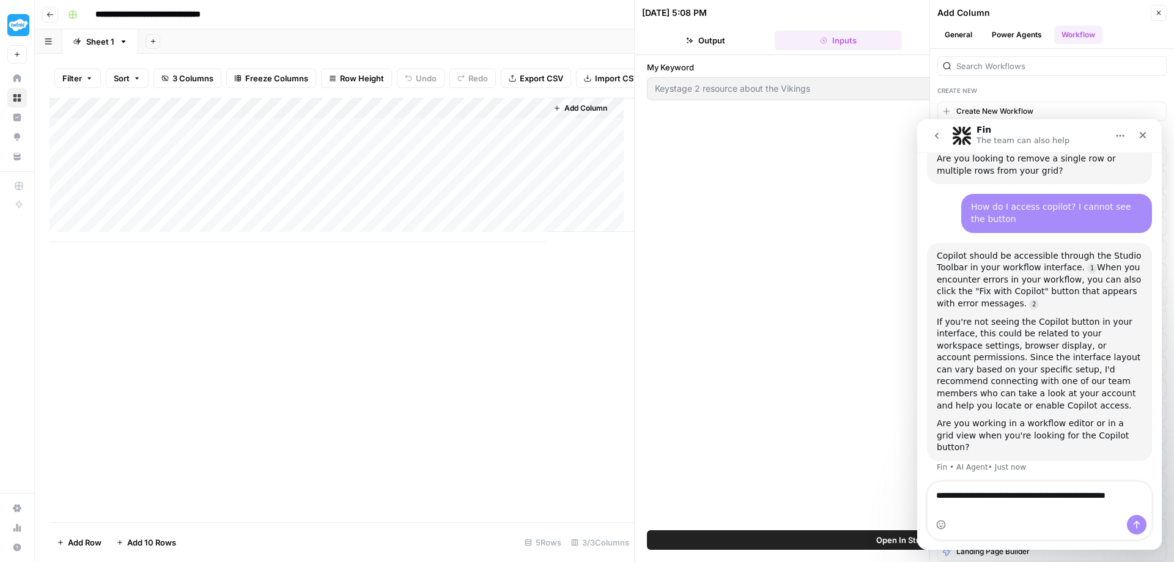
type textarea "**********"
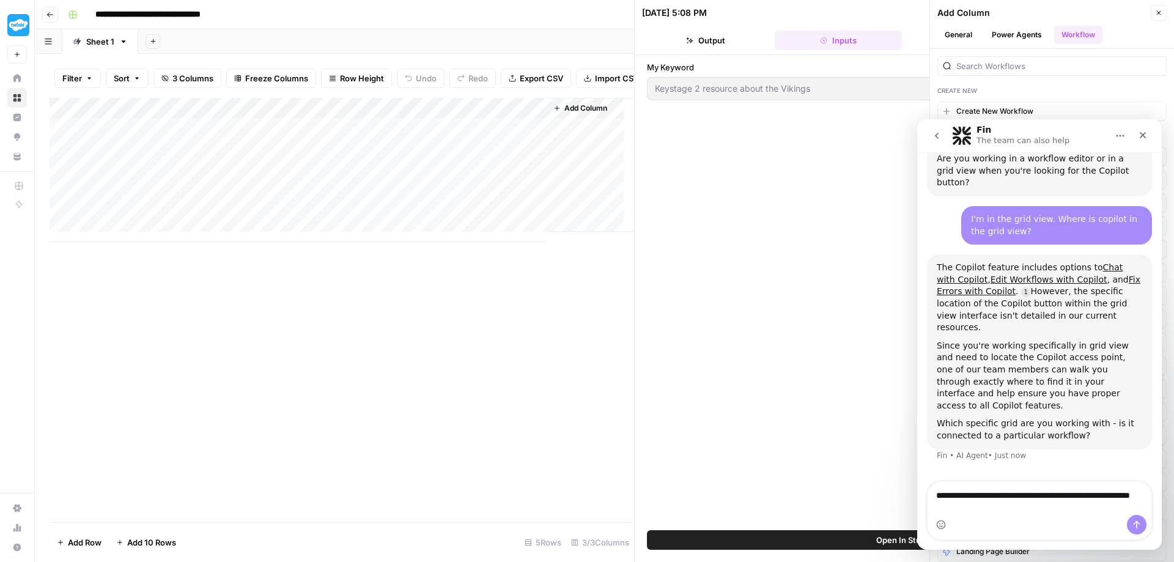
scroll to position [1348, 0]
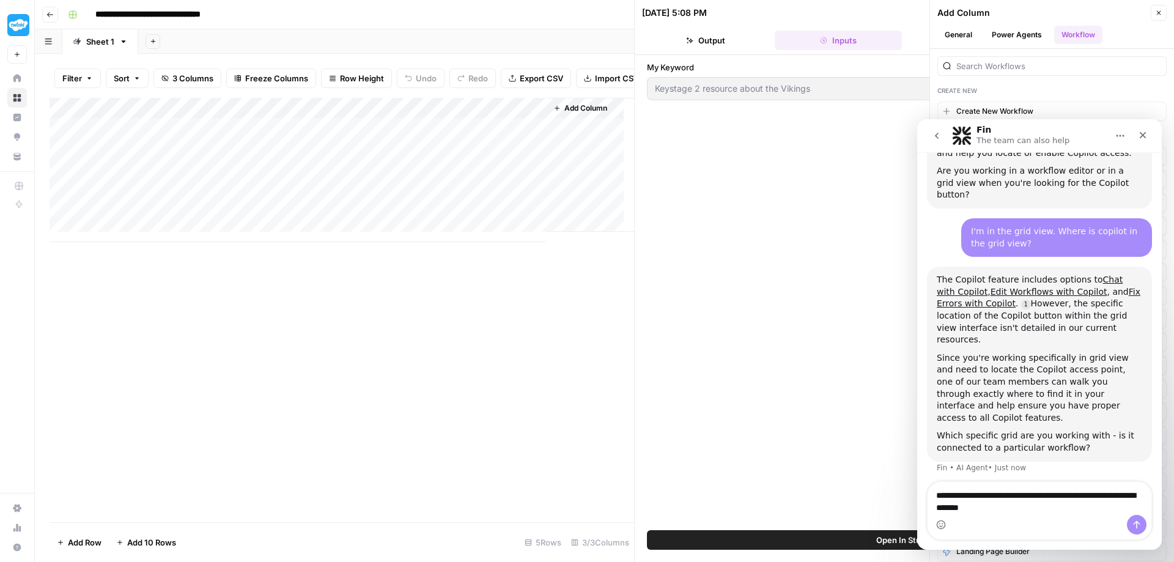
type textarea "**********"
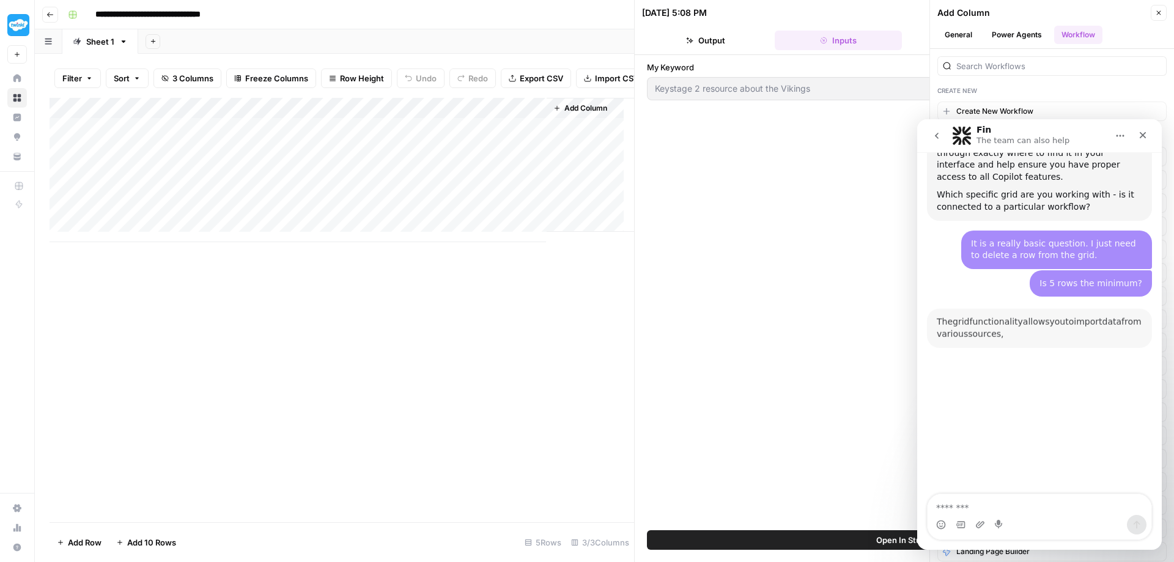
scroll to position [1617, 0]
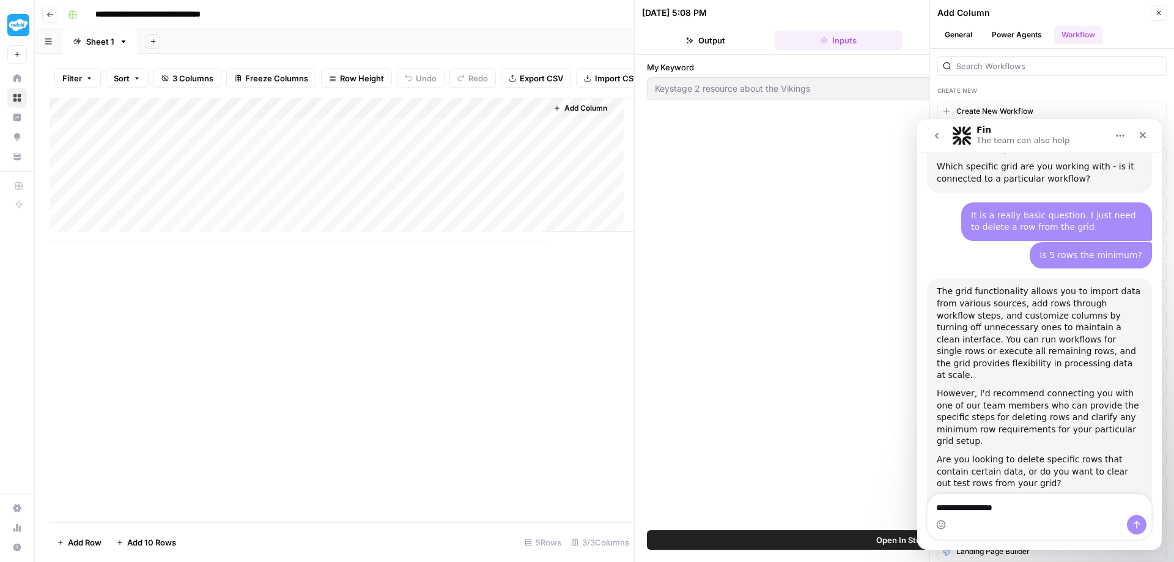
type textarea "**********"
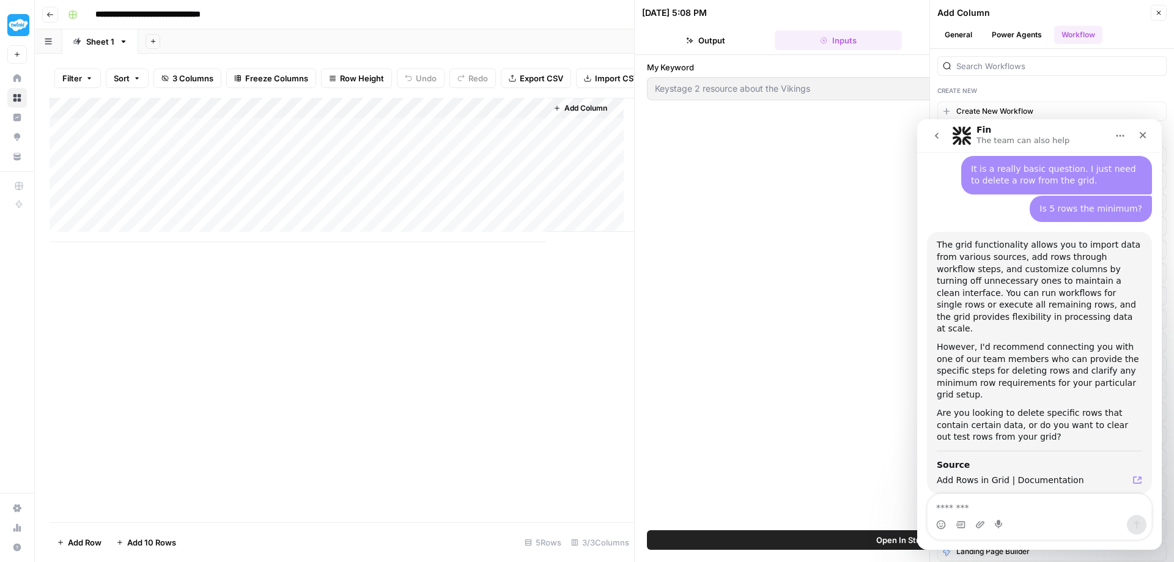
scroll to position [1913, 0]
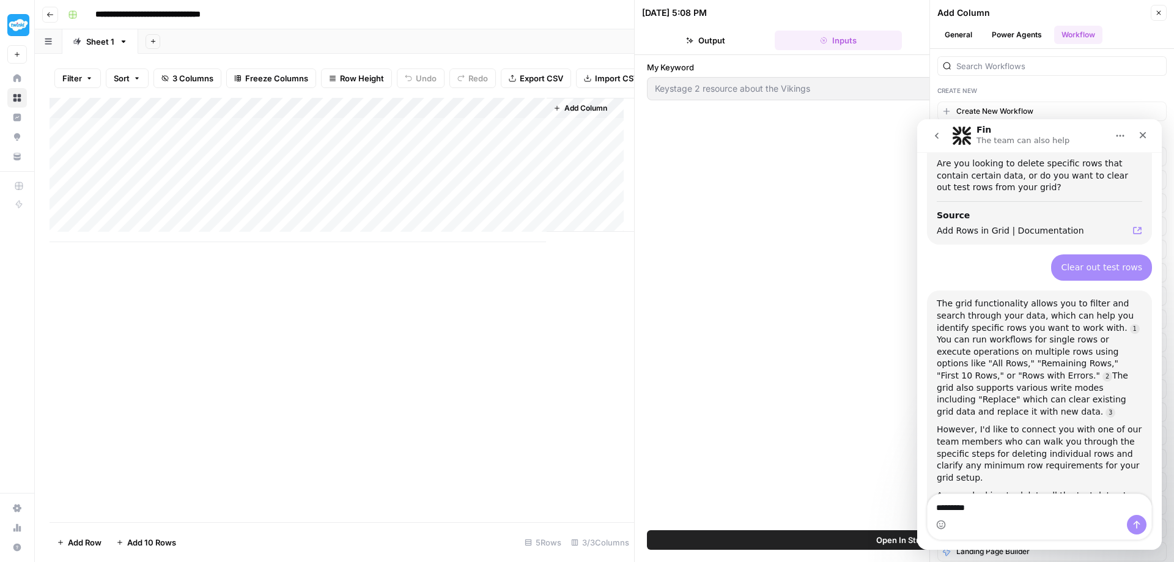
type textarea "**********"
